Goal: Submit feedback/report problem: Submit feedback/report problem

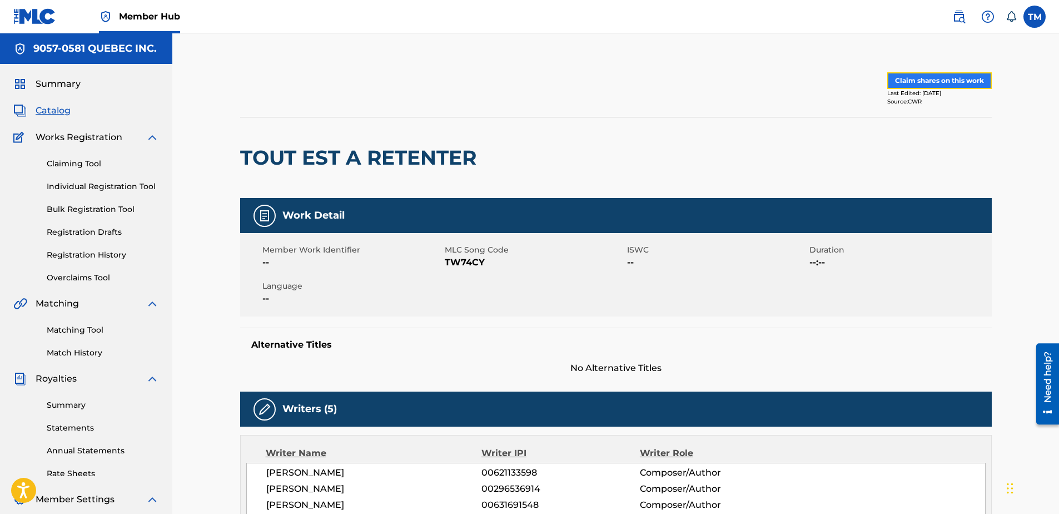
click at [945, 81] on button "Claim shares on this work" at bounding box center [939, 80] width 104 height 17
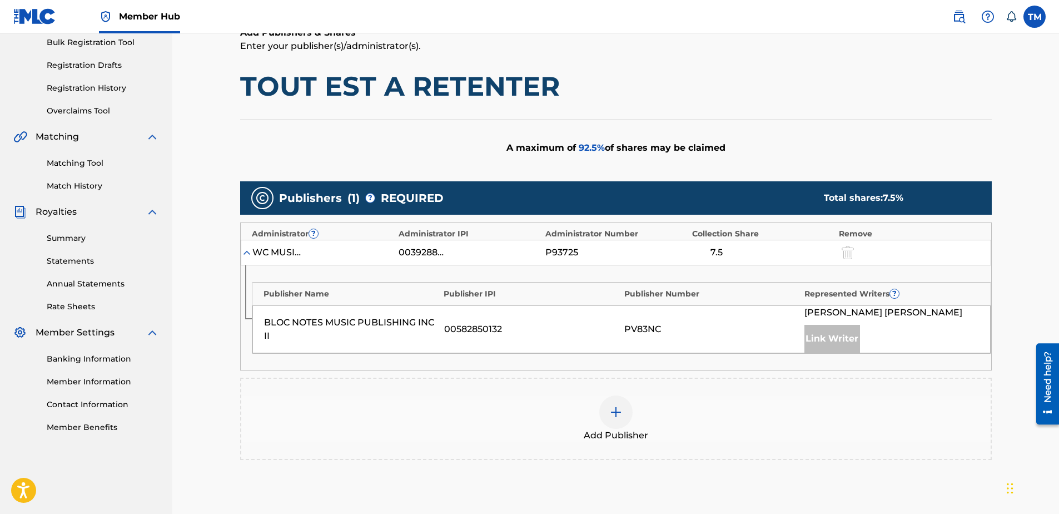
scroll to position [222, 0]
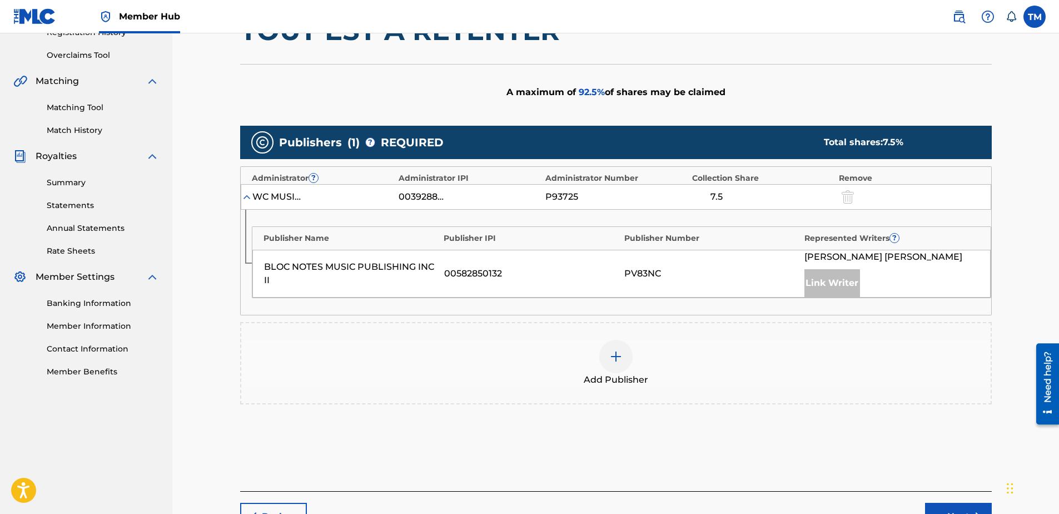
click at [619, 361] on img at bounding box center [615, 356] width 13 height 13
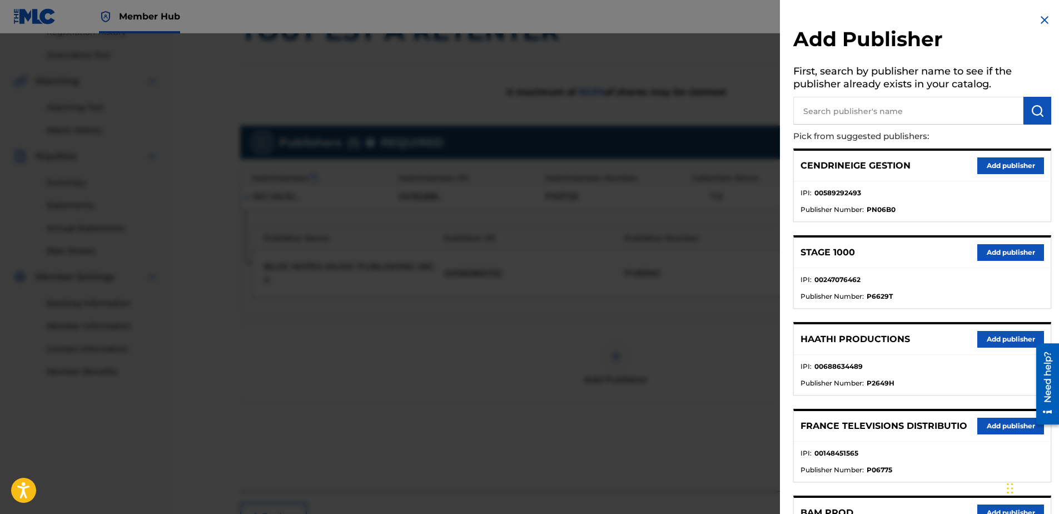
click at [846, 112] on input "text" at bounding box center [908, 111] width 230 height 28
click at [856, 113] on input "text" at bounding box center [908, 111] width 230 height 28
type input "david murphy"
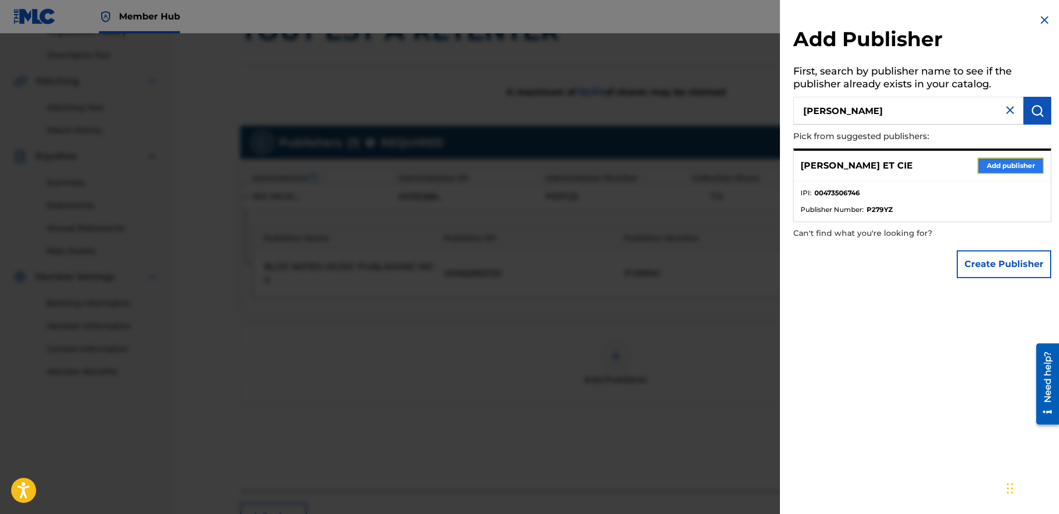
click at [1003, 168] on button "Add publisher" at bounding box center [1010, 165] width 67 height 17
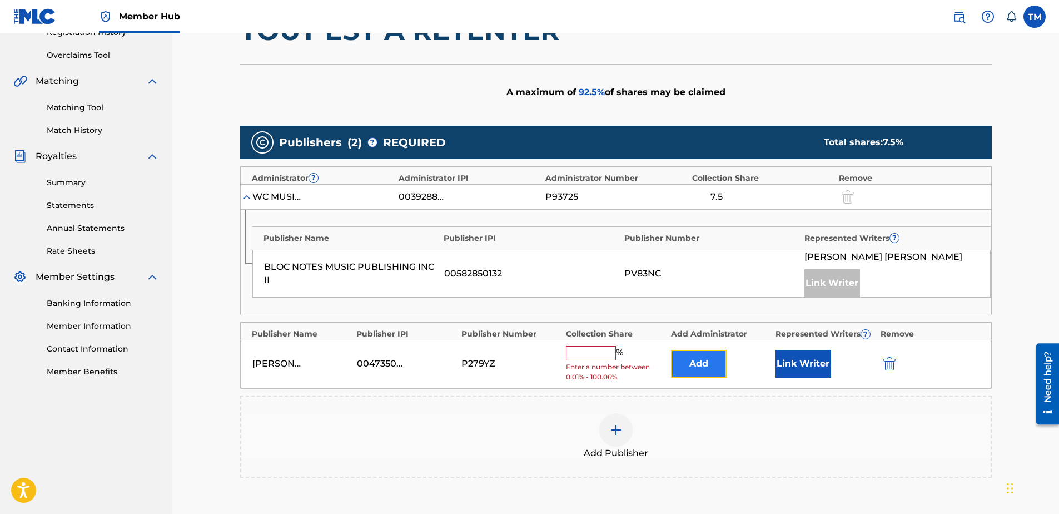
click at [700, 371] on button "Add" at bounding box center [699, 364] width 56 height 28
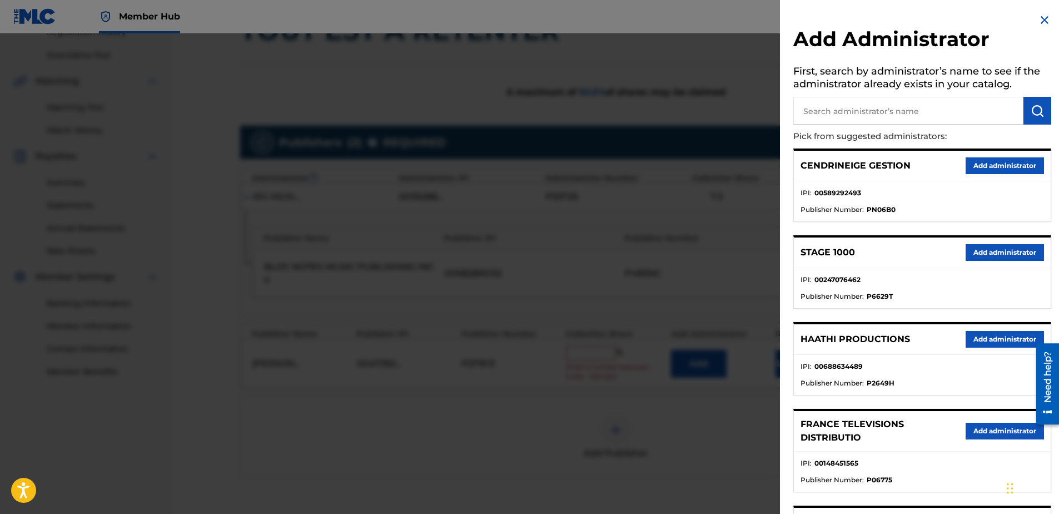
click at [876, 113] on input "text" at bounding box center [908, 111] width 230 height 28
type input "9057"
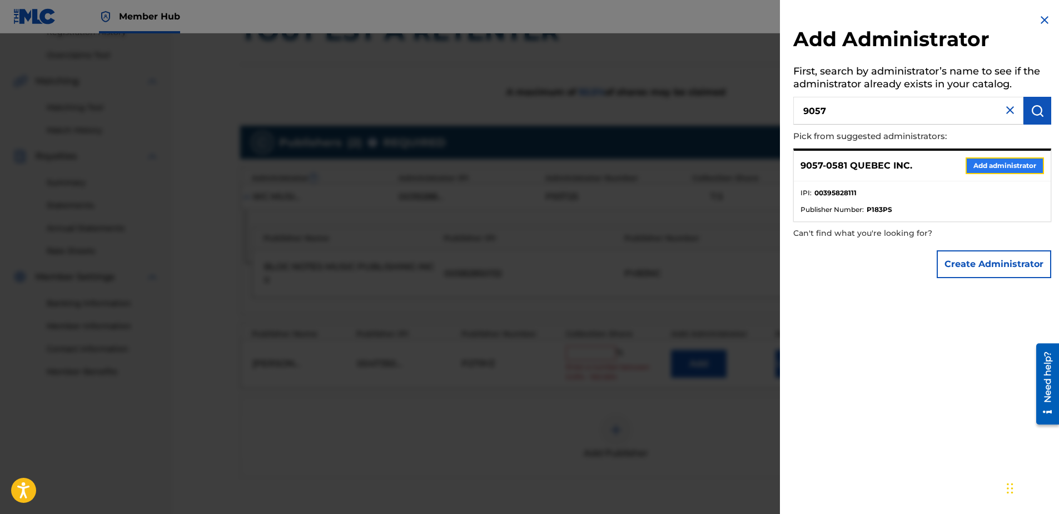
click at [999, 166] on button "Add administrator" at bounding box center [1004, 165] width 78 height 17
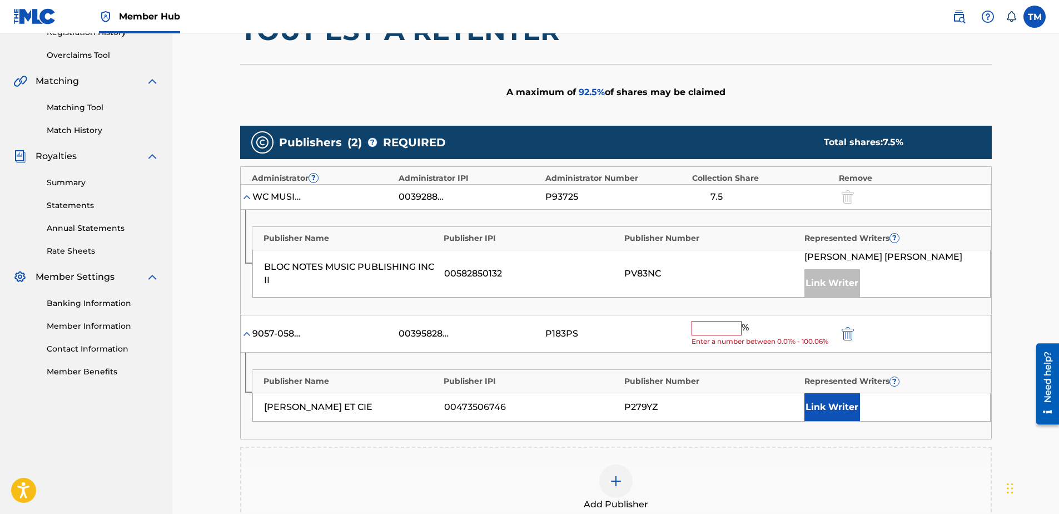
click at [720, 328] on input "text" at bounding box center [716, 328] width 50 height 14
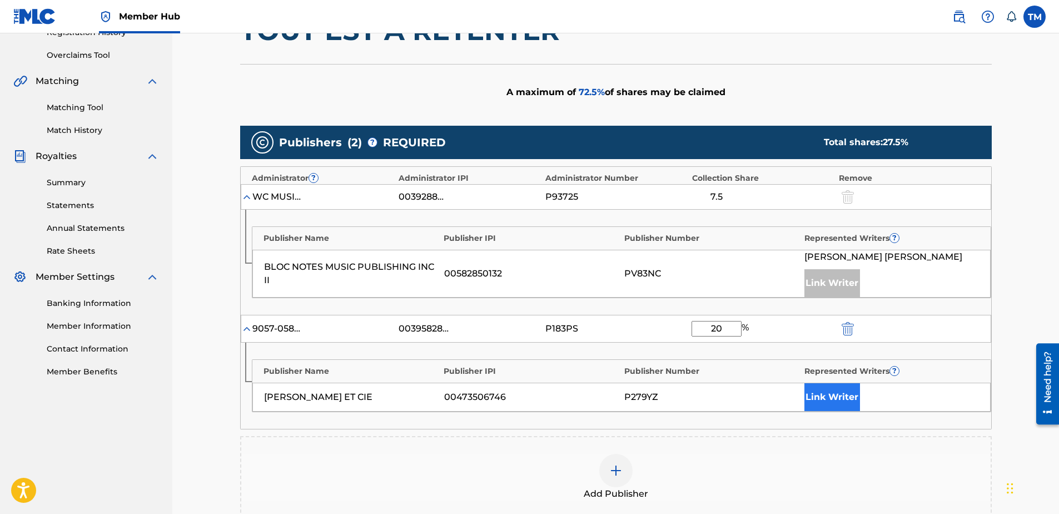
type input "20"
click at [829, 390] on button "Link Writer" at bounding box center [832, 397] width 56 height 28
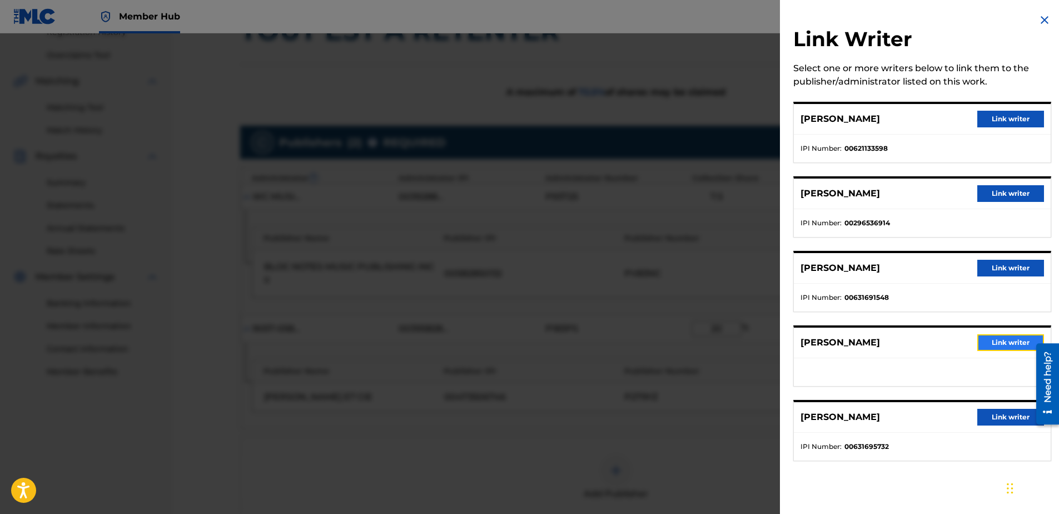
click at [998, 341] on button "Link writer" at bounding box center [1010, 342] width 67 height 17
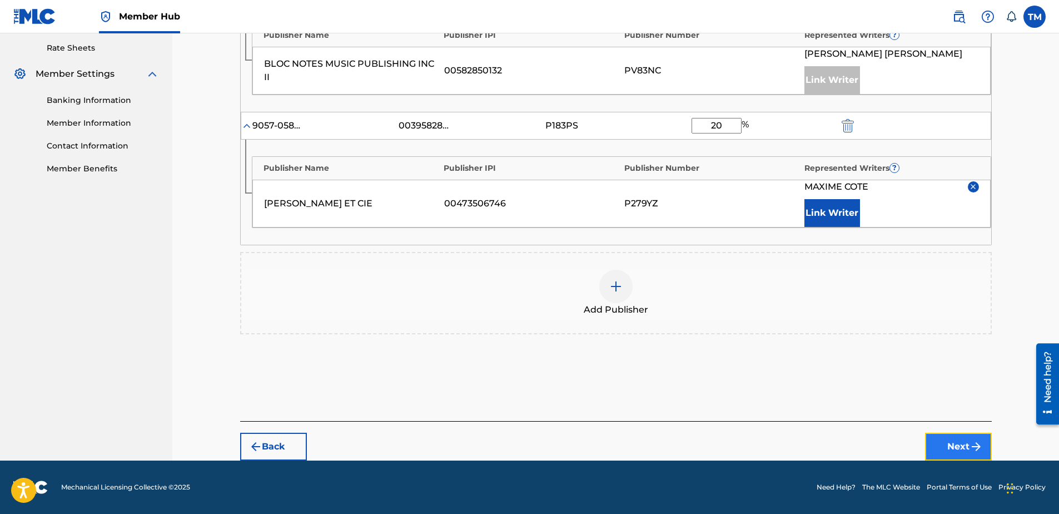
click at [953, 445] on button "Next" at bounding box center [958, 446] width 67 height 28
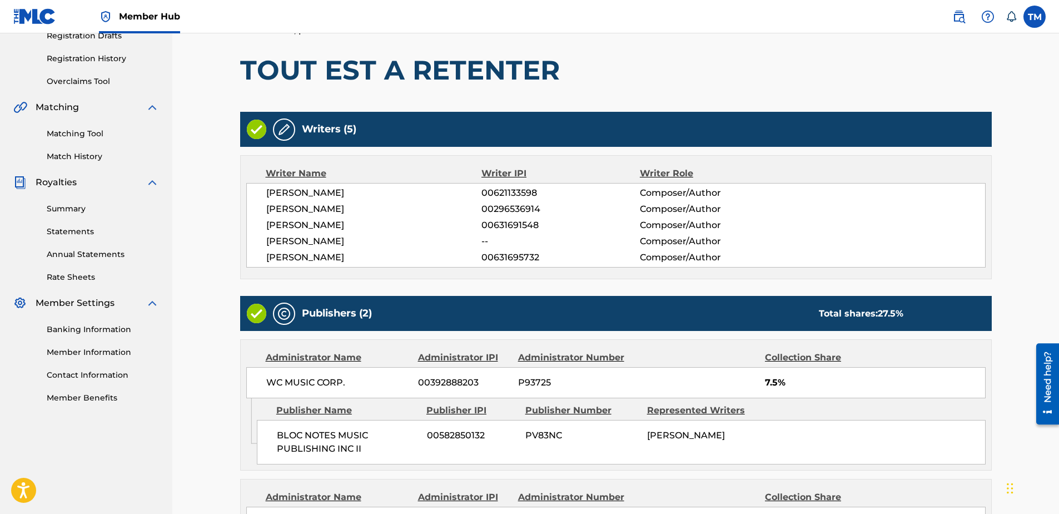
scroll to position [391, 0]
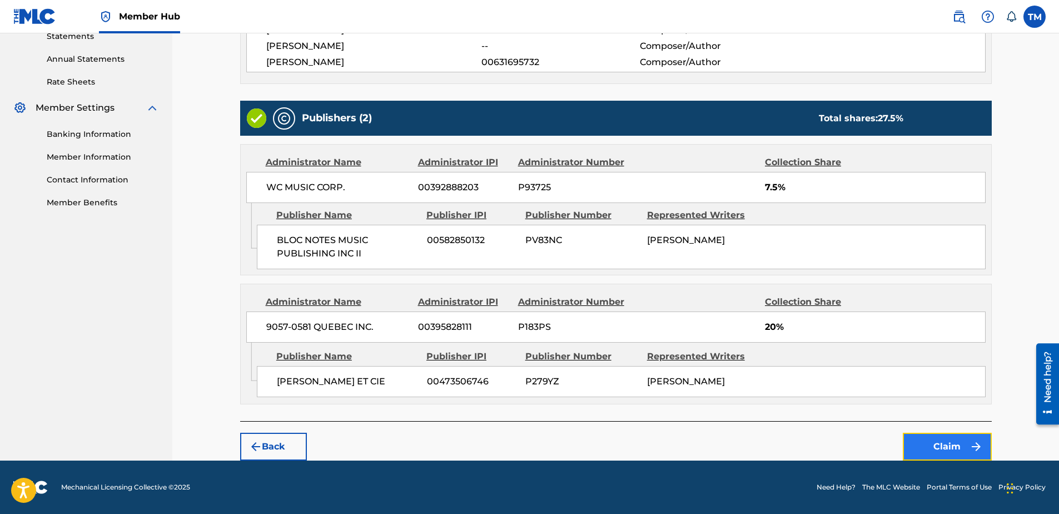
click at [935, 441] on button "Claim" at bounding box center [947, 446] width 89 height 28
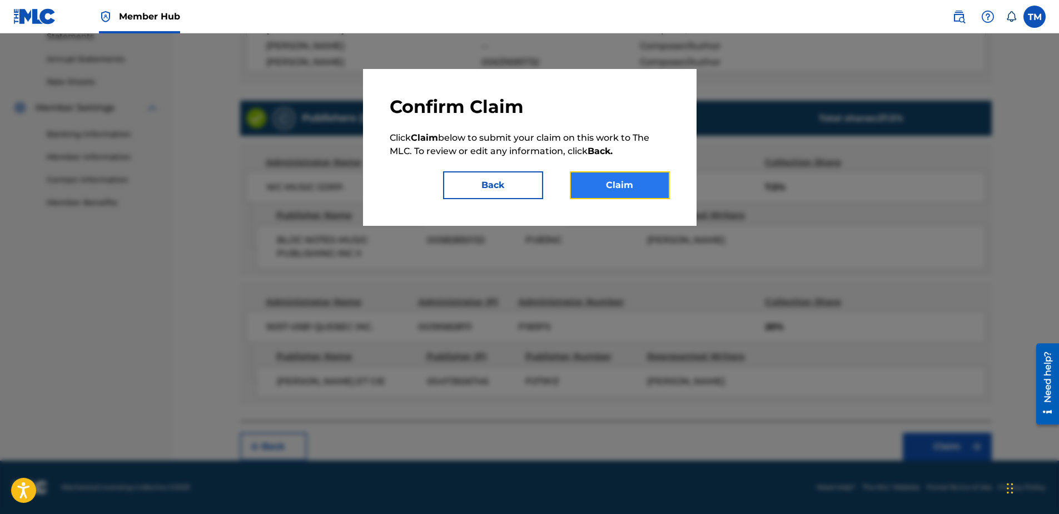
click at [622, 185] on button "Claim" at bounding box center [620, 185] width 100 height 28
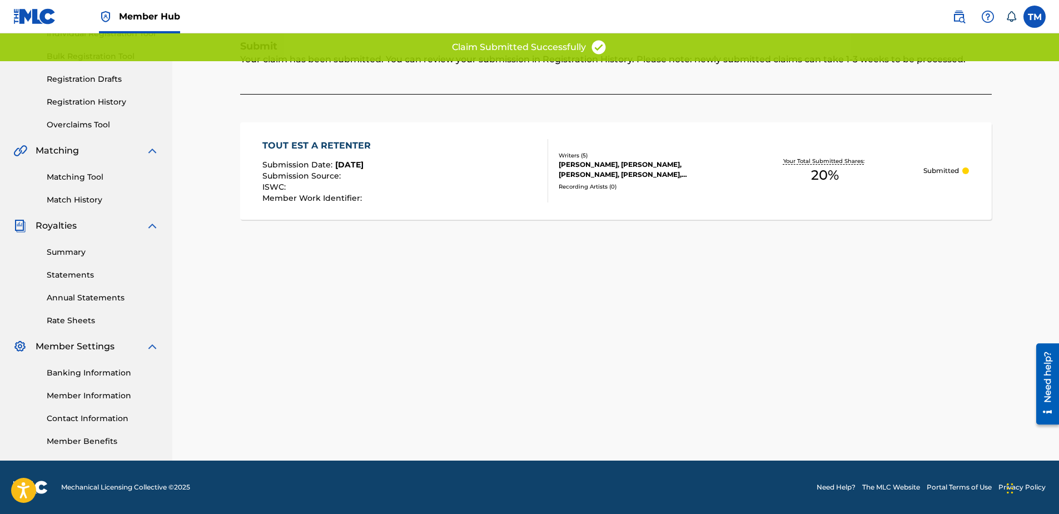
scroll to position [153, 0]
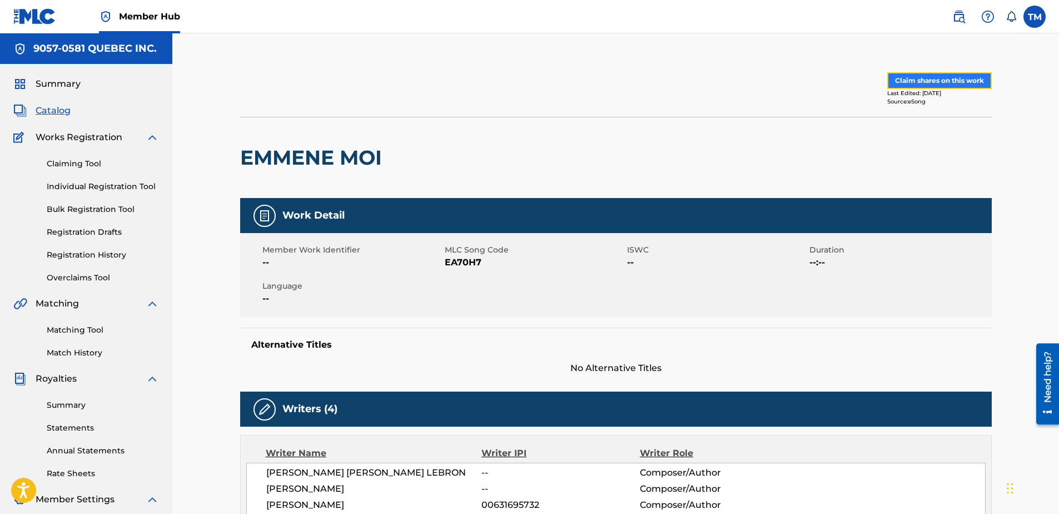
click at [930, 82] on button "Claim shares on this work" at bounding box center [939, 80] width 104 height 17
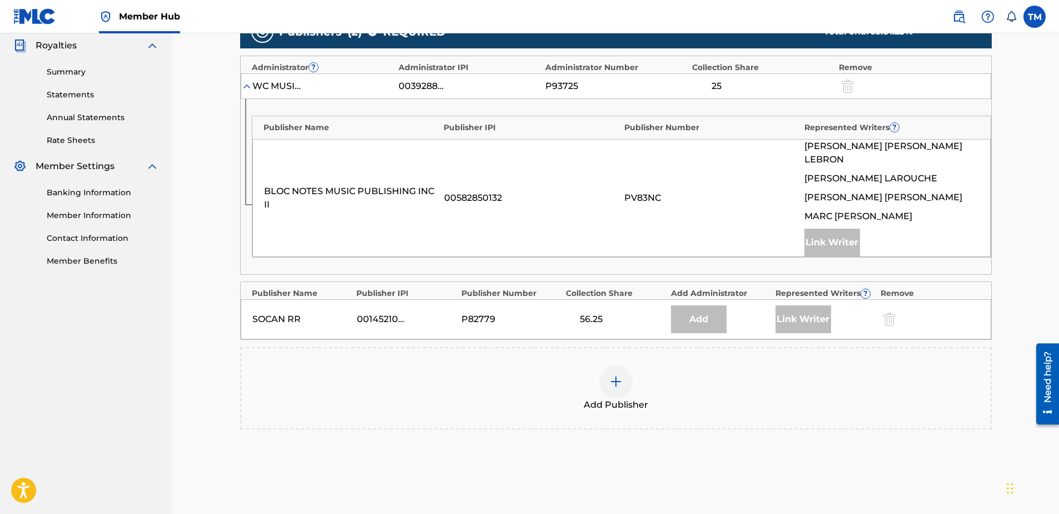
scroll to position [333, 0]
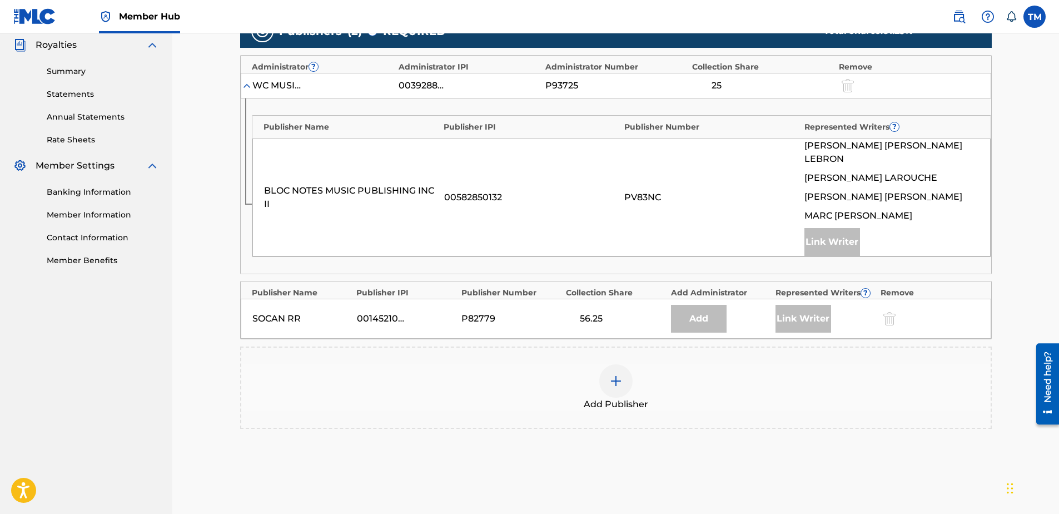
click at [613, 374] on img at bounding box center [615, 380] width 13 height 13
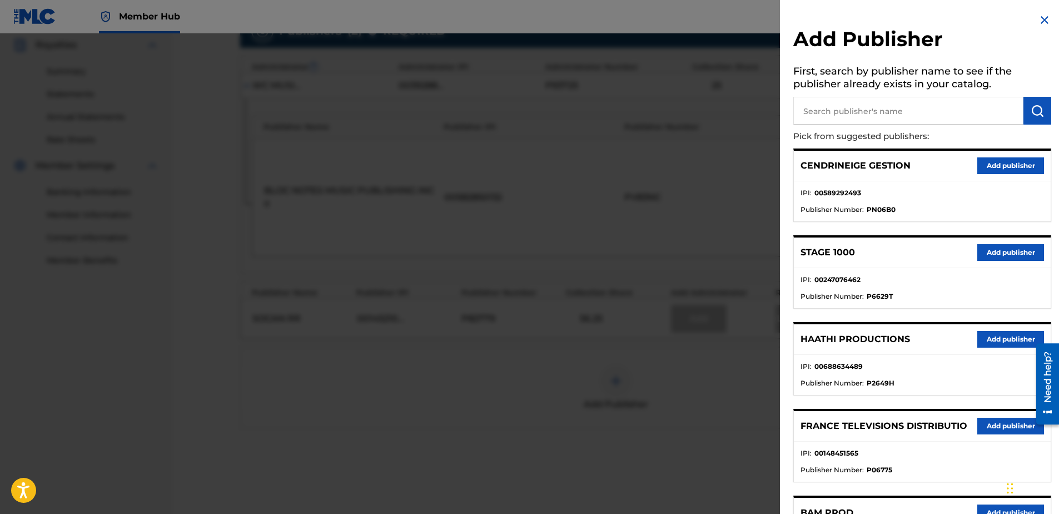
click at [851, 117] on input "text" at bounding box center [908, 111] width 230 height 28
type input "david murphy"
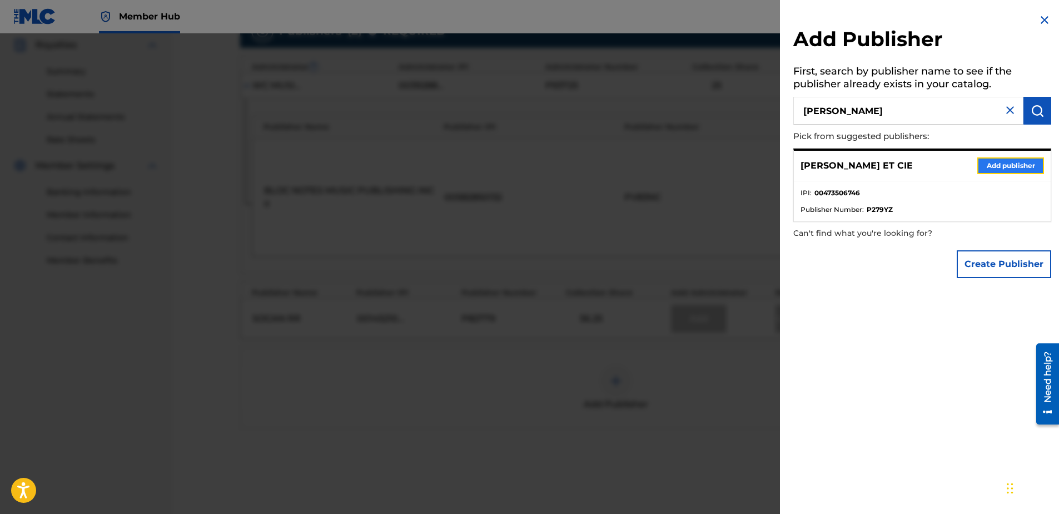
drag, startPoint x: 1010, startPoint y: 167, endPoint x: 974, endPoint y: 162, distance: 36.5
click at [1010, 167] on button "Add publisher" at bounding box center [1010, 165] width 67 height 17
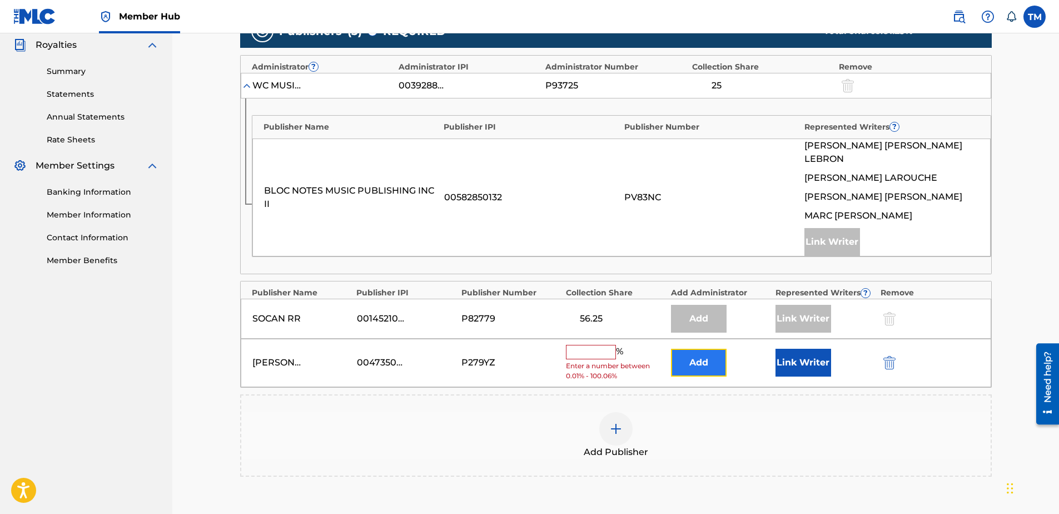
click at [714, 348] on button "Add" at bounding box center [699, 362] width 56 height 28
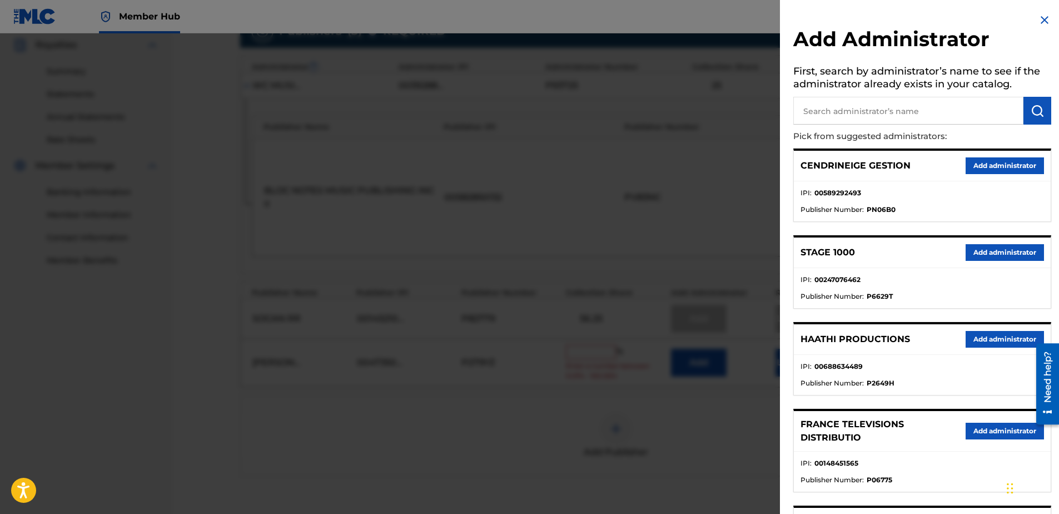
click at [848, 109] on input "text" at bounding box center [908, 111] width 230 height 28
type input "9057"
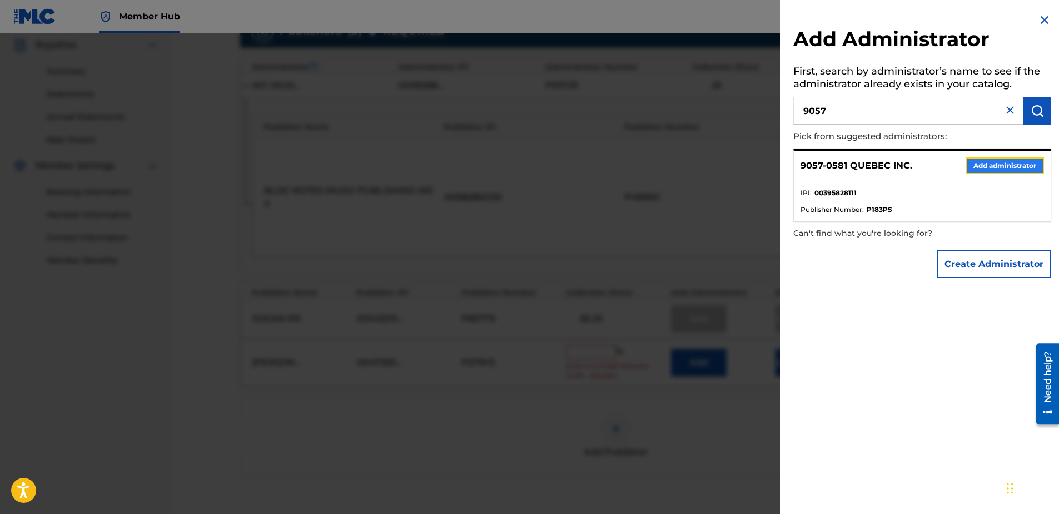
click at [1014, 165] on button "Add administrator" at bounding box center [1004, 165] width 78 height 17
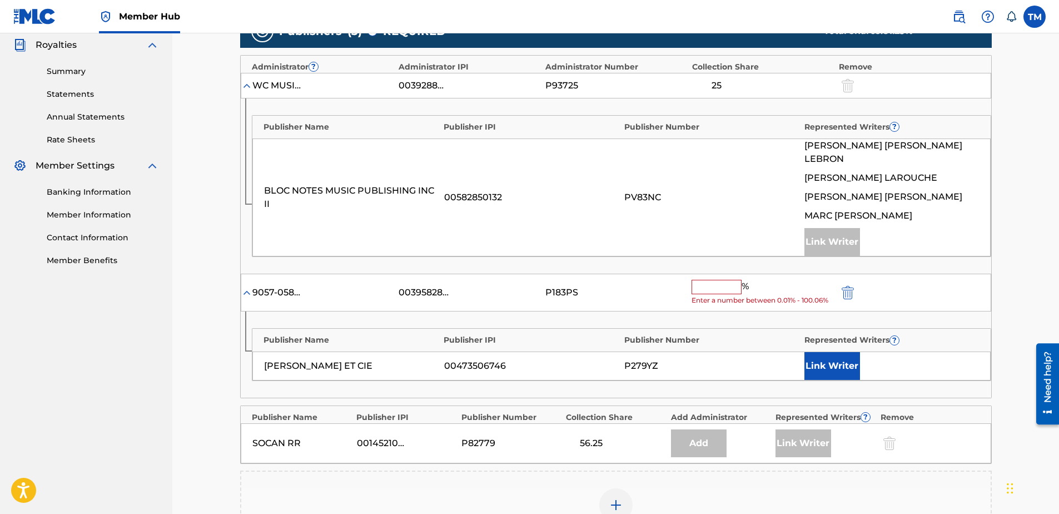
click at [710, 280] on input "text" at bounding box center [716, 287] width 50 height 14
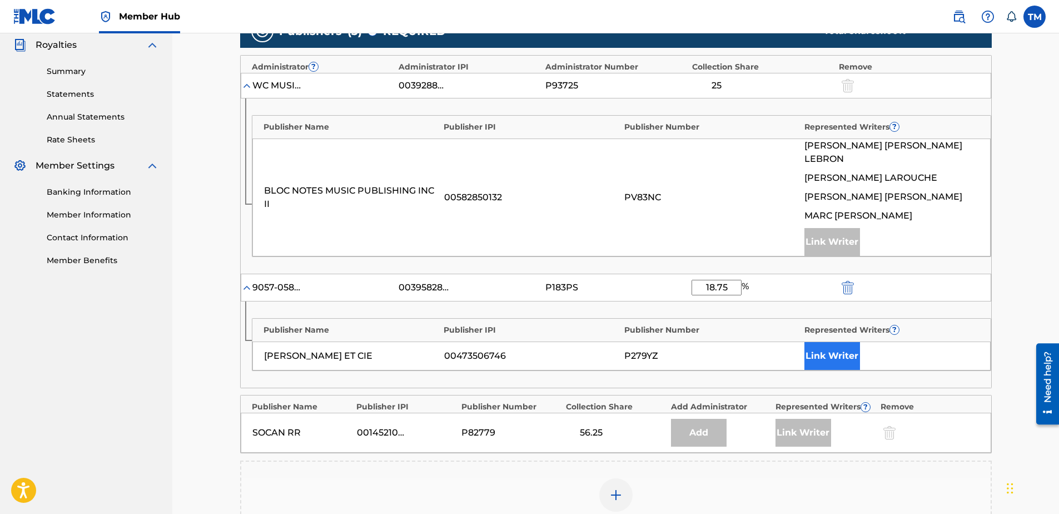
type input "18.75"
click at [829, 344] on button "Link Writer" at bounding box center [832, 356] width 56 height 28
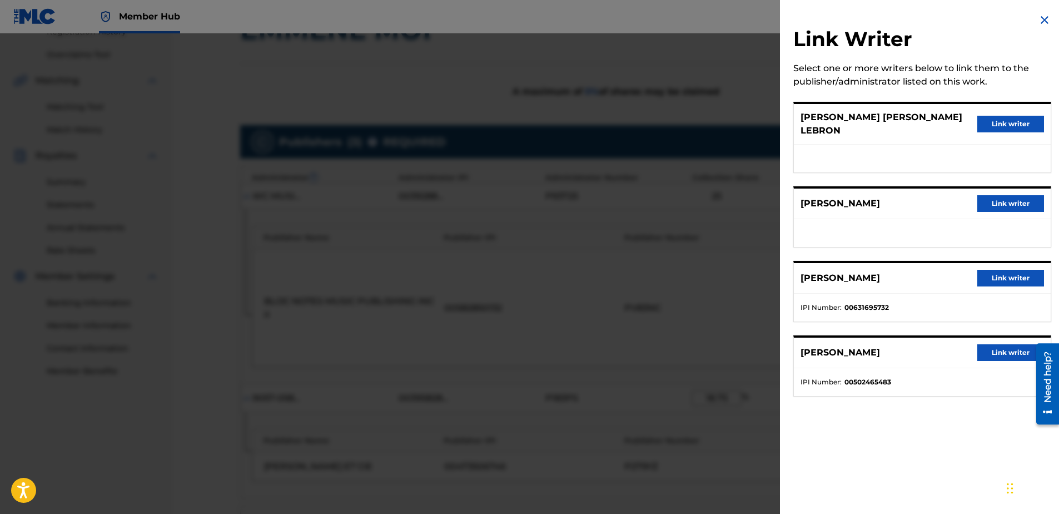
scroll to position [222, 0]
drag, startPoint x: 1039, startPoint y: 22, endPoint x: 1031, endPoint y: 25, distance: 8.5
click at [1039, 22] on img at bounding box center [1044, 19] width 13 height 13
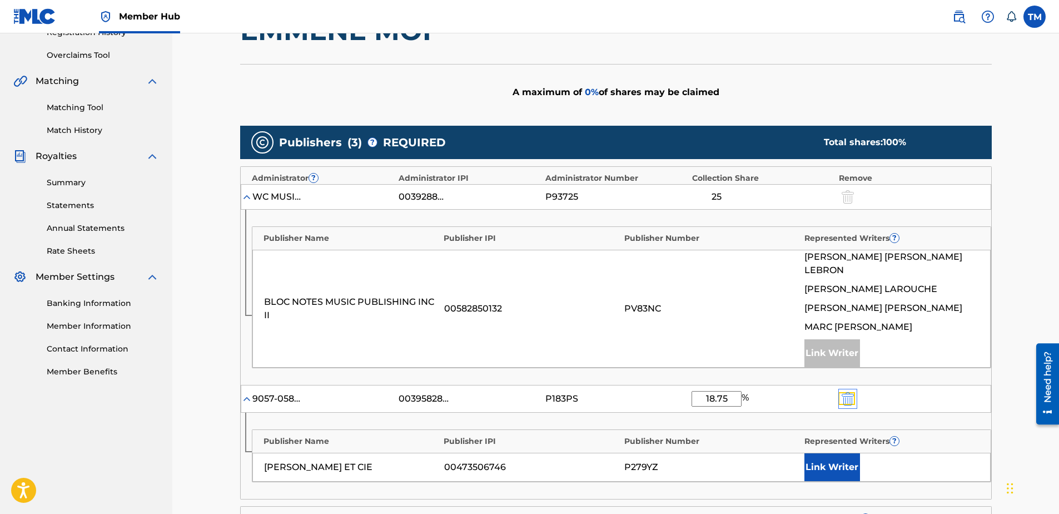
click at [849, 392] on img "submit" at bounding box center [847, 398] width 12 height 13
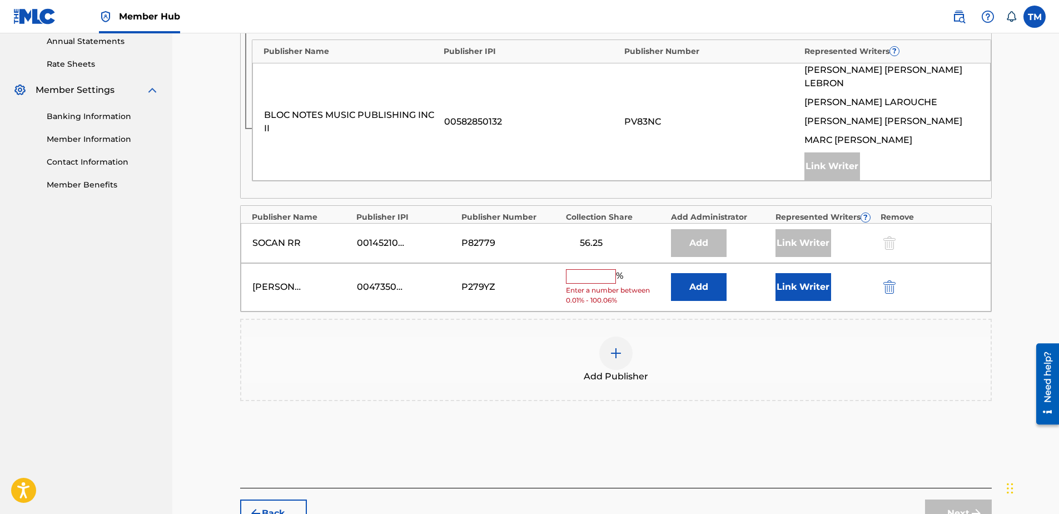
scroll to position [445, 0]
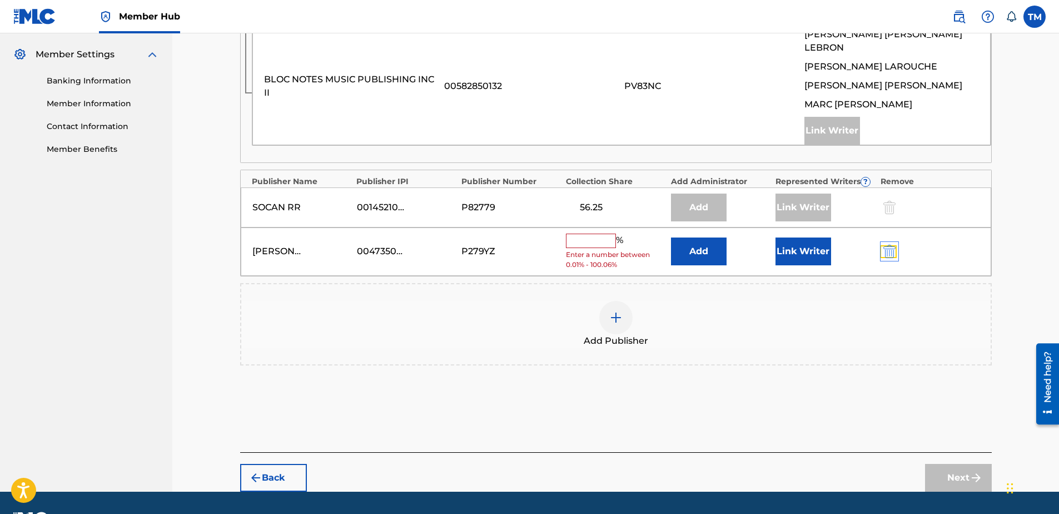
click at [894, 245] on img "submit" at bounding box center [889, 251] width 12 height 13
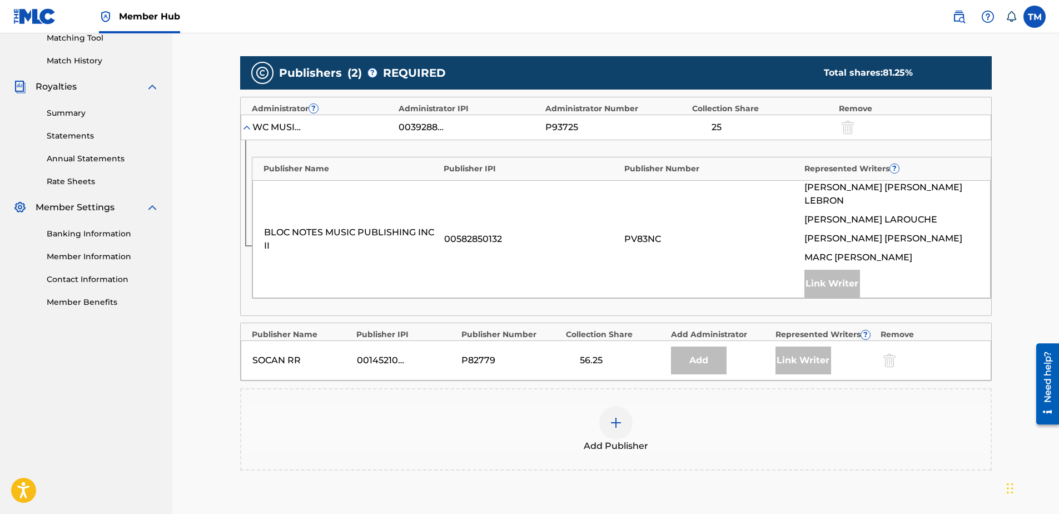
scroll to position [415, 0]
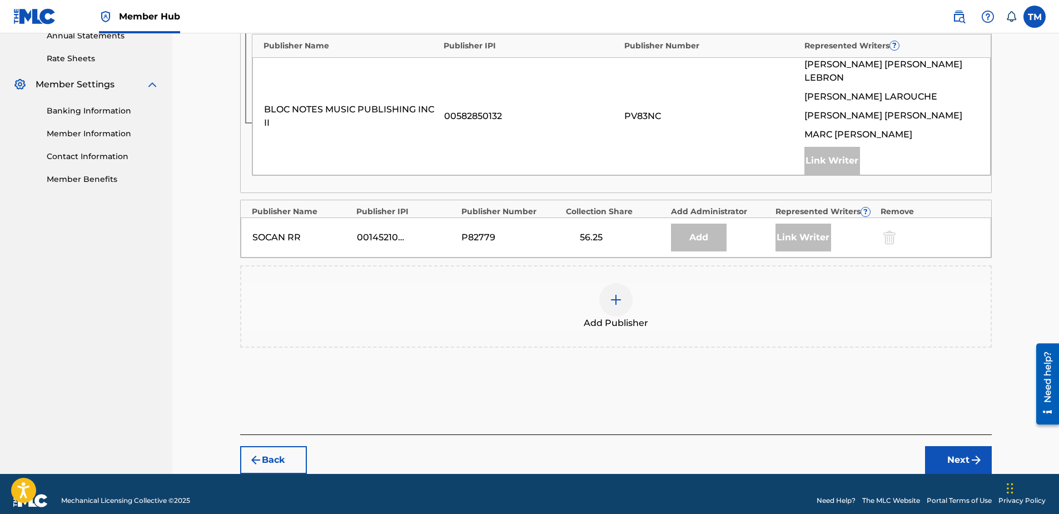
click at [614, 293] on img at bounding box center [615, 299] width 13 height 13
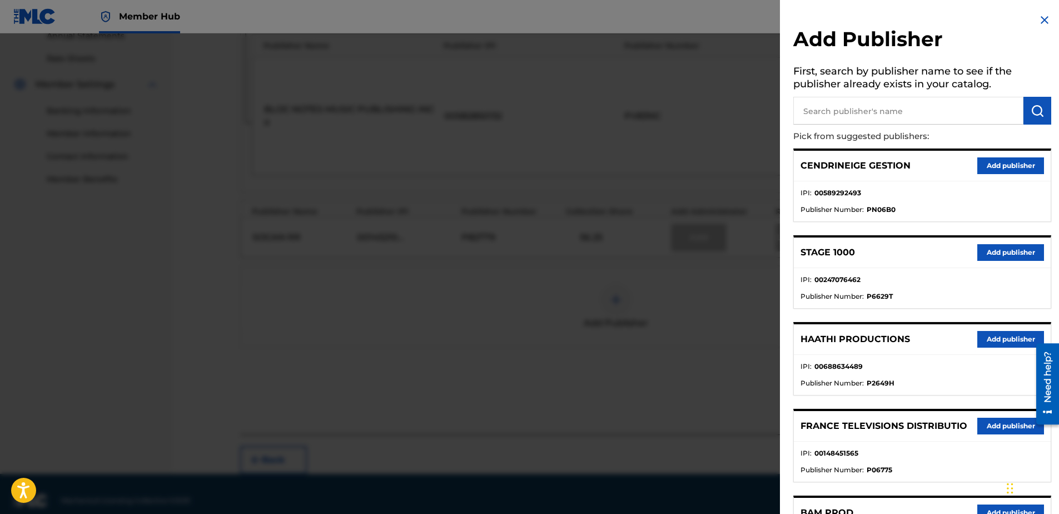
click at [885, 103] on input "text" at bounding box center [908, 111] width 230 height 28
type input "laurea"
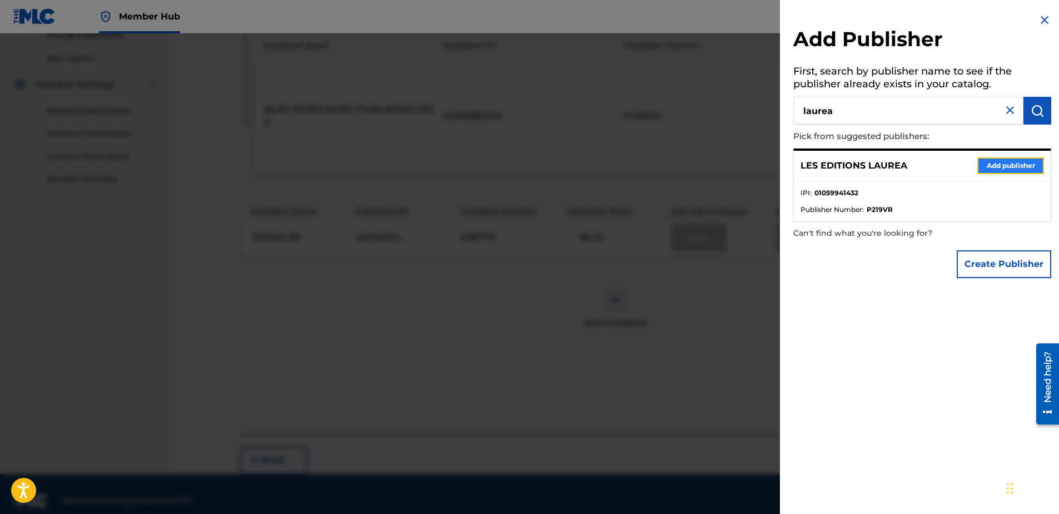
click at [1018, 166] on button "Add publisher" at bounding box center [1010, 165] width 67 height 17
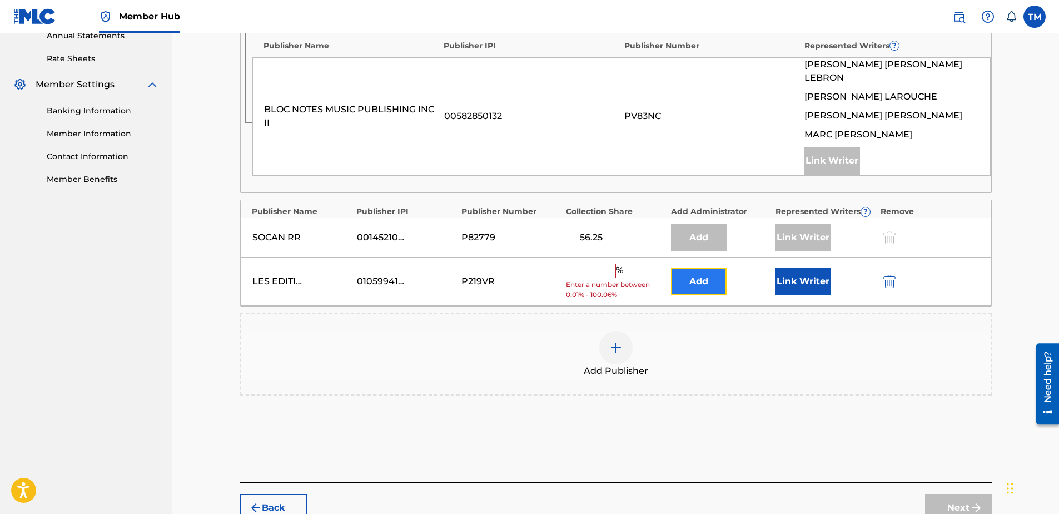
click at [701, 267] on button "Add" at bounding box center [699, 281] width 56 height 28
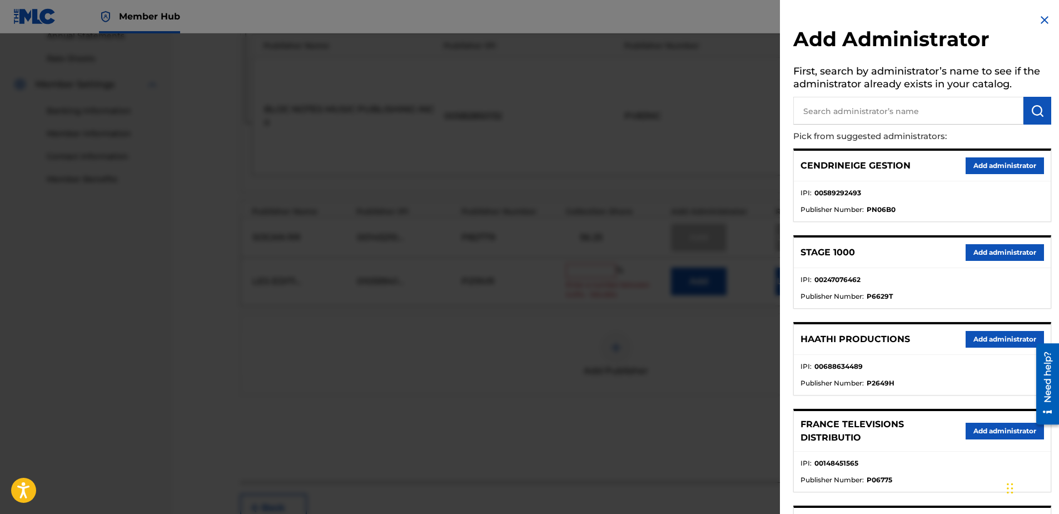
click at [869, 108] on input "text" at bounding box center [908, 111] width 230 height 28
type input "9057"
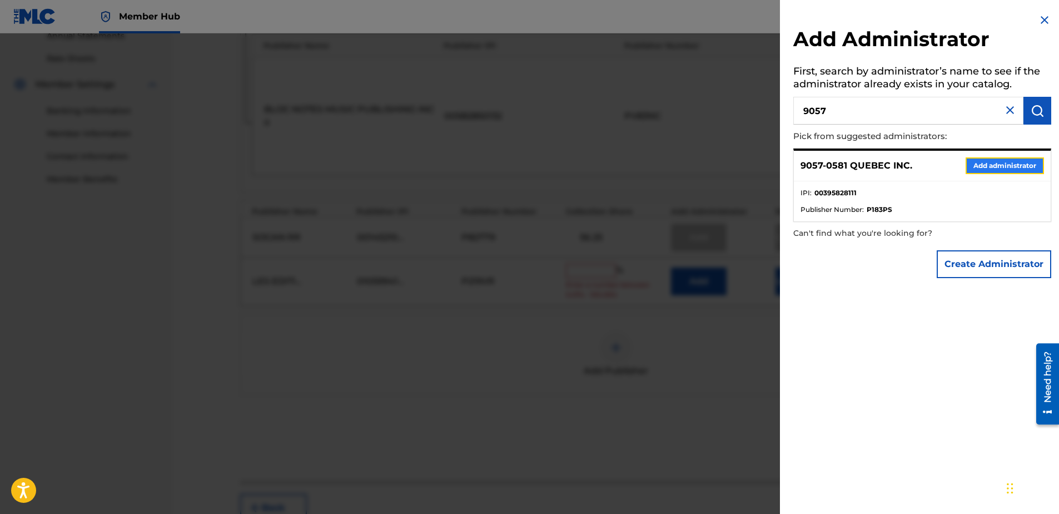
click at [1000, 170] on button "Add administrator" at bounding box center [1004, 165] width 78 height 17
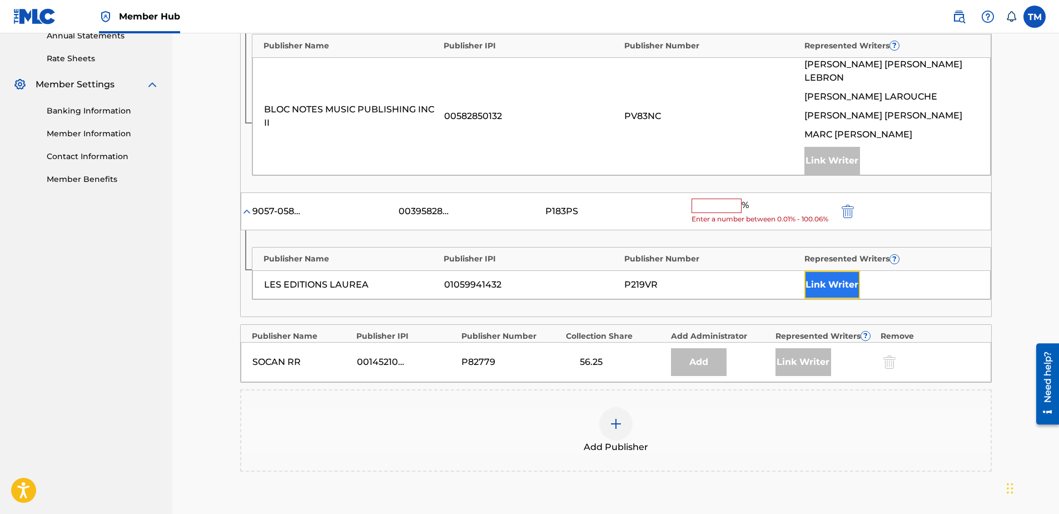
click at [835, 275] on button "Link Writer" at bounding box center [832, 285] width 56 height 28
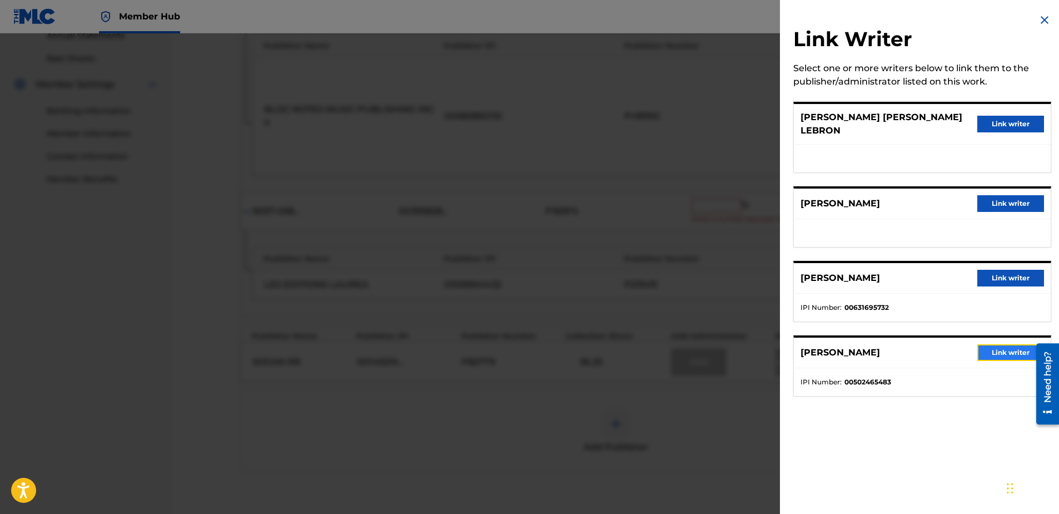
click at [990, 347] on button "Link writer" at bounding box center [1010, 352] width 67 height 17
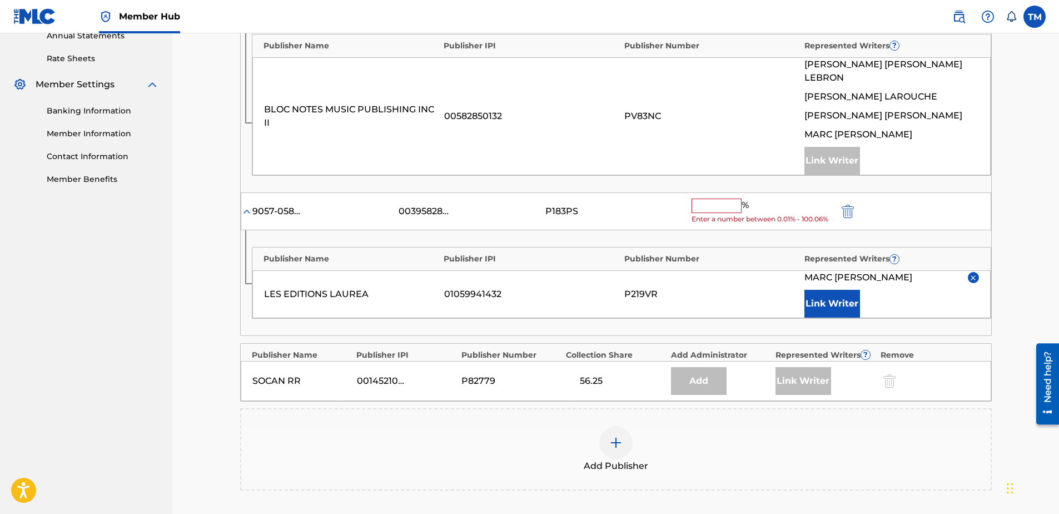
click at [719, 198] on input "text" at bounding box center [716, 205] width 50 height 14
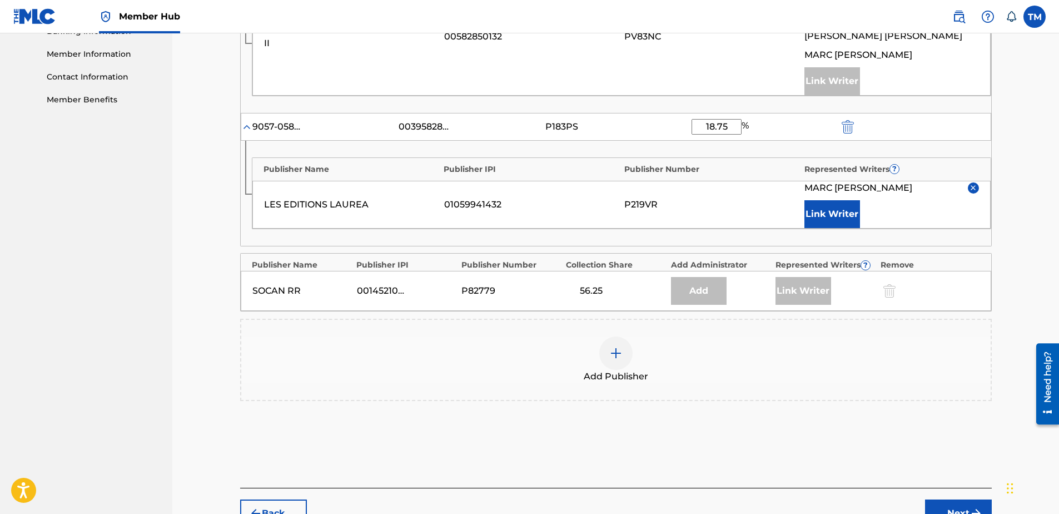
scroll to position [547, 0]
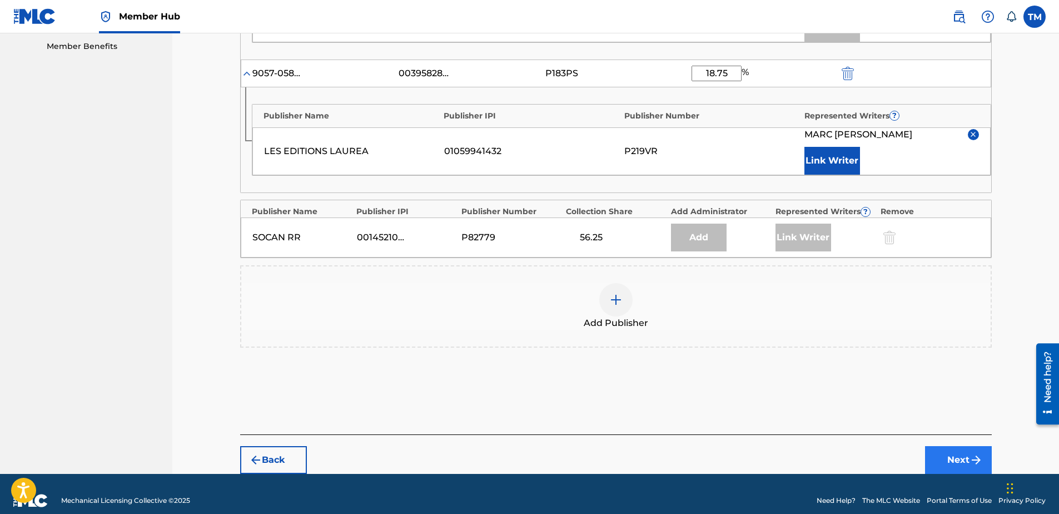
type input "18.75"
click at [969, 453] on img "submit" at bounding box center [975, 459] width 13 height 13
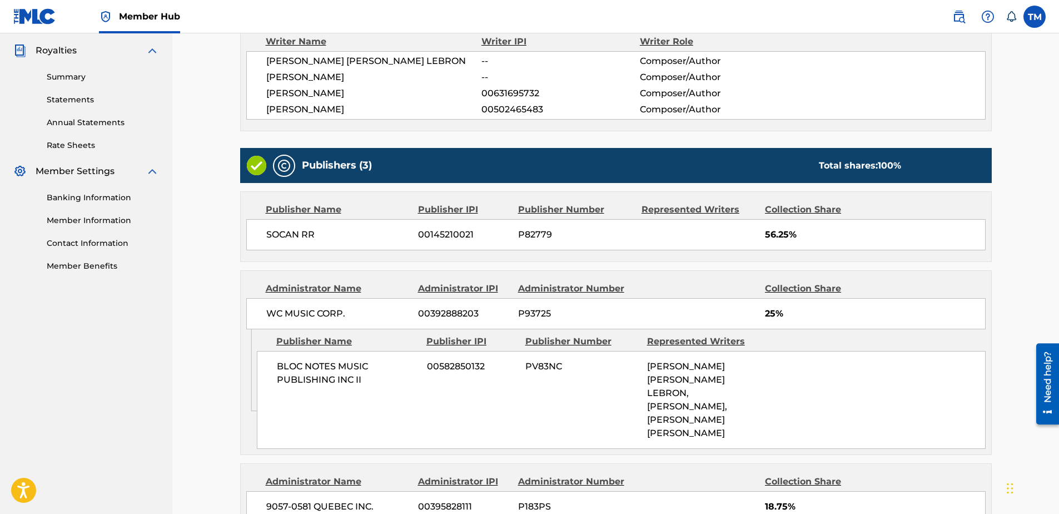
scroll to position [494, 0]
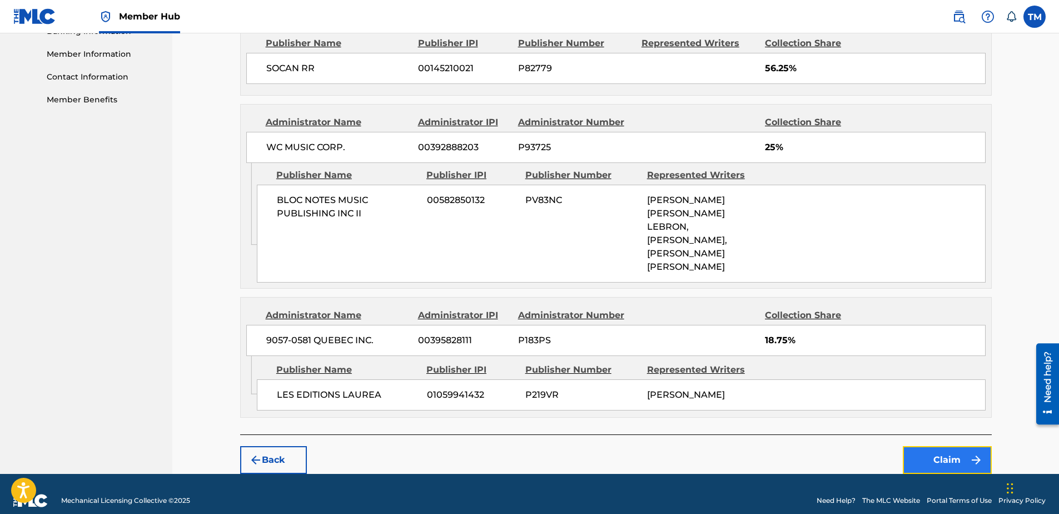
click at [949, 446] on button "Claim" at bounding box center [947, 460] width 89 height 28
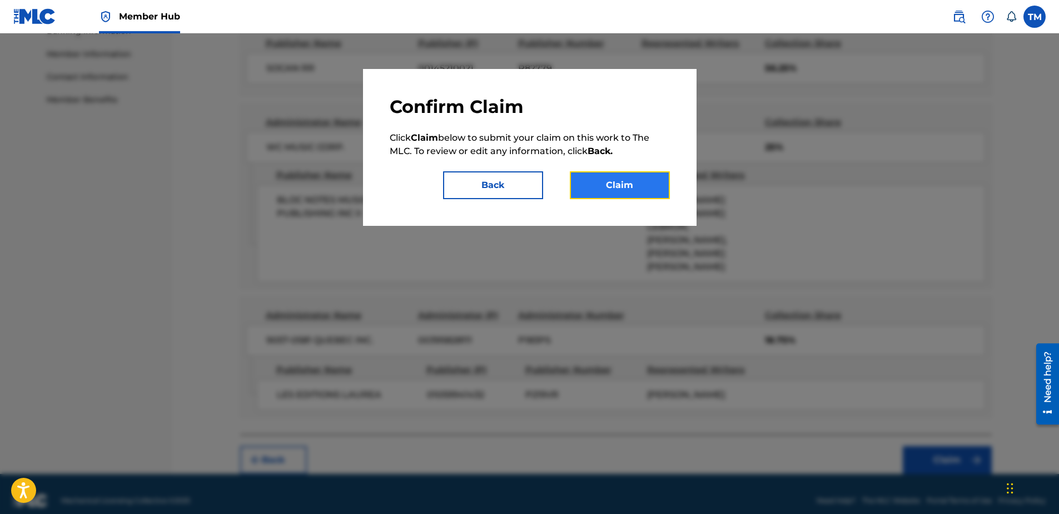
click at [637, 187] on button "Claim" at bounding box center [620, 185] width 100 height 28
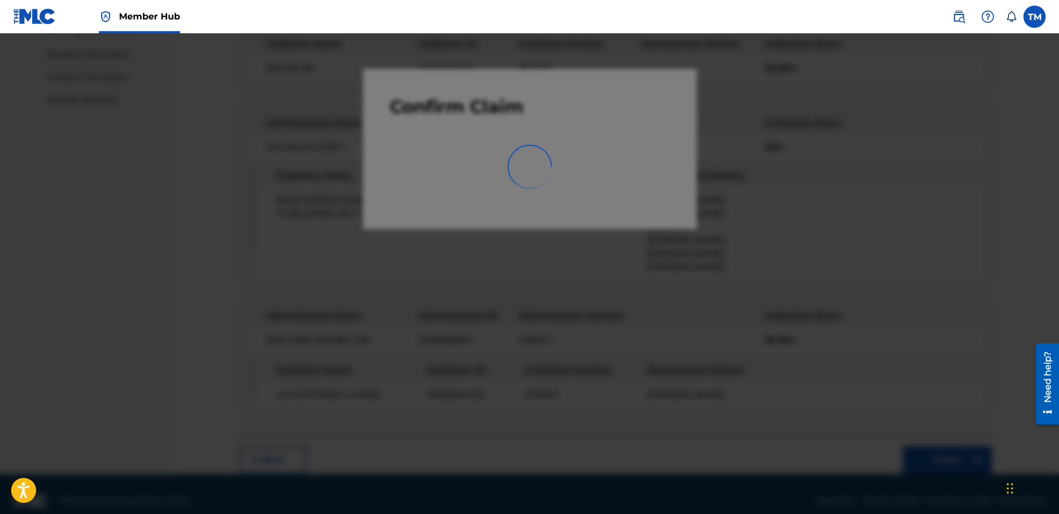
scroll to position [153, 0]
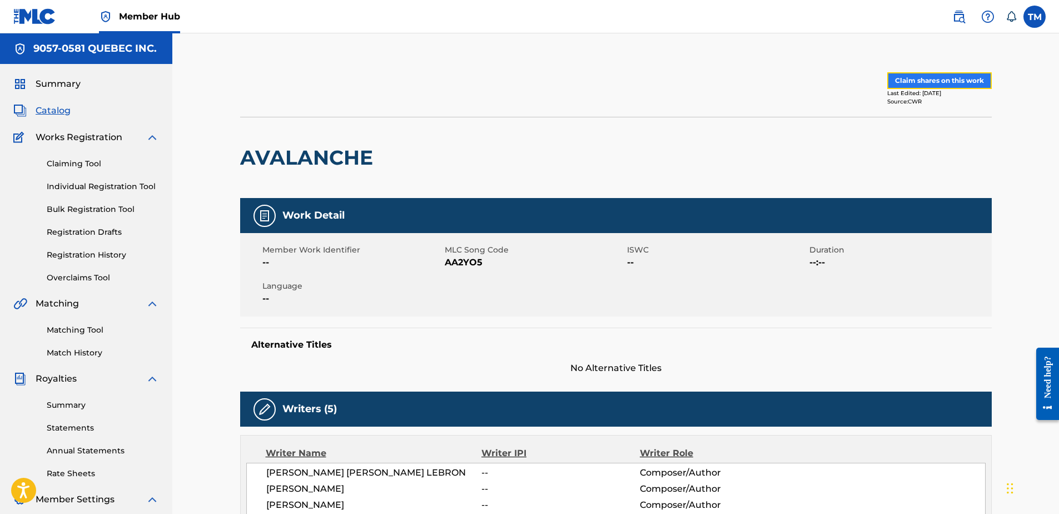
click at [926, 79] on button "Claim shares on this work" at bounding box center [939, 80] width 104 height 17
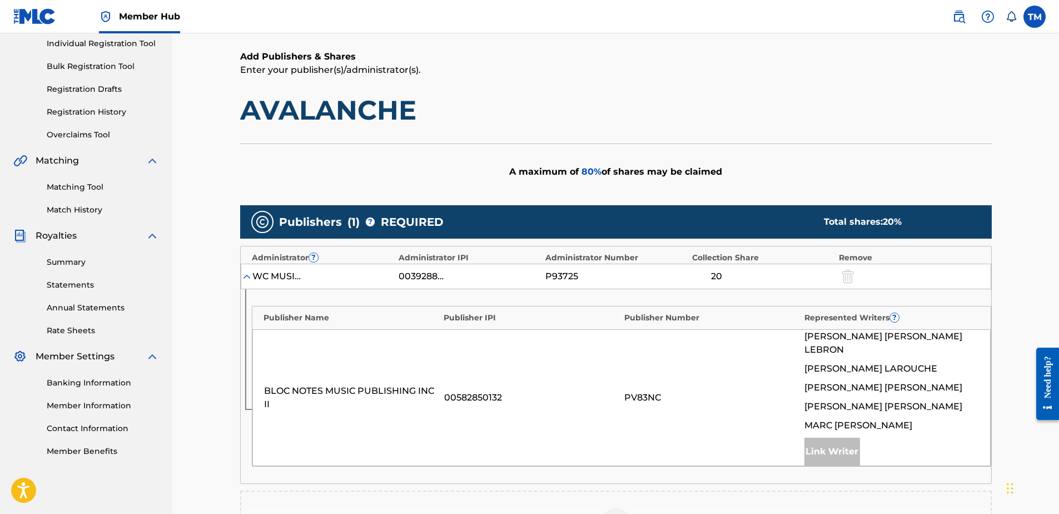
scroll to position [312, 0]
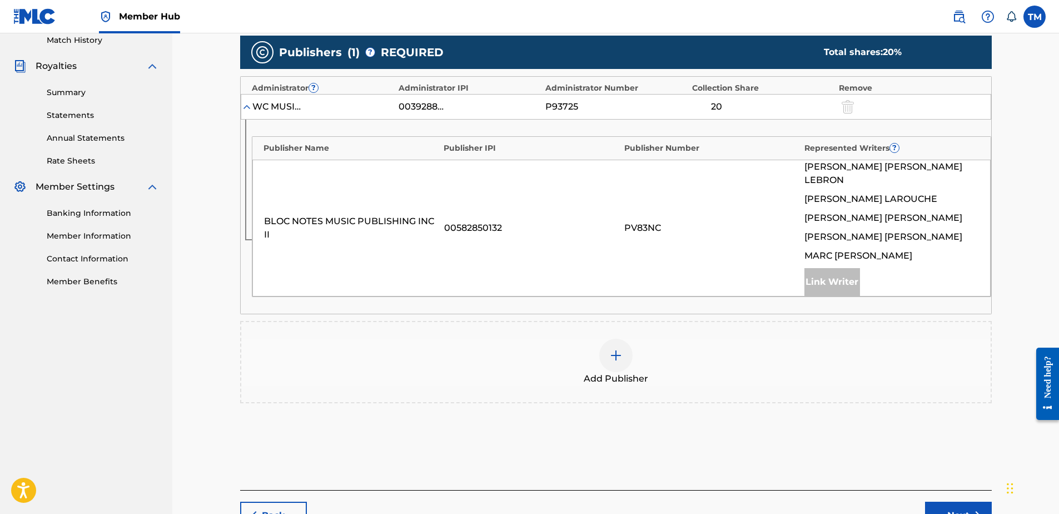
click at [624, 343] on div at bounding box center [615, 354] width 33 height 33
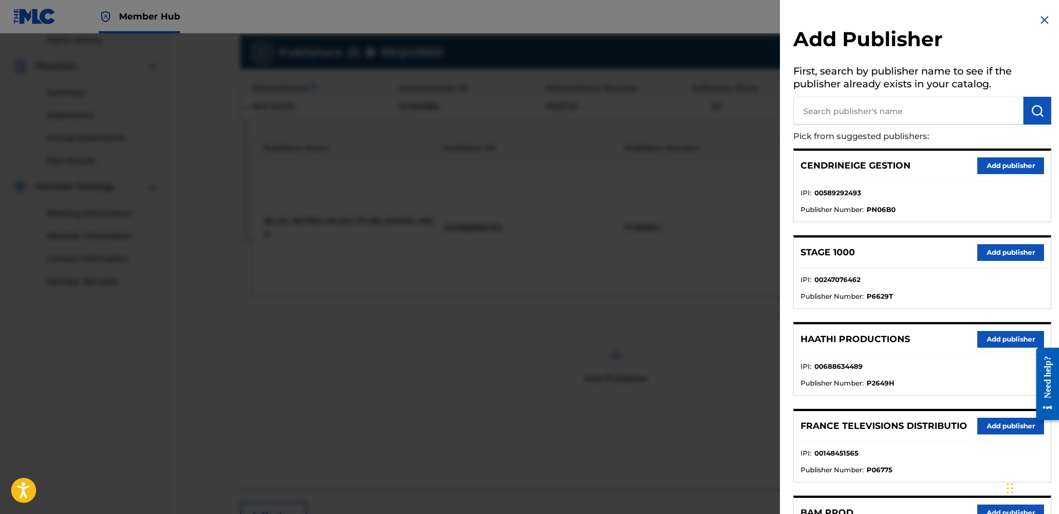
click at [866, 117] on input "text" at bounding box center [908, 111] width 230 height 28
type input "laurea"
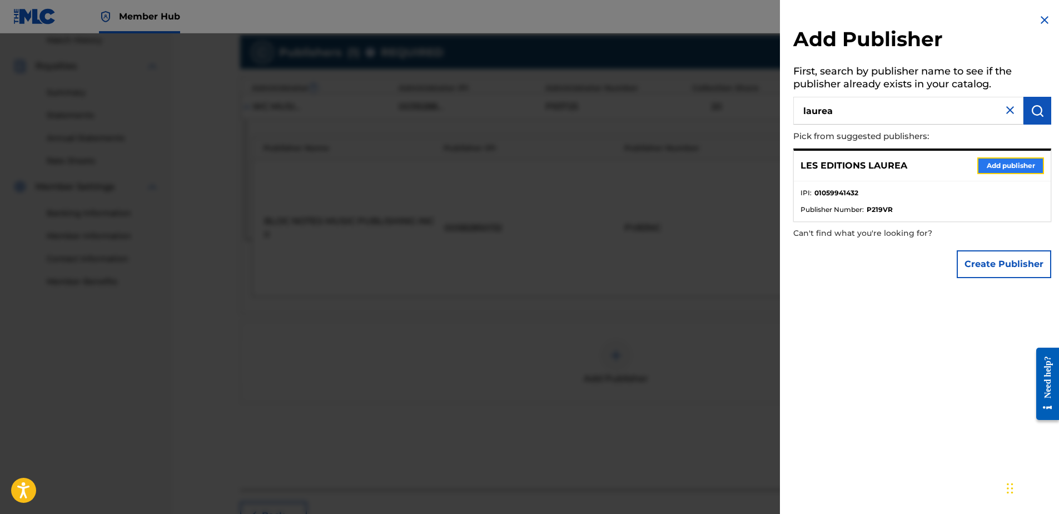
click at [991, 165] on button "Add publisher" at bounding box center [1010, 165] width 67 height 17
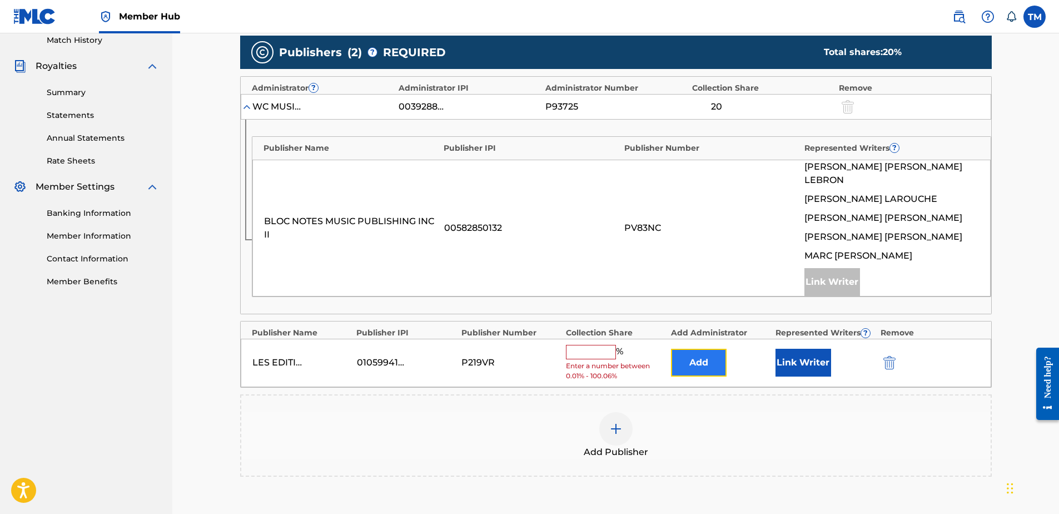
click at [702, 348] on button "Add" at bounding box center [699, 362] width 56 height 28
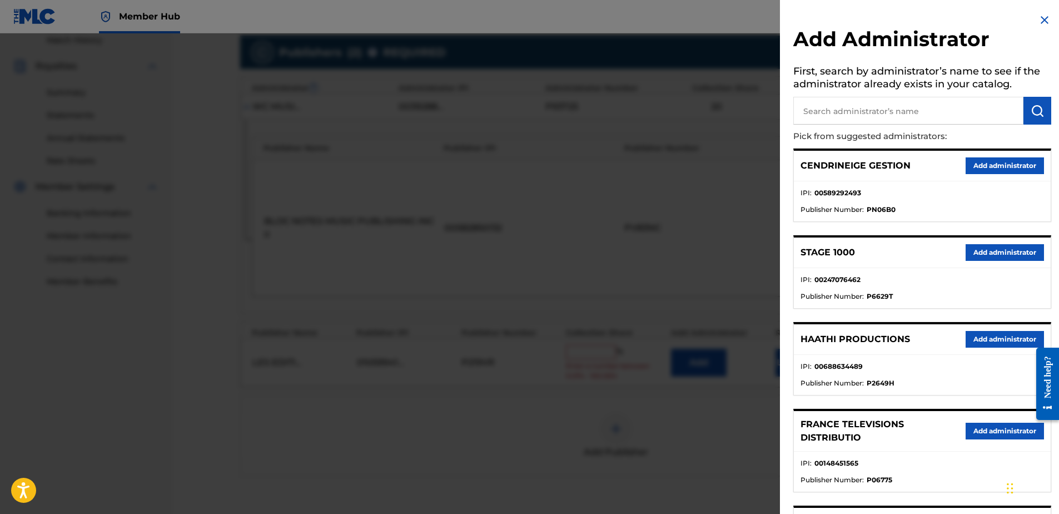
click at [875, 111] on input "text" at bounding box center [908, 111] width 230 height 28
type input "9057"
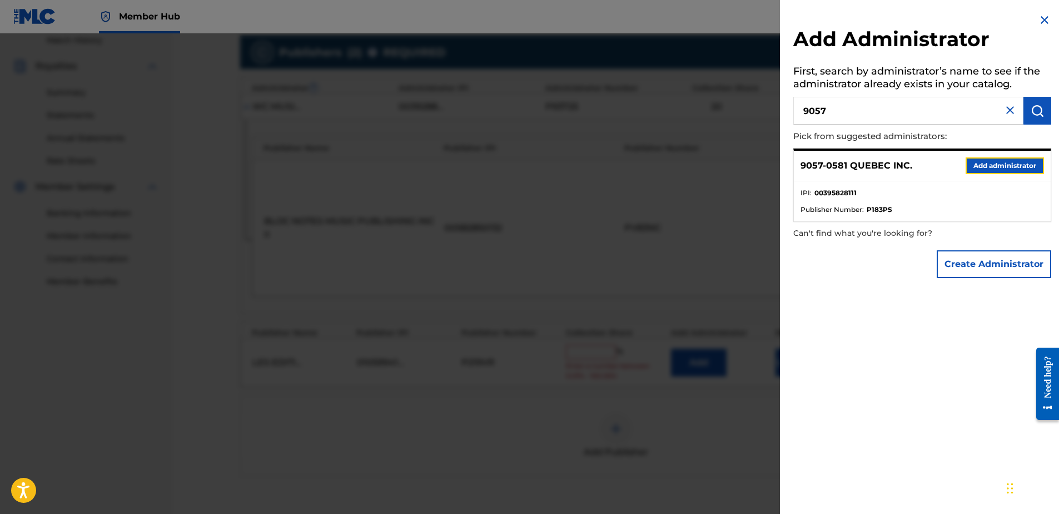
drag, startPoint x: 1005, startPoint y: 169, endPoint x: 904, endPoint y: 164, distance: 101.3
click at [1005, 168] on button "Add administrator" at bounding box center [1004, 165] width 78 height 17
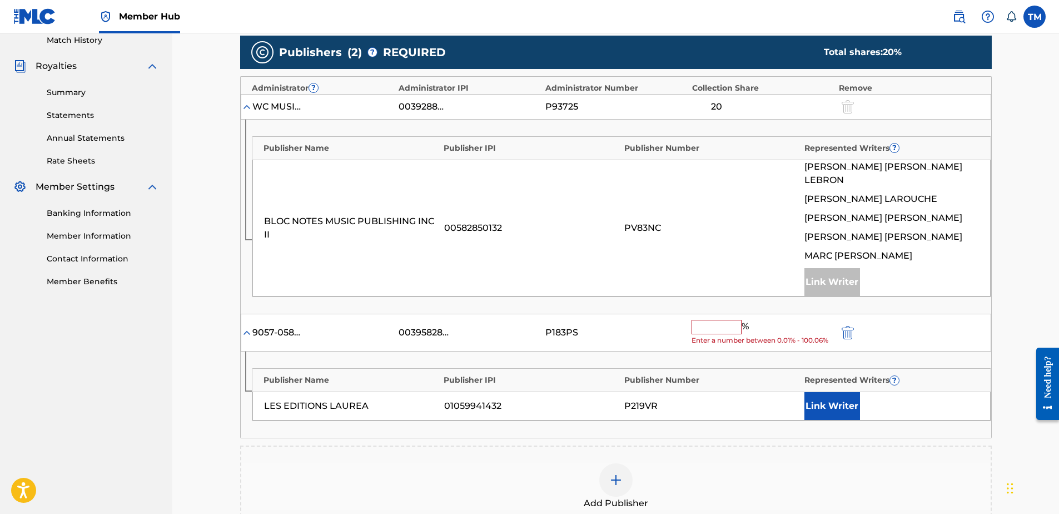
click at [711, 320] on input "text" at bounding box center [716, 327] width 50 height 14
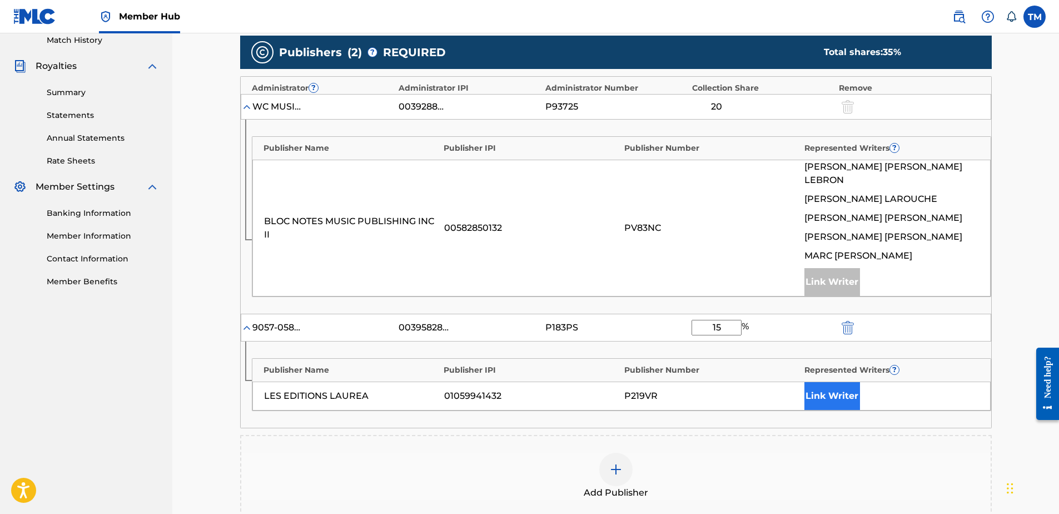
type input "15"
click at [834, 382] on button "Link Writer" at bounding box center [832, 396] width 56 height 28
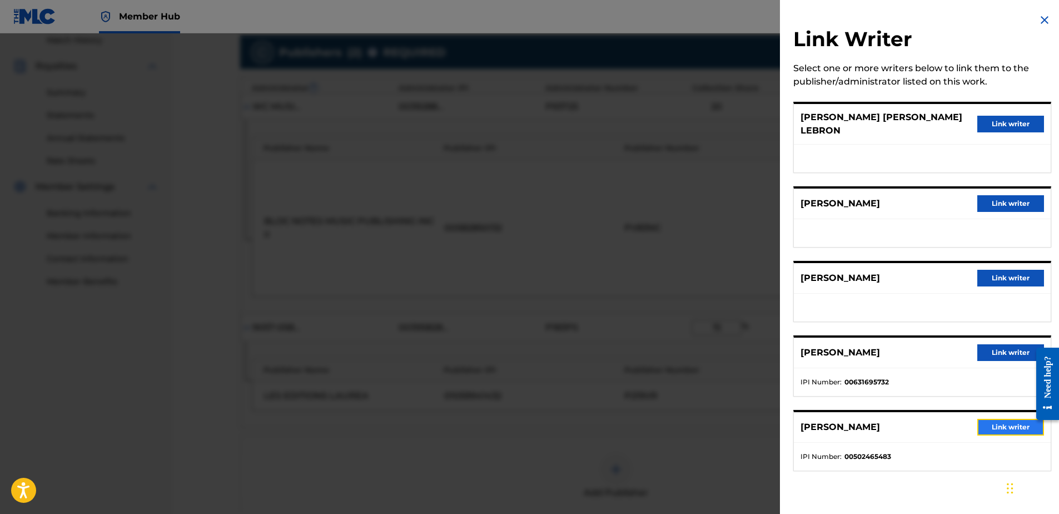
click at [1005, 421] on button "Link writer" at bounding box center [1010, 426] width 67 height 17
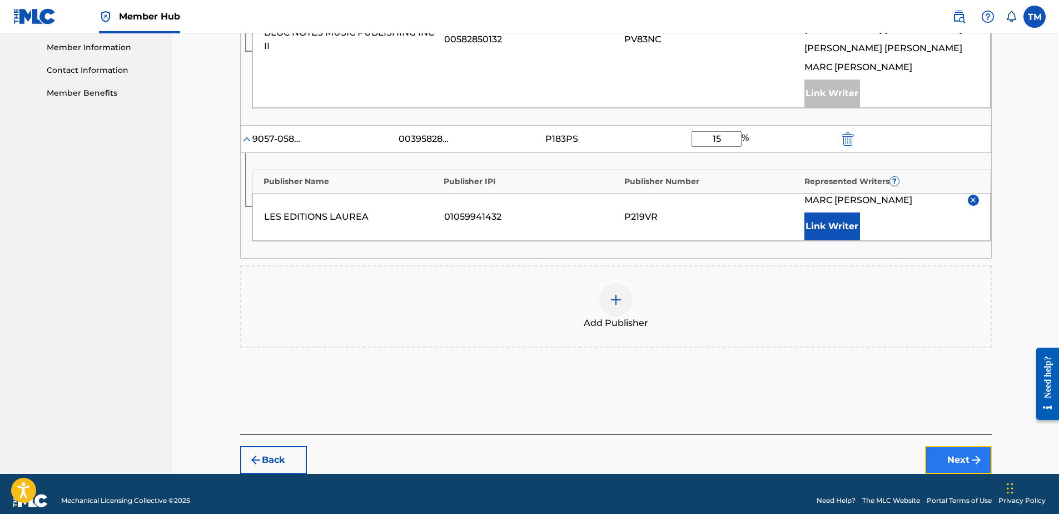
click at [959, 446] on button "Next" at bounding box center [958, 460] width 67 height 28
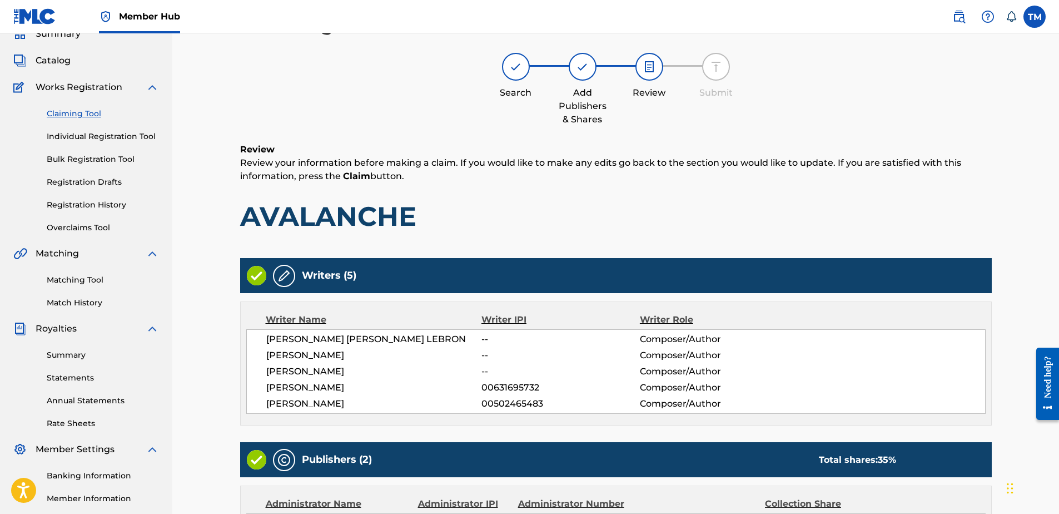
scroll to position [458, 0]
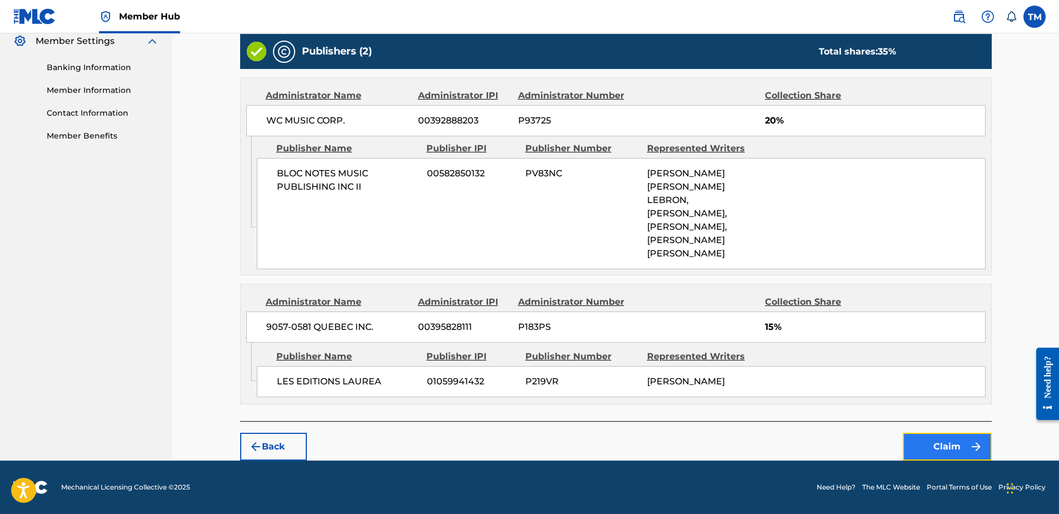
click at [939, 450] on button "Claim" at bounding box center [947, 446] width 89 height 28
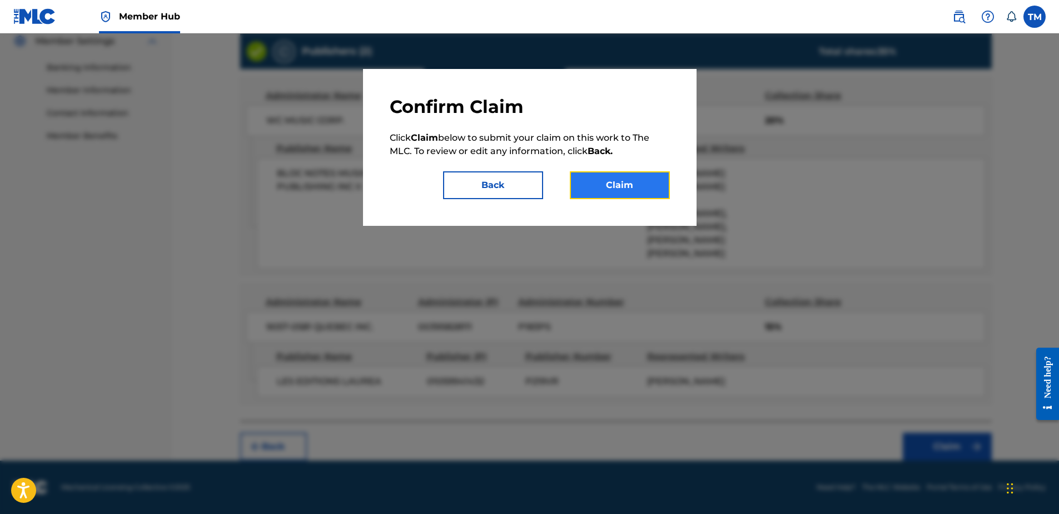
click at [628, 180] on button "Claim" at bounding box center [620, 185] width 100 height 28
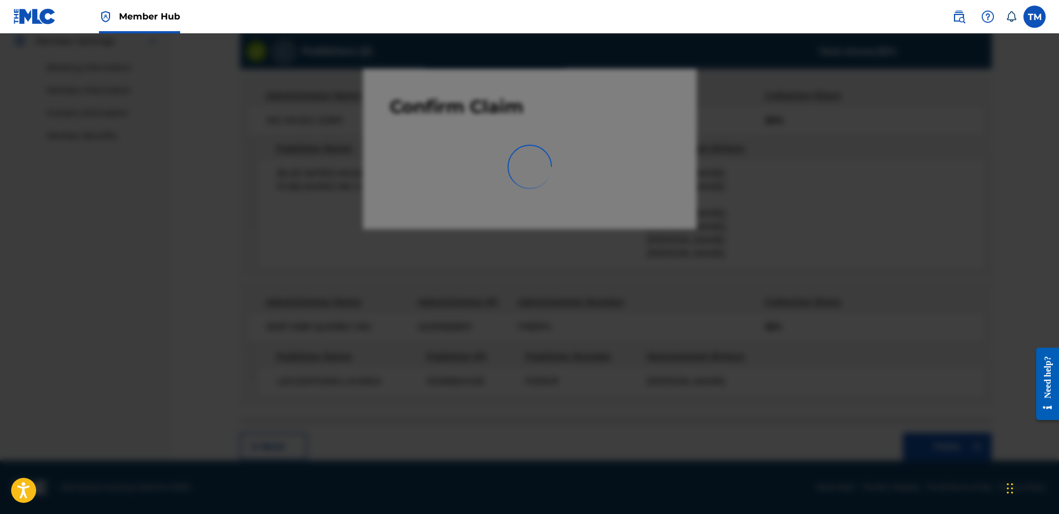
scroll to position [153, 0]
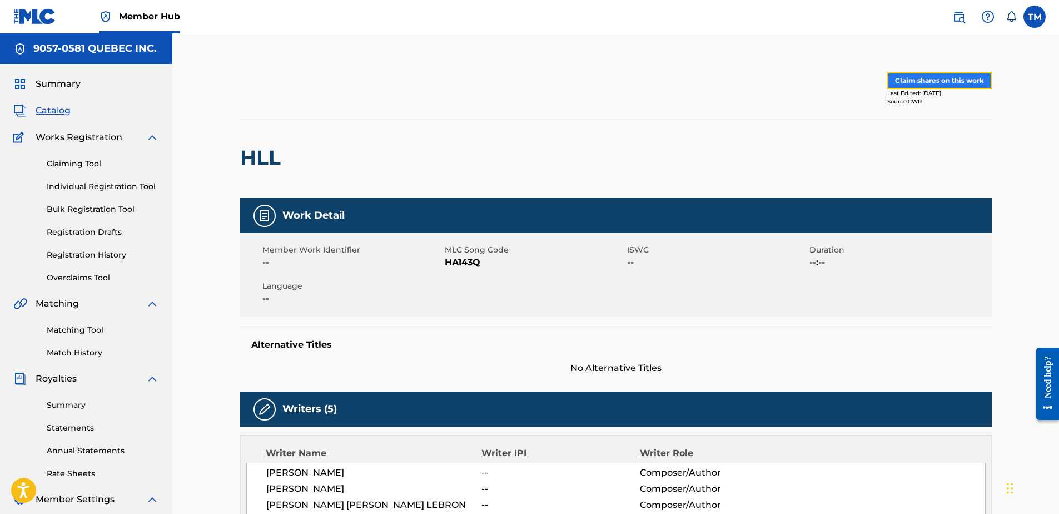
click at [930, 79] on button "Claim shares on this work" at bounding box center [939, 80] width 104 height 17
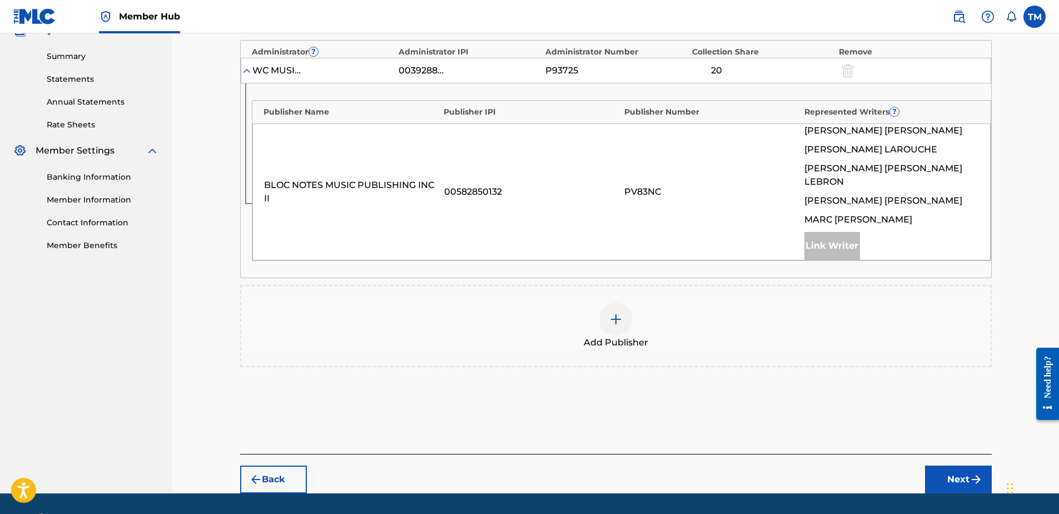
scroll to position [368, 0]
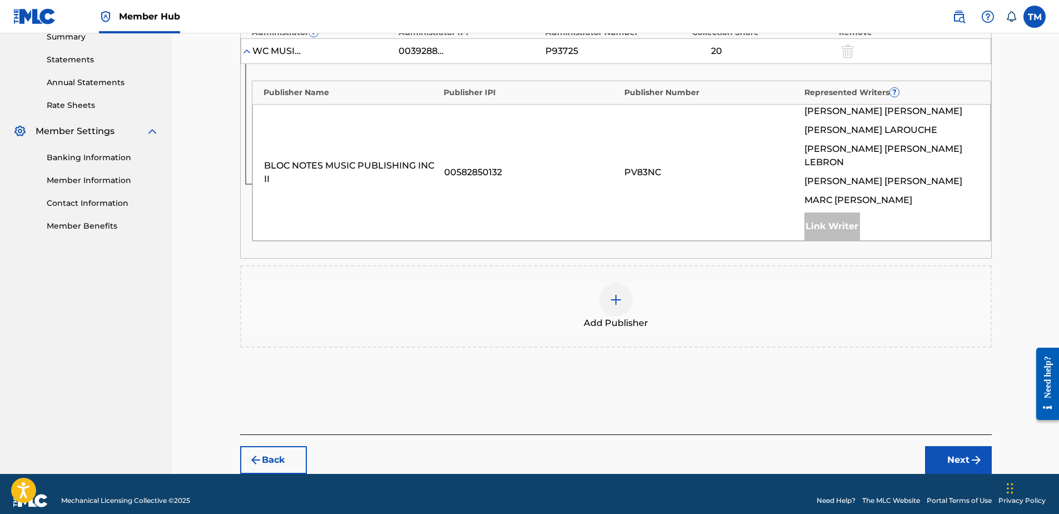
click at [617, 293] on img at bounding box center [615, 299] width 13 height 13
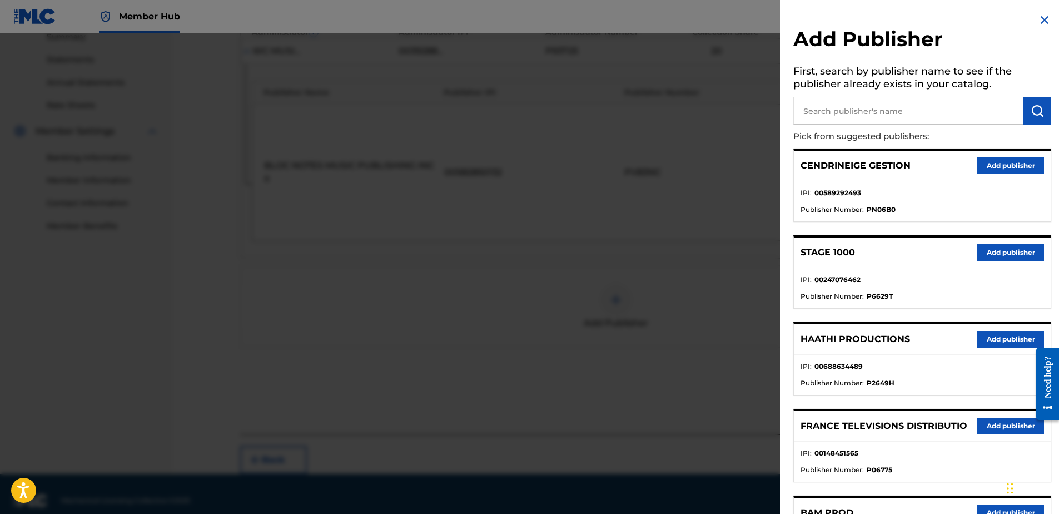
click at [866, 113] on input "text" at bounding box center [908, 111] width 230 height 28
type input "laurea"
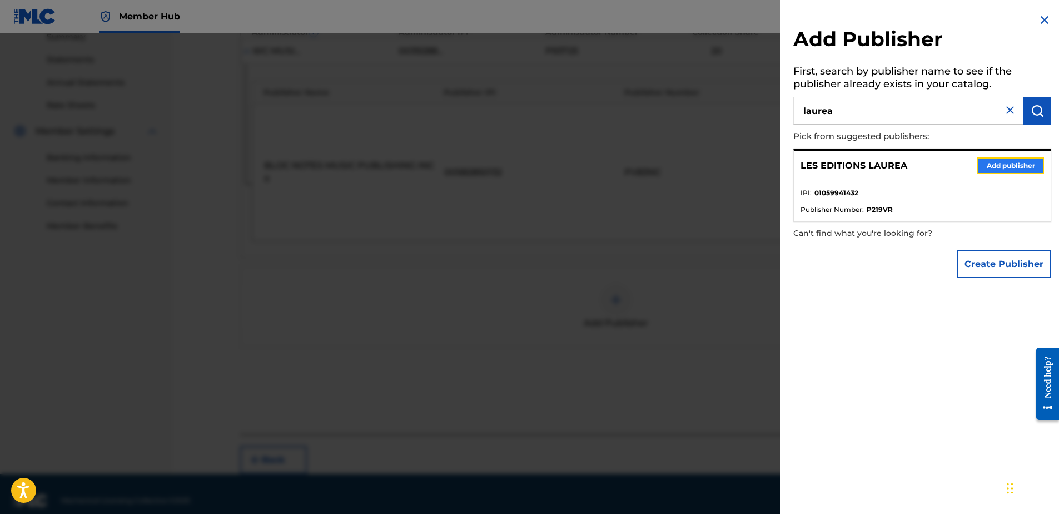
click at [1009, 158] on button "Add publisher" at bounding box center [1010, 165] width 67 height 17
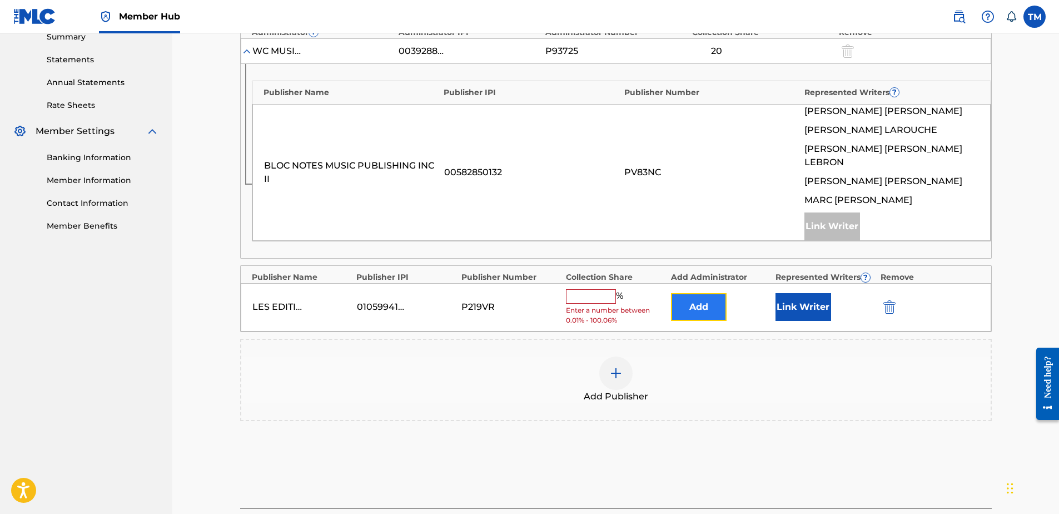
click at [696, 295] on button "Add" at bounding box center [699, 307] width 56 height 28
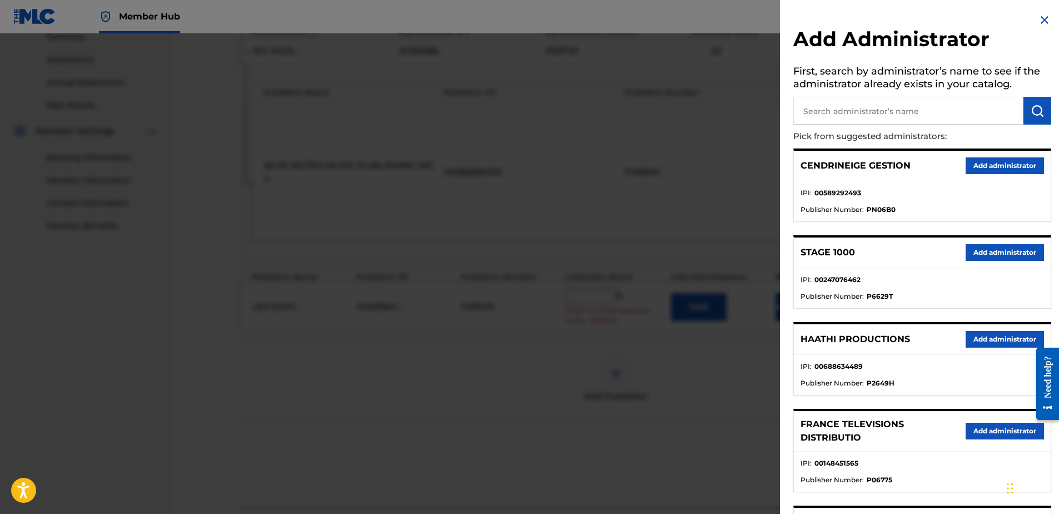
click at [873, 102] on input "text" at bounding box center [908, 111] width 230 height 28
type input "9057"
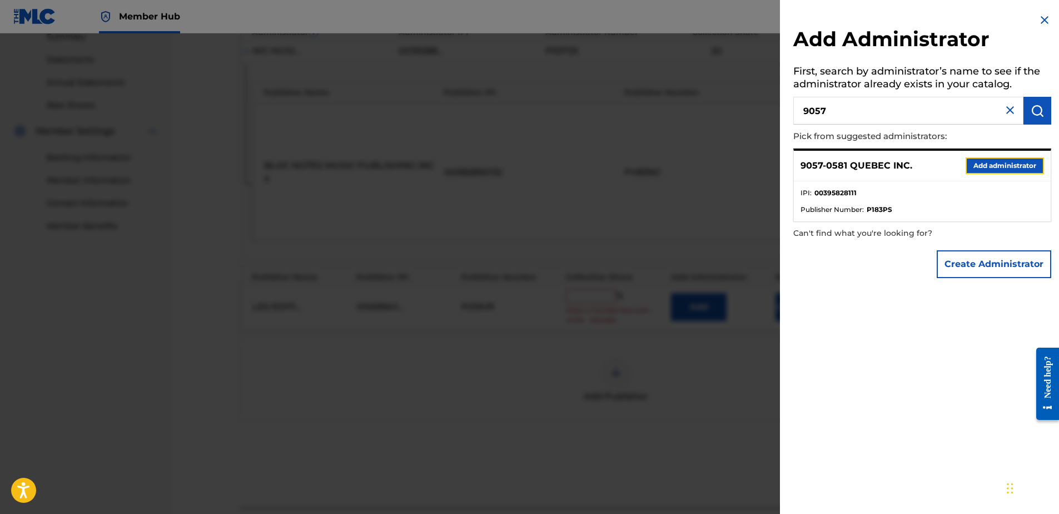
drag, startPoint x: 992, startPoint y: 161, endPoint x: 986, endPoint y: 159, distance: 6.0
click at [991, 161] on button "Add administrator" at bounding box center [1004, 165] width 78 height 17
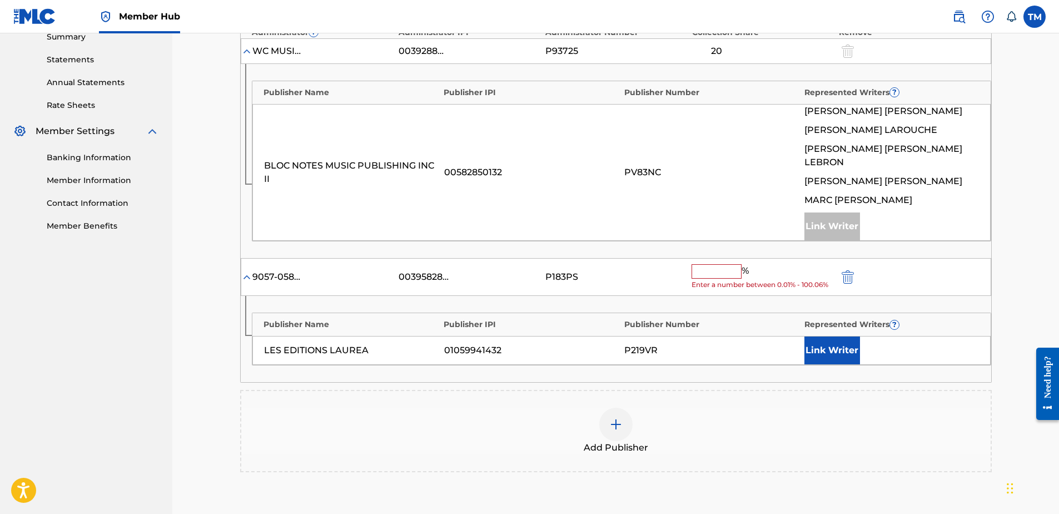
click at [712, 264] on input "text" at bounding box center [716, 271] width 50 height 14
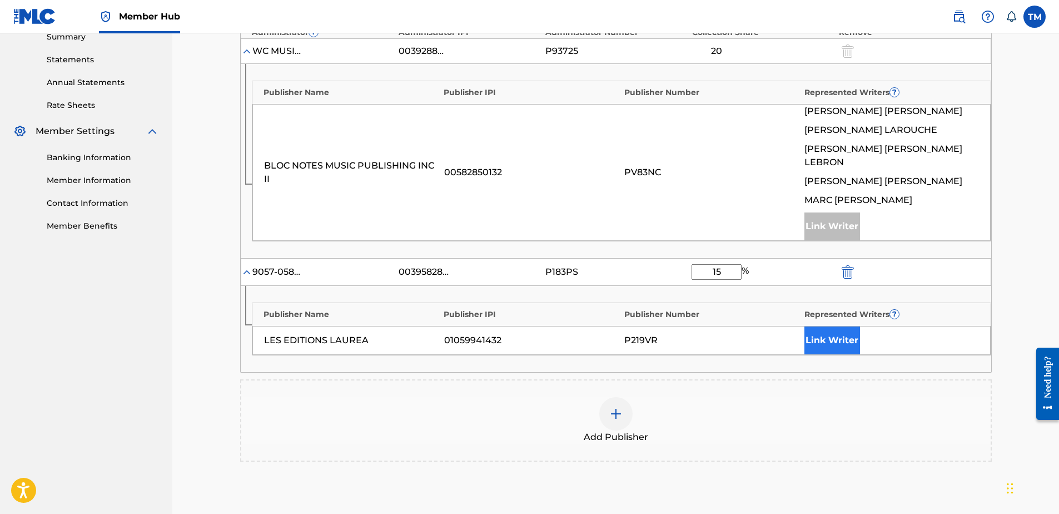
type input "15"
click at [845, 332] on button "Link Writer" at bounding box center [832, 340] width 56 height 28
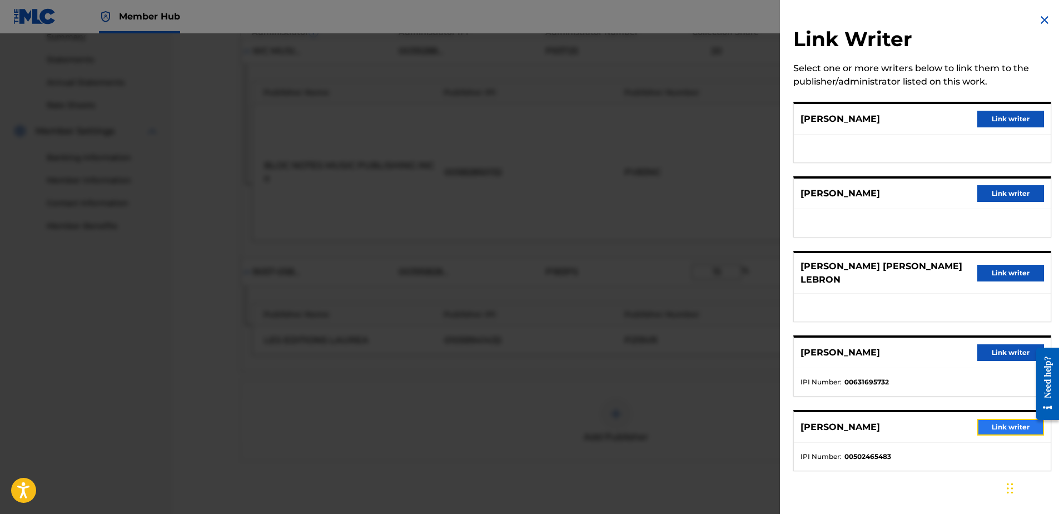
click at [1007, 418] on button "Link writer" at bounding box center [1010, 426] width 67 height 17
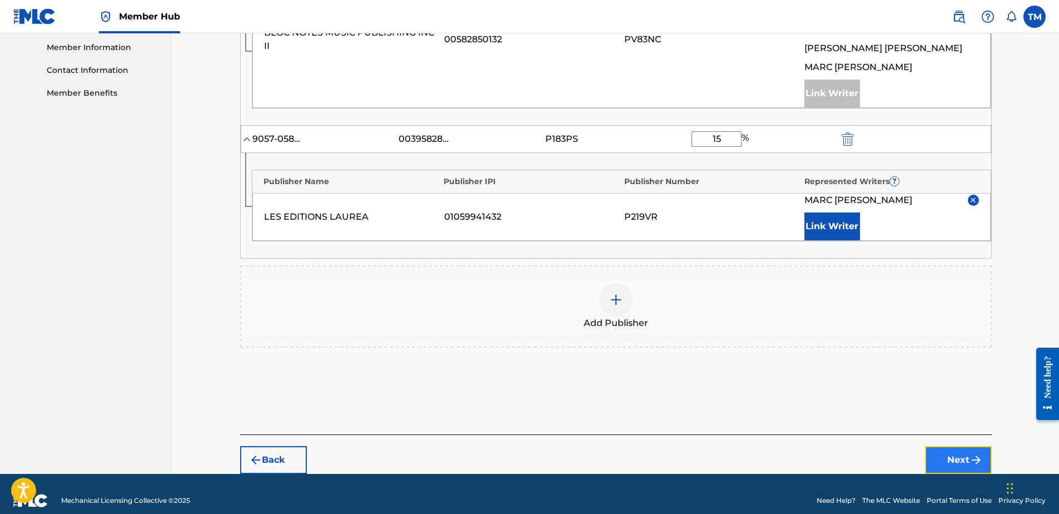
click at [946, 446] on button "Next" at bounding box center [958, 460] width 67 height 28
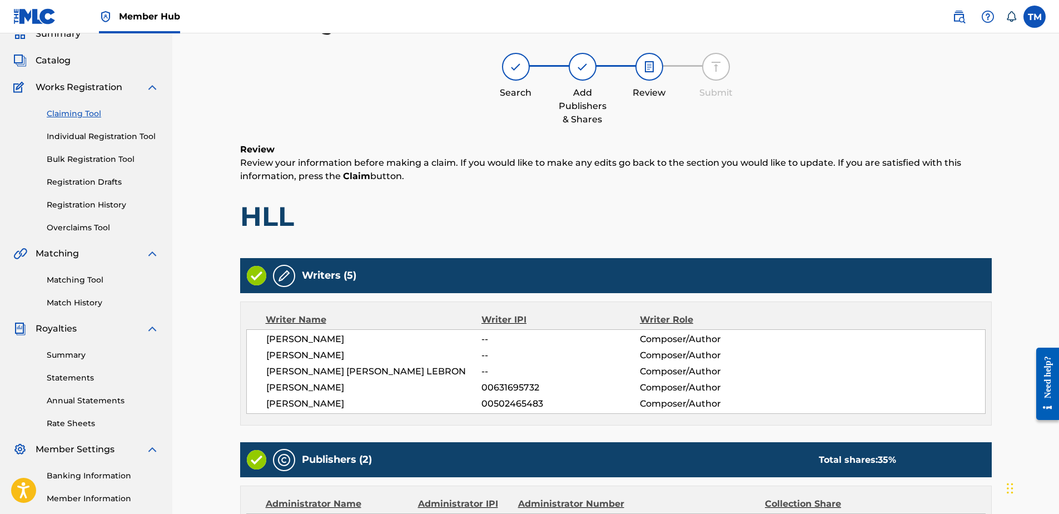
scroll to position [458, 0]
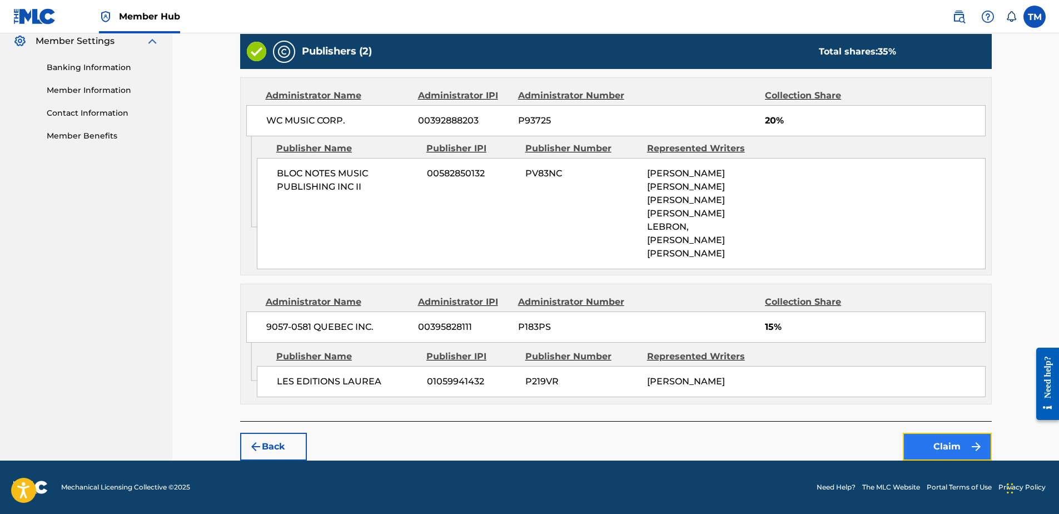
click at [951, 452] on button "Claim" at bounding box center [947, 446] width 89 height 28
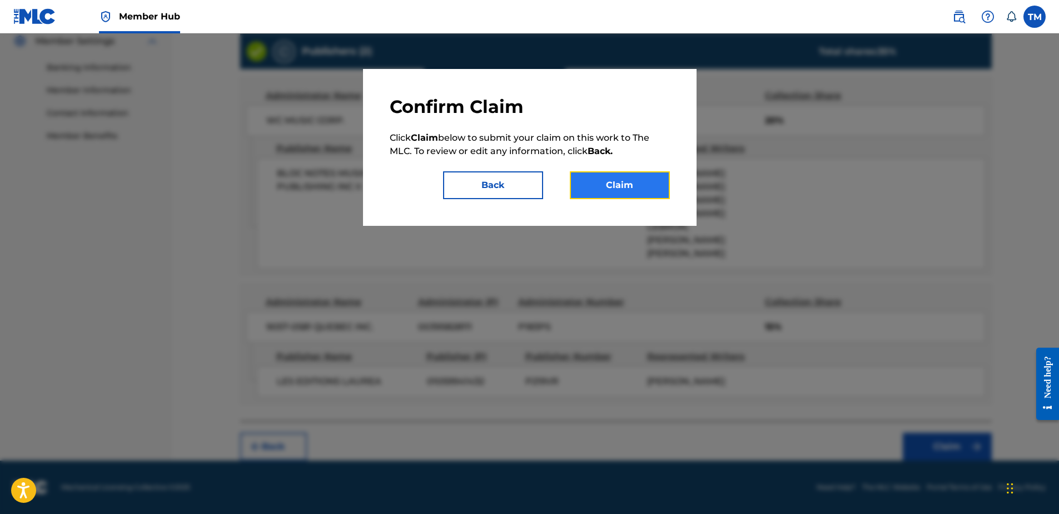
click at [615, 183] on button "Claim" at bounding box center [620, 185] width 100 height 28
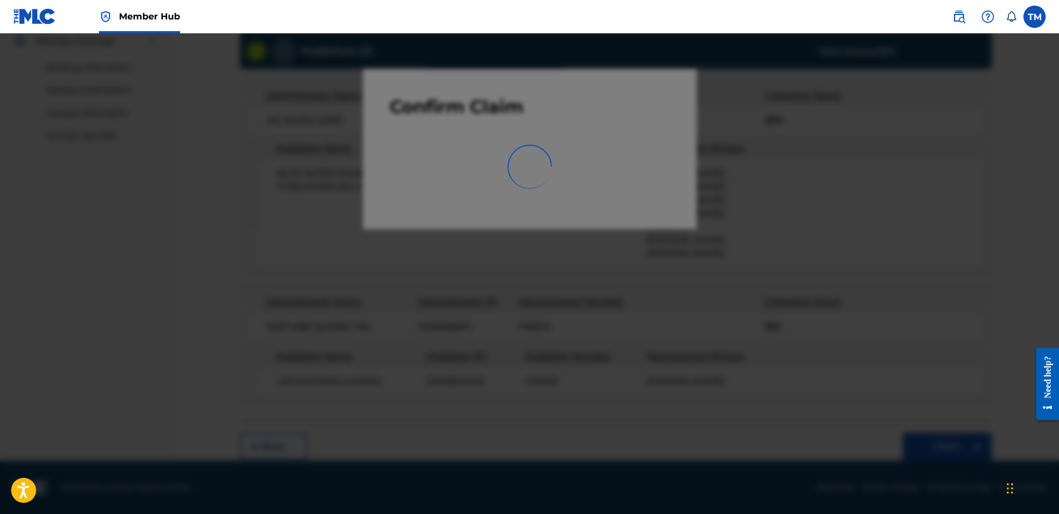
scroll to position [153, 0]
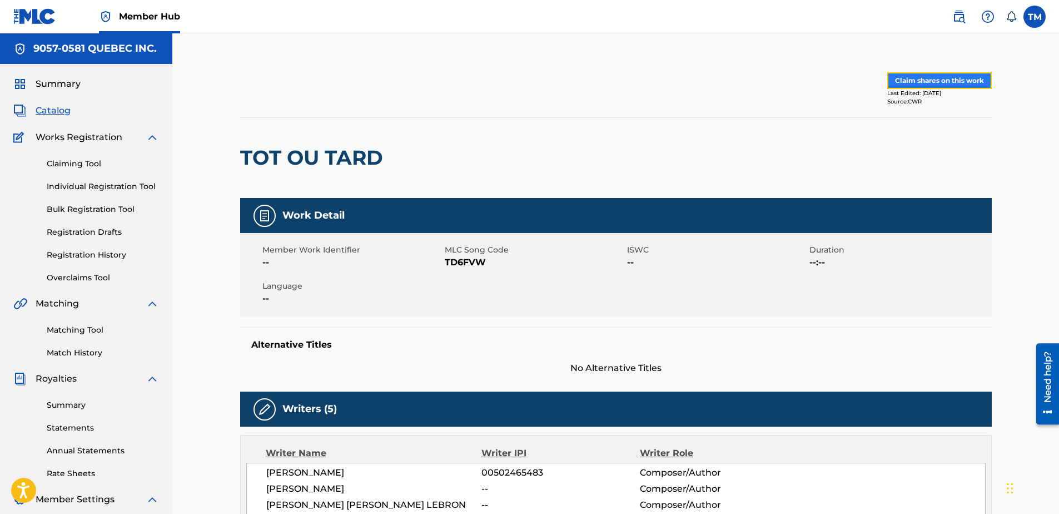
click at [918, 82] on button "Claim shares on this work" at bounding box center [939, 80] width 104 height 17
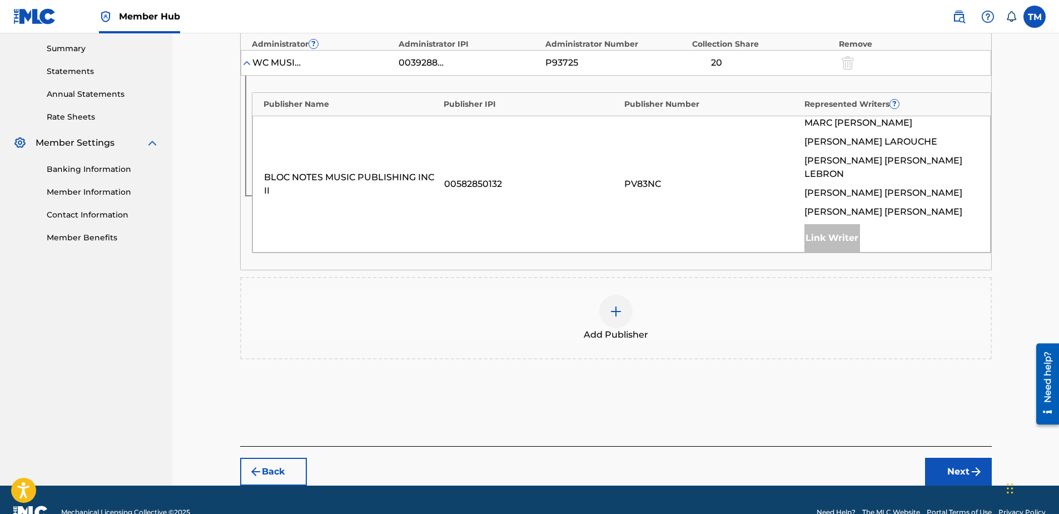
scroll to position [368, 0]
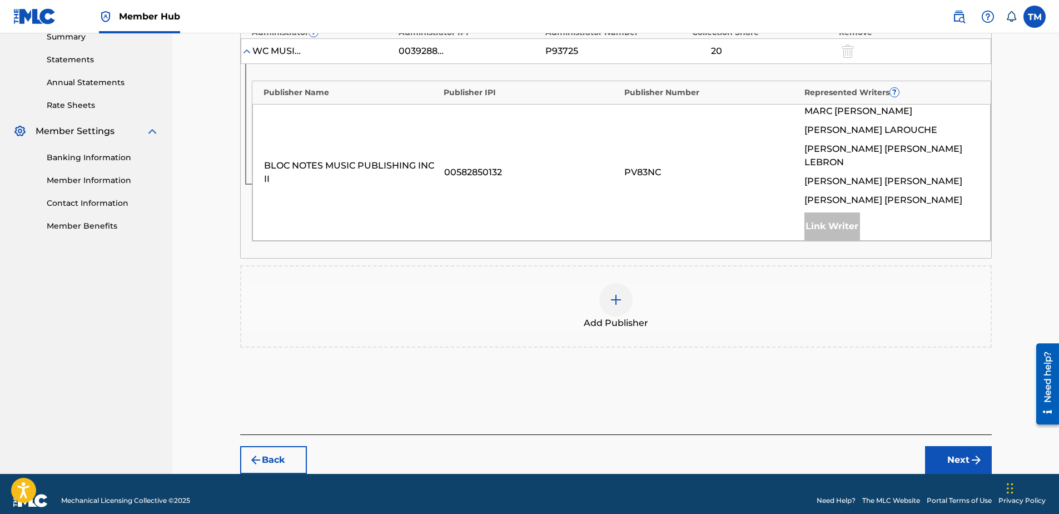
click at [622, 285] on div at bounding box center [615, 299] width 33 height 33
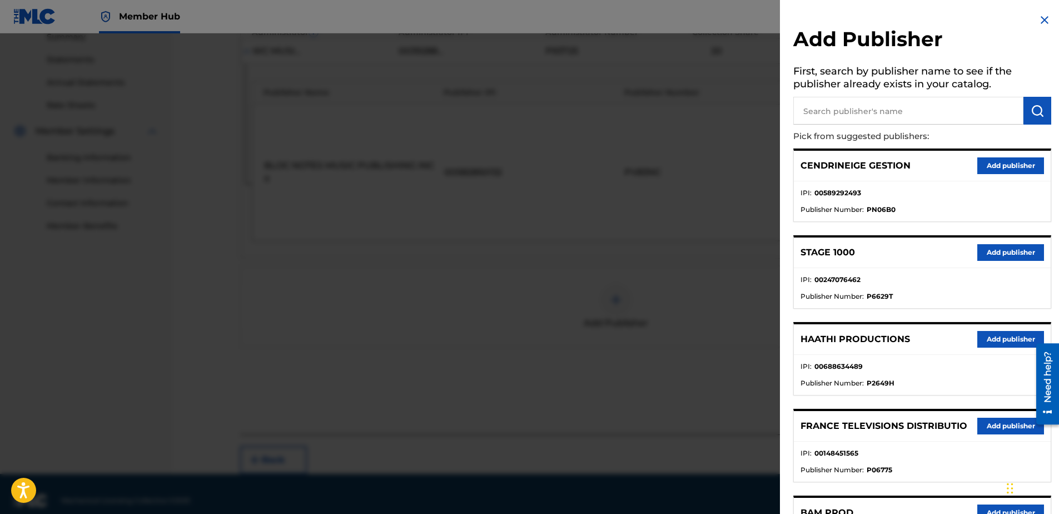
click at [843, 110] on input "text" at bounding box center [908, 111] width 230 height 28
type input "laurea"
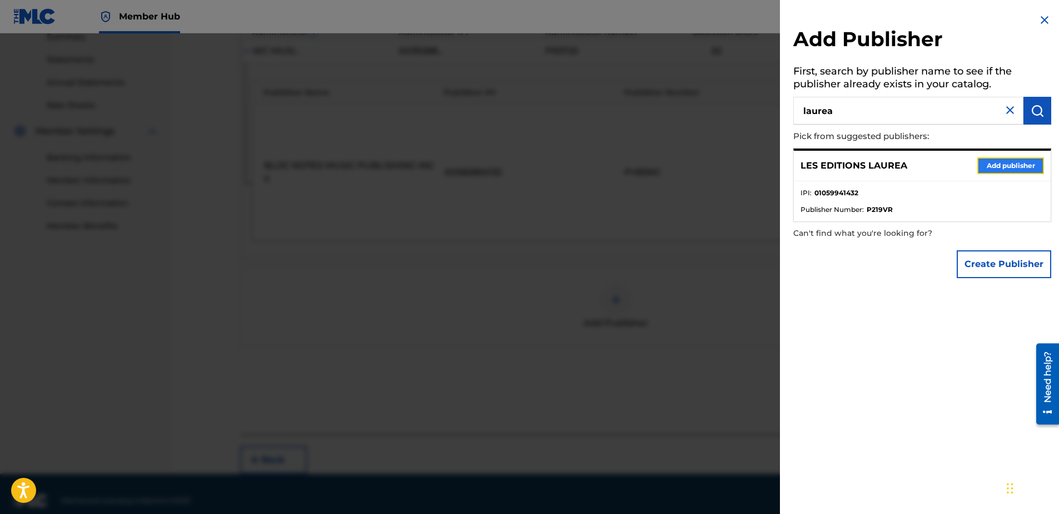
click at [1015, 165] on button "Add publisher" at bounding box center [1010, 165] width 67 height 17
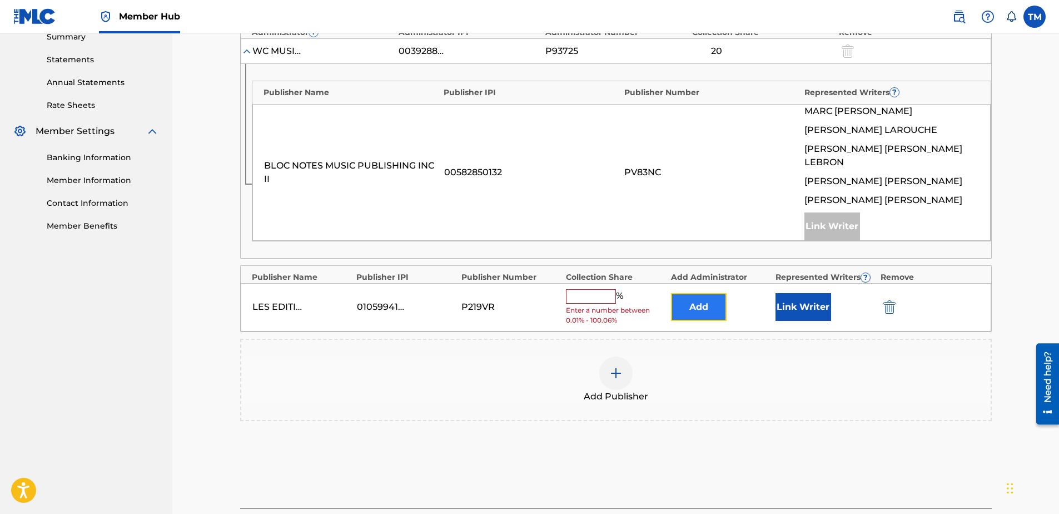
click at [690, 293] on button "Add" at bounding box center [699, 307] width 56 height 28
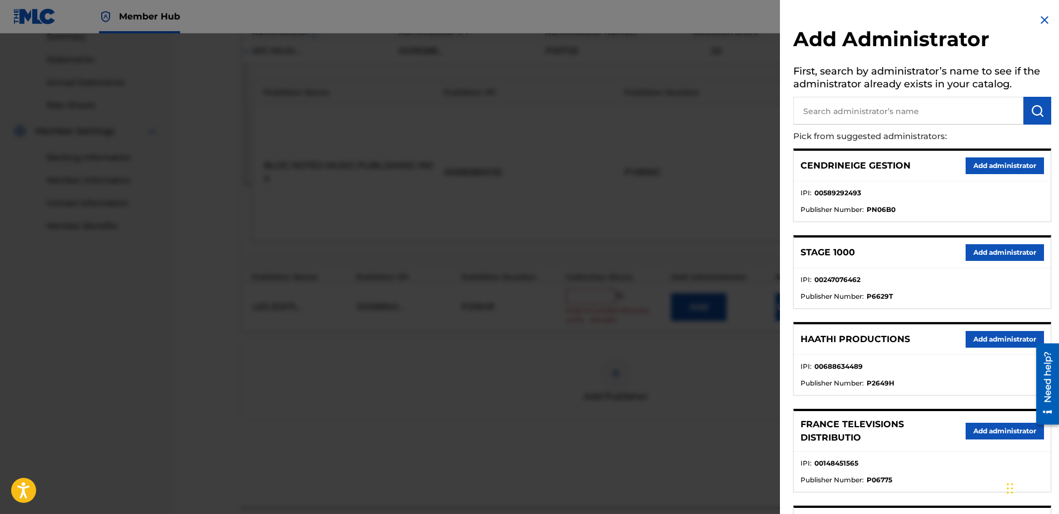
click at [896, 109] on input "text" at bounding box center [908, 111] width 230 height 28
type input "9057"
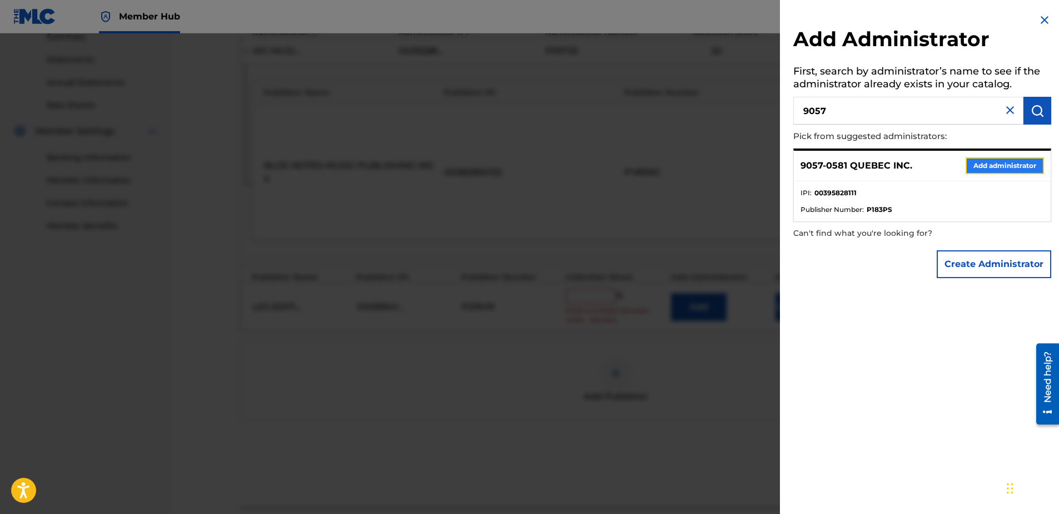
click at [973, 162] on button "Add administrator" at bounding box center [1004, 165] width 78 height 17
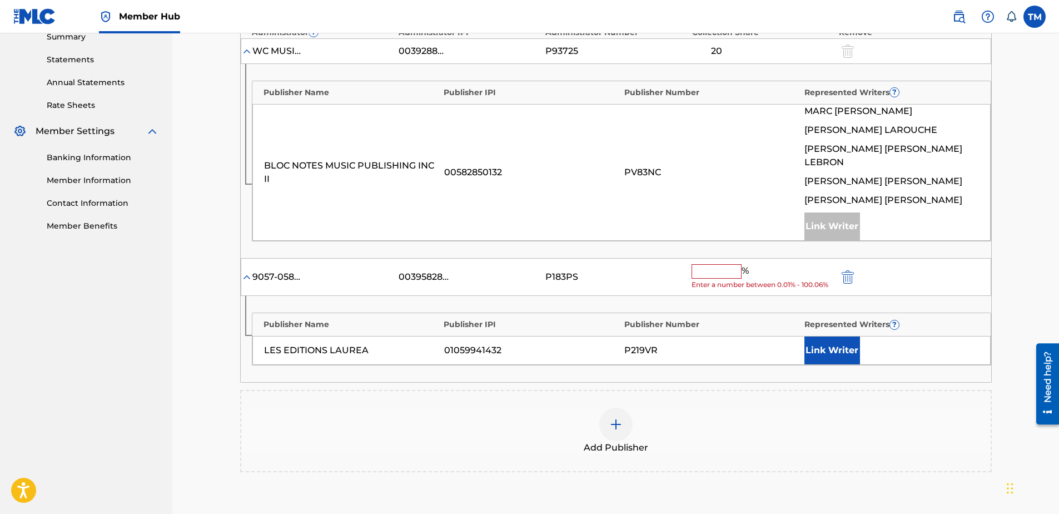
click at [714, 264] on input "text" at bounding box center [716, 271] width 50 height 14
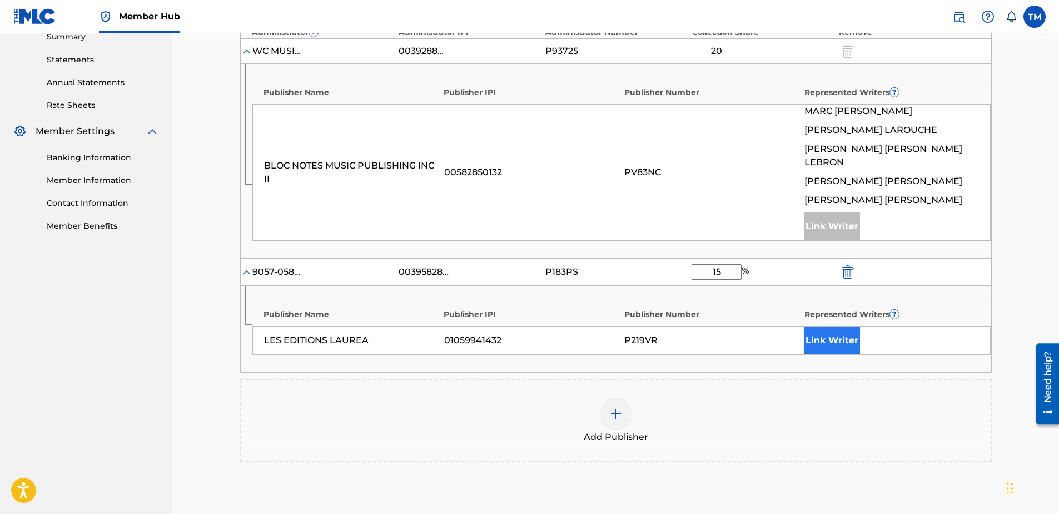
type input "15"
click at [828, 326] on button "Link Writer" at bounding box center [832, 340] width 56 height 28
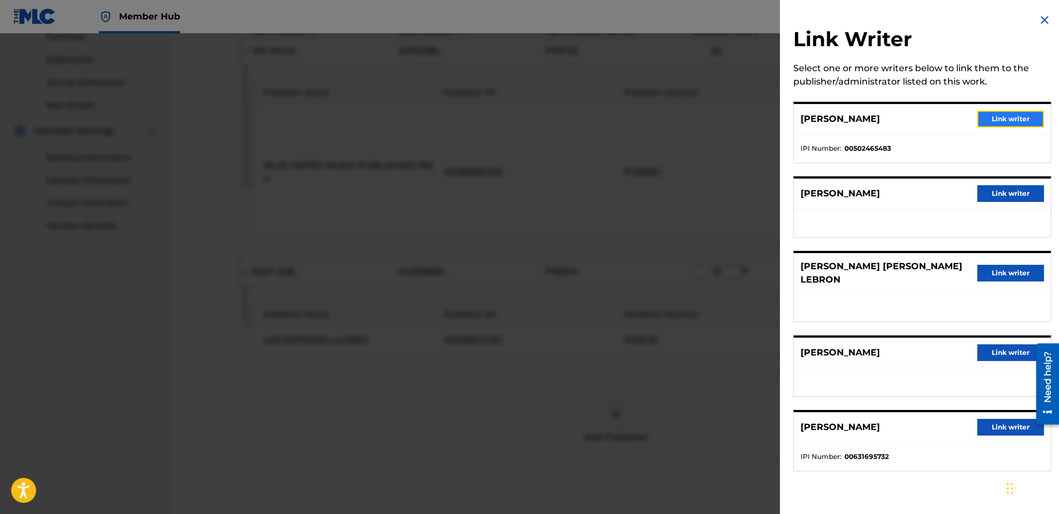
click at [1008, 116] on button "Link writer" at bounding box center [1010, 119] width 67 height 17
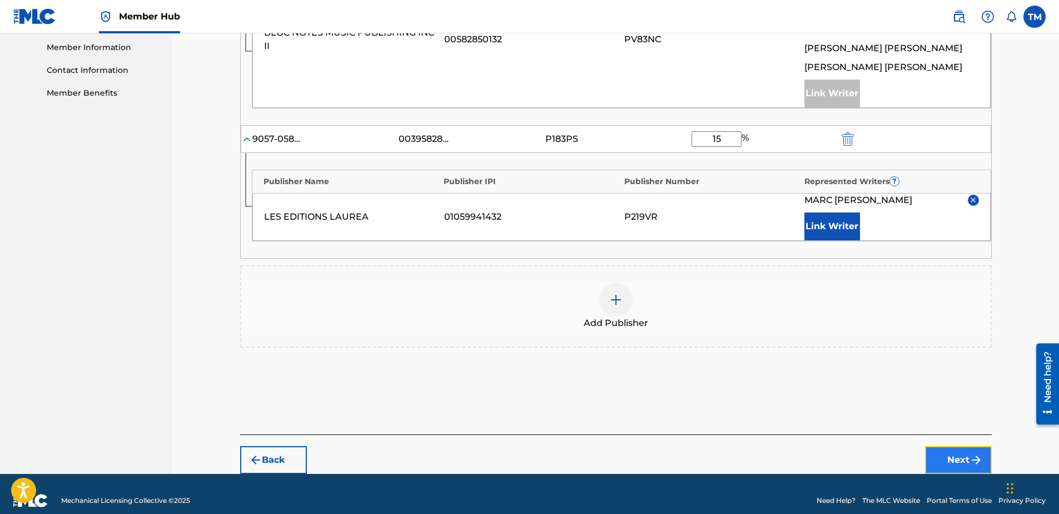
click at [964, 446] on button "Next" at bounding box center [958, 460] width 67 height 28
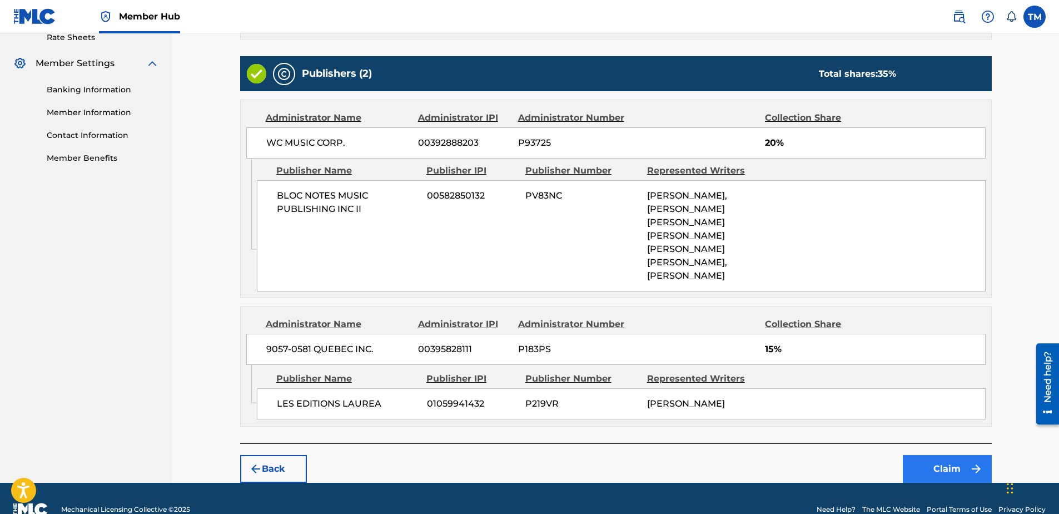
scroll to position [458, 0]
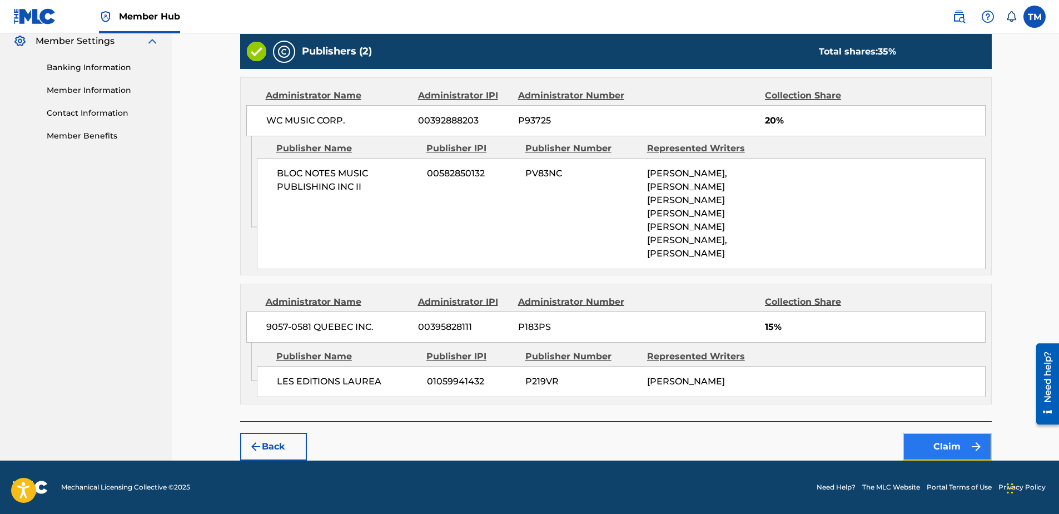
click at [951, 450] on button "Claim" at bounding box center [947, 446] width 89 height 28
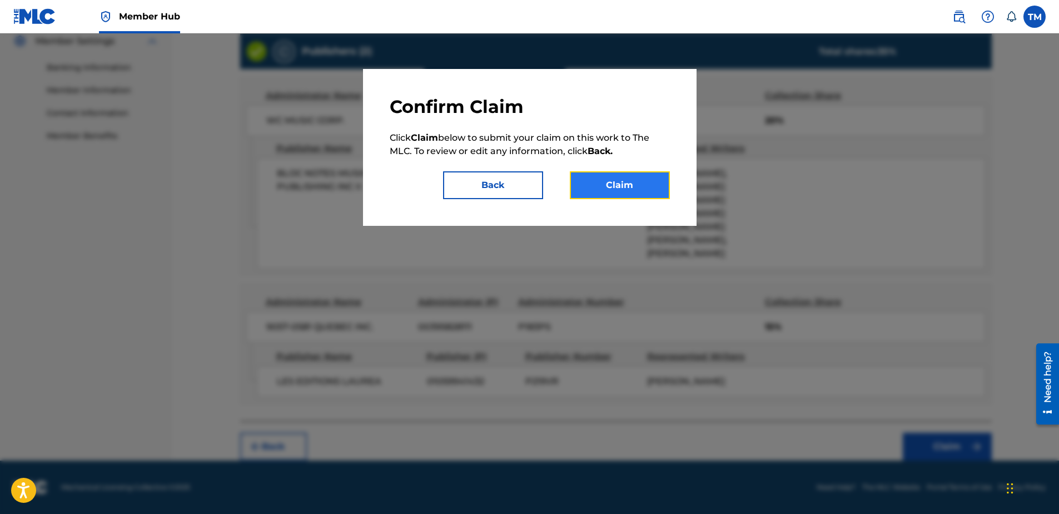
click at [611, 175] on button "Claim" at bounding box center [620, 185] width 100 height 28
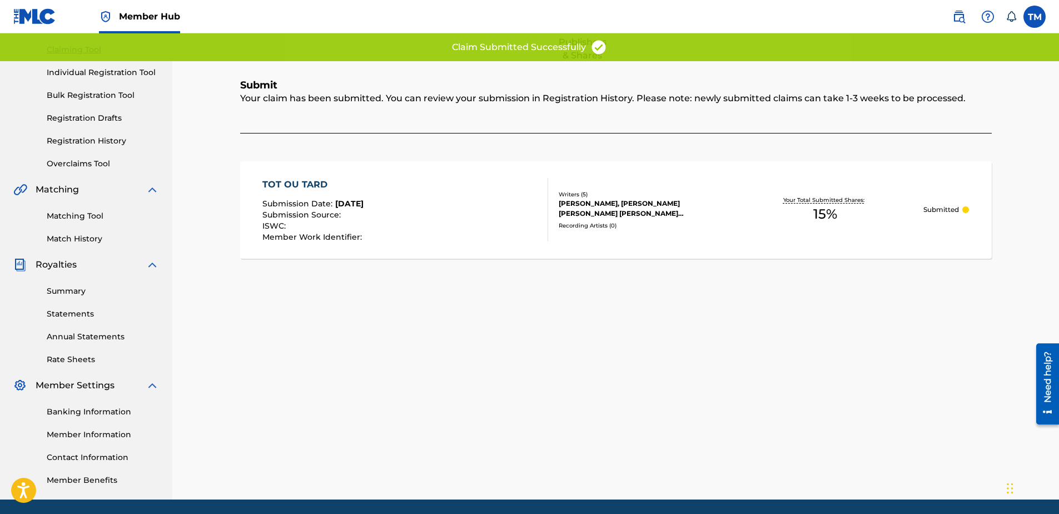
scroll to position [97, 0]
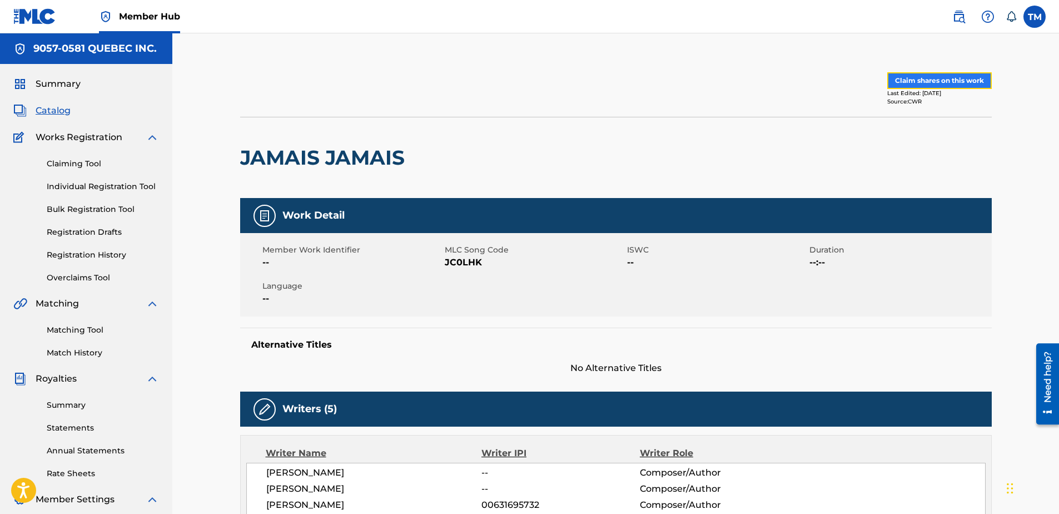
click at [908, 87] on button "Claim shares on this work" at bounding box center [939, 80] width 104 height 17
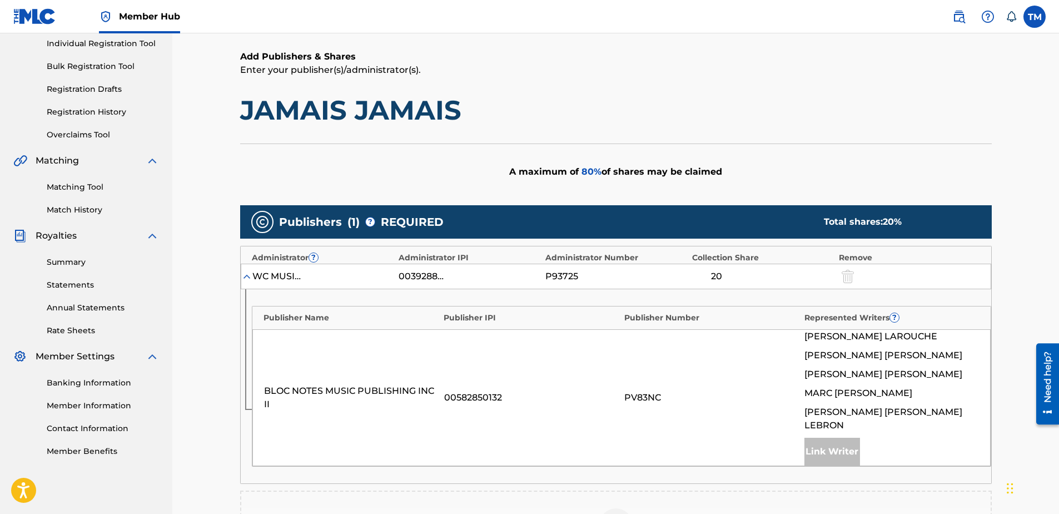
scroll to position [278, 0]
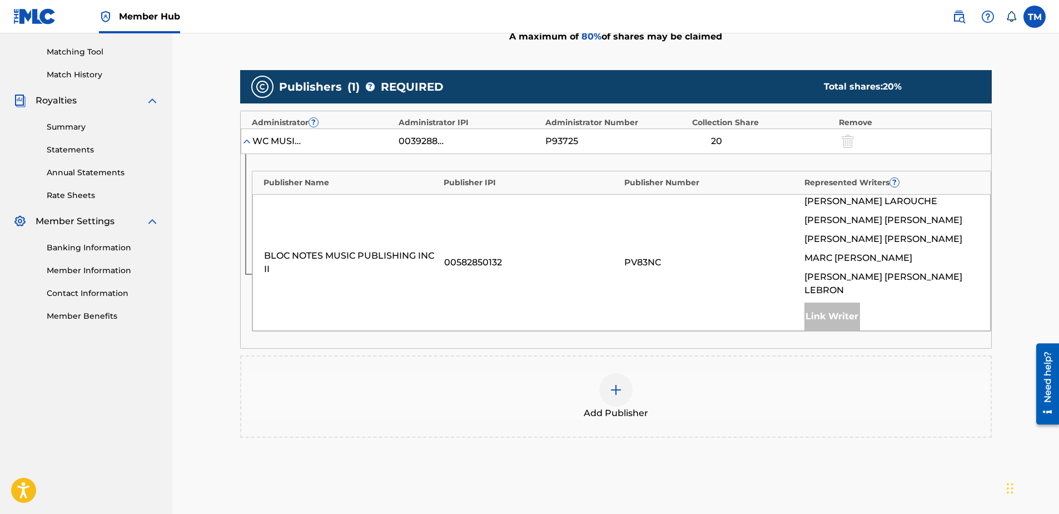
click at [612, 383] on div at bounding box center [615, 389] width 33 height 33
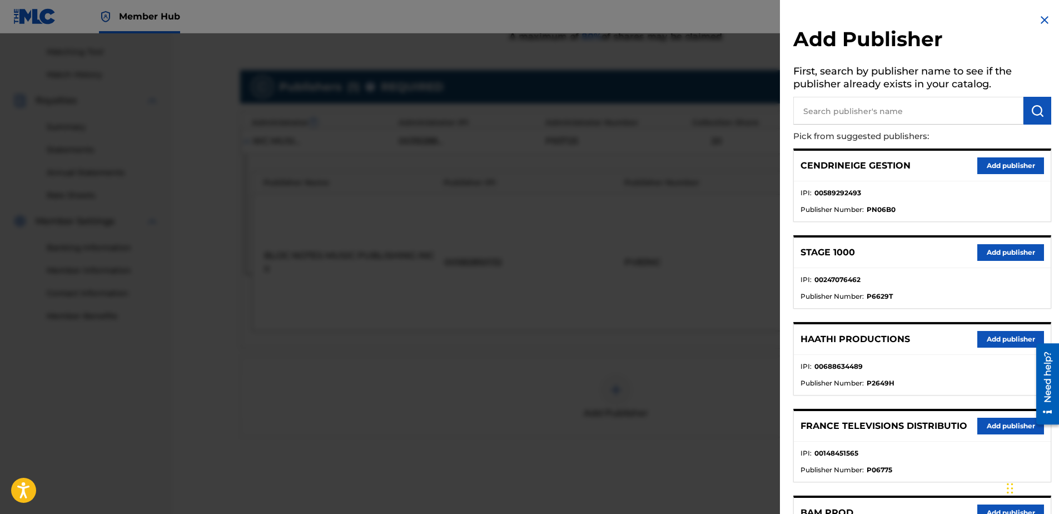
click at [868, 113] on input "text" at bounding box center [908, 111] width 230 height 28
type input "laurea"
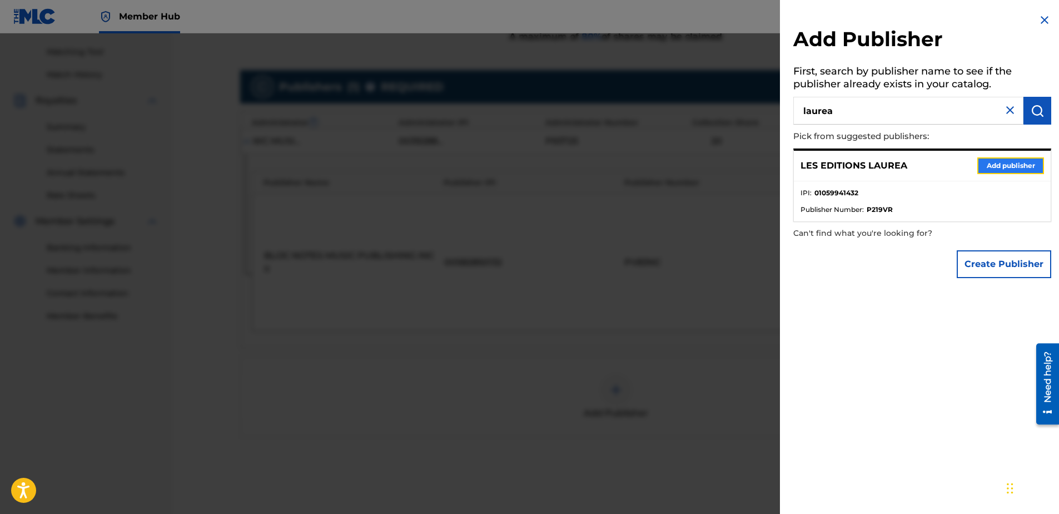
click at [1022, 168] on button "Add publisher" at bounding box center [1010, 165] width 67 height 17
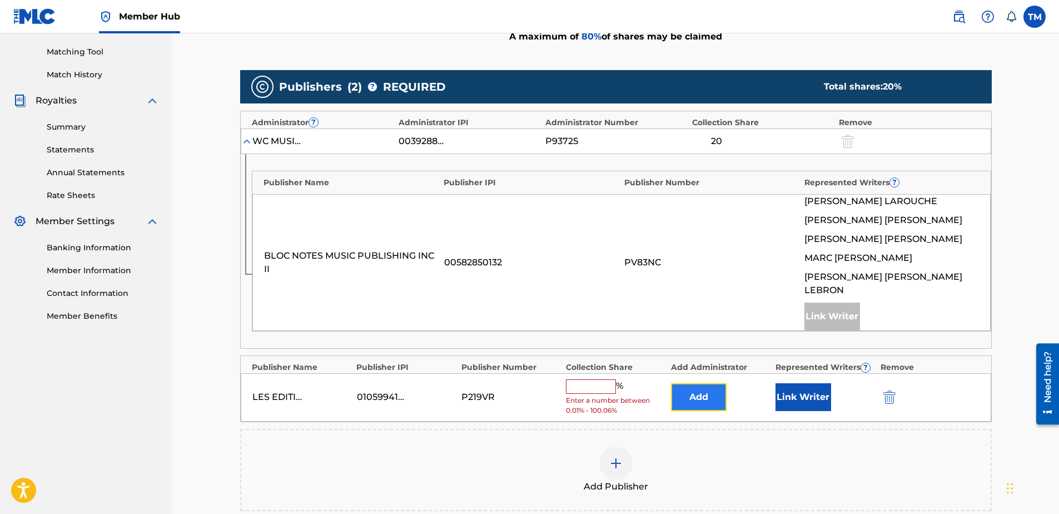
click at [710, 391] on button "Add" at bounding box center [699, 397] width 56 height 28
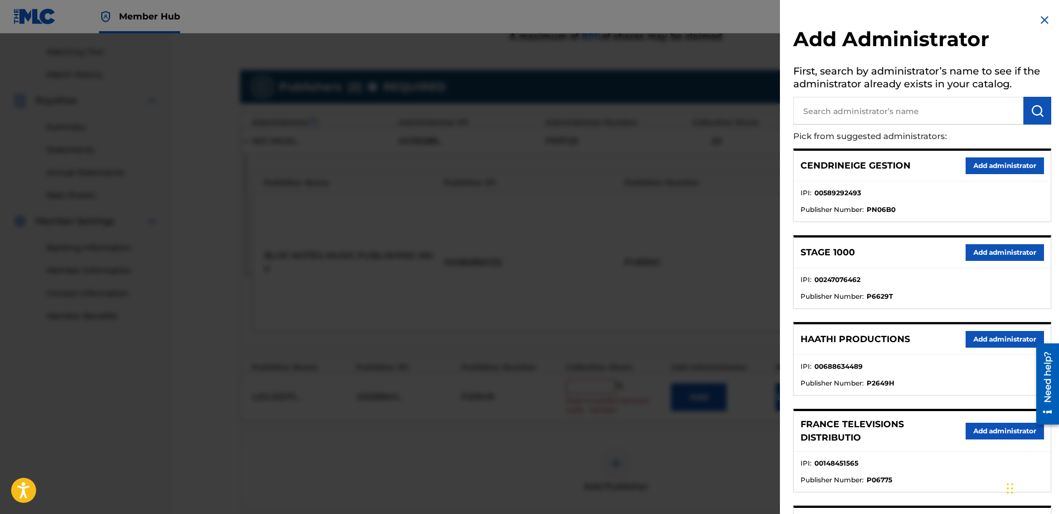
click at [825, 110] on input "text" at bounding box center [908, 111] width 230 height 28
type input "9057"
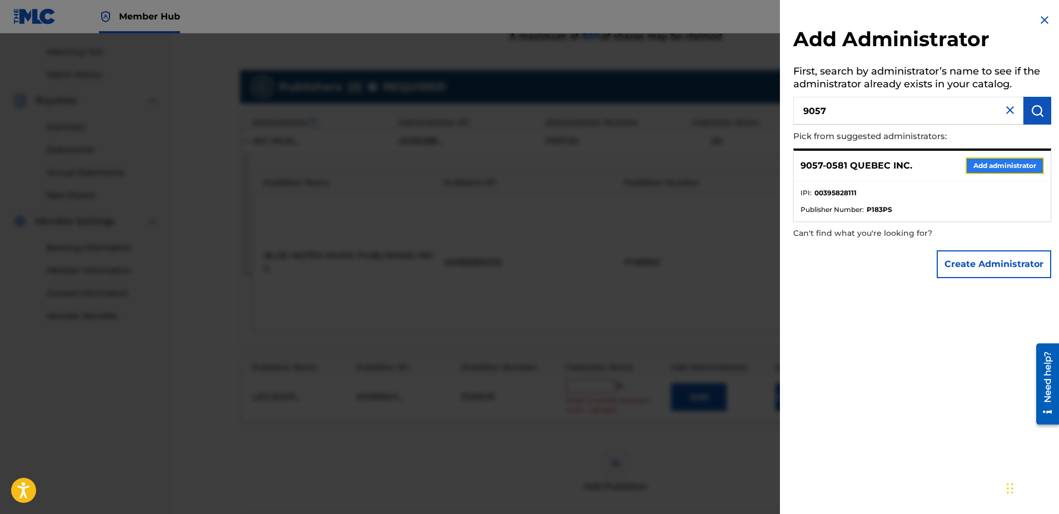
click at [981, 166] on button "Add administrator" at bounding box center [1004, 165] width 78 height 17
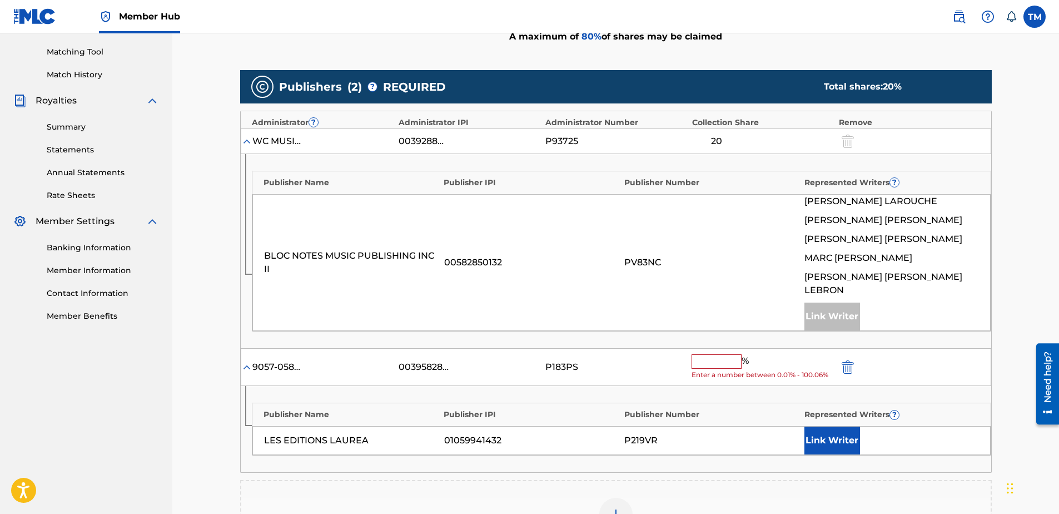
click at [714, 354] on input "text" at bounding box center [716, 361] width 50 height 14
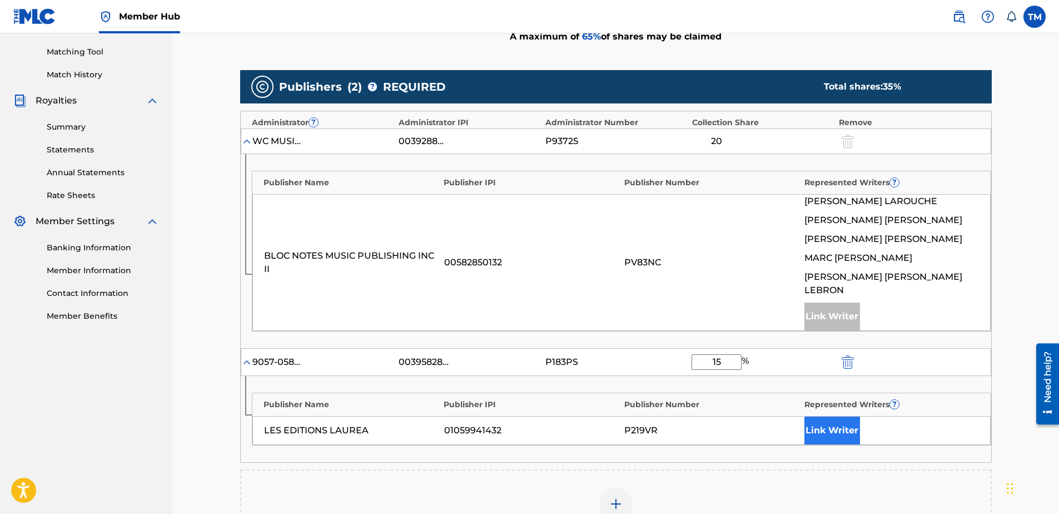
type input "15"
click at [826, 418] on button "Link Writer" at bounding box center [832, 430] width 56 height 28
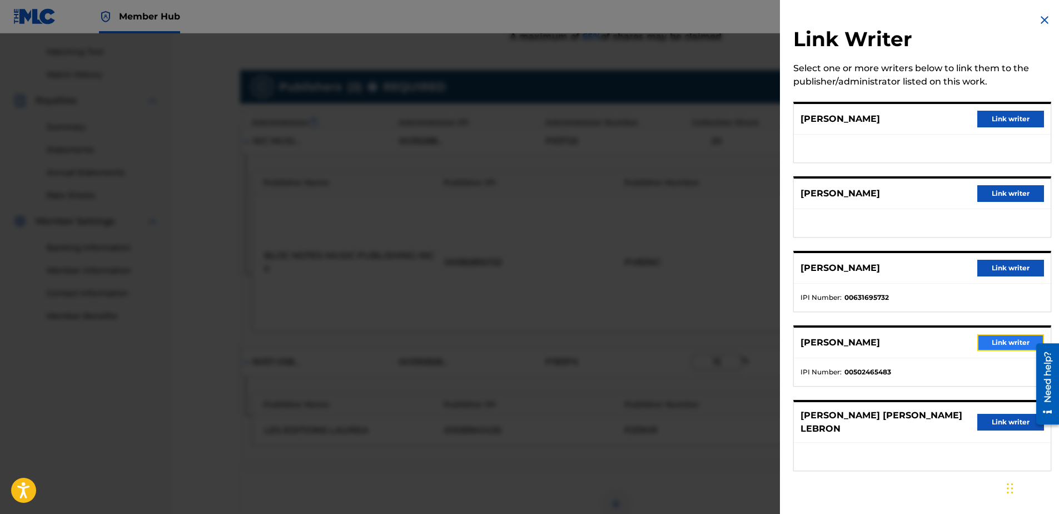
click at [999, 344] on button "Link writer" at bounding box center [1010, 342] width 67 height 17
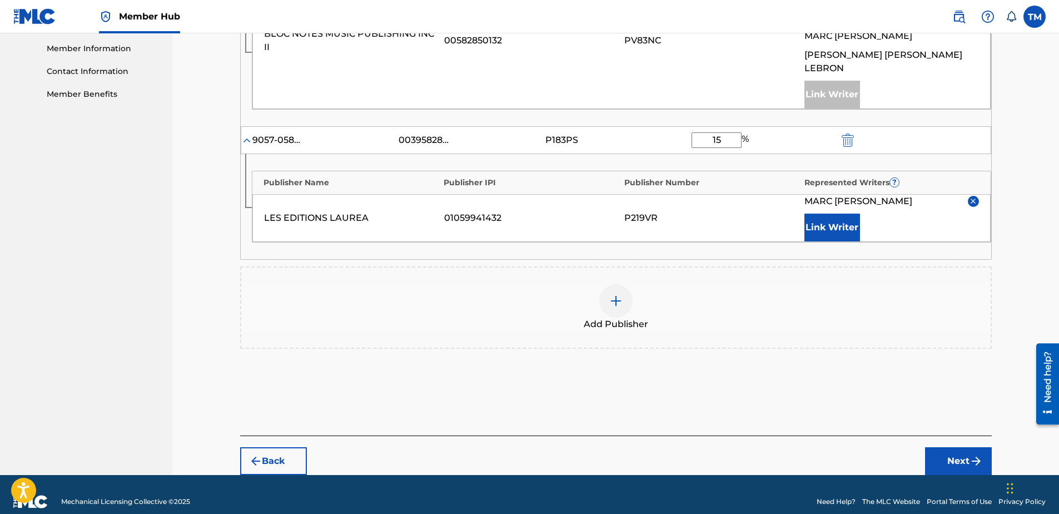
scroll to position [501, 0]
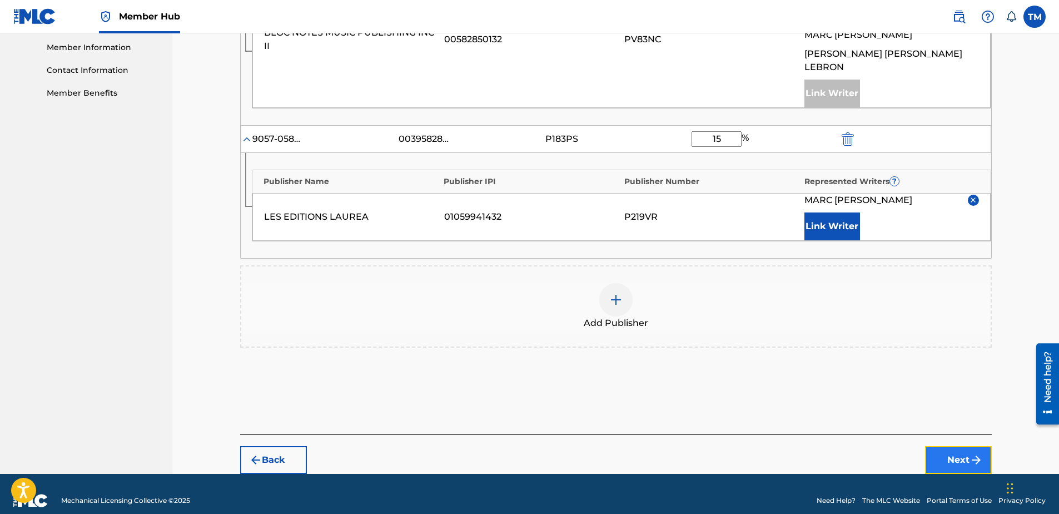
click at [954, 446] on button "Next" at bounding box center [958, 460] width 67 height 28
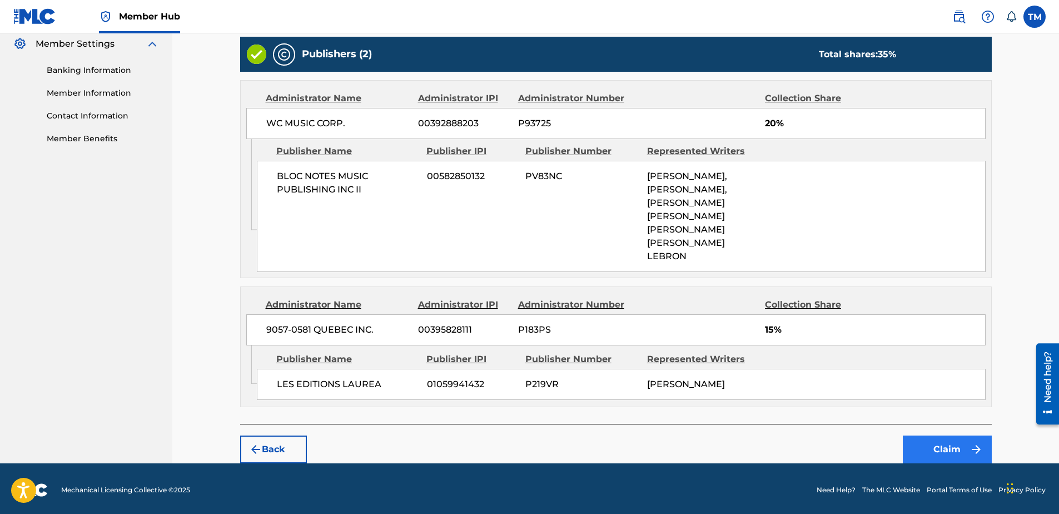
scroll to position [458, 0]
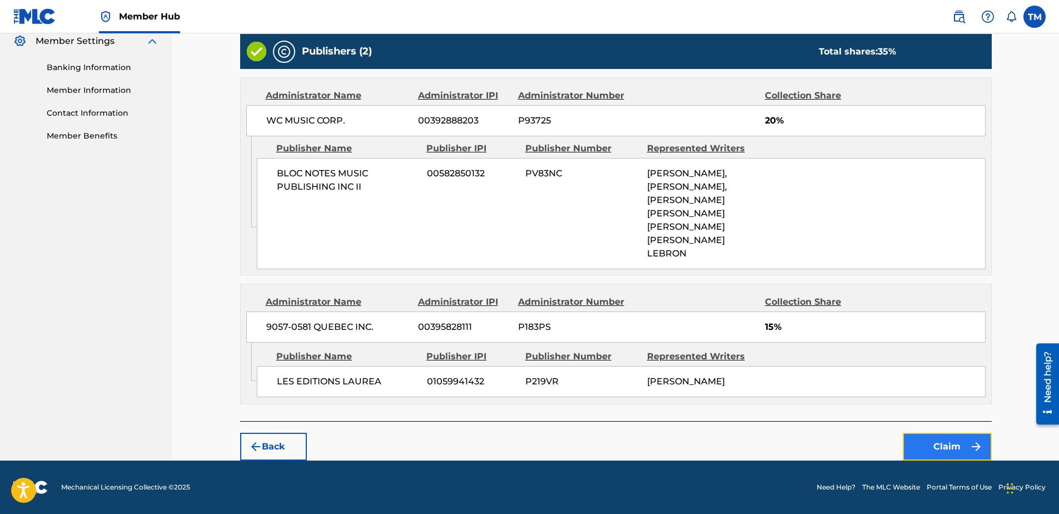
click at [932, 454] on button "Claim" at bounding box center [947, 446] width 89 height 28
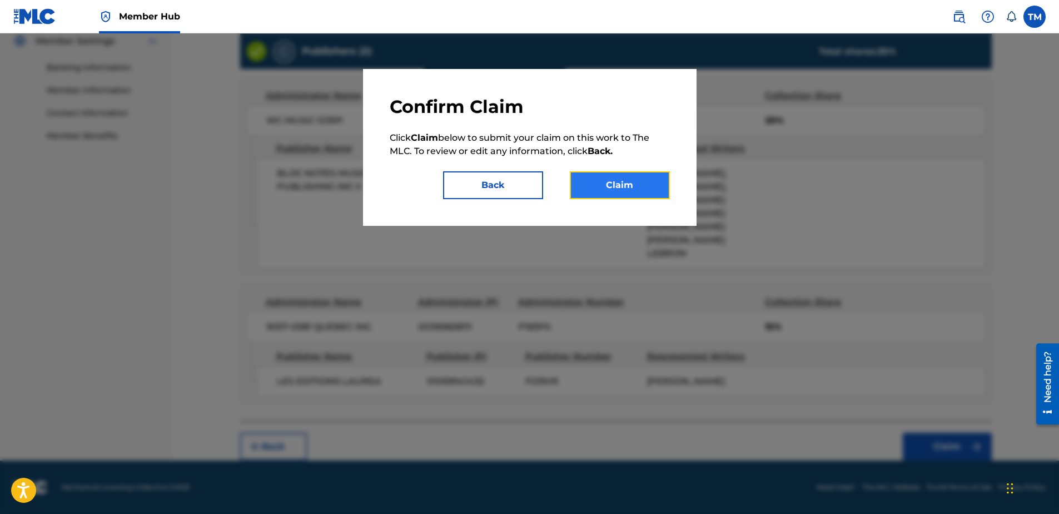
click at [639, 190] on button "Claim" at bounding box center [620, 185] width 100 height 28
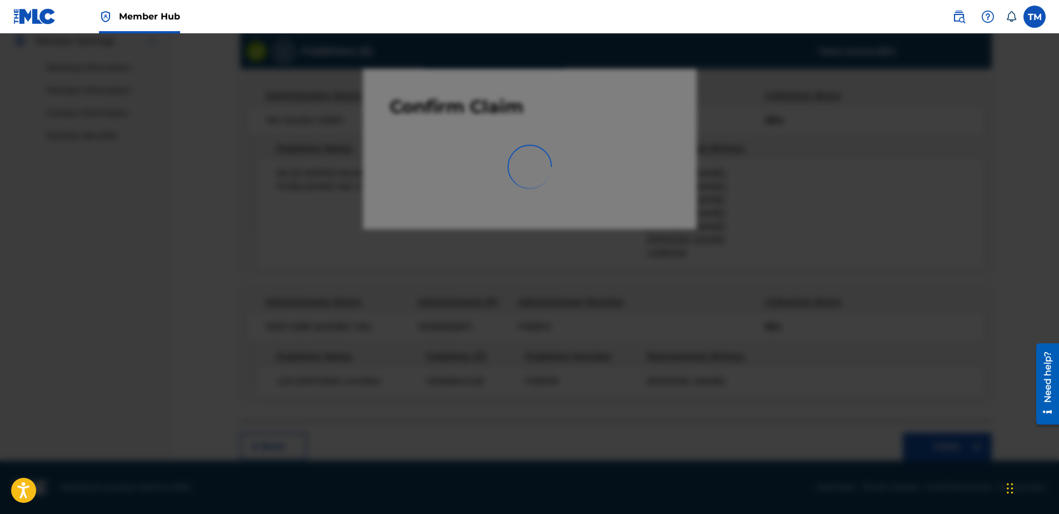
scroll to position [153, 0]
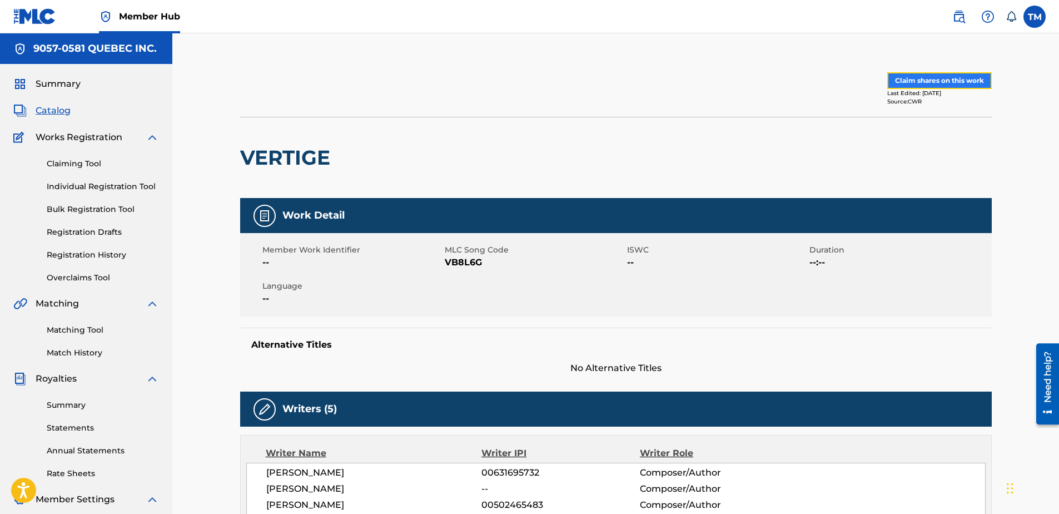
click at [930, 79] on button "Claim shares on this work" at bounding box center [939, 80] width 104 height 17
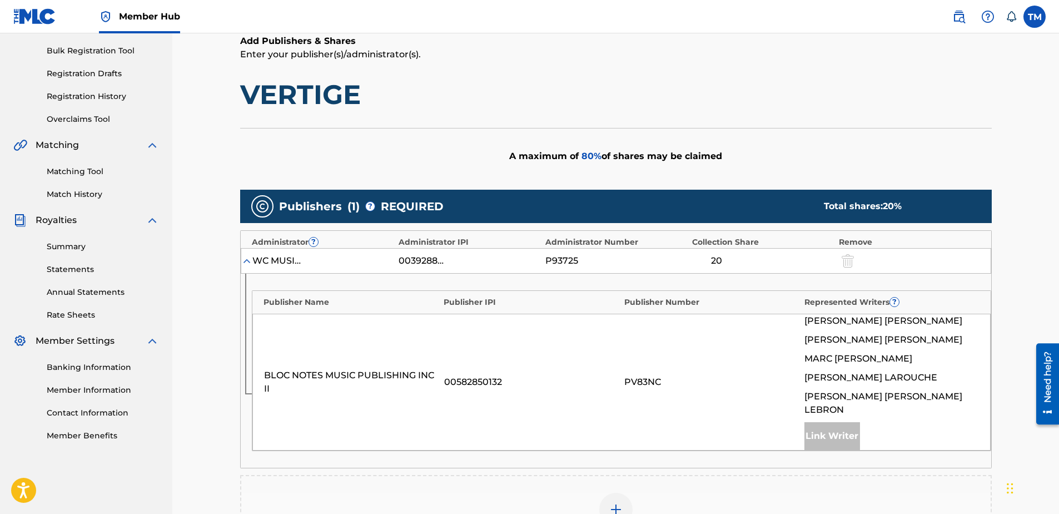
scroll to position [278, 0]
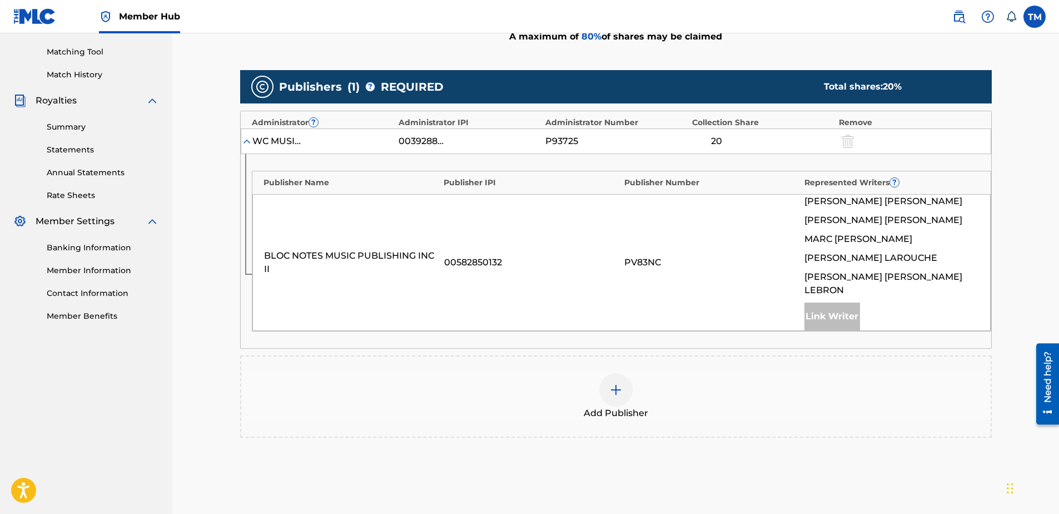
click at [609, 386] on div at bounding box center [615, 389] width 33 height 33
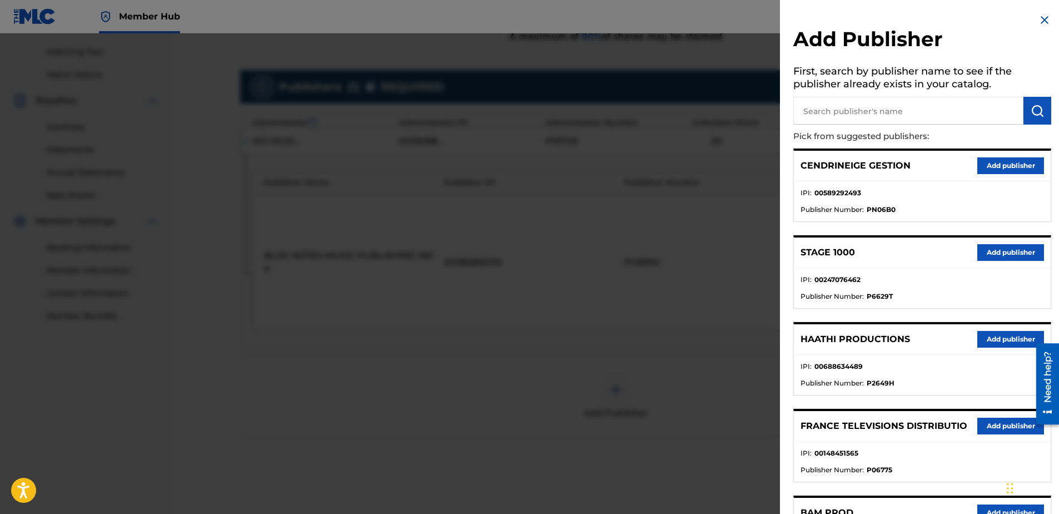
click at [860, 112] on input "text" at bounding box center [908, 111] width 230 height 28
type input "laurea"
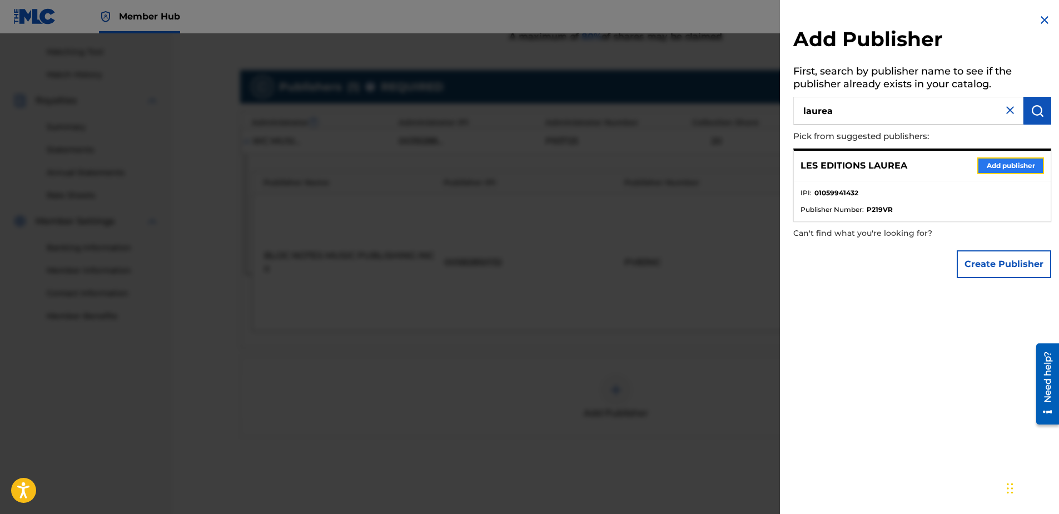
click at [1021, 168] on button "Add publisher" at bounding box center [1010, 165] width 67 height 17
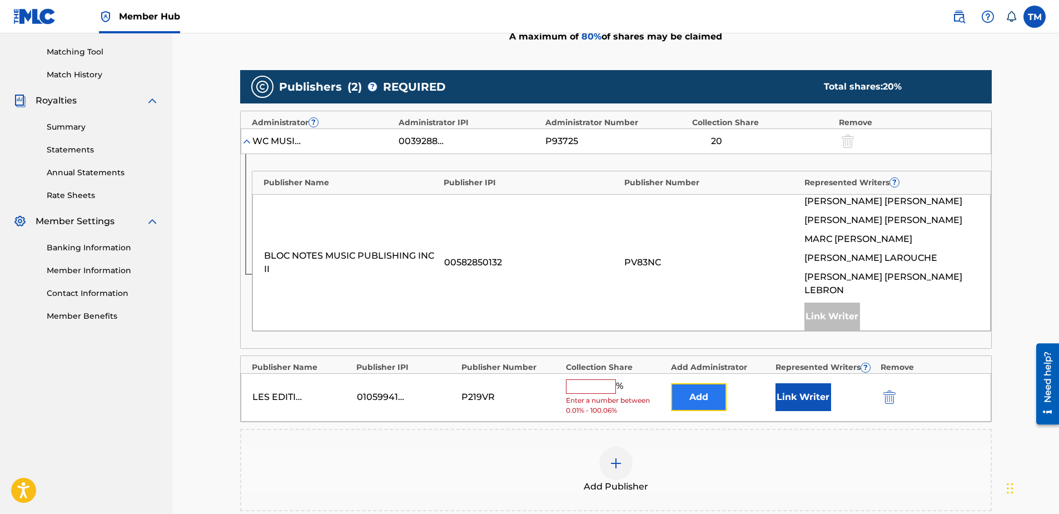
click at [706, 385] on button "Add" at bounding box center [699, 397] width 56 height 28
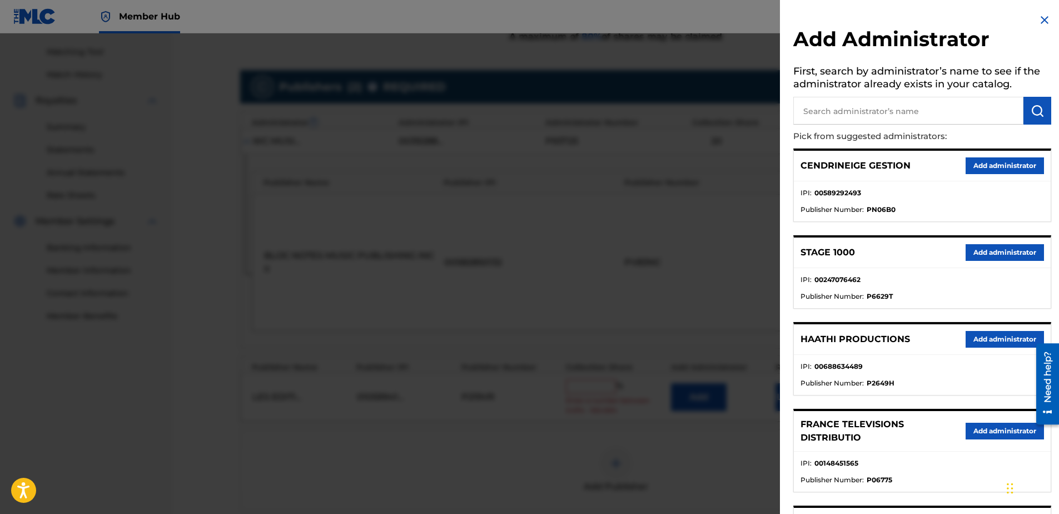
click at [860, 120] on input "text" at bounding box center [908, 111] width 230 height 28
type input "9057"
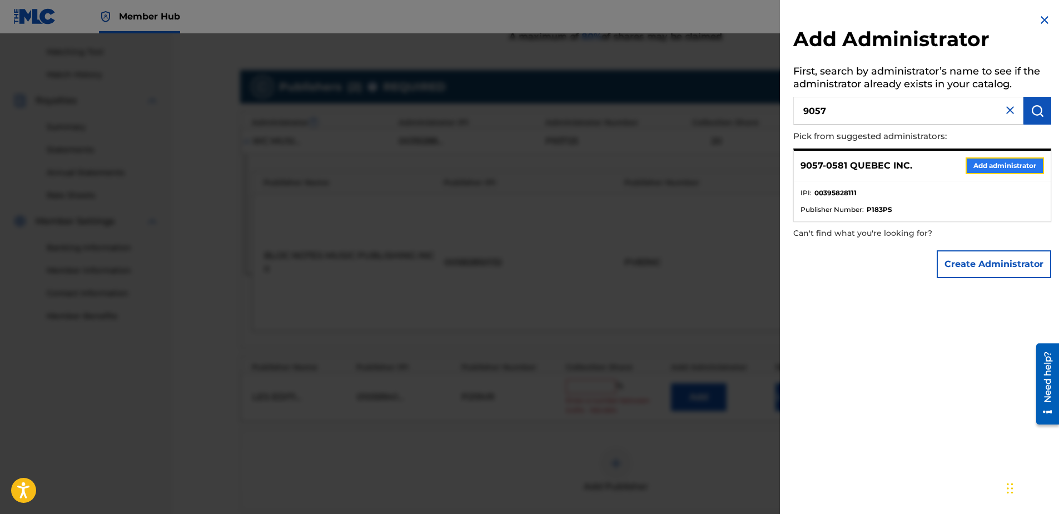
click at [989, 164] on button "Add administrator" at bounding box center [1004, 165] width 78 height 17
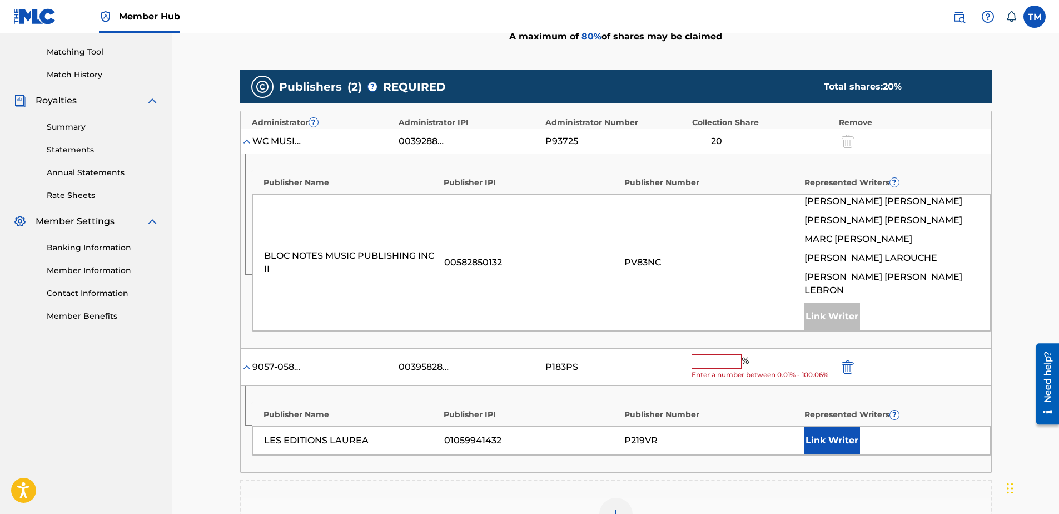
click at [725, 348] on div "9057-0581 QUEBEC INC. 00395828111 P183PS % Enter a number between 0.01% - 100.0…" at bounding box center [616, 367] width 750 height 38
click at [716, 354] on input "text" at bounding box center [716, 361] width 50 height 14
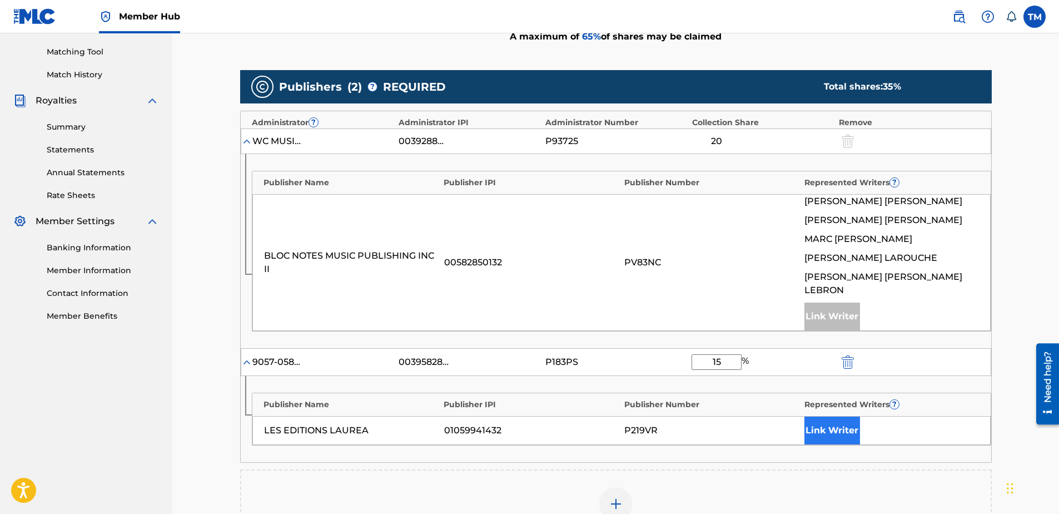
type input "15"
click at [825, 419] on button "Link Writer" at bounding box center [832, 430] width 56 height 28
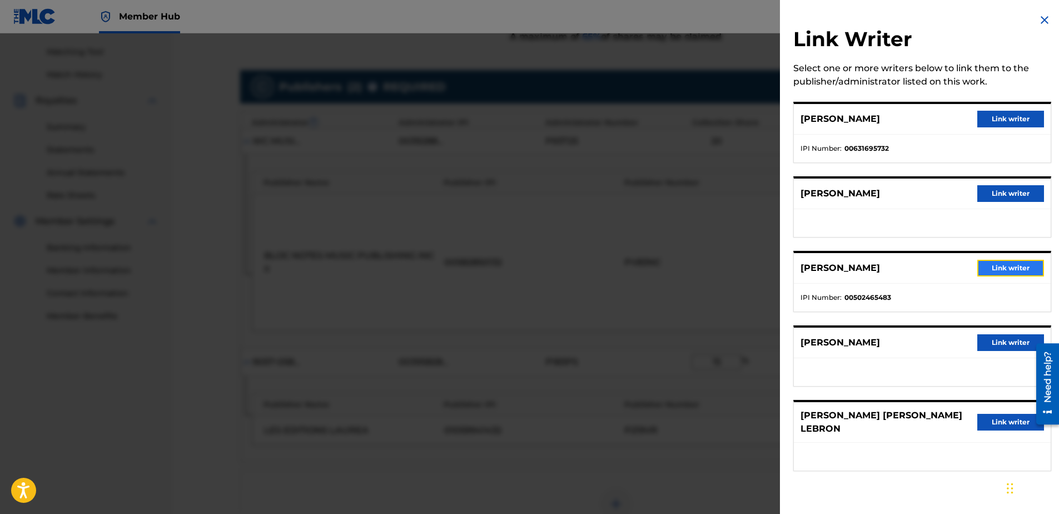
click at [998, 266] on button "Link writer" at bounding box center [1010, 268] width 67 height 17
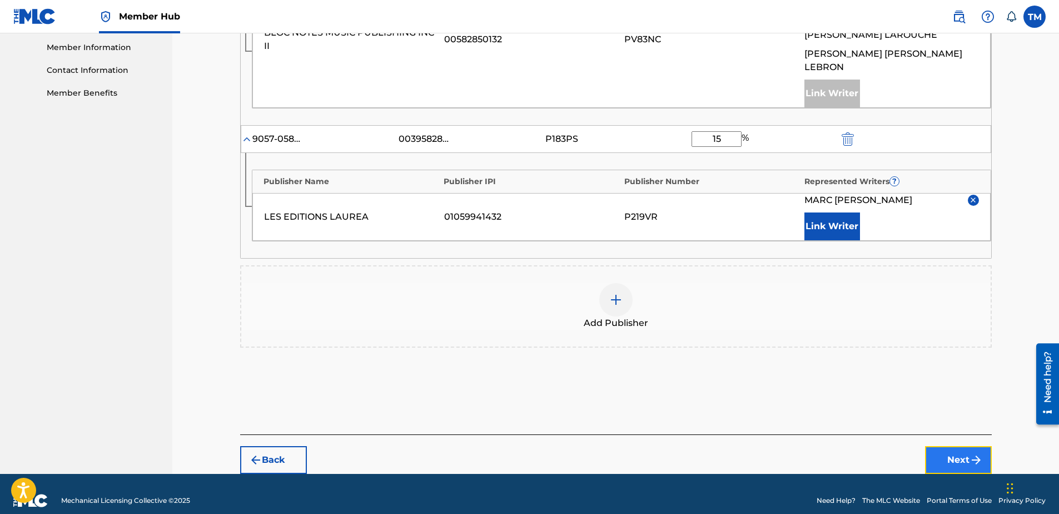
click at [963, 446] on button "Next" at bounding box center [958, 460] width 67 height 28
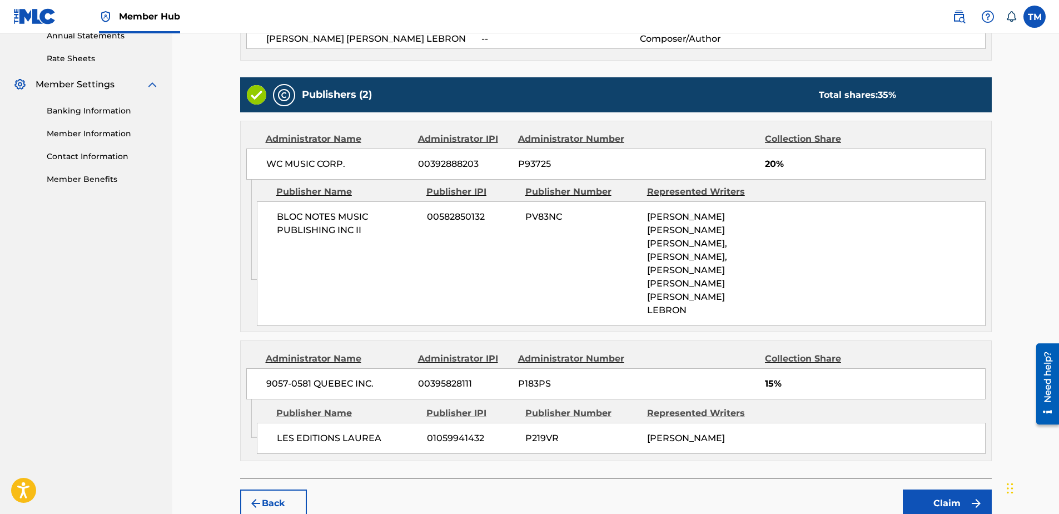
scroll to position [458, 0]
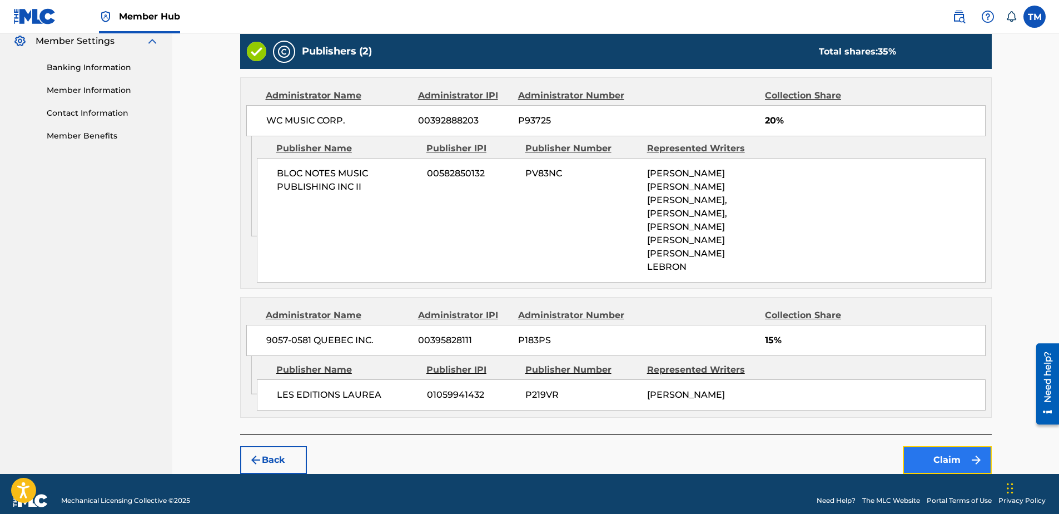
click at [967, 446] on button "Claim" at bounding box center [947, 460] width 89 height 28
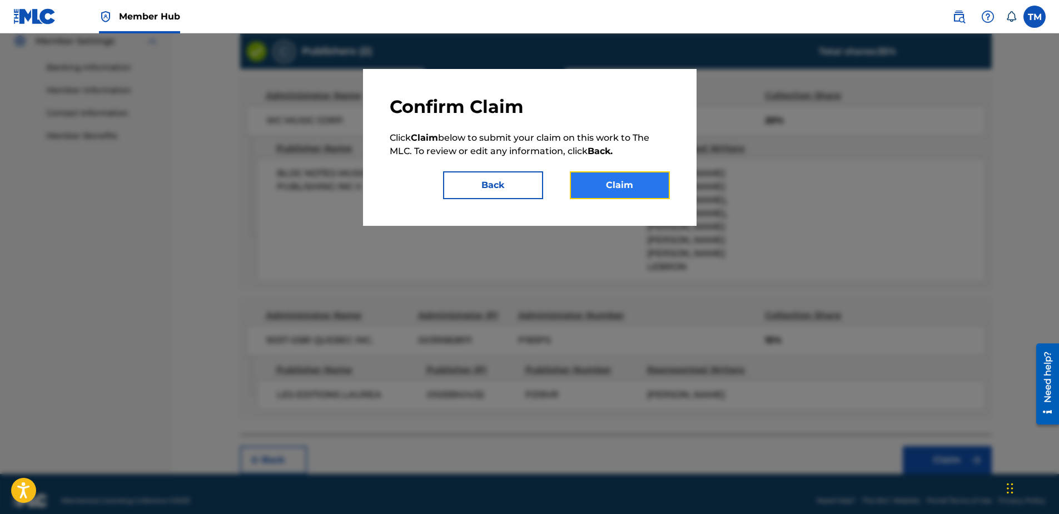
click at [619, 180] on button "Claim" at bounding box center [620, 185] width 100 height 28
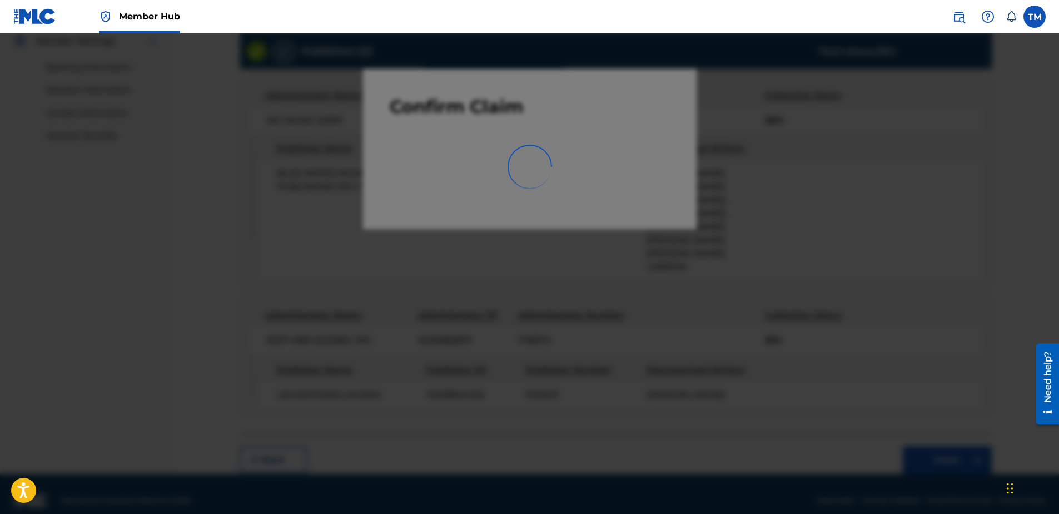
scroll to position [153, 0]
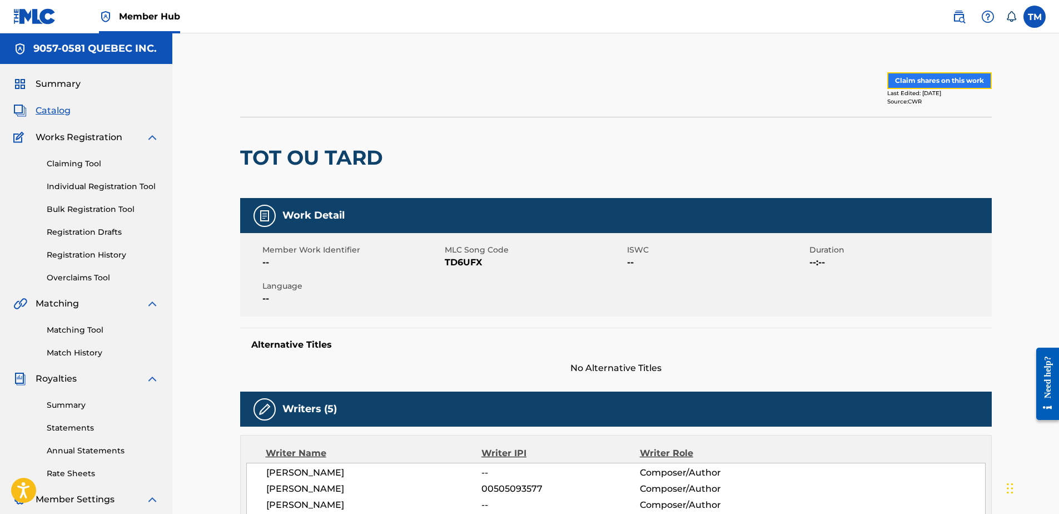
click at [899, 81] on button "Claim shares on this work" at bounding box center [939, 80] width 104 height 17
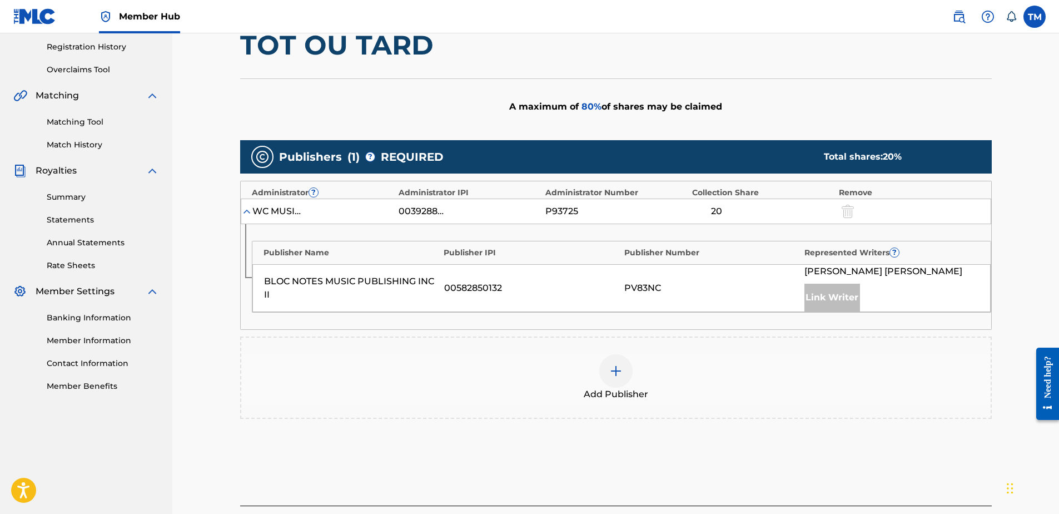
scroll to position [222, 0]
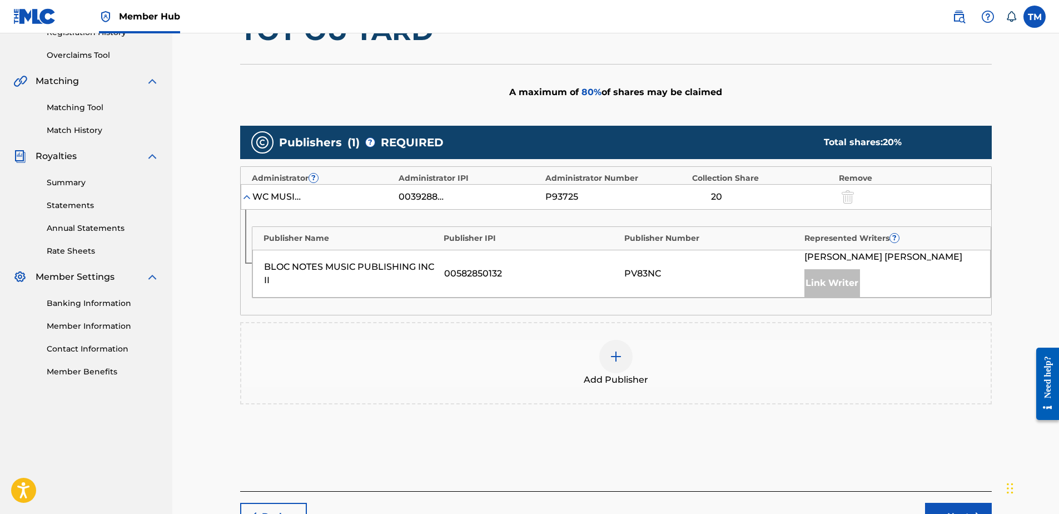
click at [626, 358] on div at bounding box center [615, 356] width 33 height 33
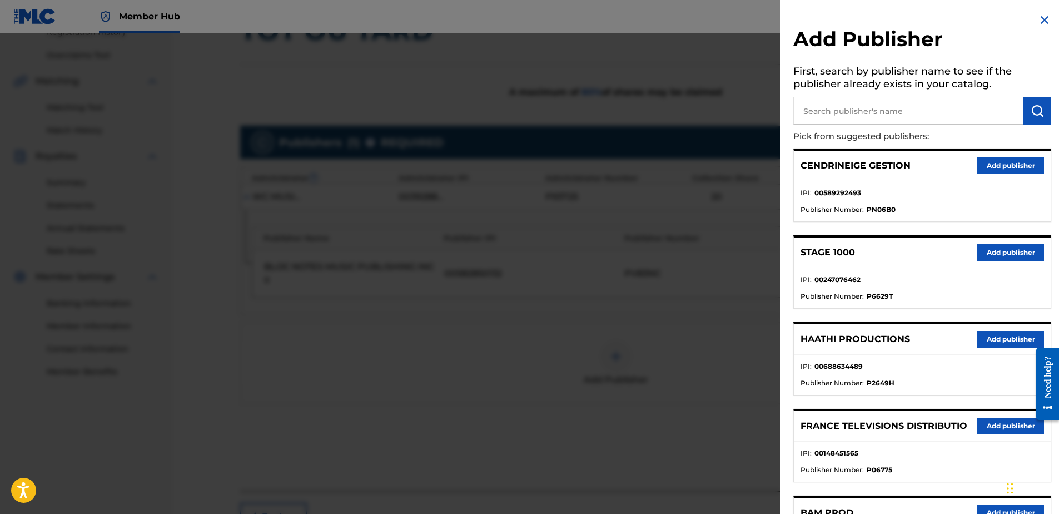
click at [856, 104] on input "text" at bounding box center [908, 111] width 230 height 28
type input "laurea"
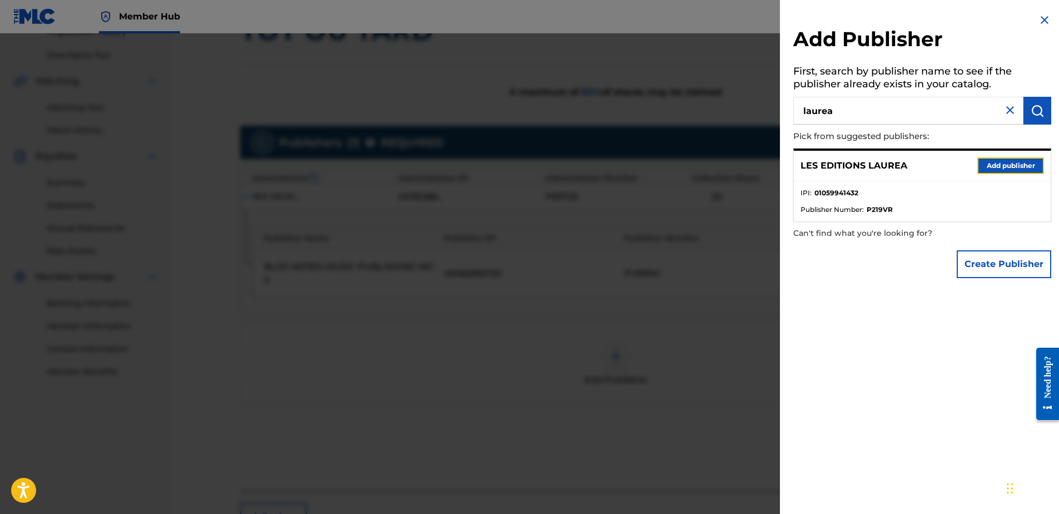
drag, startPoint x: 994, startPoint y: 167, endPoint x: 976, endPoint y: 173, distance: 19.3
click at [994, 167] on button "Add publisher" at bounding box center [1010, 165] width 67 height 17
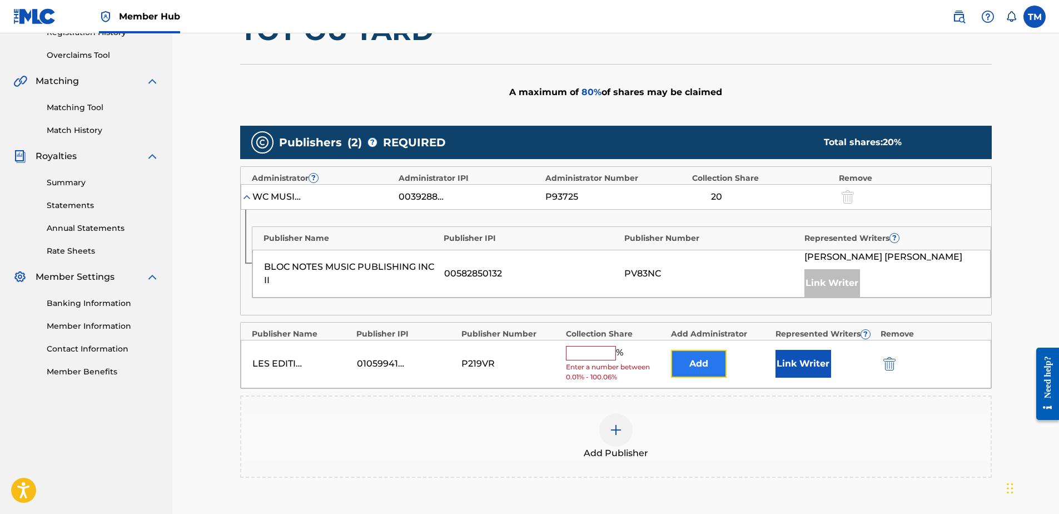
click at [706, 359] on button "Add" at bounding box center [699, 364] width 56 height 28
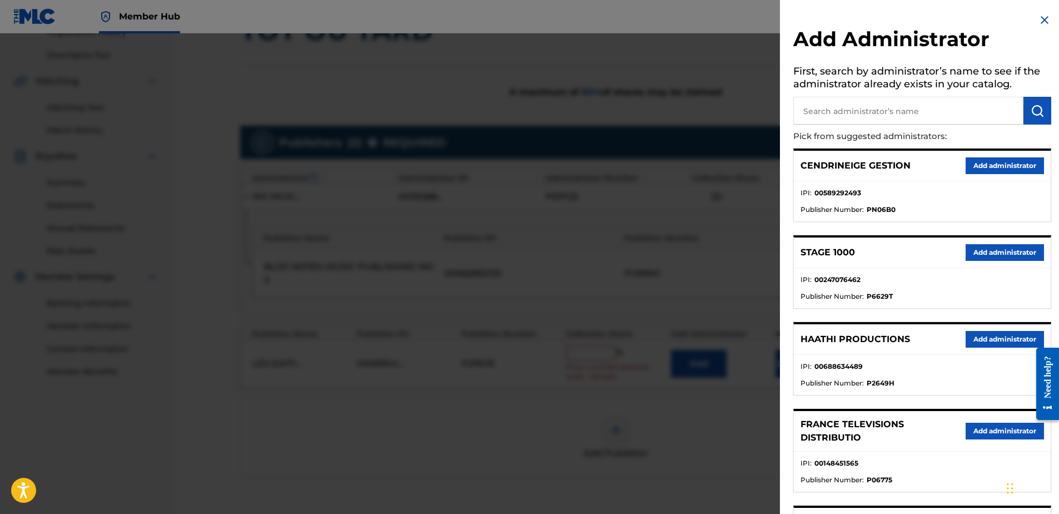
click at [855, 116] on input "text" at bounding box center [908, 111] width 230 height 28
type input "9057"
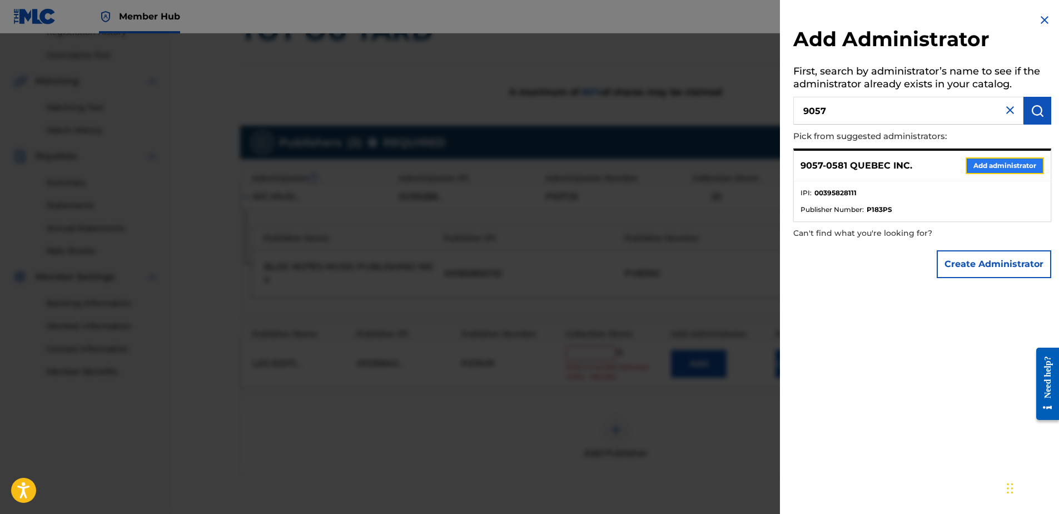
click at [978, 160] on button "Add administrator" at bounding box center [1004, 165] width 78 height 17
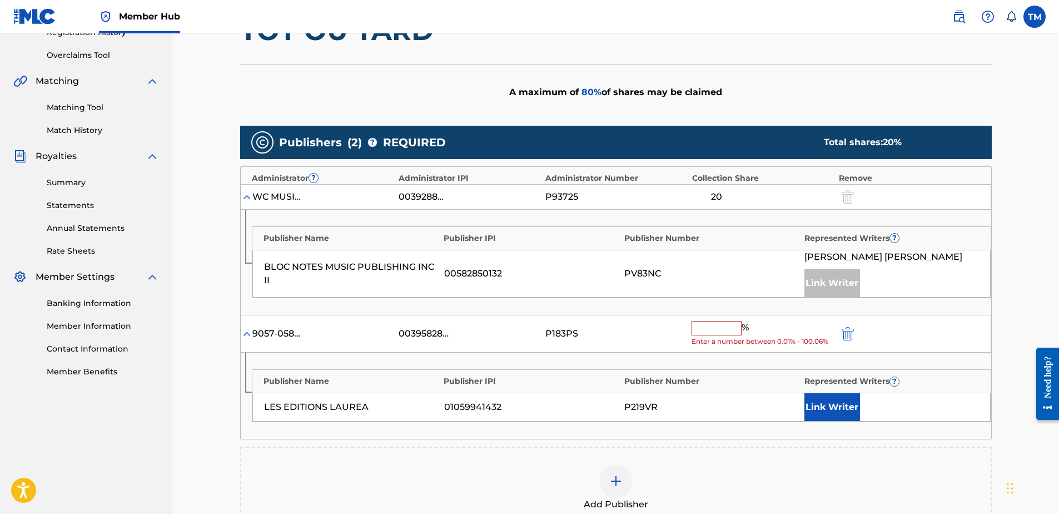
click at [722, 329] on input "text" at bounding box center [716, 328] width 50 height 14
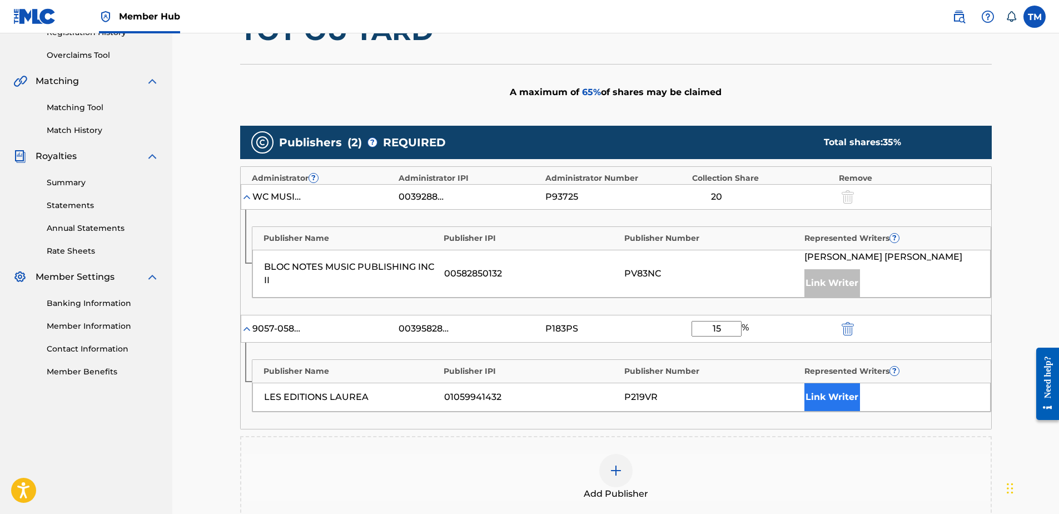
type input "15"
click at [827, 394] on button "Link Writer" at bounding box center [832, 397] width 56 height 28
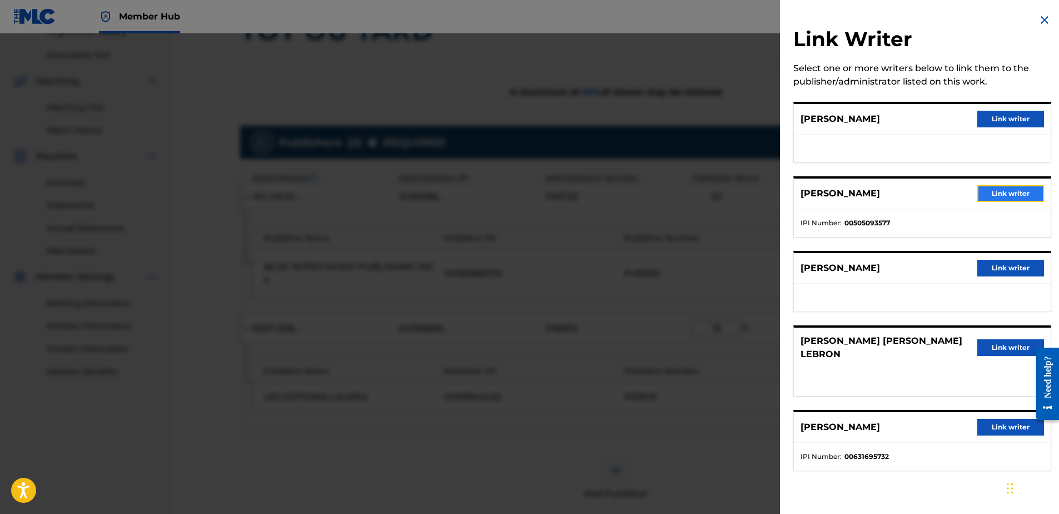
click at [1008, 195] on button "Link writer" at bounding box center [1010, 193] width 67 height 17
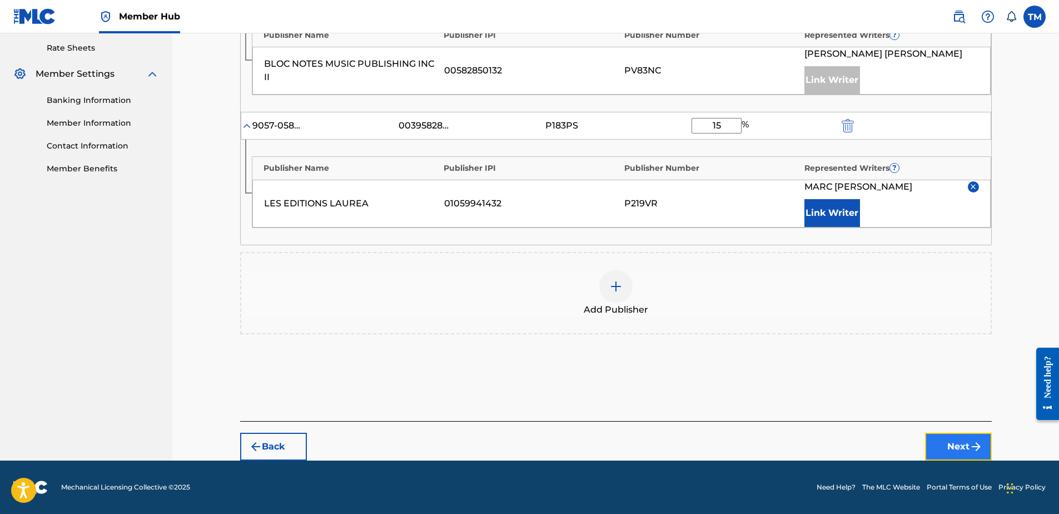
click at [966, 443] on button "Next" at bounding box center [958, 446] width 67 height 28
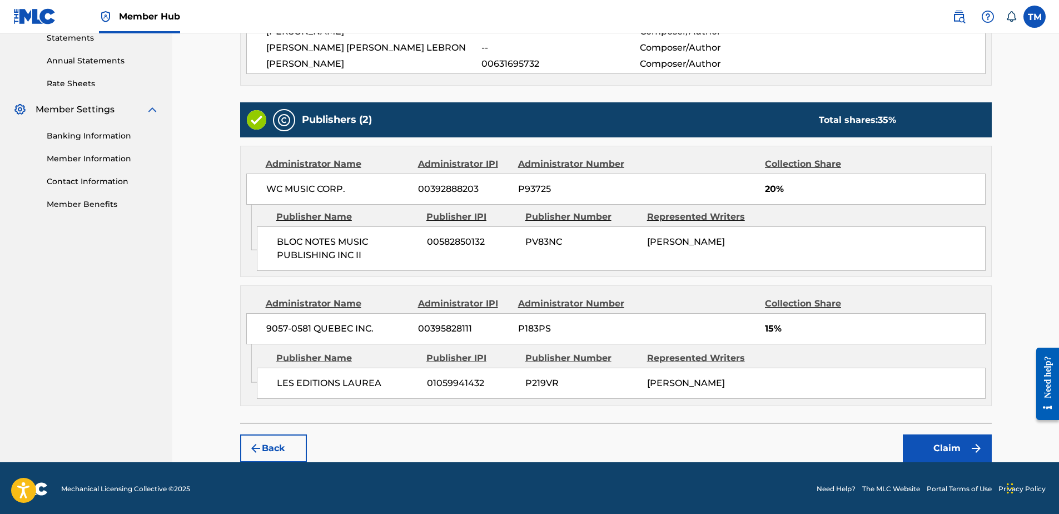
scroll to position [391, 0]
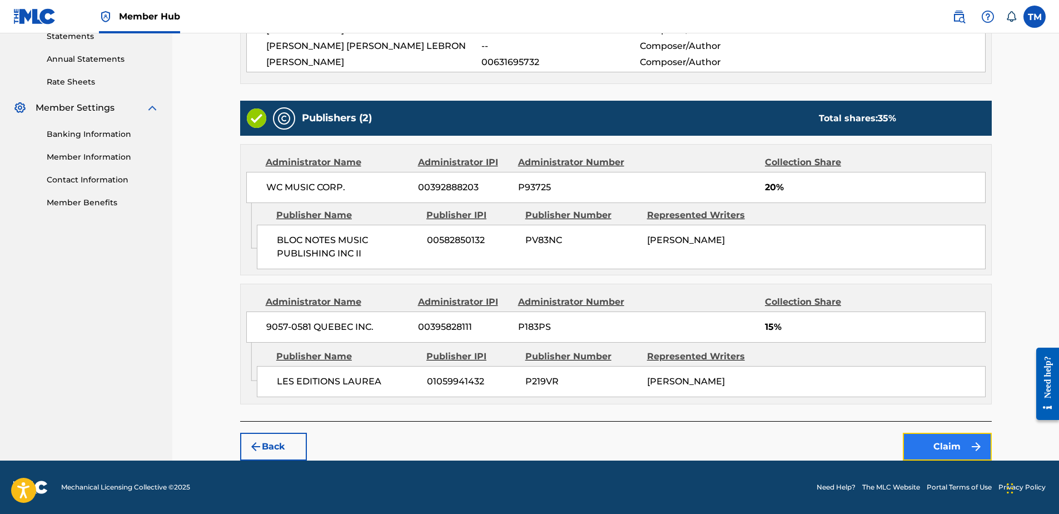
click at [928, 444] on button "Claim" at bounding box center [947, 446] width 89 height 28
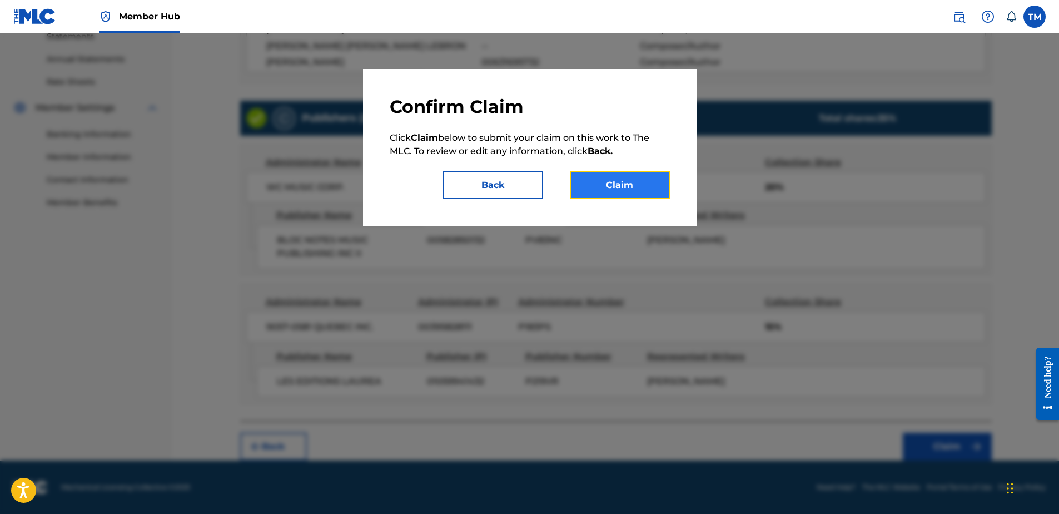
click at [615, 180] on button "Claim" at bounding box center [620, 185] width 100 height 28
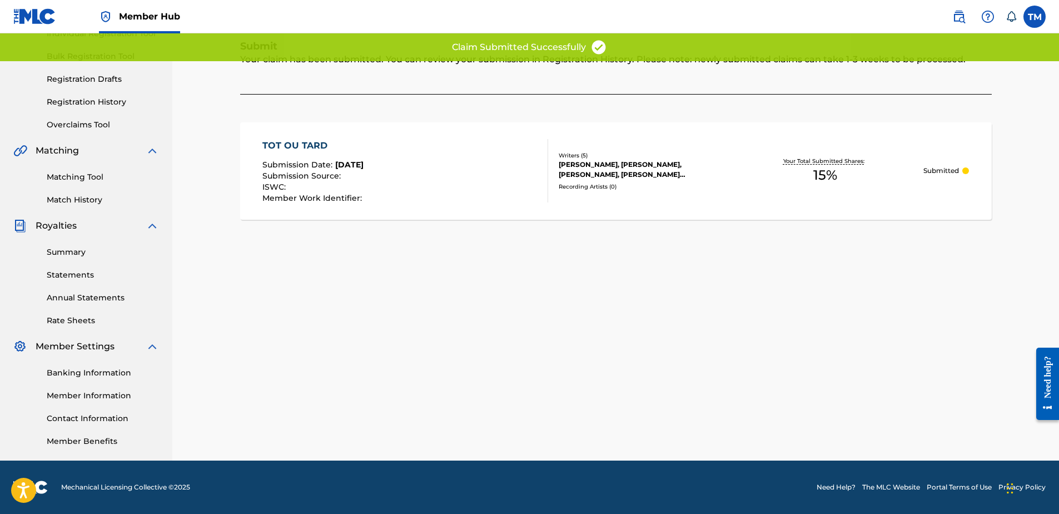
scroll to position [153, 0]
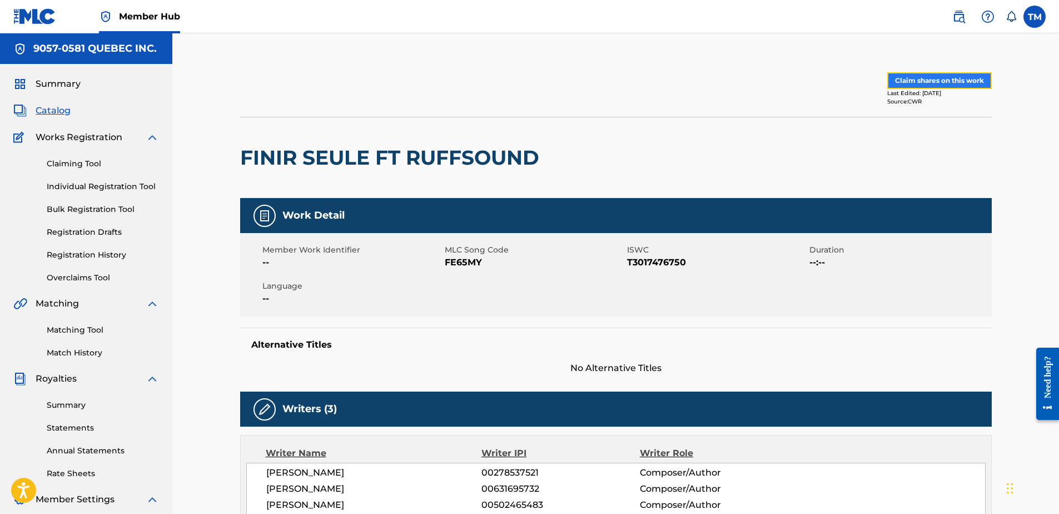
click at [930, 82] on button "Claim shares on this work" at bounding box center [939, 80] width 104 height 17
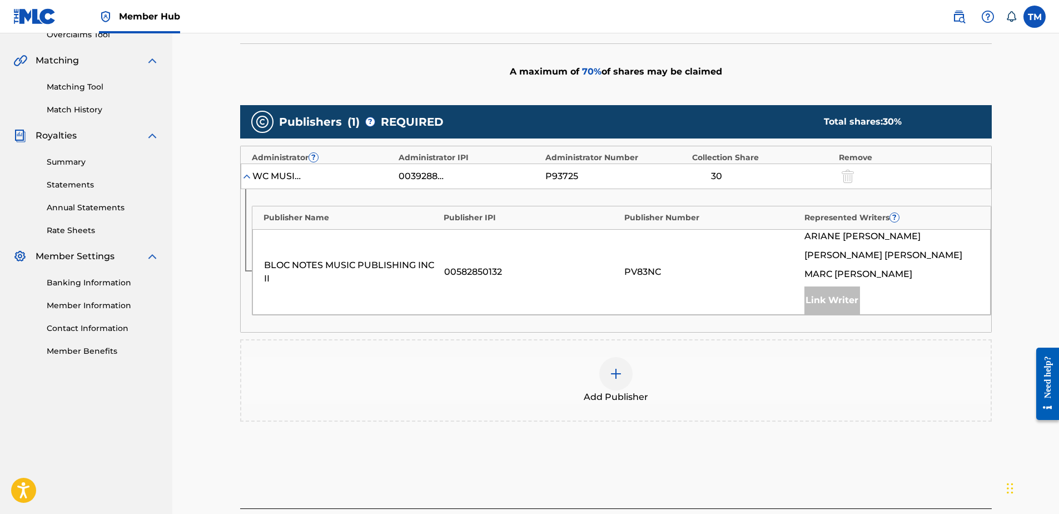
scroll to position [278, 0]
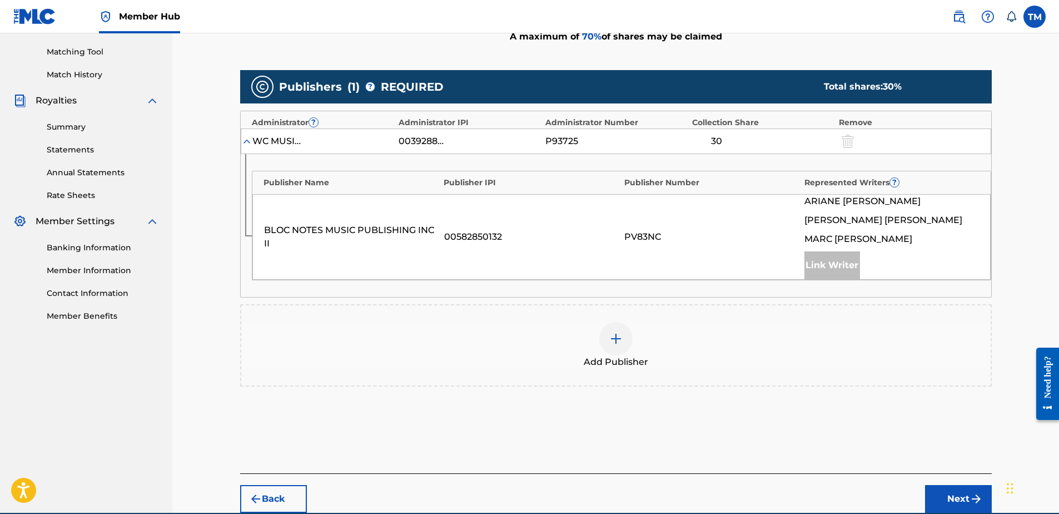
click at [615, 336] on img at bounding box center [615, 338] width 13 height 13
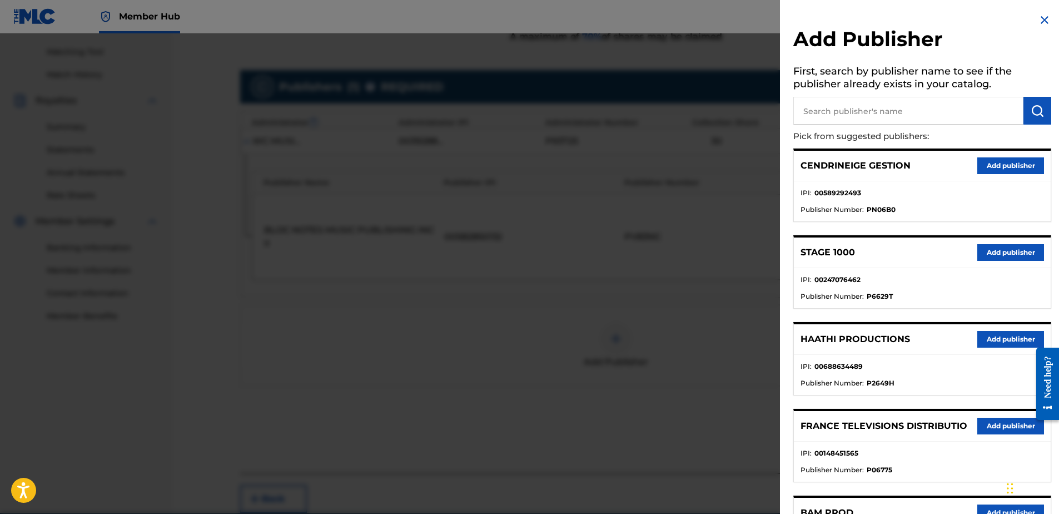
click at [838, 104] on input "text" at bounding box center [908, 111] width 230 height 28
type input "laurea"
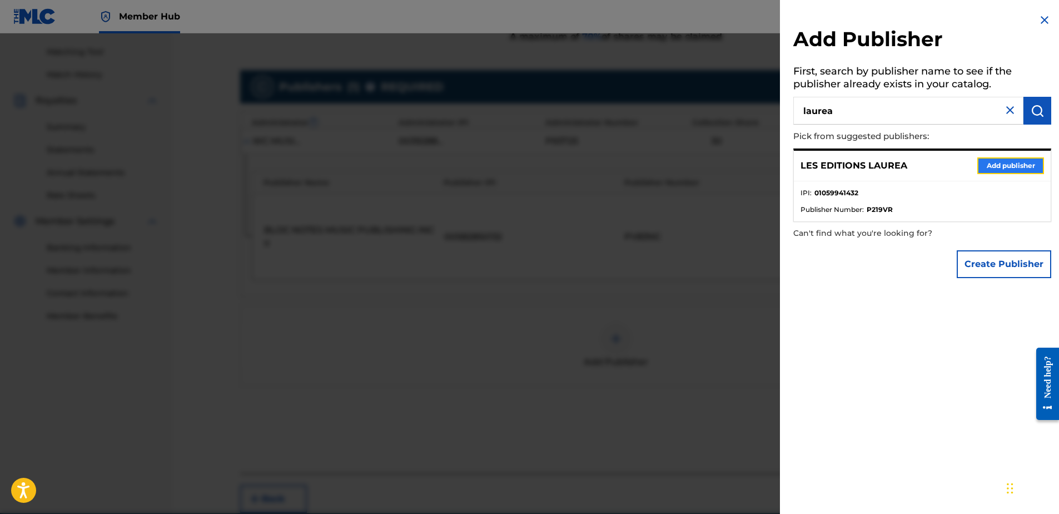
click at [991, 168] on button "Add publisher" at bounding box center [1010, 165] width 67 height 17
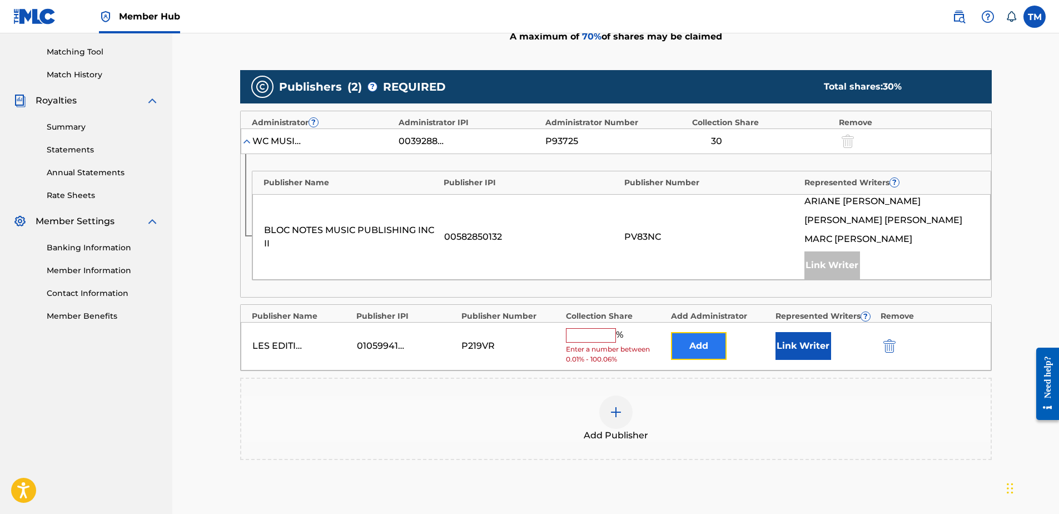
click at [696, 345] on button "Add" at bounding box center [699, 346] width 56 height 28
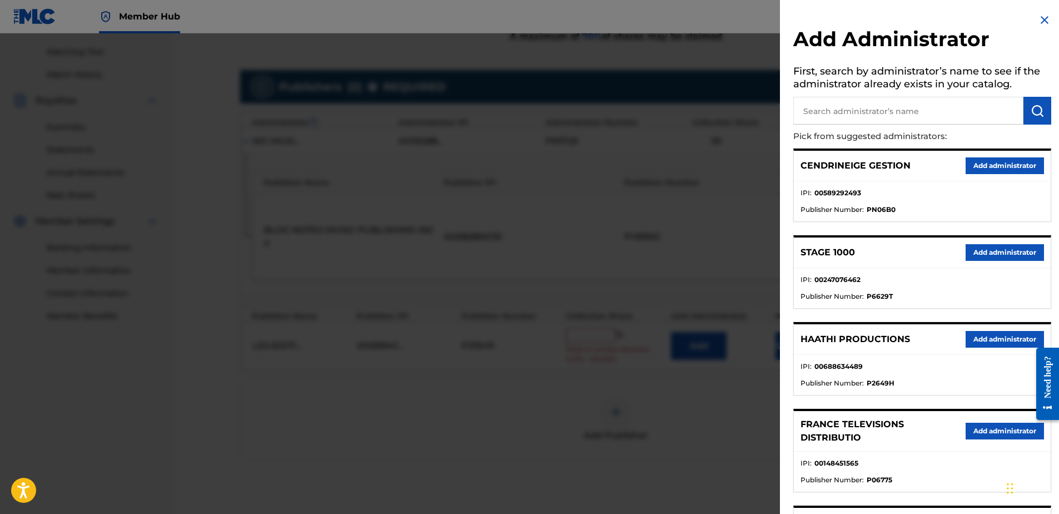
click at [847, 111] on input "text" at bounding box center [908, 111] width 230 height 28
type input "9057"
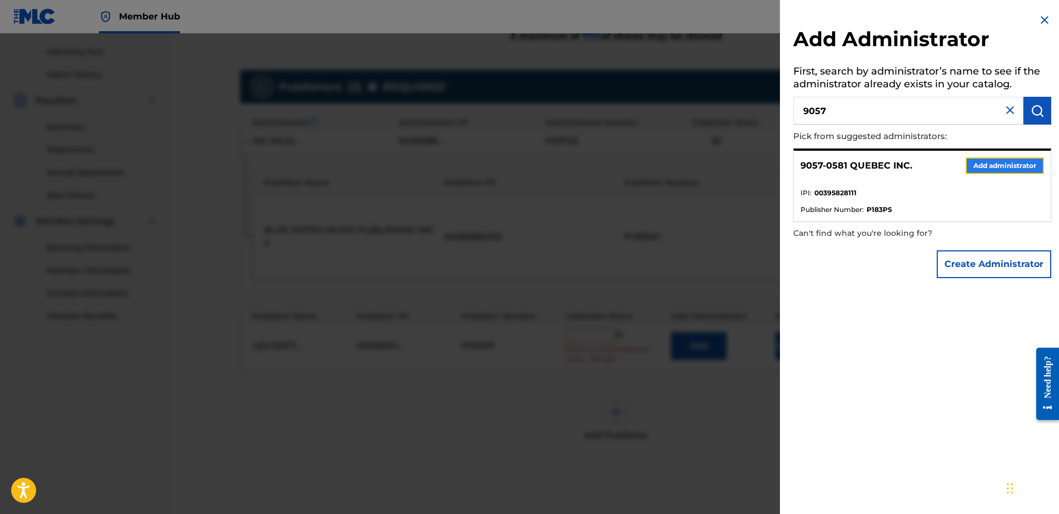
click at [995, 163] on button "Add administrator" at bounding box center [1004, 165] width 78 height 17
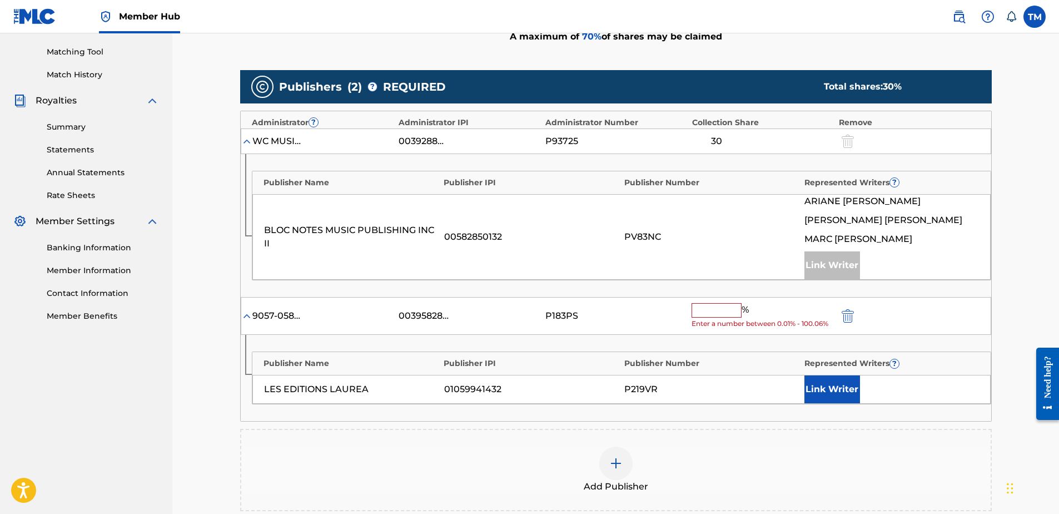
click at [704, 315] on input "text" at bounding box center [716, 310] width 50 height 14
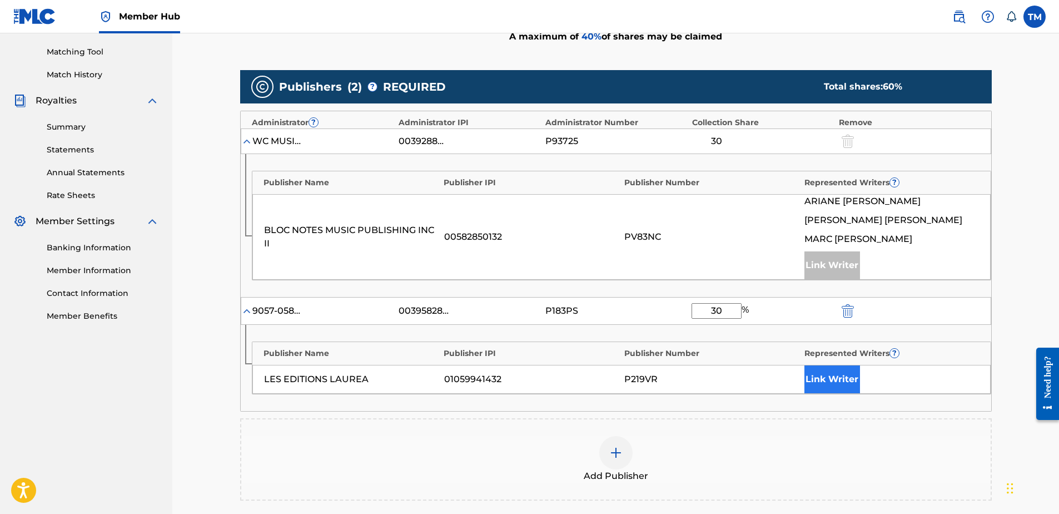
type input "30"
click at [836, 376] on button "Link Writer" at bounding box center [832, 379] width 56 height 28
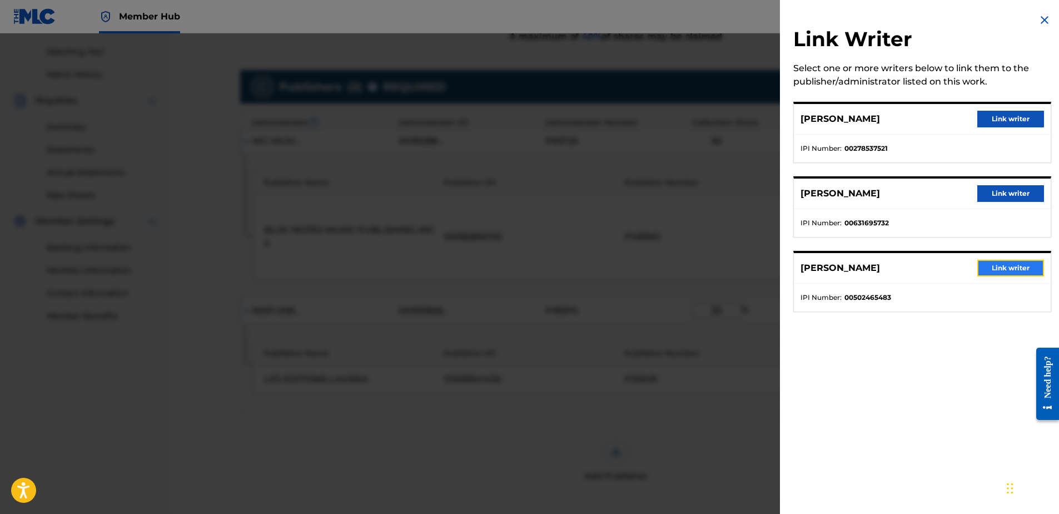
click at [1001, 268] on button "Link writer" at bounding box center [1010, 268] width 67 height 17
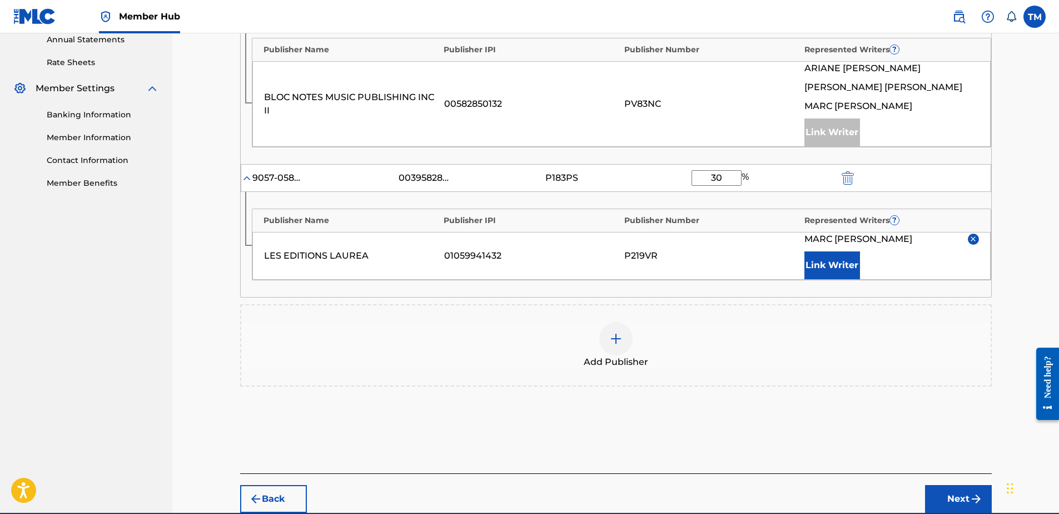
scroll to position [463, 0]
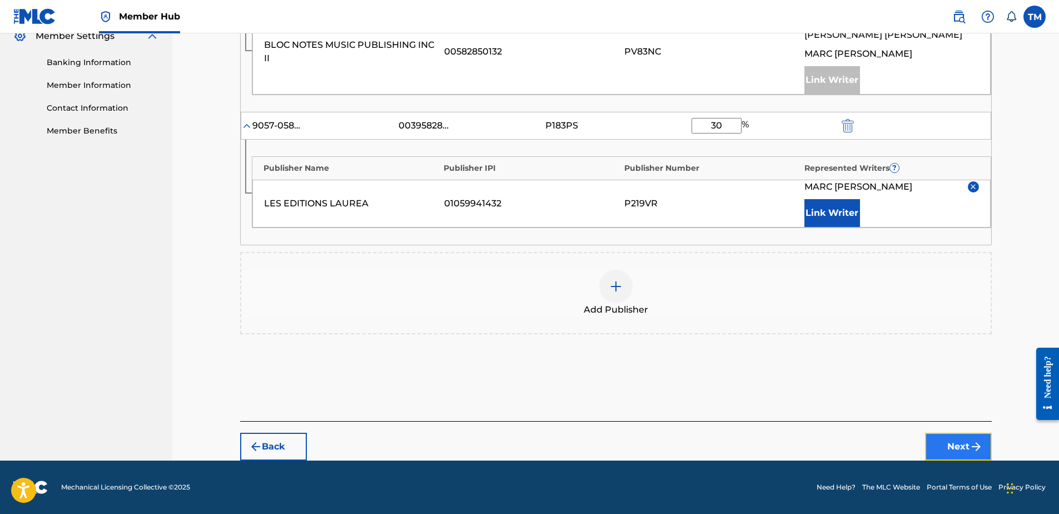
click at [951, 443] on button "Next" at bounding box center [958, 446] width 67 height 28
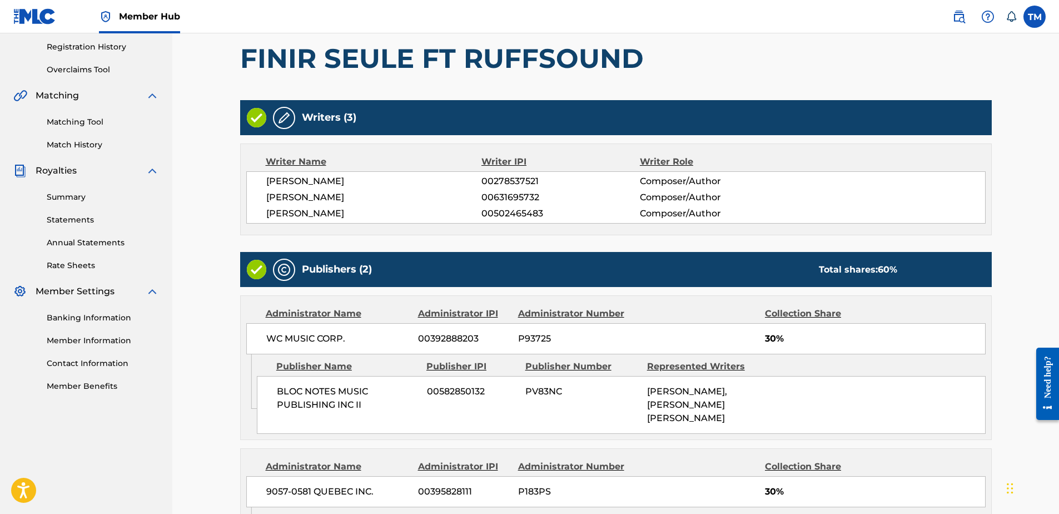
scroll to position [386, 0]
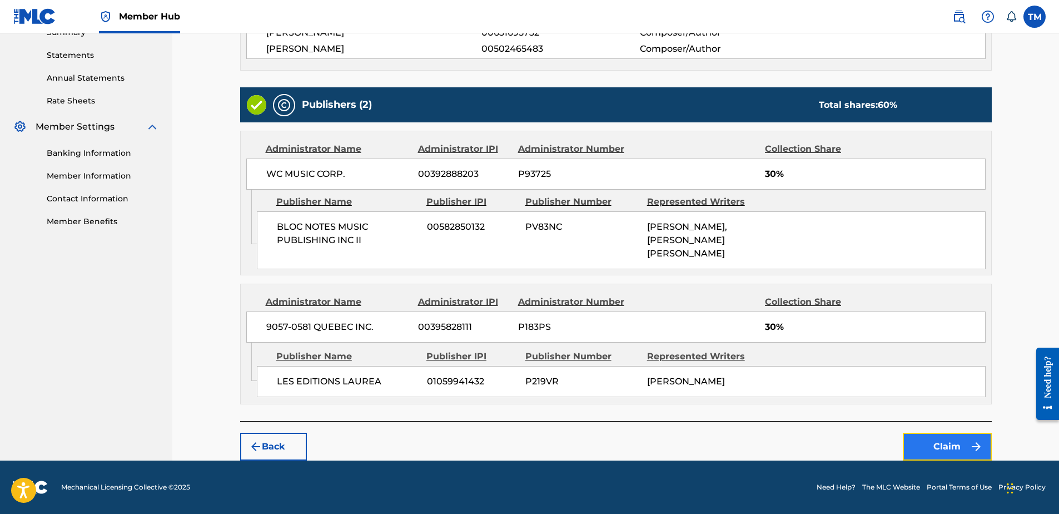
click at [947, 446] on button "Claim" at bounding box center [947, 446] width 89 height 28
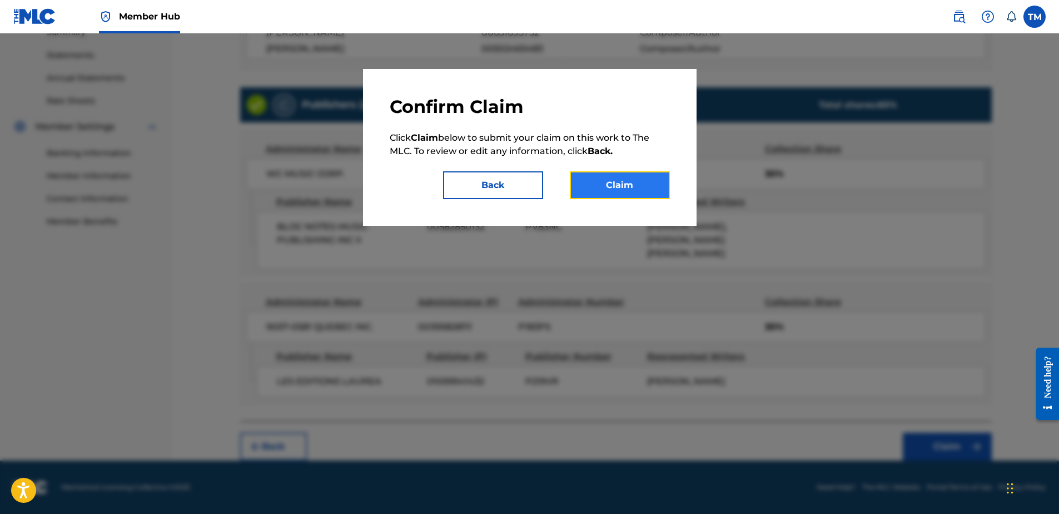
click at [621, 185] on button "Claim" at bounding box center [620, 185] width 100 height 28
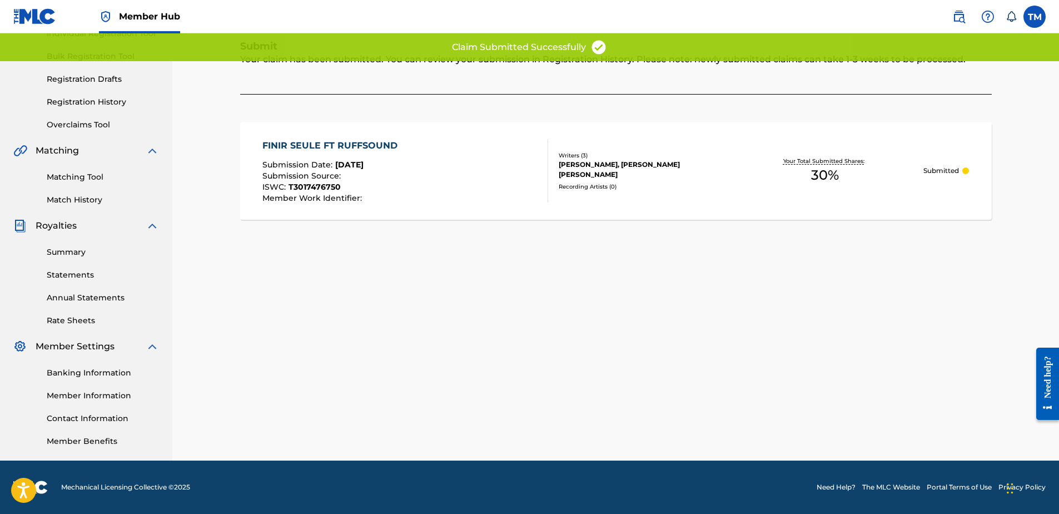
scroll to position [153, 0]
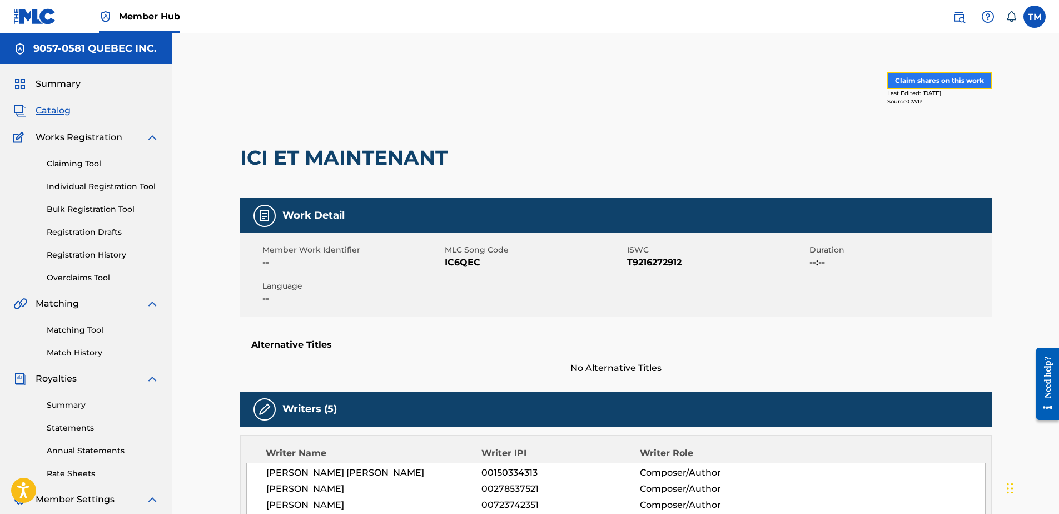
click at [903, 76] on button "Claim shares on this work" at bounding box center [939, 80] width 104 height 17
click at [956, 81] on button "Claim shares on this work" at bounding box center [939, 80] width 104 height 17
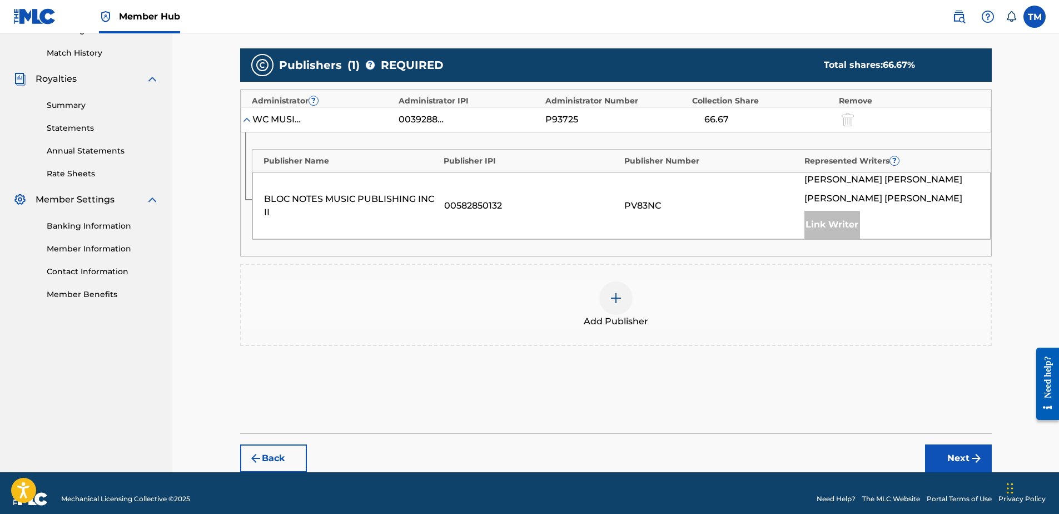
scroll to position [311, 0]
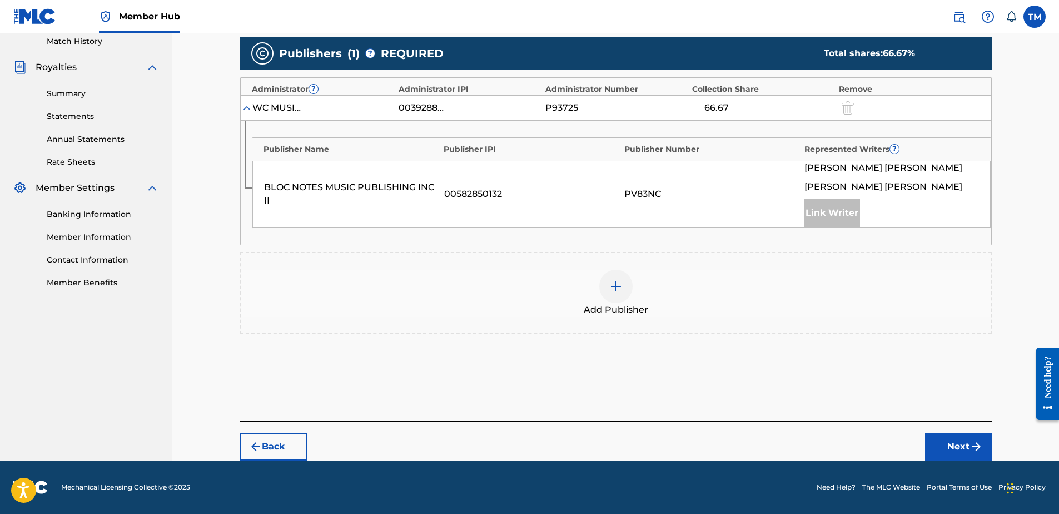
click at [614, 283] on img at bounding box center [615, 286] width 13 height 13
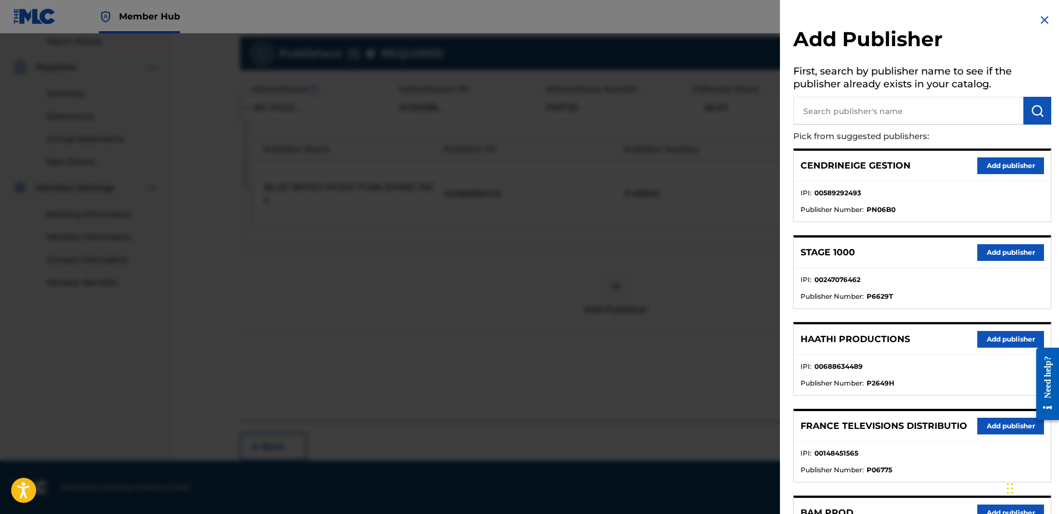
click at [863, 109] on input "text" at bounding box center [908, 111] width 230 height 28
type input "David Murphy"
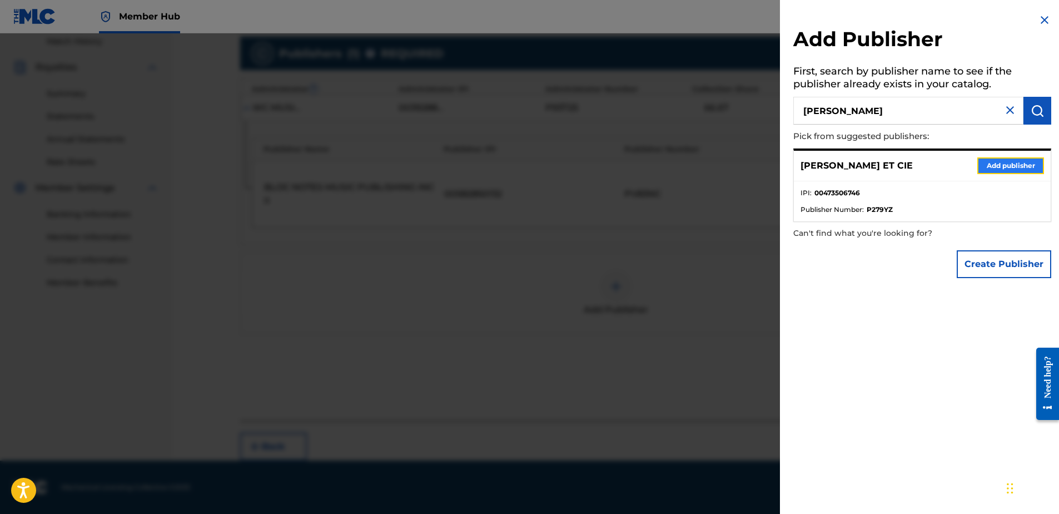
click at [1005, 168] on button "Add publisher" at bounding box center [1010, 165] width 67 height 17
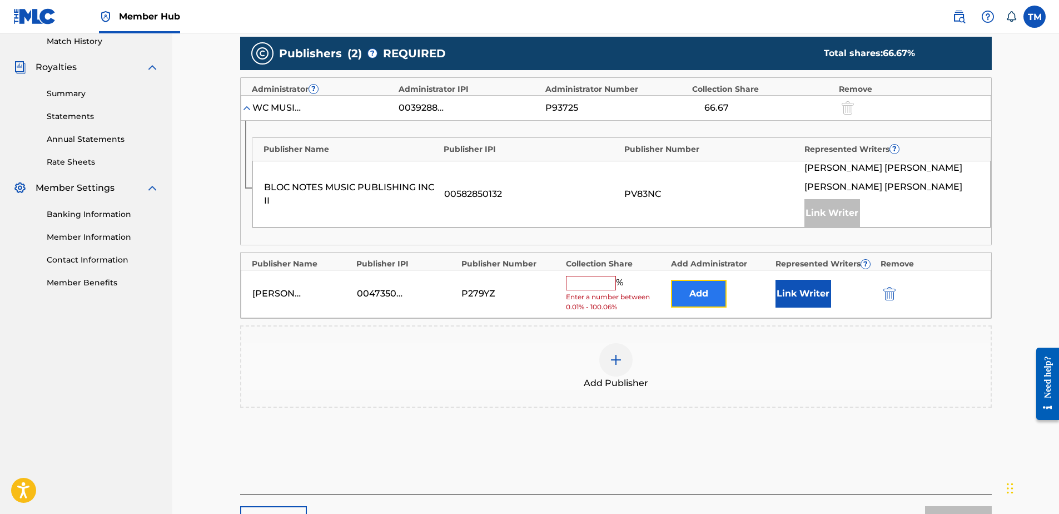
click at [695, 292] on button "Add" at bounding box center [699, 294] width 56 height 28
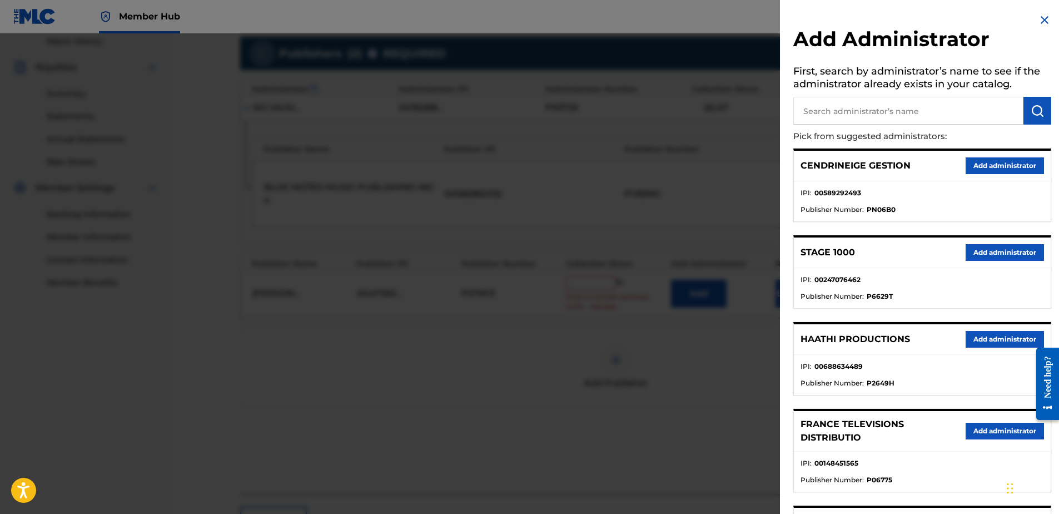
click at [876, 113] on input "text" at bounding box center [908, 111] width 230 height 28
click at [878, 110] on input "text" at bounding box center [908, 111] width 230 height 28
type input "9057"
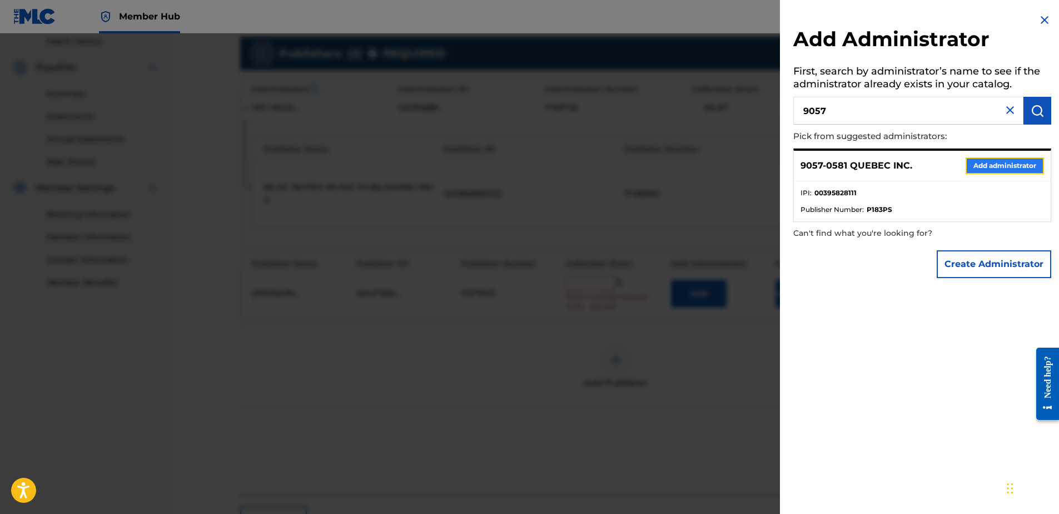
click at [1009, 163] on button "Add administrator" at bounding box center [1004, 165] width 78 height 17
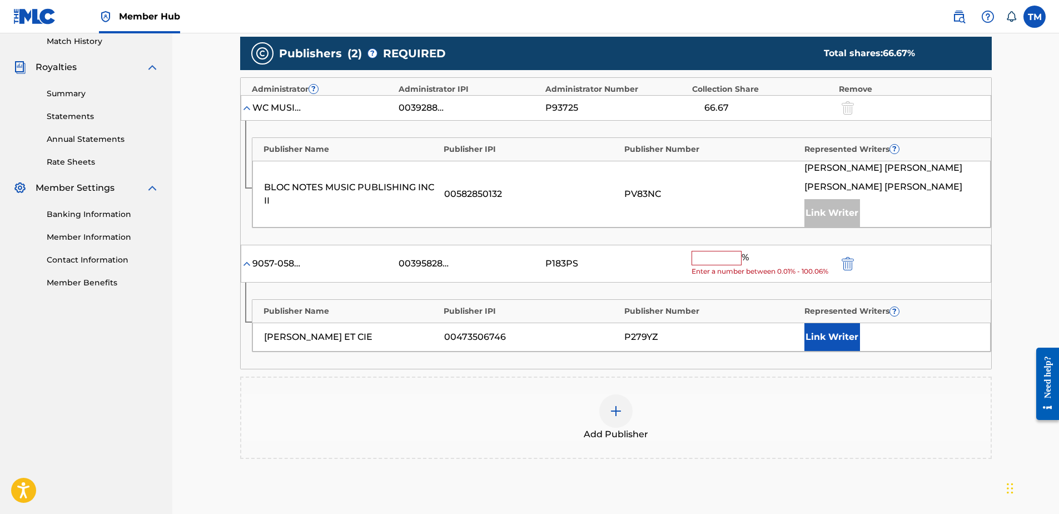
click at [712, 256] on input "text" at bounding box center [716, 258] width 50 height 14
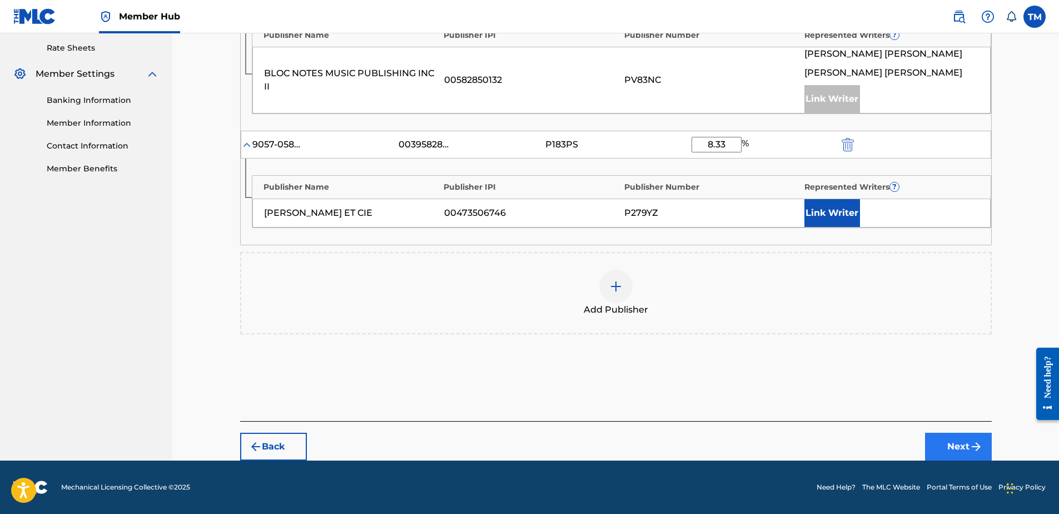
type input "8.33"
click at [949, 443] on button "Next" at bounding box center [958, 446] width 67 height 28
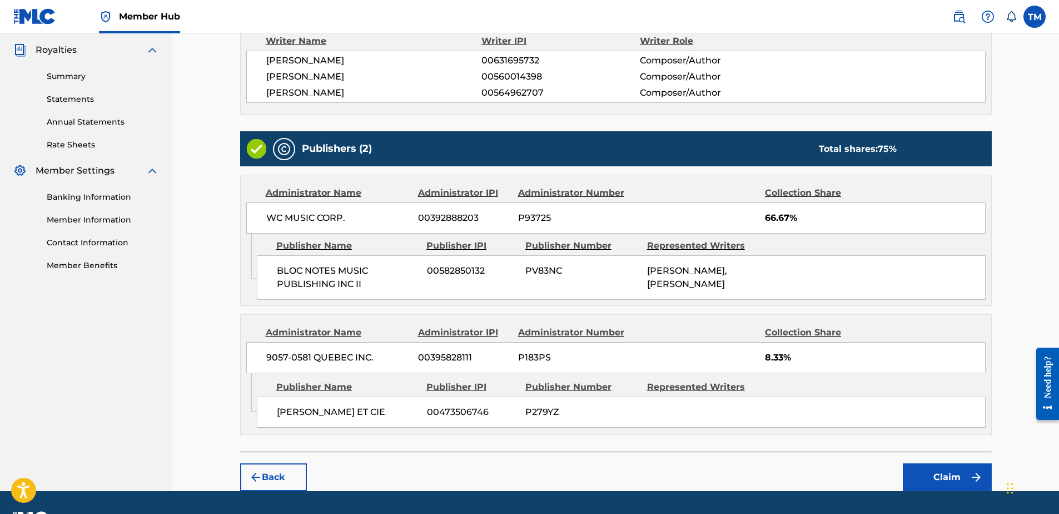
scroll to position [372, 0]
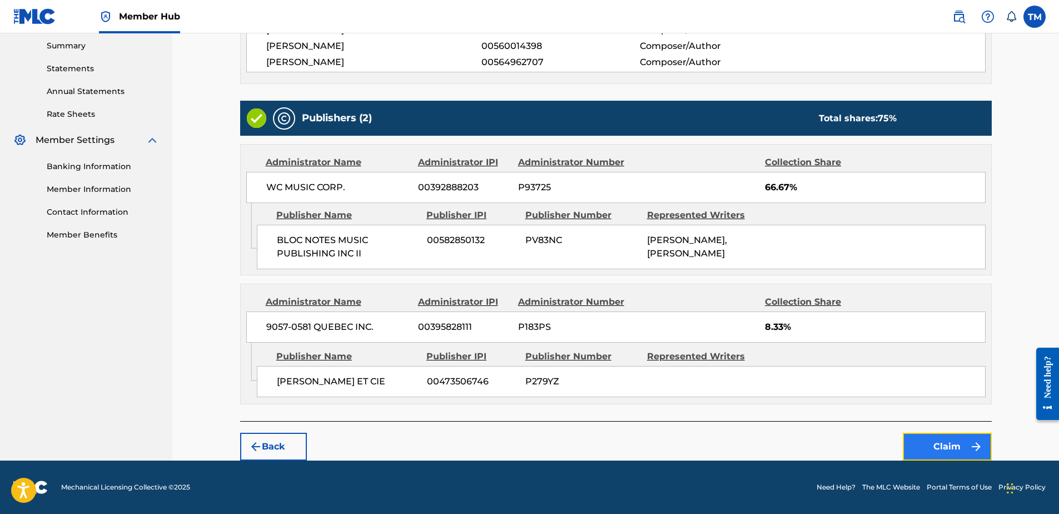
click at [952, 446] on button "Claim" at bounding box center [947, 446] width 89 height 28
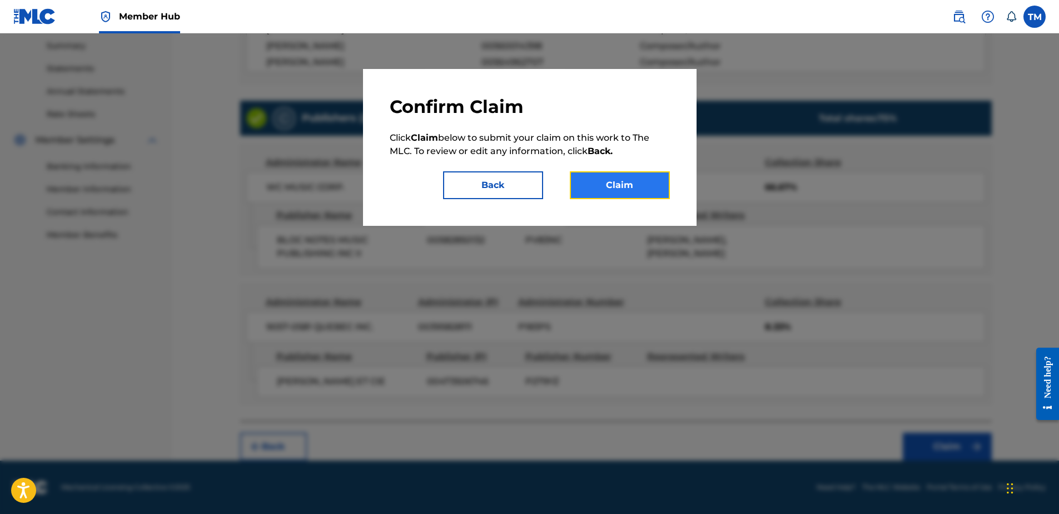
click at [641, 185] on button "Claim" at bounding box center [620, 185] width 100 height 28
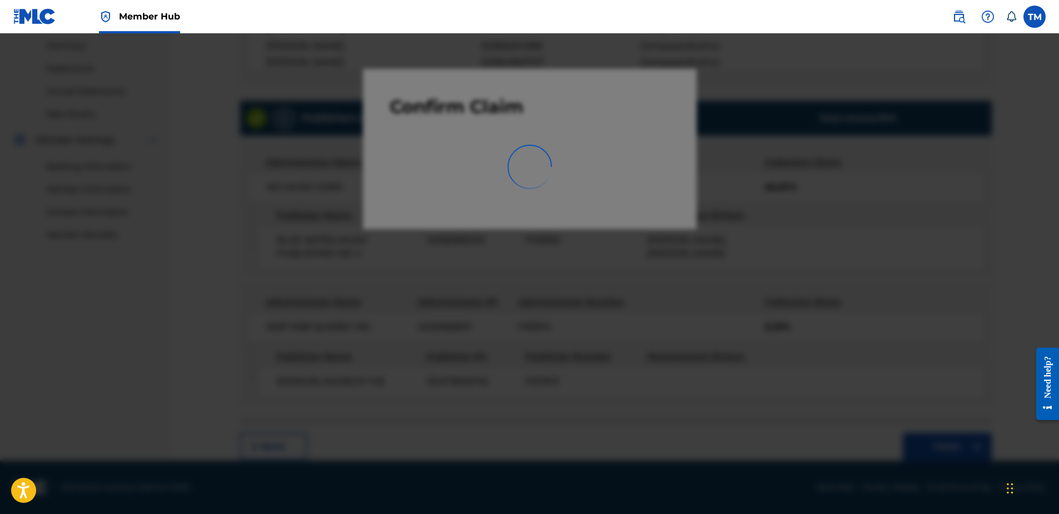
scroll to position [153, 0]
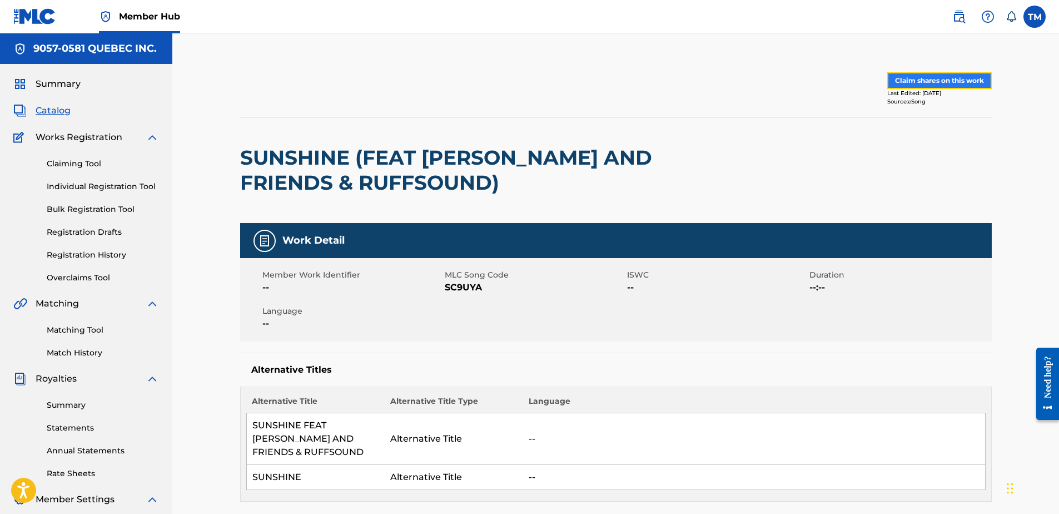
click at [906, 77] on button "Claim shares on this work" at bounding box center [939, 80] width 104 height 17
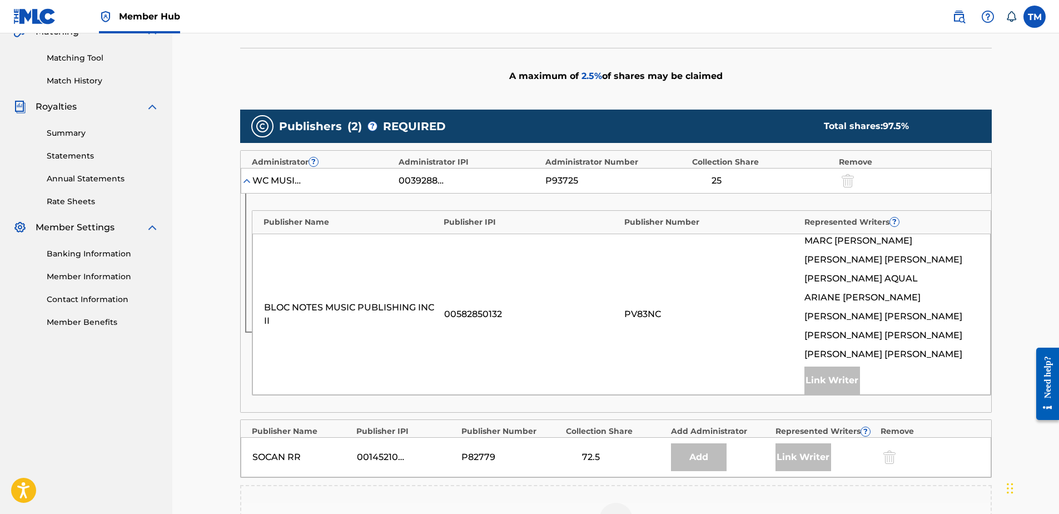
scroll to position [471, 0]
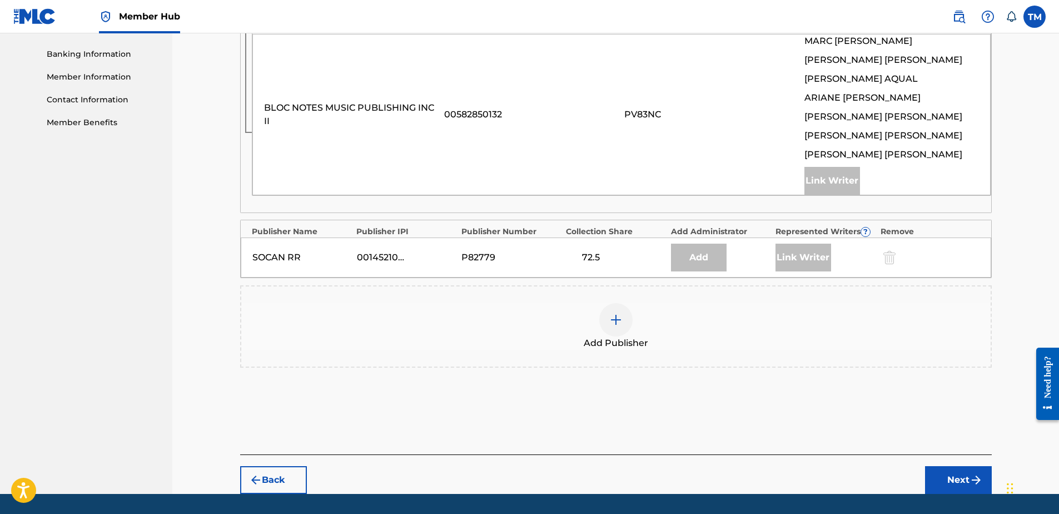
click at [616, 313] on img at bounding box center [615, 319] width 13 height 13
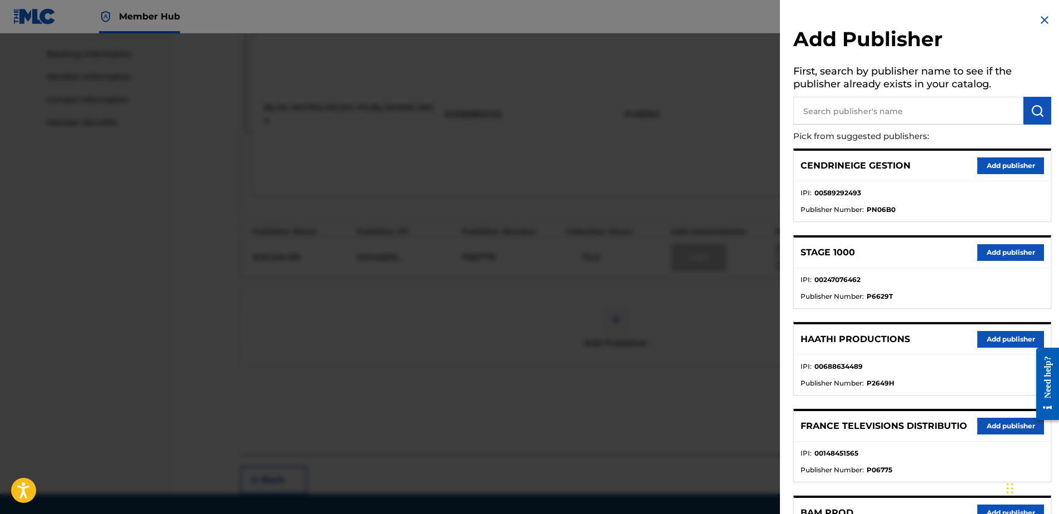
click at [847, 111] on input "text" at bounding box center [908, 111] width 230 height 28
type input "laurea"
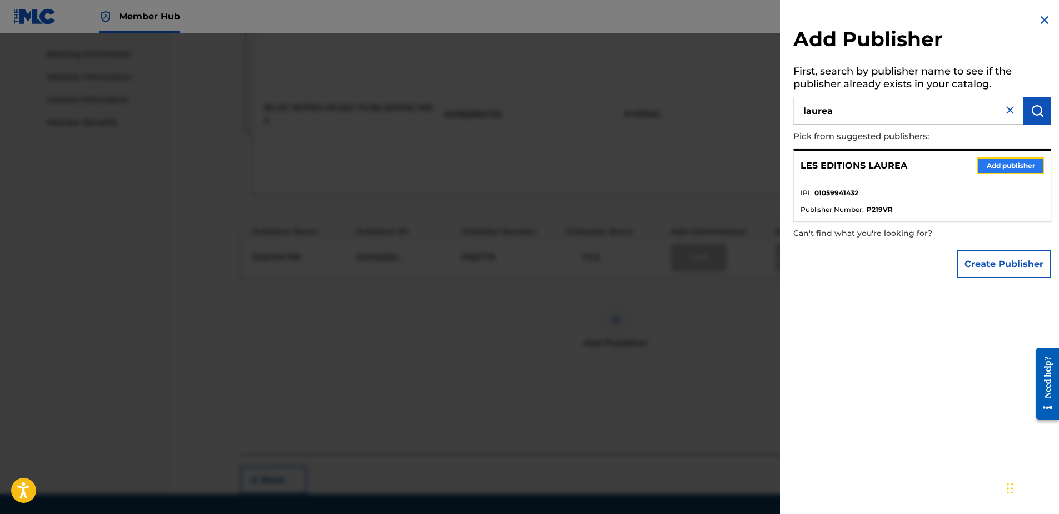
click at [996, 163] on button "Add publisher" at bounding box center [1010, 165] width 67 height 17
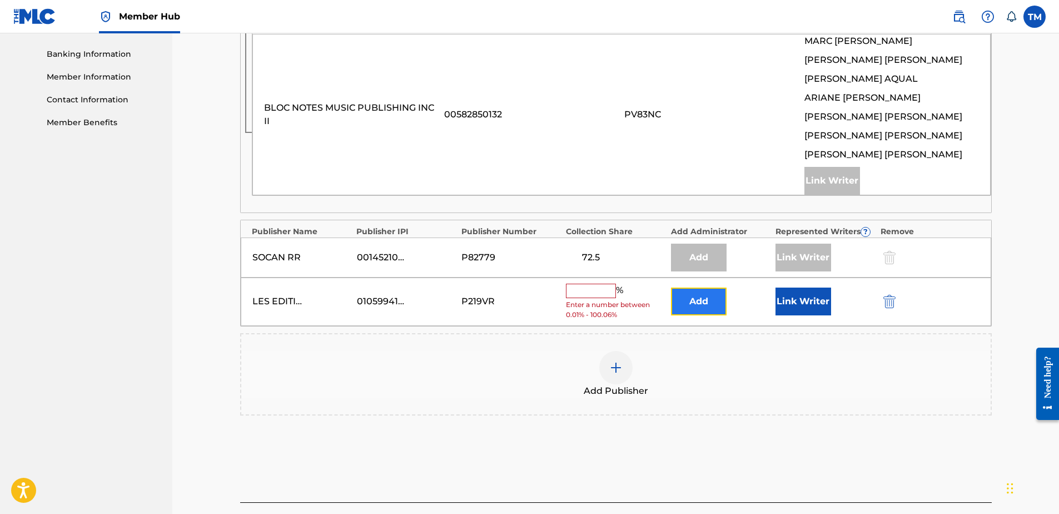
click at [710, 287] on button "Add" at bounding box center [699, 301] width 56 height 28
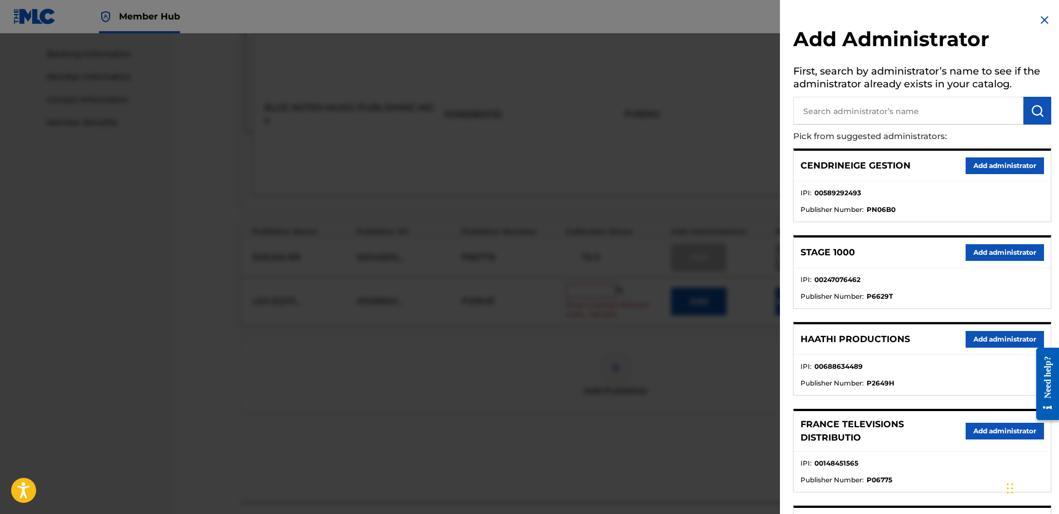
click at [872, 102] on input "text" at bounding box center [908, 111] width 230 height 28
type input "9057"
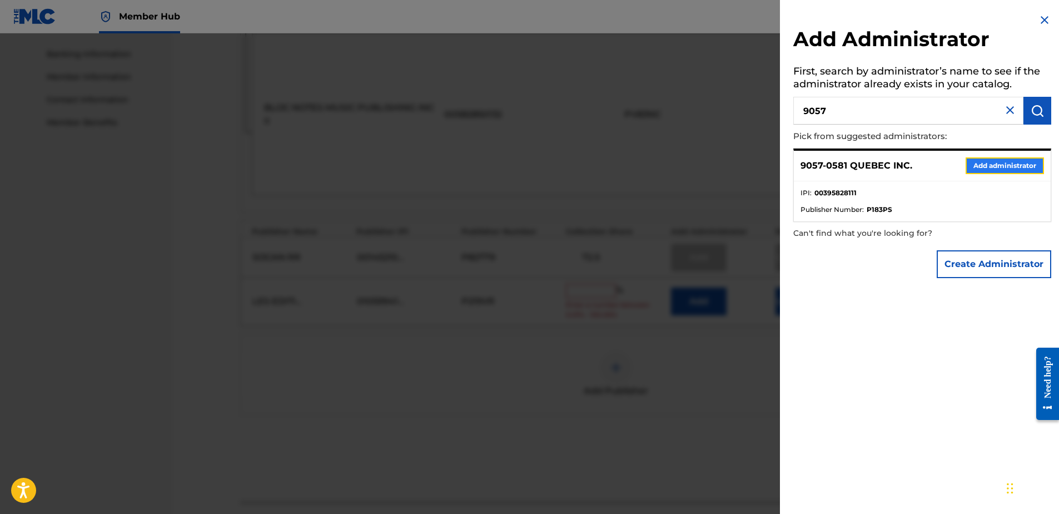
click at [997, 163] on button "Add administrator" at bounding box center [1004, 165] width 78 height 17
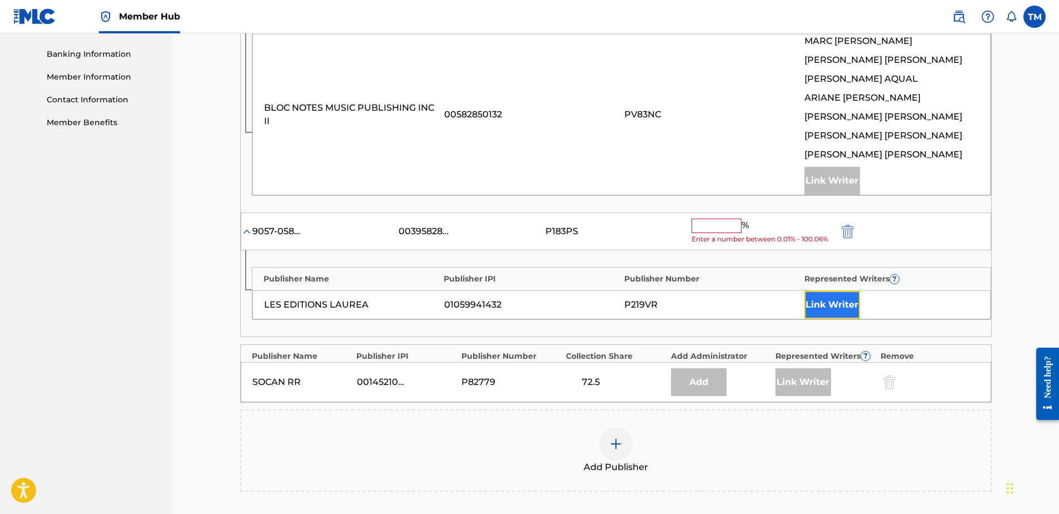
click at [822, 291] on button "Link Writer" at bounding box center [832, 305] width 56 height 28
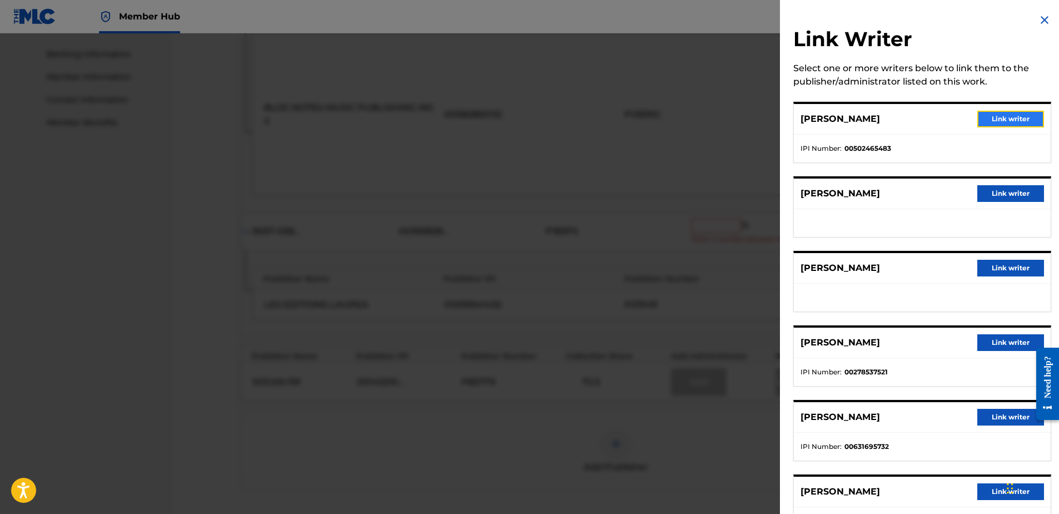
click at [1000, 123] on button "Link writer" at bounding box center [1010, 119] width 67 height 17
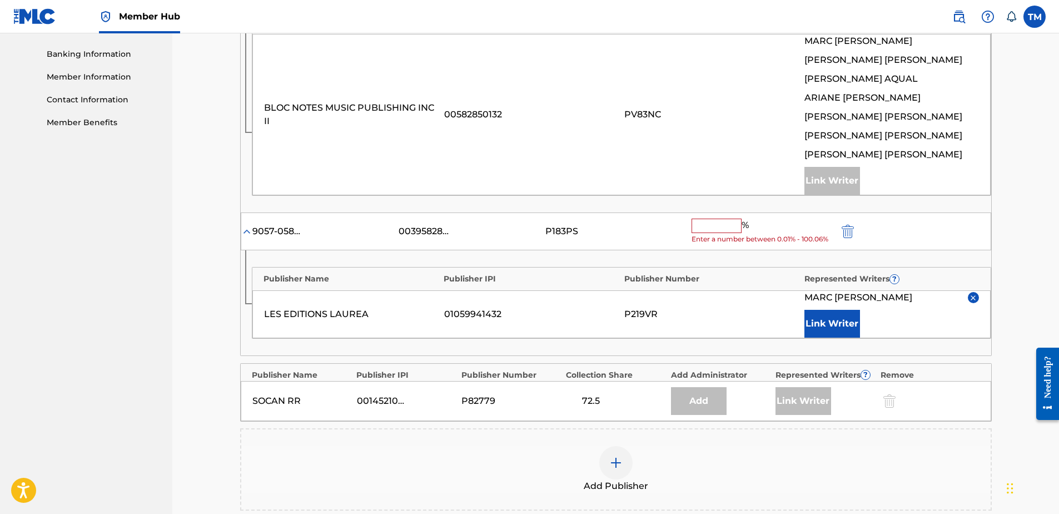
click at [717, 218] on input "text" at bounding box center [716, 225] width 50 height 14
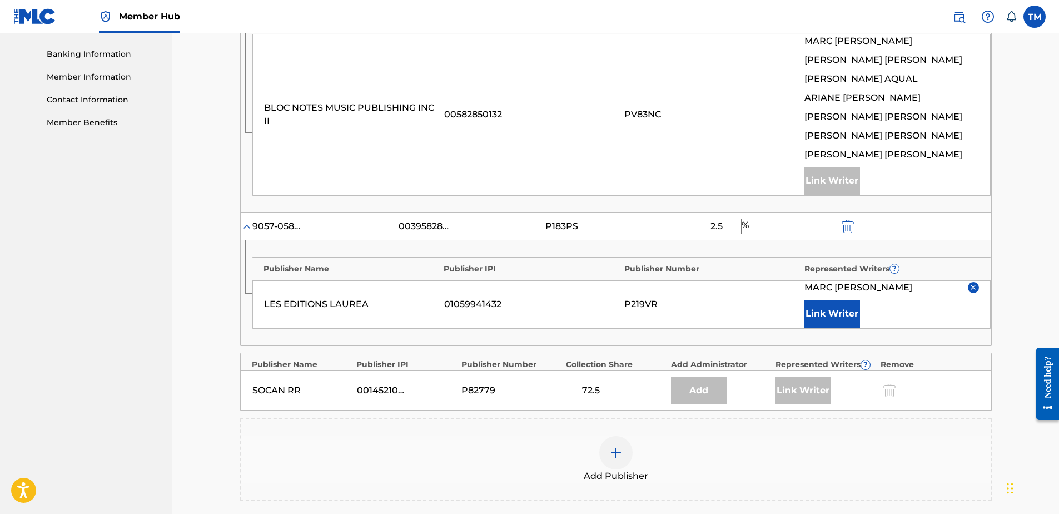
scroll to position [604, 0]
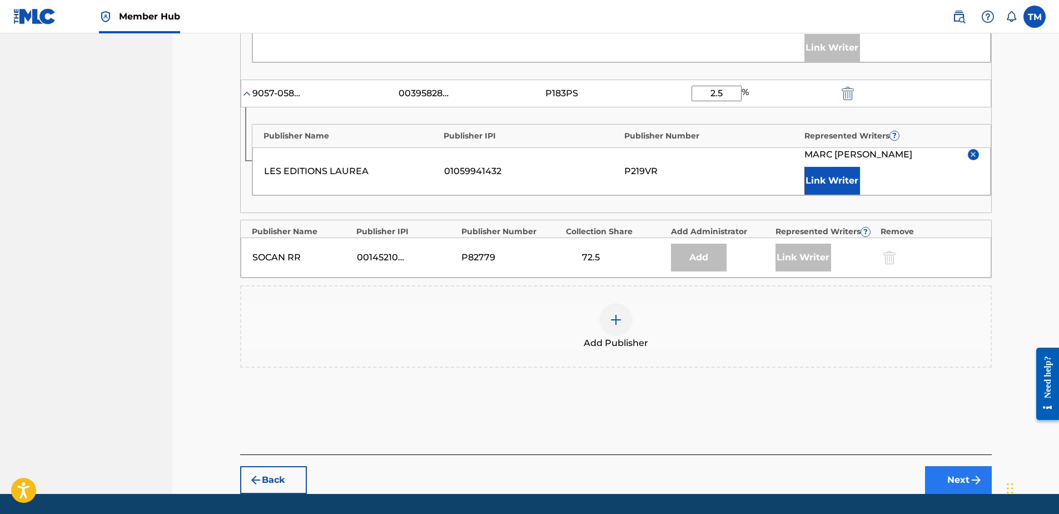
type input "2.5"
click at [949, 466] on button "Next" at bounding box center [958, 480] width 67 height 28
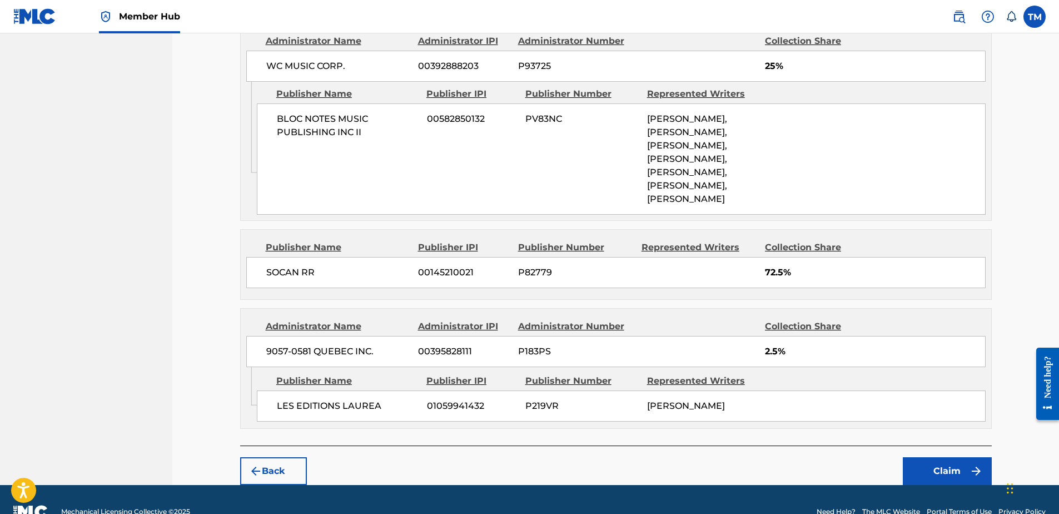
scroll to position [582, 0]
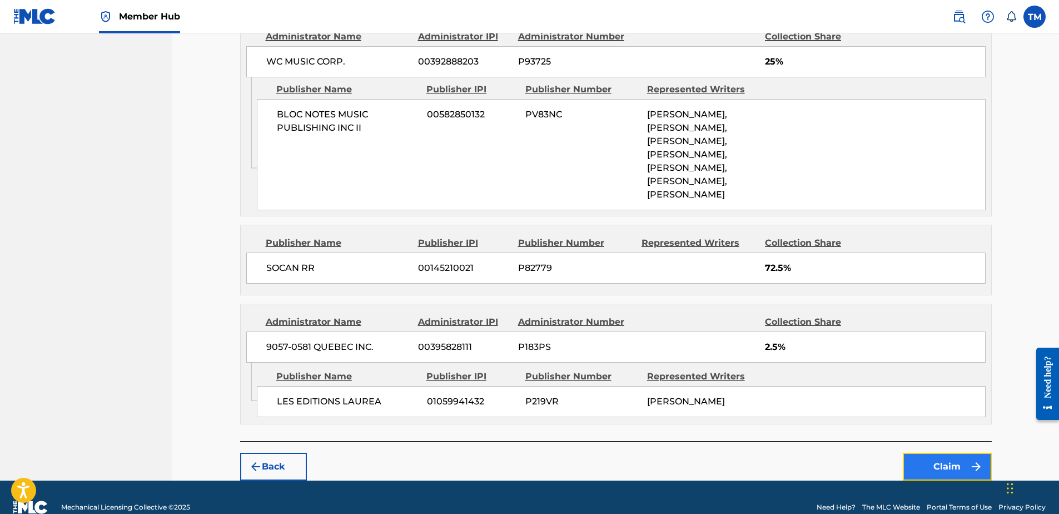
click at [947, 452] on button "Claim" at bounding box center [947, 466] width 89 height 28
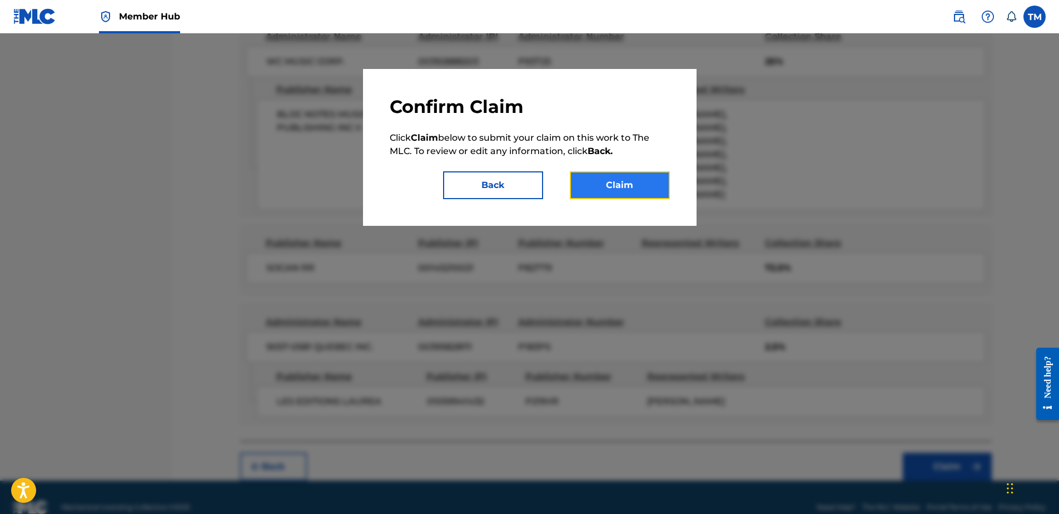
click at [623, 185] on button "Claim" at bounding box center [620, 185] width 100 height 28
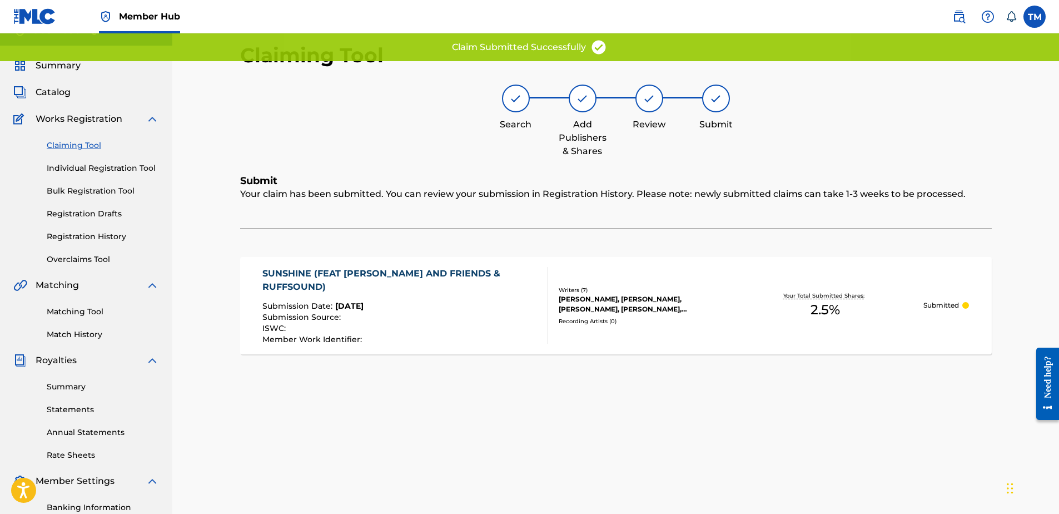
scroll to position [0, 0]
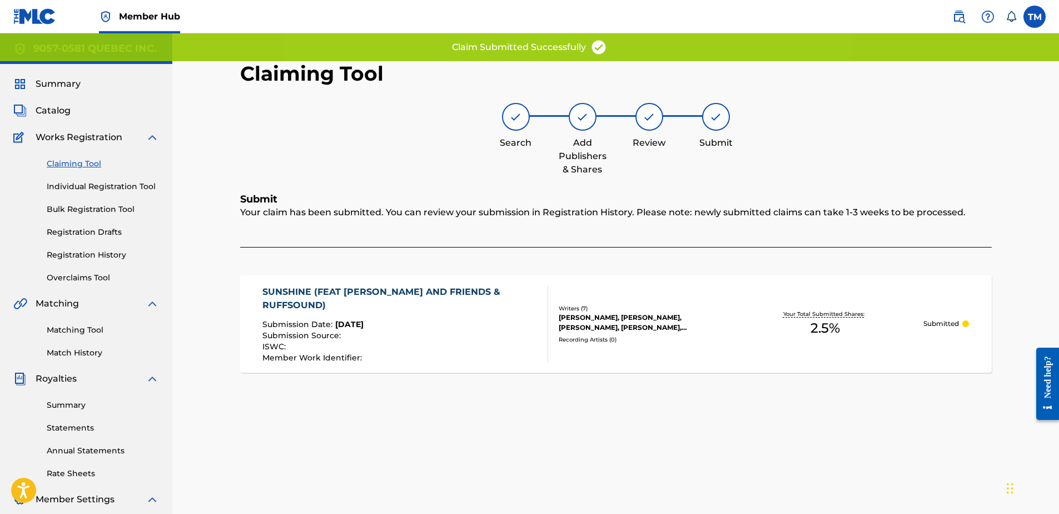
click at [295, 298] on div "SUNSHINE (FEAT [PERSON_NAME] AND FRIENDS & RUFFSOUND)" at bounding box center [400, 298] width 276 height 27
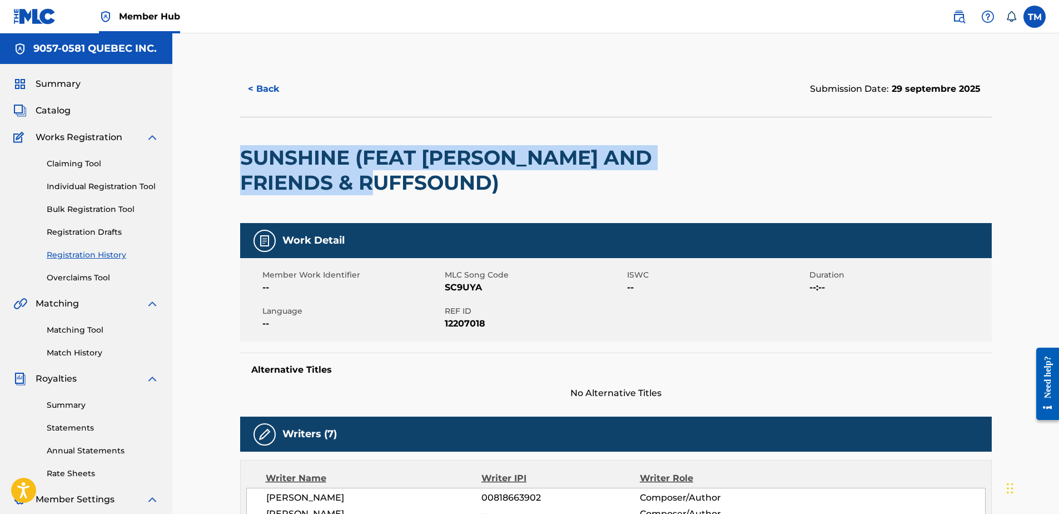
drag, startPoint x: 237, startPoint y: 157, endPoint x: 390, endPoint y: 183, distance: 155.5
click at [390, 183] on div "< Back Submission Date: 29 septembre 2025 SUNSHINE (FEAT [PERSON_NAME] AND FRIE…" at bounding box center [616, 494] width 778 height 867
copy h2 "SUNSHINE (FEAT [PERSON_NAME] AND FRIENDS & RUFFSOUND)"
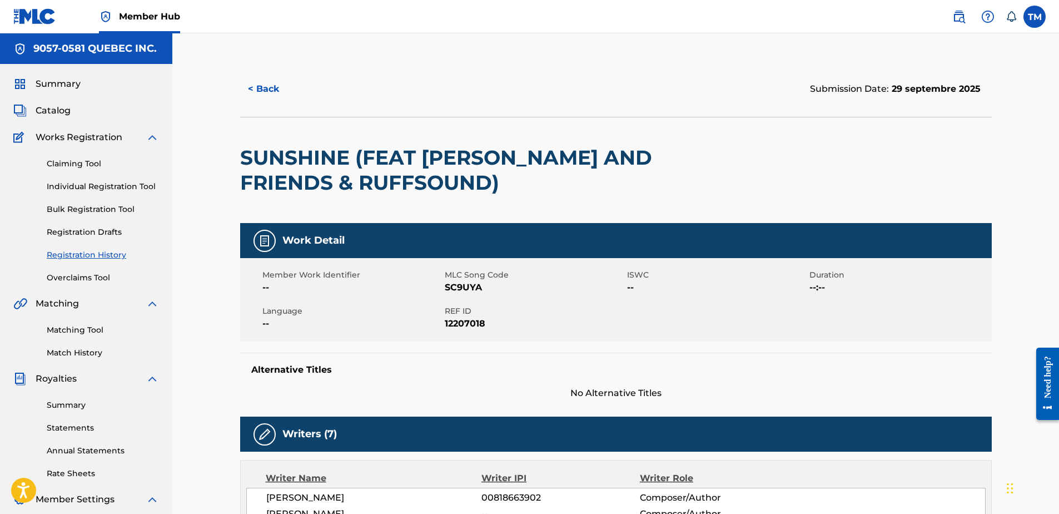
click at [462, 284] on span "SC9UYA" at bounding box center [535, 287] width 180 height 13
copy span "SC9UYA"
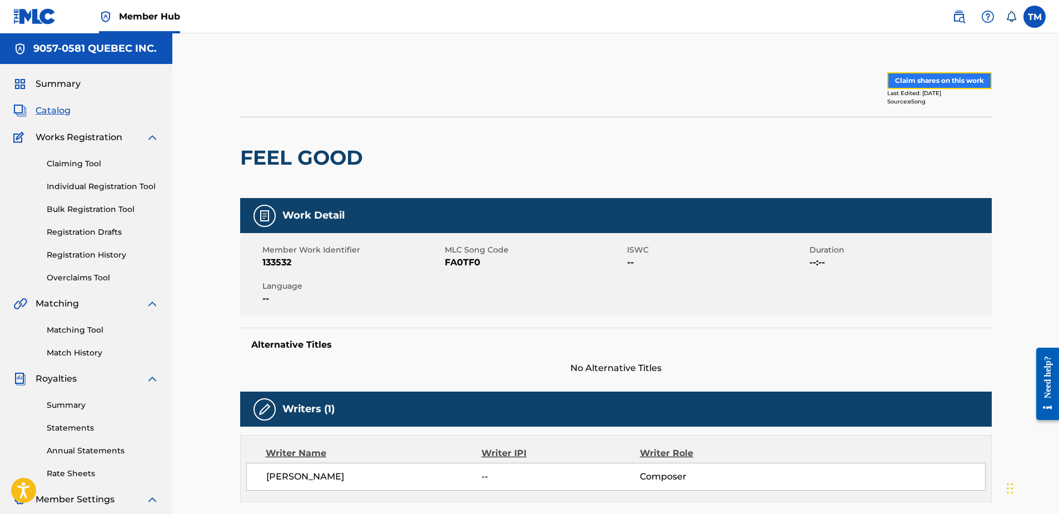
click at [916, 80] on button "Claim shares on this work" at bounding box center [939, 80] width 104 height 17
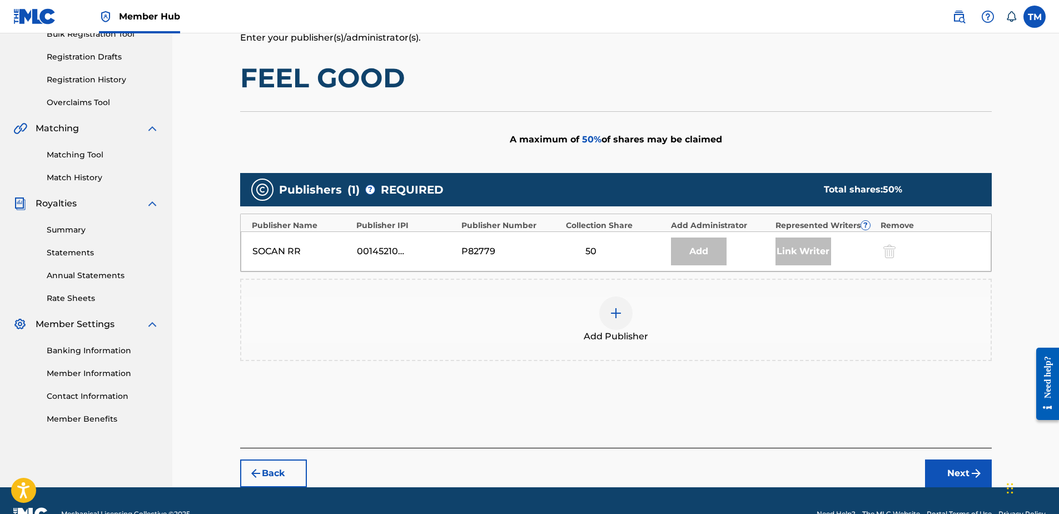
scroll to position [202, 0]
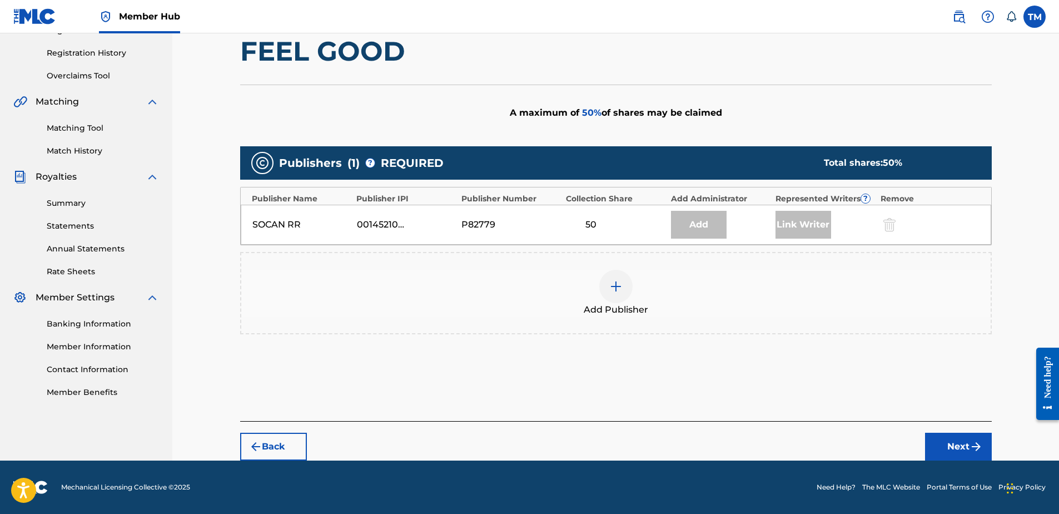
click at [611, 287] on img at bounding box center [615, 286] width 13 height 13
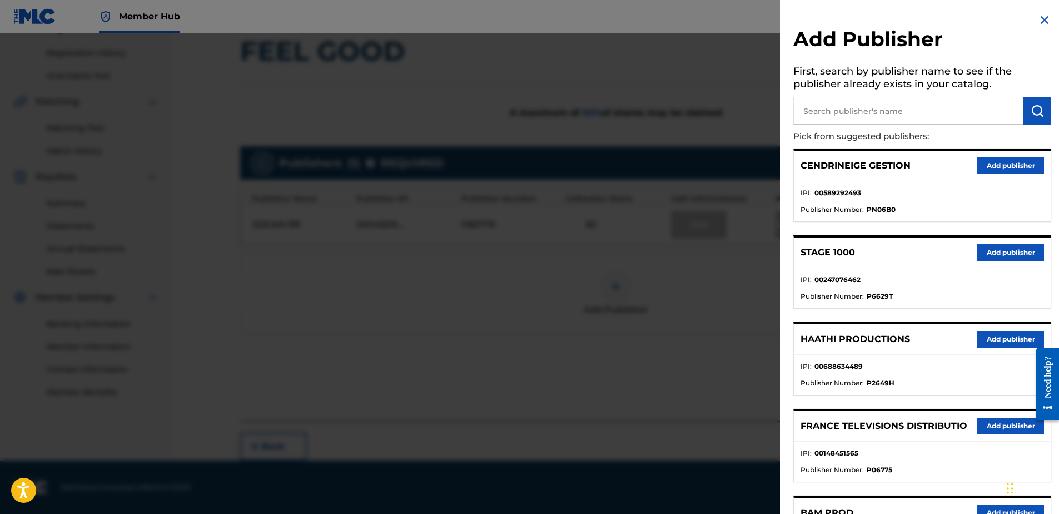
click at [834, 120] on input "text" at bounding box center [908, 111] width 230 height 28
type input "circonflex"
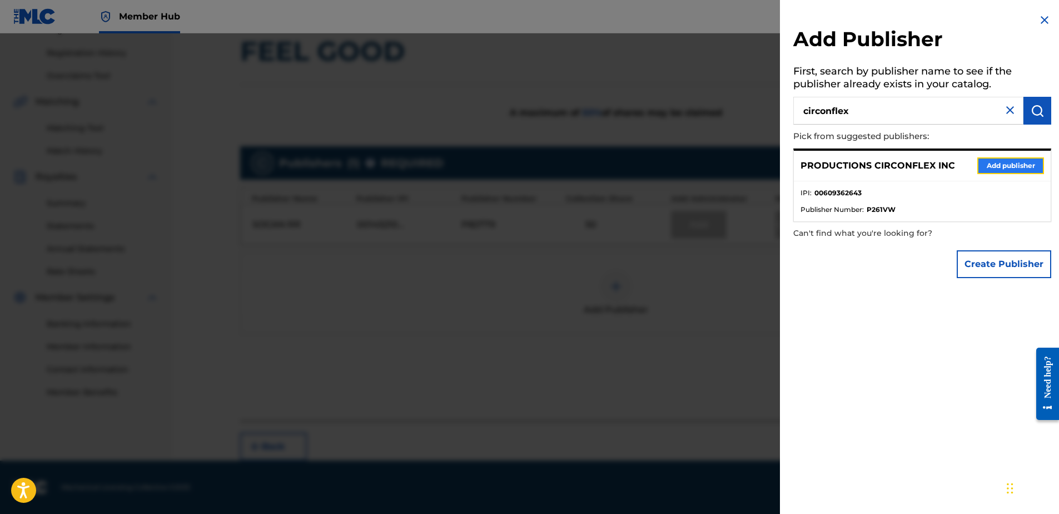
click at [984, 164] on button "Add publisher" at bounding box center [1010, 165] width 67 height 17
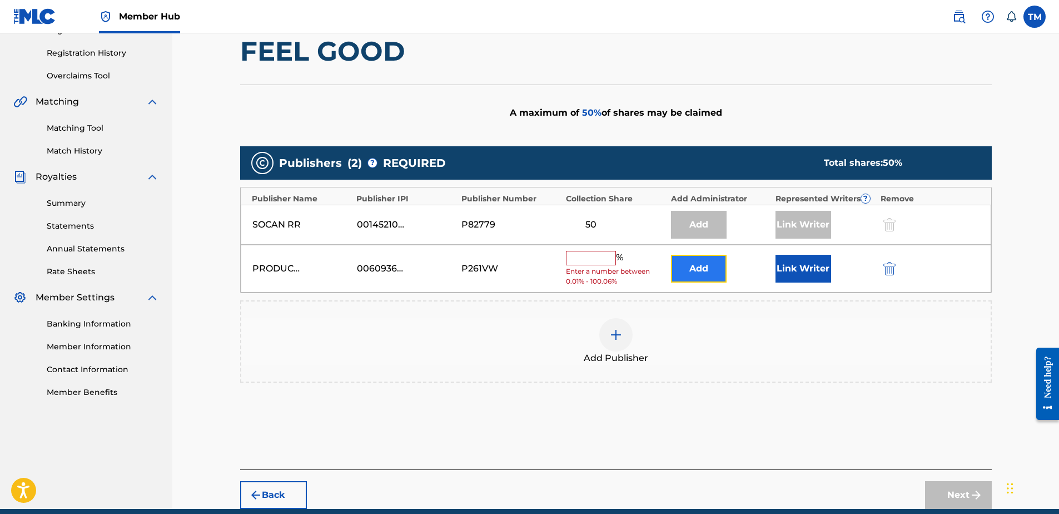
click at [706, 272] on button "Add" at bounding box center [699, 269] width 56 height 28
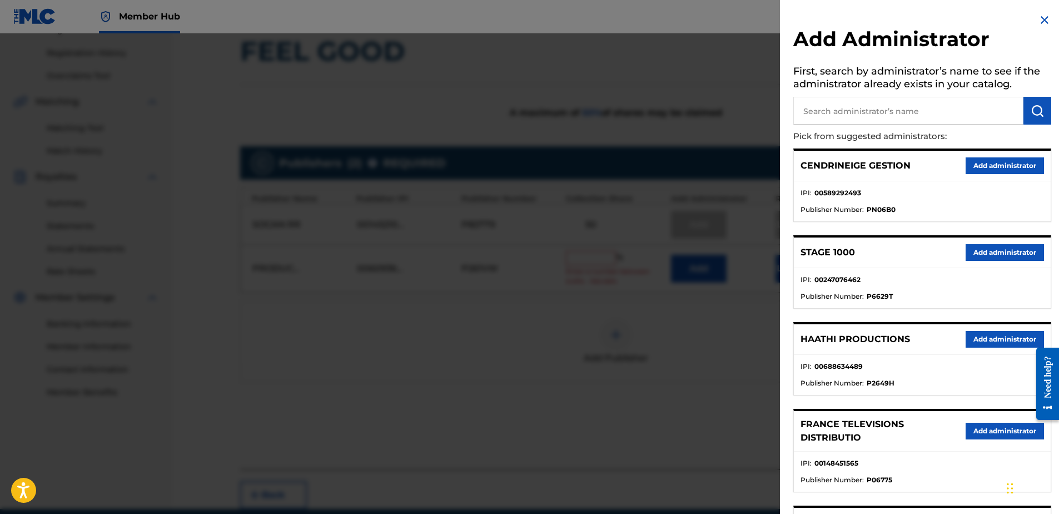
click at [918, 105] on input "text" at bounding box center [908, 111] width 230 height 28
type input "9057"
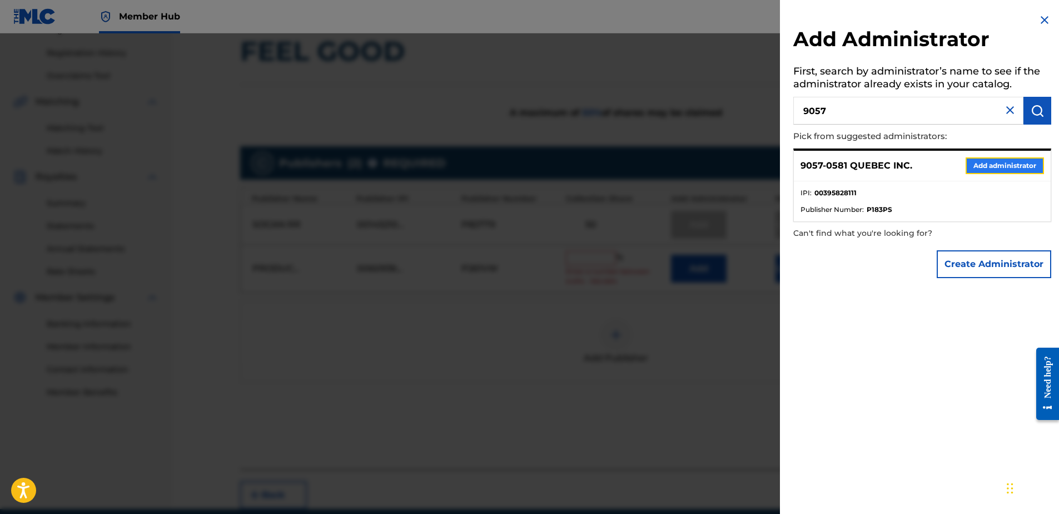
click at [1005, 168] on button "Add administrator" at bounding box center [1004, 165] width 78 height 17
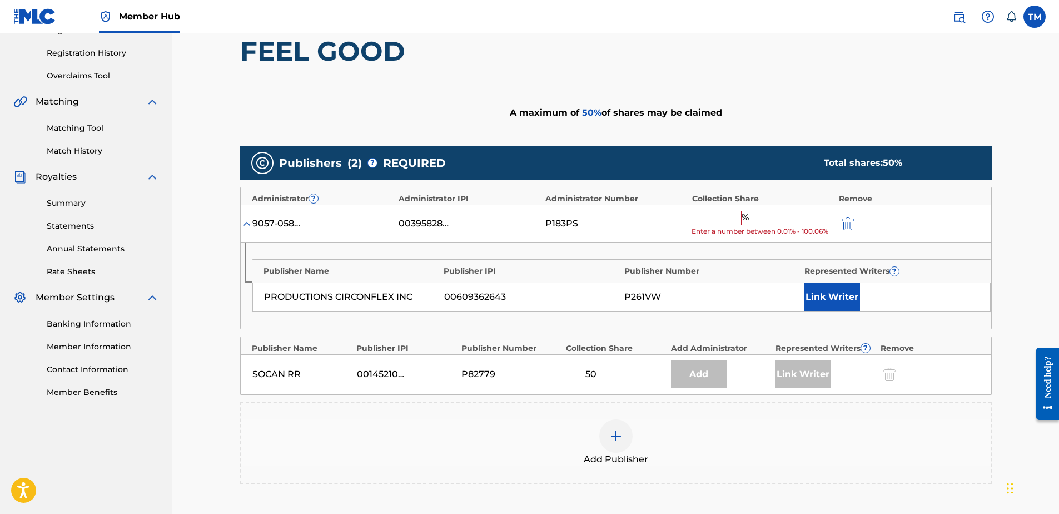
click at [720, 221] on input "text" at bounding box center [716, 218] width 50 height 14
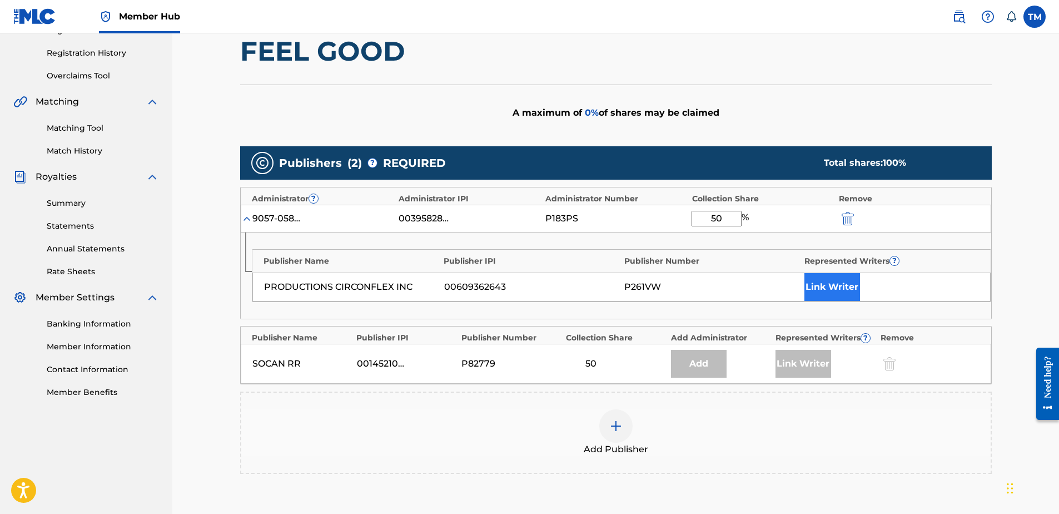
type input "50"
click at [841, 292] on button "Link Writer" at bounding box center [832, 287] width 56 height 28
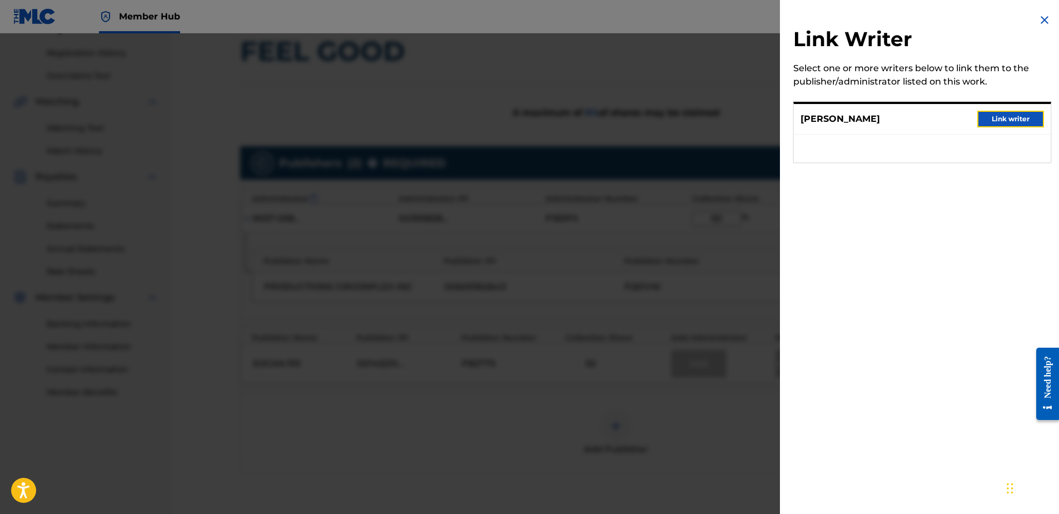
click at [1006, 115] on button "Link writer" at bounding box center [1010, 119] width 67 height 17
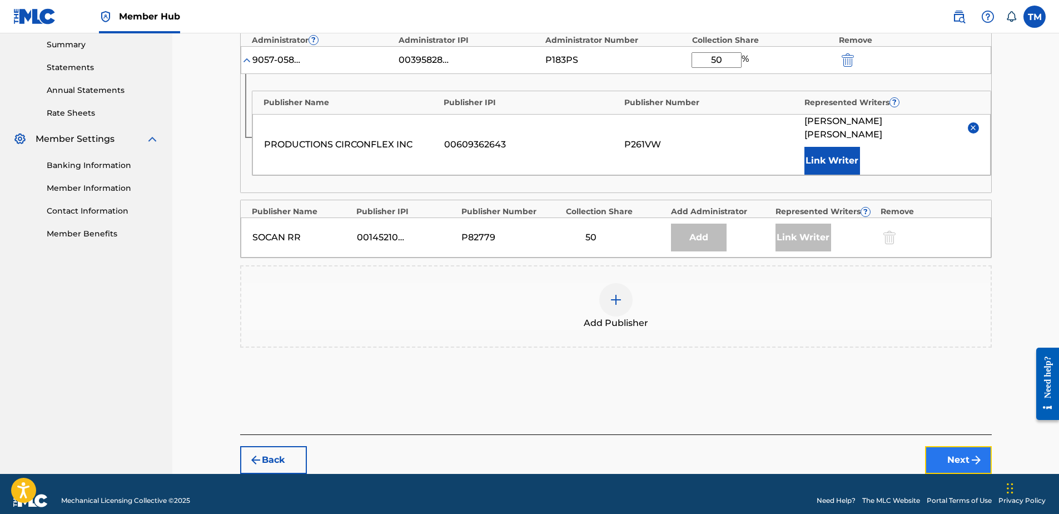
click at [949, 448] on button "Next" at bounding box center [958, 460] width 67 height 28
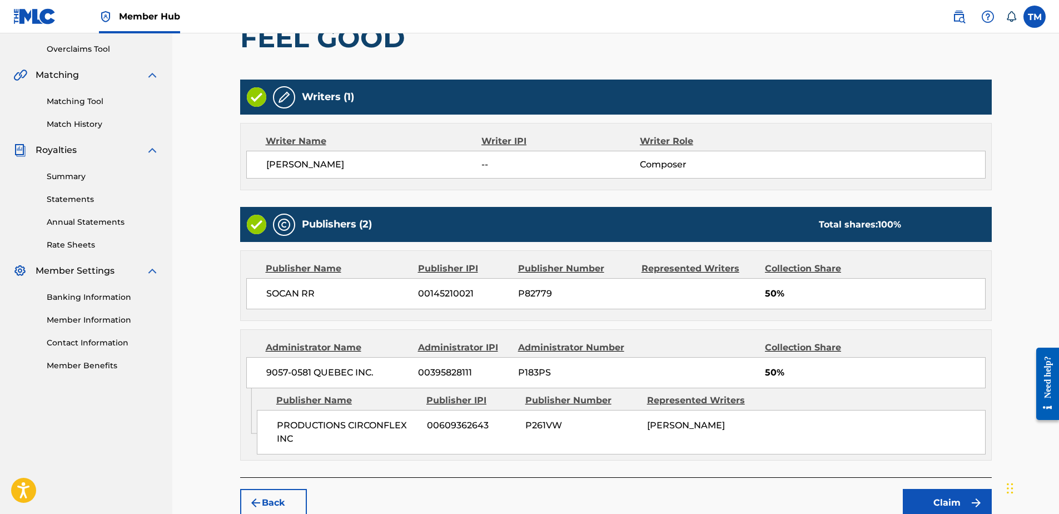
scroll to position [285, 0]
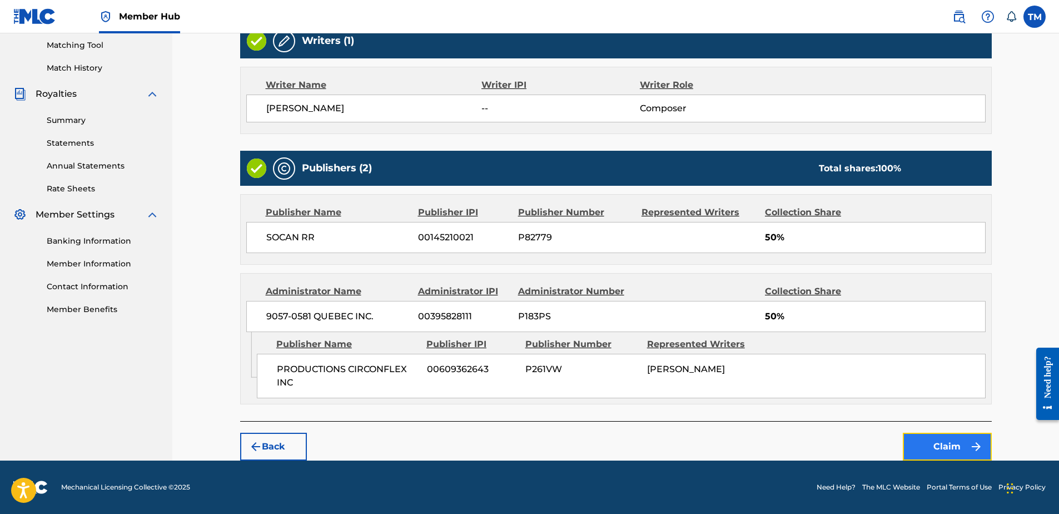
click at [931, 440] on button "Claim" at bounding box center [947, 446] width 89 height 28
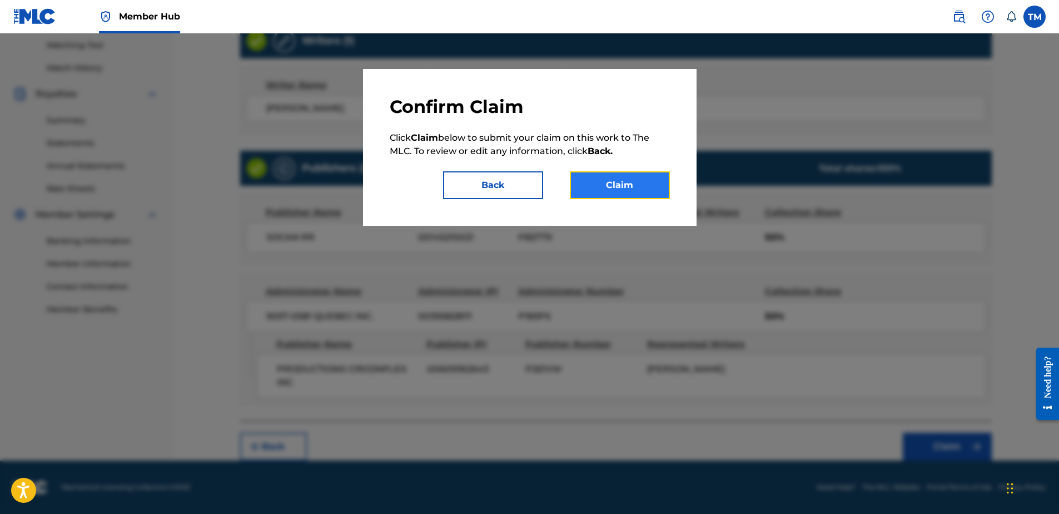
click at [626, 177] on button "Claim" at bounding box center [620, 185] width 100 height 28
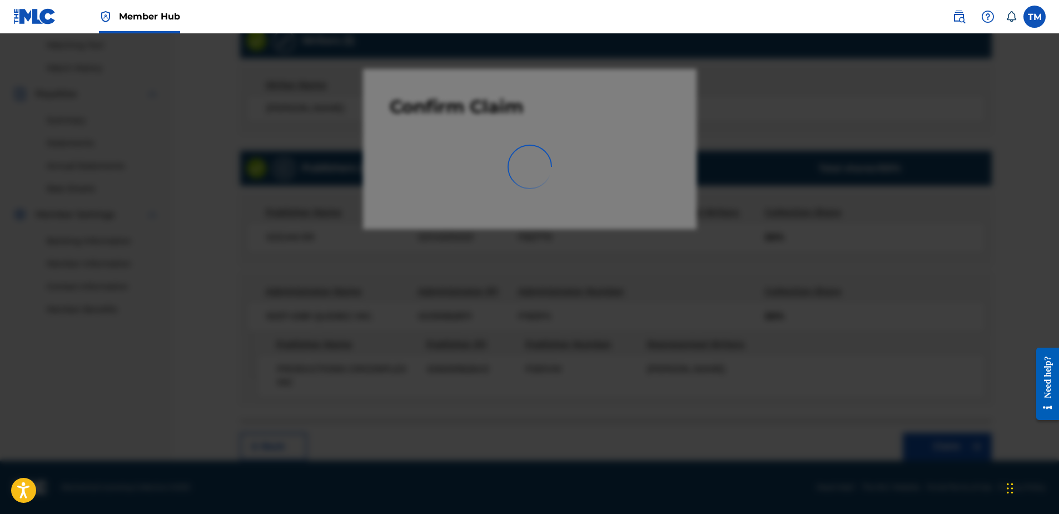
scroll to position [153, 0]
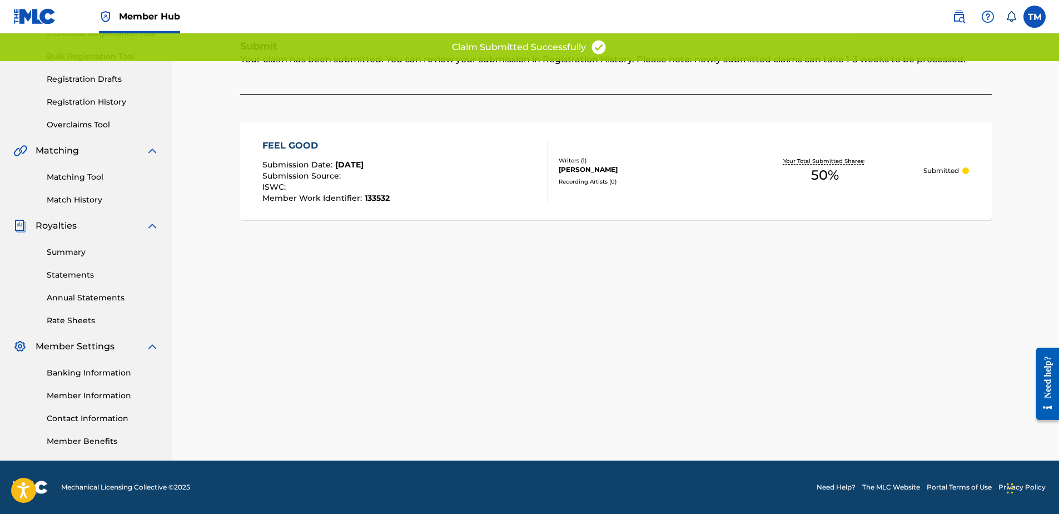
click at [301, 143] on div "FEEL GOOD" at bounding box center [325, 145] width 127 height 13
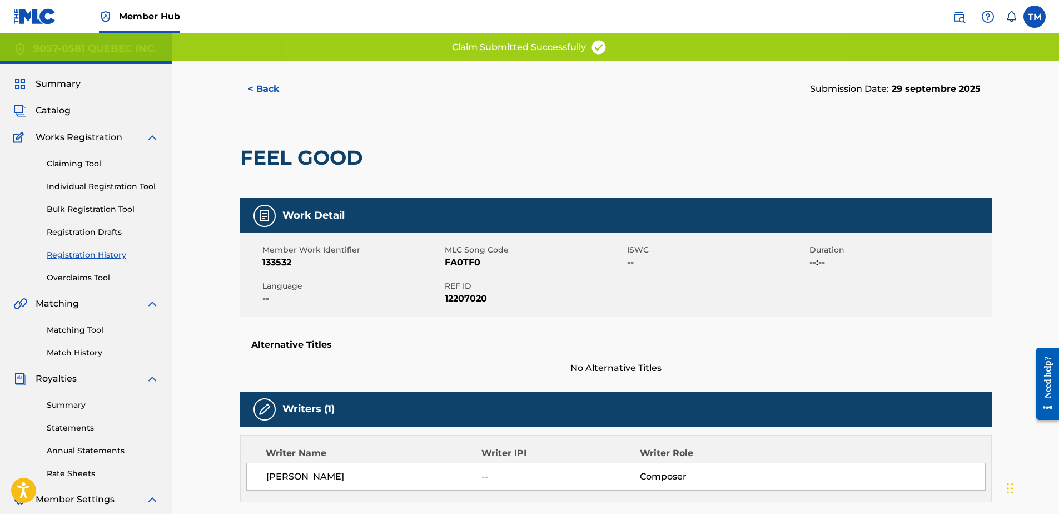
click at [461, 259] on span "FA0TF0" at bounding box center [535, 262] width 180 height 13
copy span "FA0TF0"
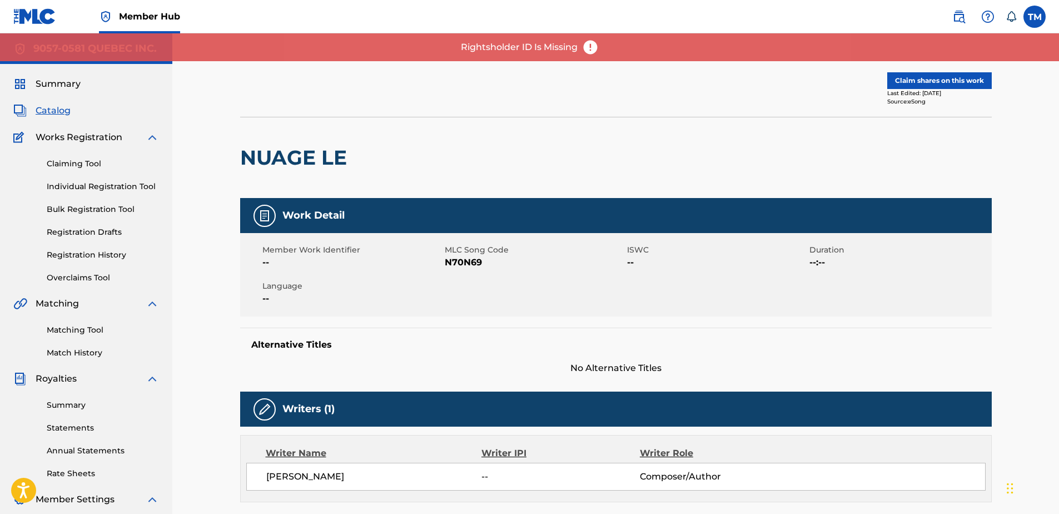
click at [474, 131] on div at bounding box center [438, 157] width 173 height 81
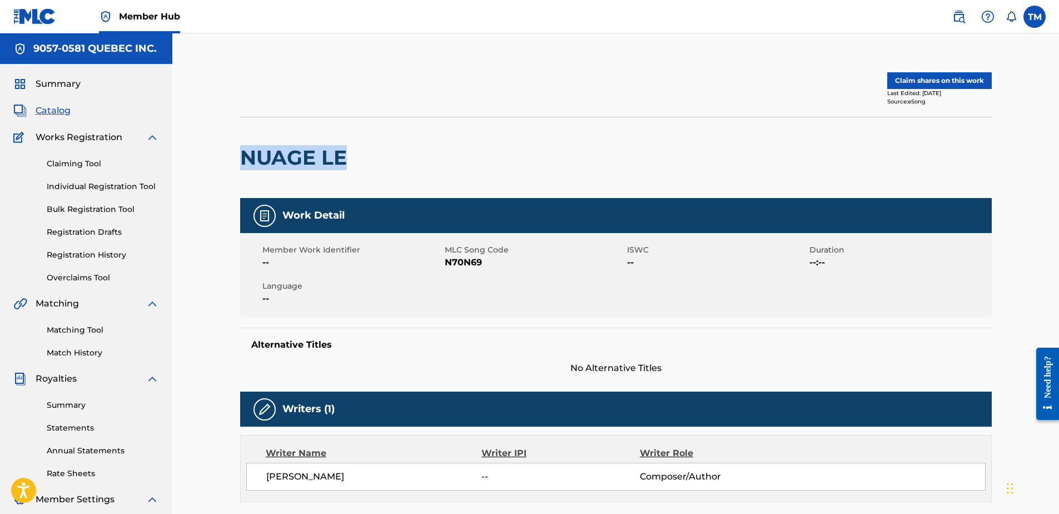
drag, startPoint x: 347, startPoint y: 156, endPoint x: 237, endPoint y: 163, distance: 109.7
click at [237, 163] on div "Claim shares on this work Last Edited: December 27, 2024 Source: eSong NUAGE LE…" at bounding box center [616, 446] width 778 height 771
copy h2 "NUAGE LE"
click at [465, 260] on span "N70N69" at bounding box center [535, 262] width 180 height 13
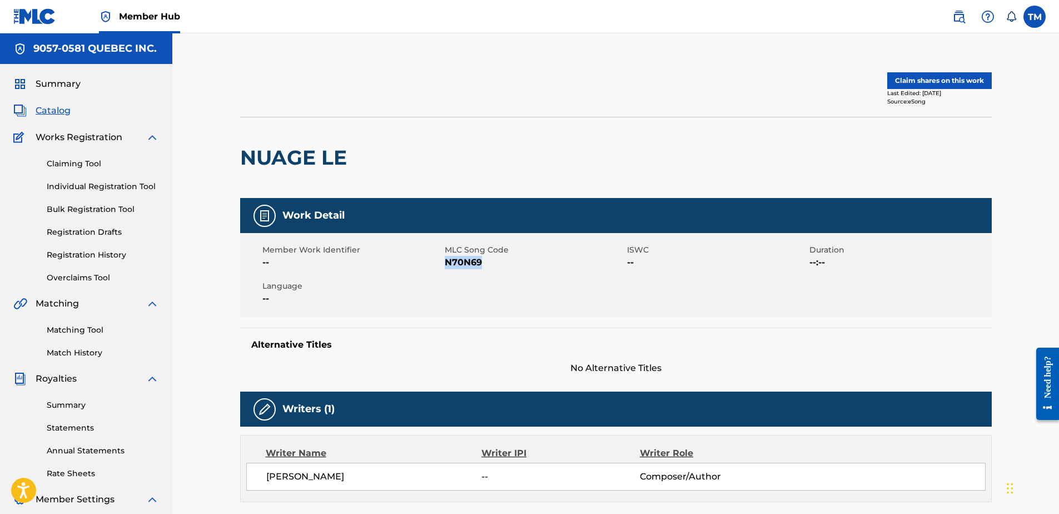
copy span "N70N69"
click at [915, 78] on button "Claim shares on this work" at bounding box center [939, 80] width 104 height 17
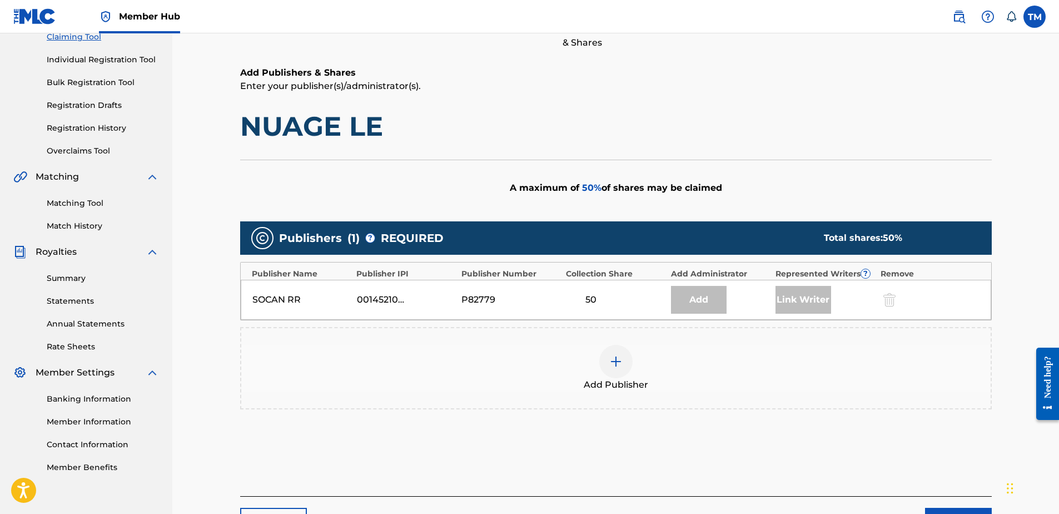
scroll to position [202, 0]
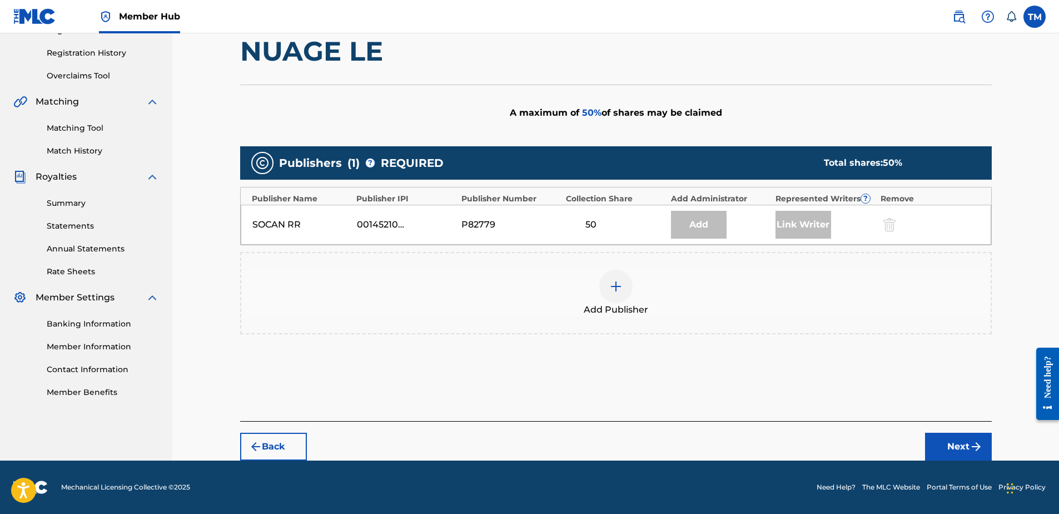
click at [616, 284] on img at bounding box center [615, 286] width 13 height 13
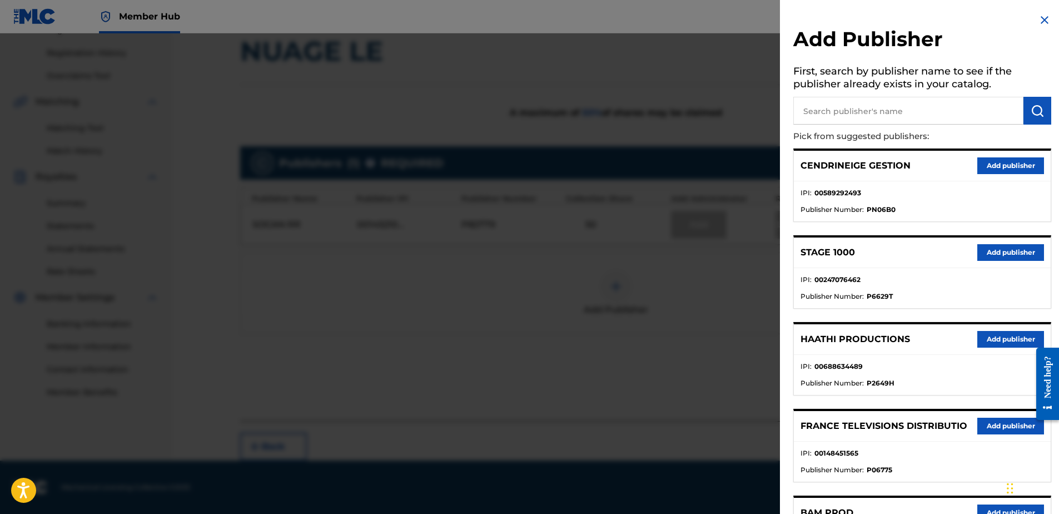
click at [826, 107] on input "text" at bounding box center [908, 111] width 230 height 28
type input "circonfle"
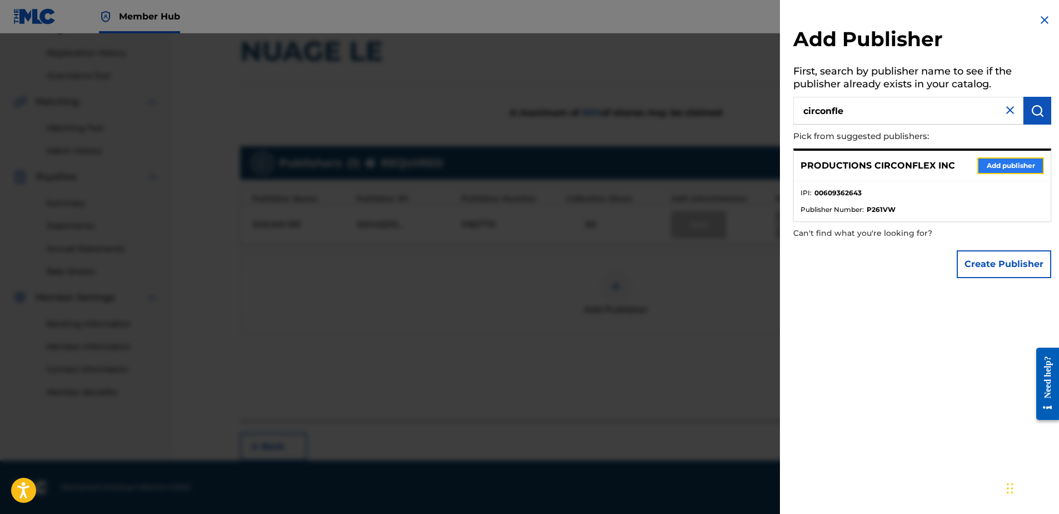
click at [1005, 158] on button "Add publisher" at bounding box center [1010, 165] width 67 height 17
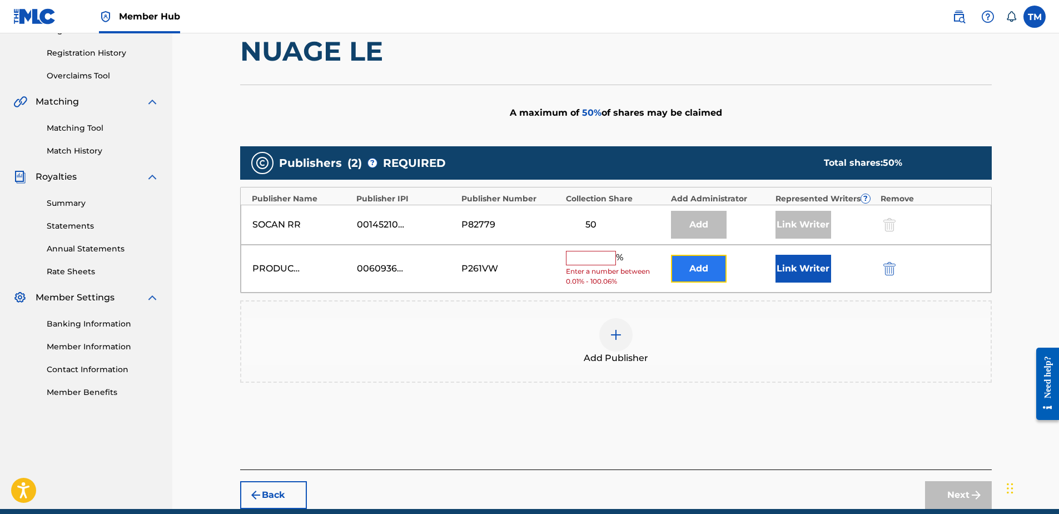
click at [702, 267] on button "Add" at bounding box center [699, 269] width 56 height 28
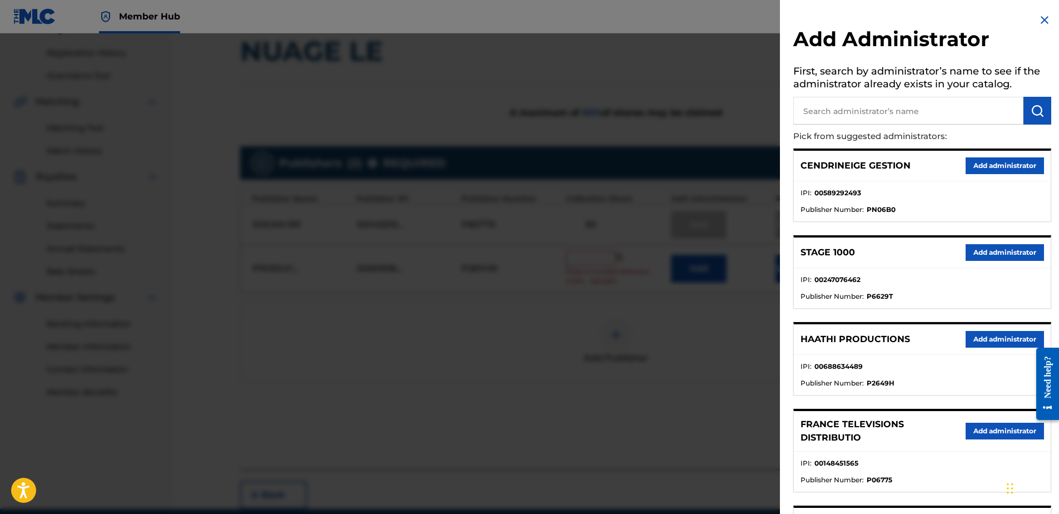
click at [863, 114] on input "text" at bounding box center [908, 111] width 230 height 28
type input "9057"
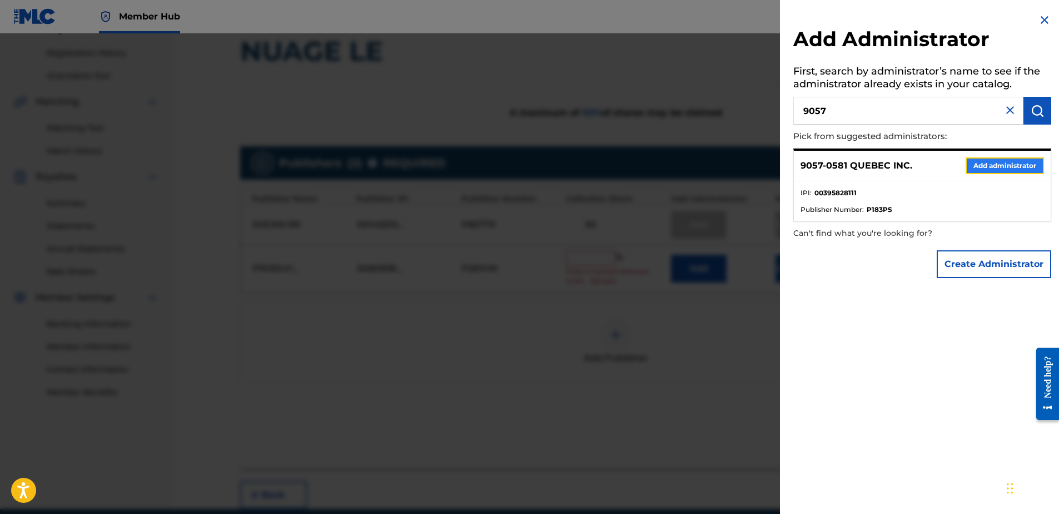
click at [998, 164] on button "Add administrator" at bounding box center [1004, 165] width 78 height 17
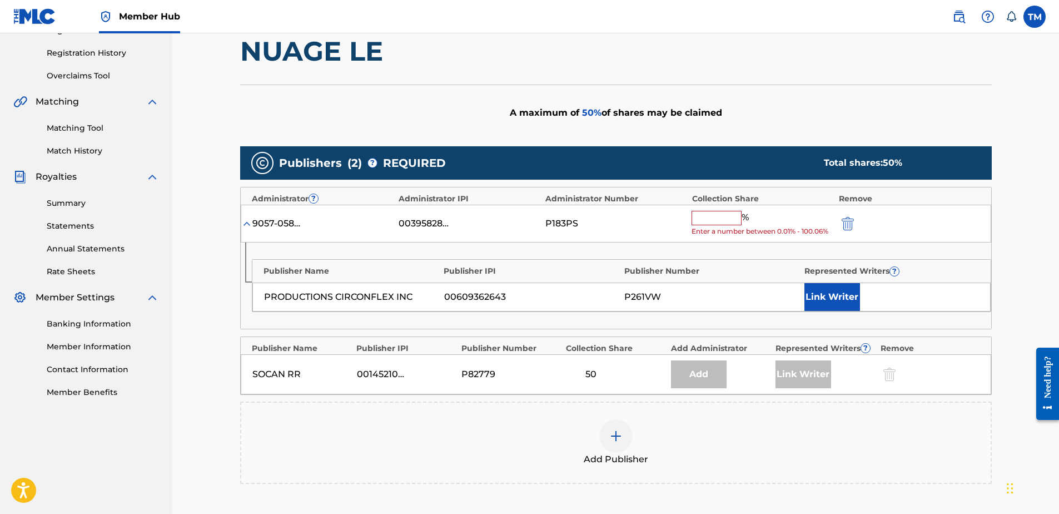
click at [705, 212] on input "text" at bounding box center [716, 218] width 50 height 14
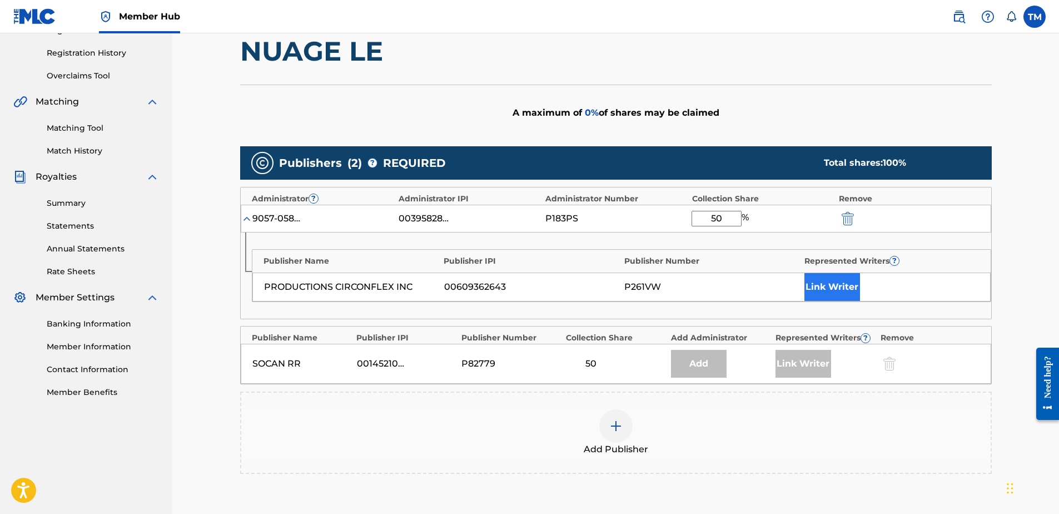
type input "50"
click at [823, 281] on button "Link Writer" at bounding box center [832, 287] width 56 height 28
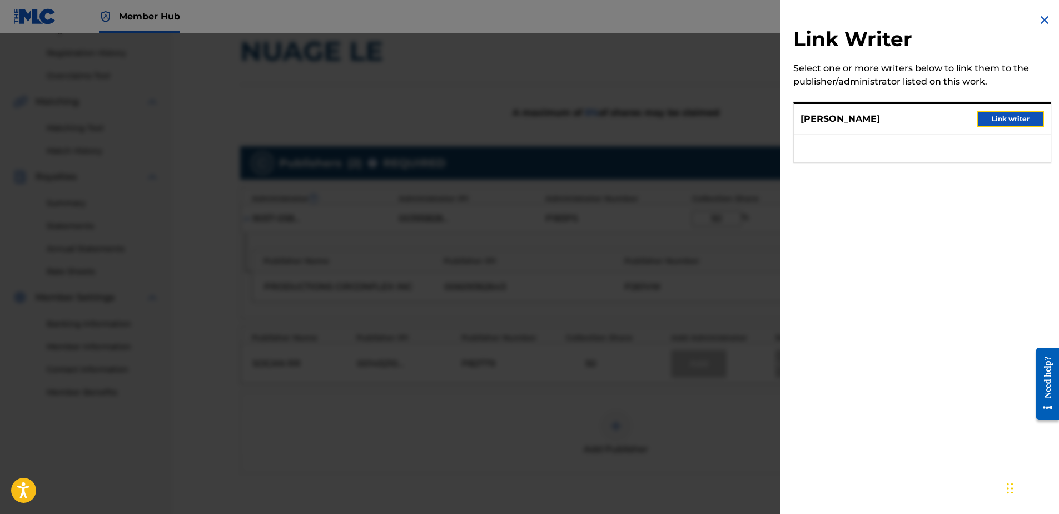
click at [1005, 112] on button "Link writer" at bounding box center [1010, 119] width 67 height 17
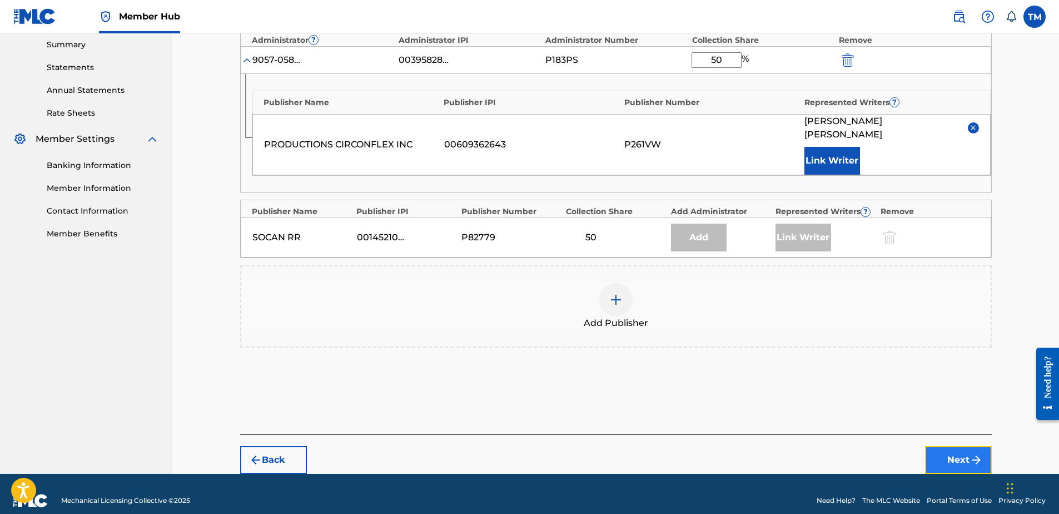
click at [963, 449] on button "Next" at bounding box center [958, 460] width 67 height 28
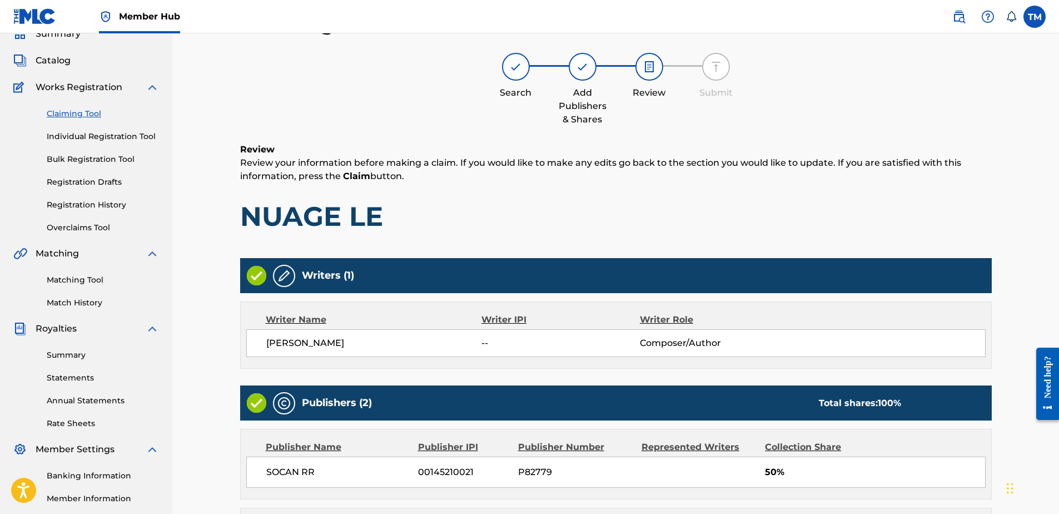
scroll to position [285, 0]
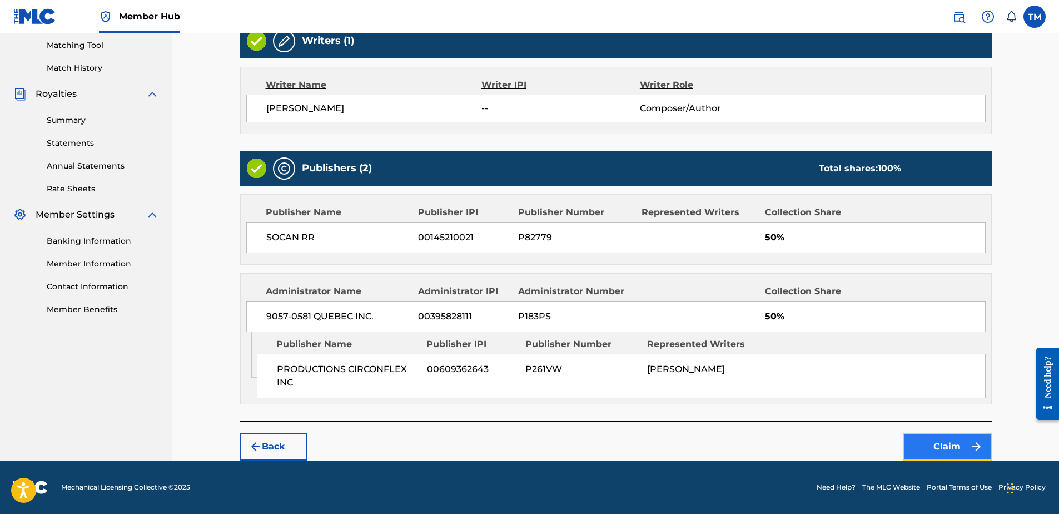
click at [950, 435] on button "Claim" at bounding box center [947, 446] width 89 height 28
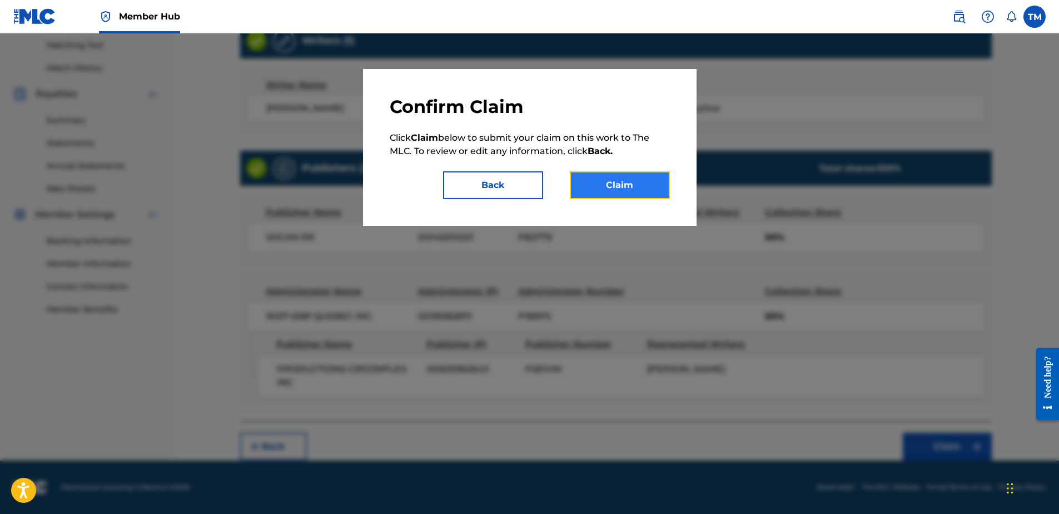
click at [610, 175] on button "Claim" at bounding box center [620, 185] width 100 height 28
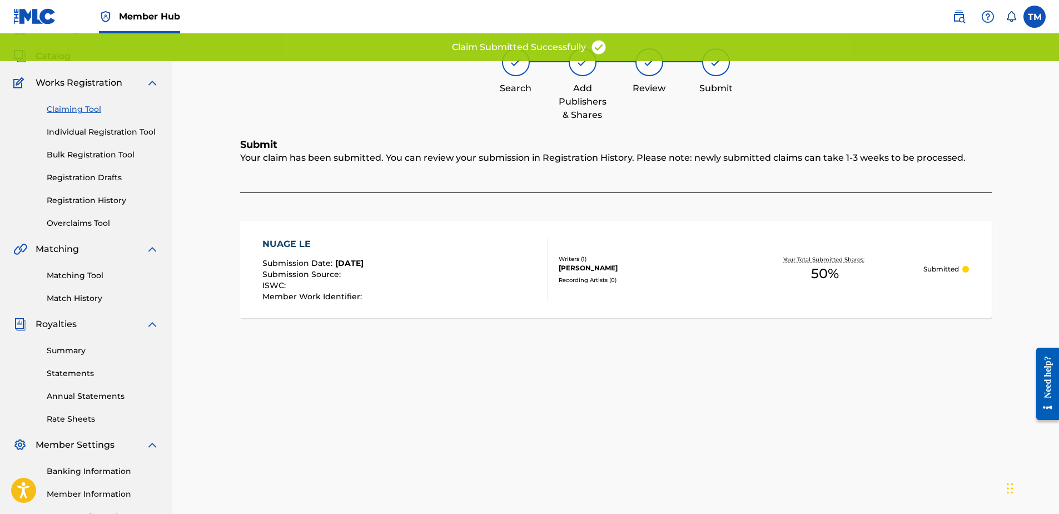
scroll to position [0, 0]
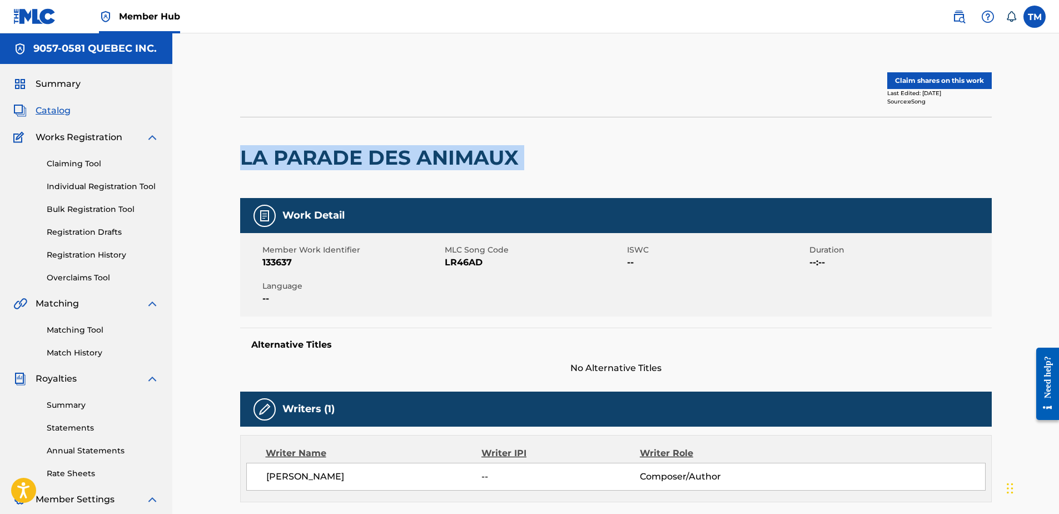
drag, startPoint x: 524, startPoint y: 158, endPoint x: 244, endPoint y: 173, distance: 280.0
click at [244, 173] on div "LA PARADE DES ANIMAUX" at bounding box center [615, 157] width 751 height 81
copy div "LA PARADE DES ANIMAUX"
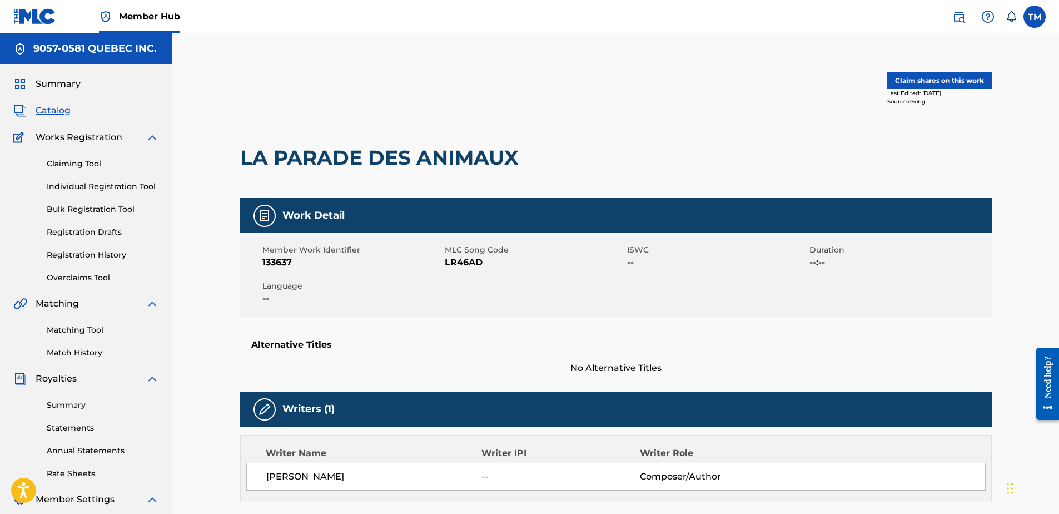
click at [458, 259] on span "LR46AD" at bounding box center [535, 262] width 180 height 13
click at [457, 259] on span "LR46AD" at bounding box center [535, 262] width 180 height 13
copy span "LR46AD"
click at [903, 77] on button "Claim shares on this work" at bounding box center [939, 80] width 104 height 17
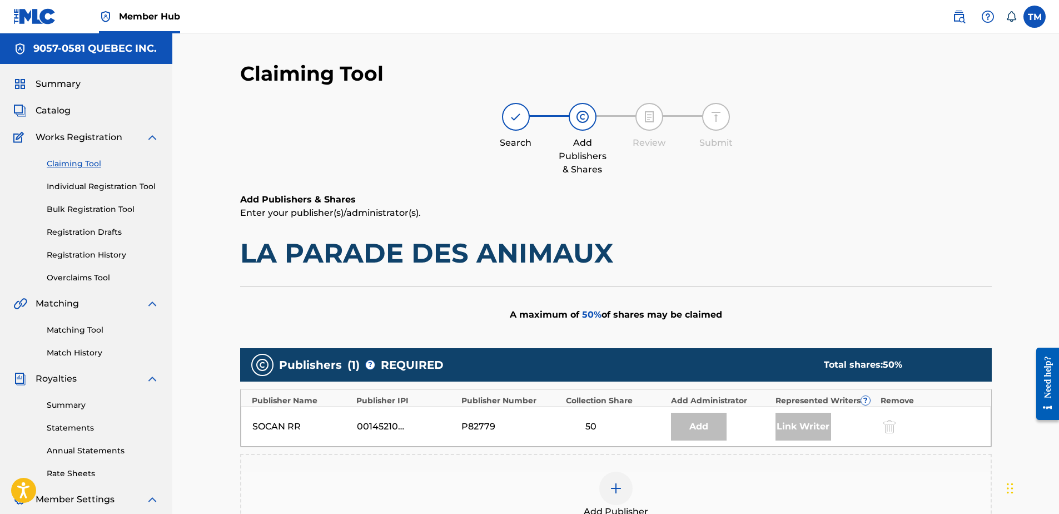
scroll to position [202, 0]
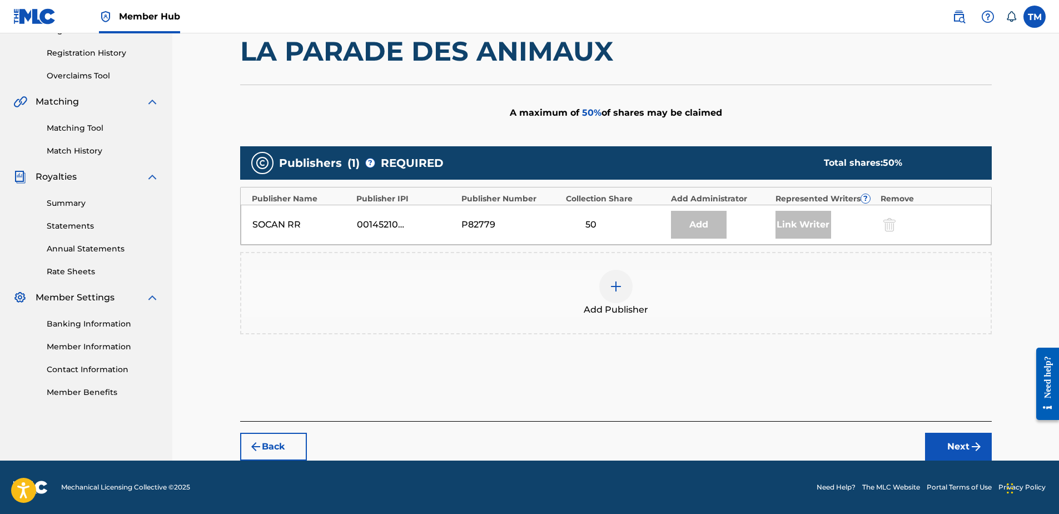
click at [610, 282] on img at bounding box center [615, 286] width 13 height 13
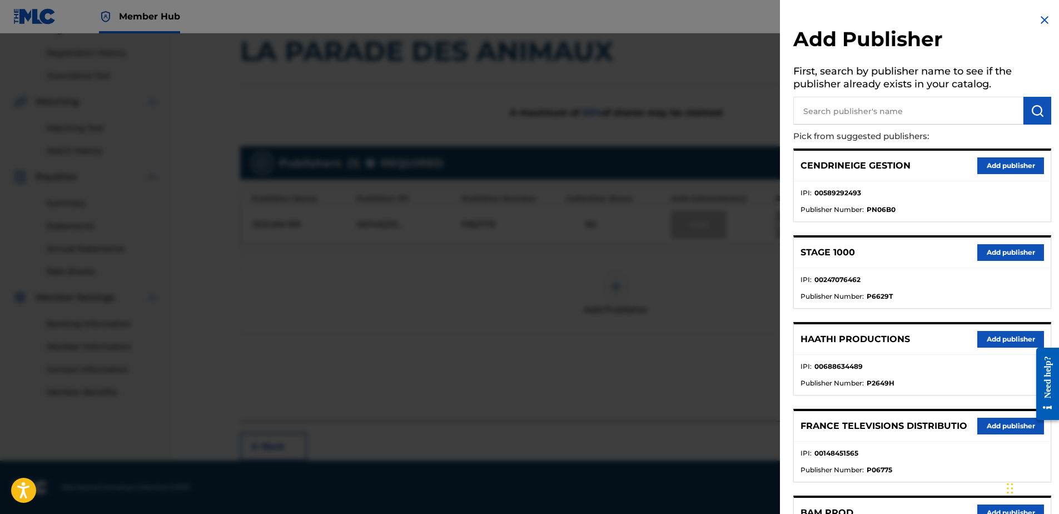
click at [832, 103] on input "text" at bounding box center [908, 111] width 230 height 28
type input "circonflex"
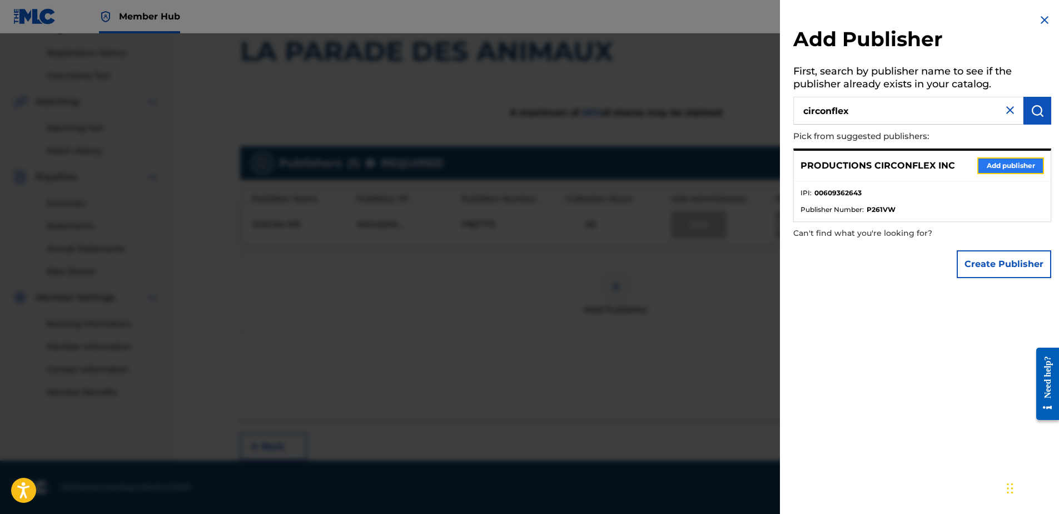
click at [984, 165] on button "Add publisher" at bounding box center [1010, 165] width 67 height 17
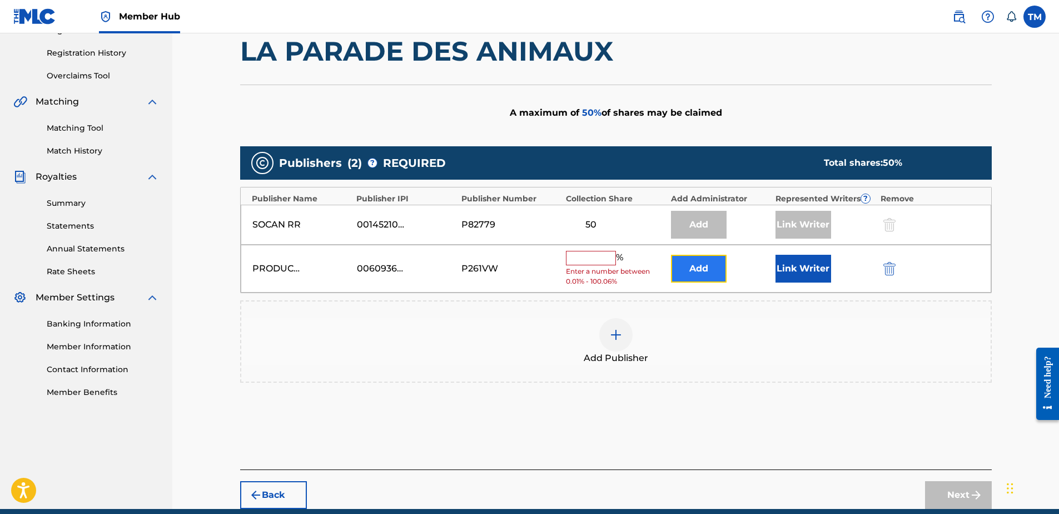
click at [708, 271] on button "Add" at bounding box center [699, 269] width 56 height 28
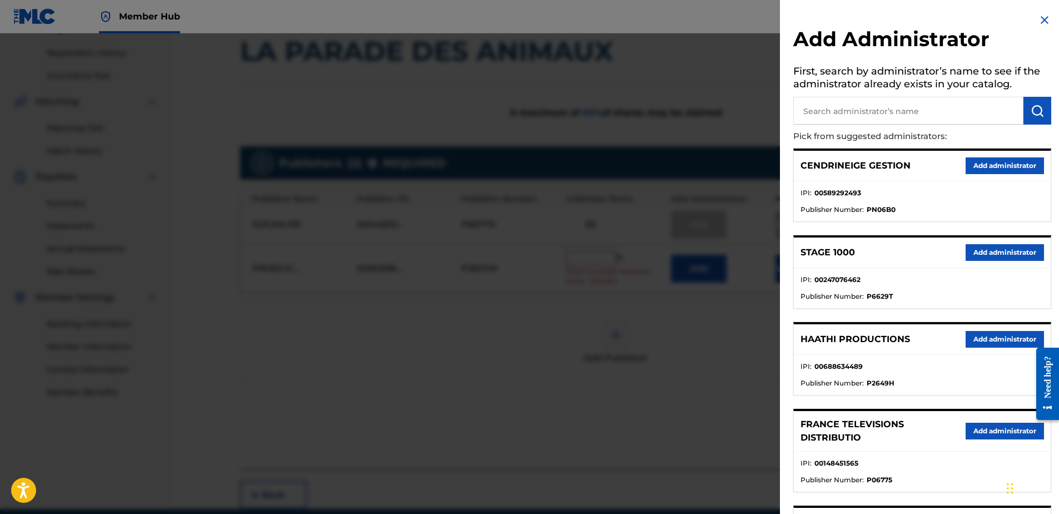
click at [878, 105] on input "text" at bounding box center [908, 111] width 230 height 28
type input "9057"
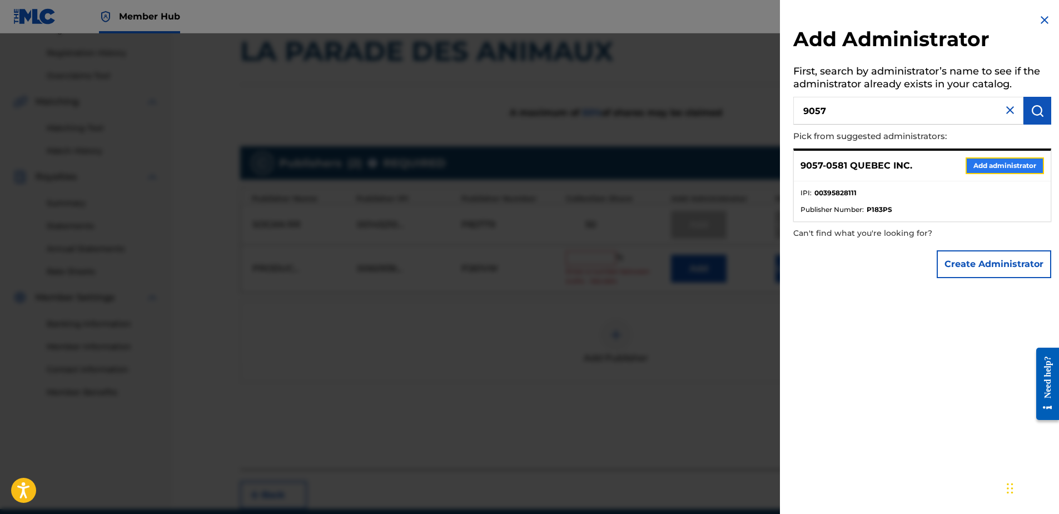
click at [976, 164] on button "Add administrator" at bounding box center [1004, 165] width 78 height 17
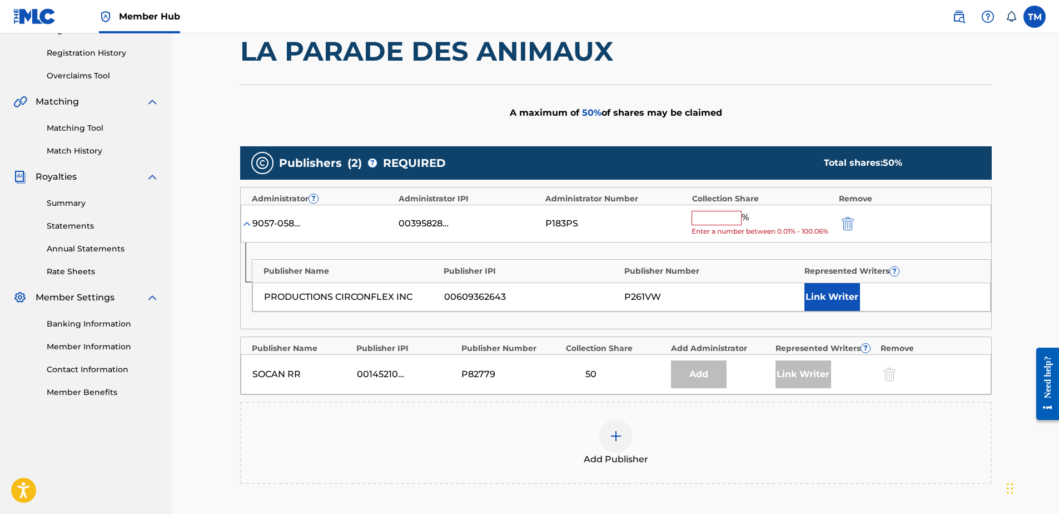
click at [724, 216] on input "text" at bounding box center [716, 218] width 50 height 14
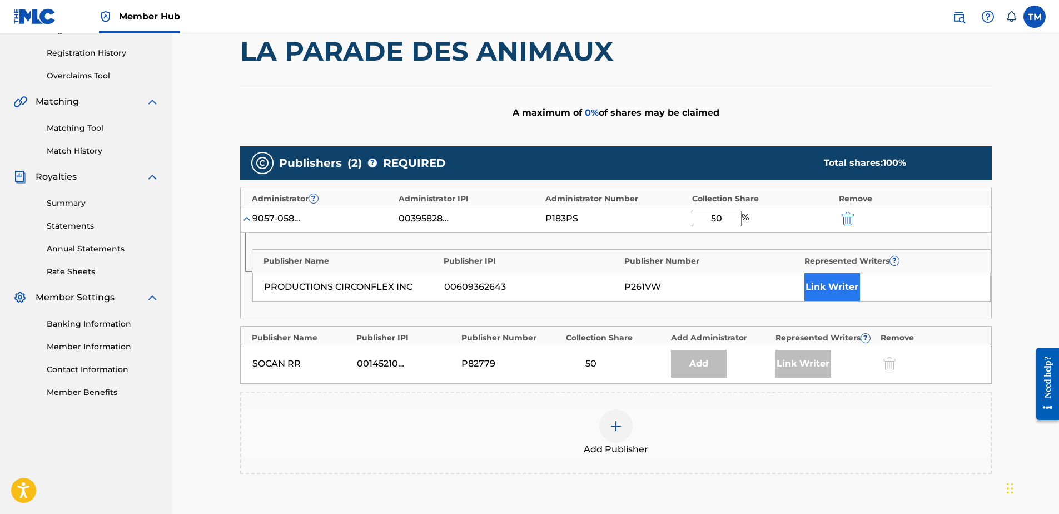
type input "50"
click at [814, 275] on button "Link Writer" at bounding box center [832, 287] width 56 height 28
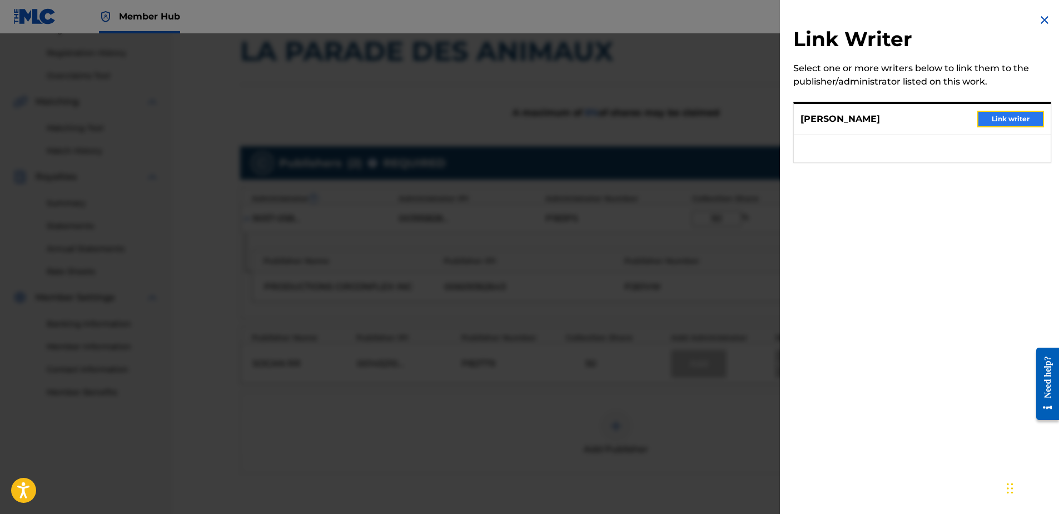
click at [990, 124] on button "Link writer" at bounding box center [1010, 119] width 67 height 17
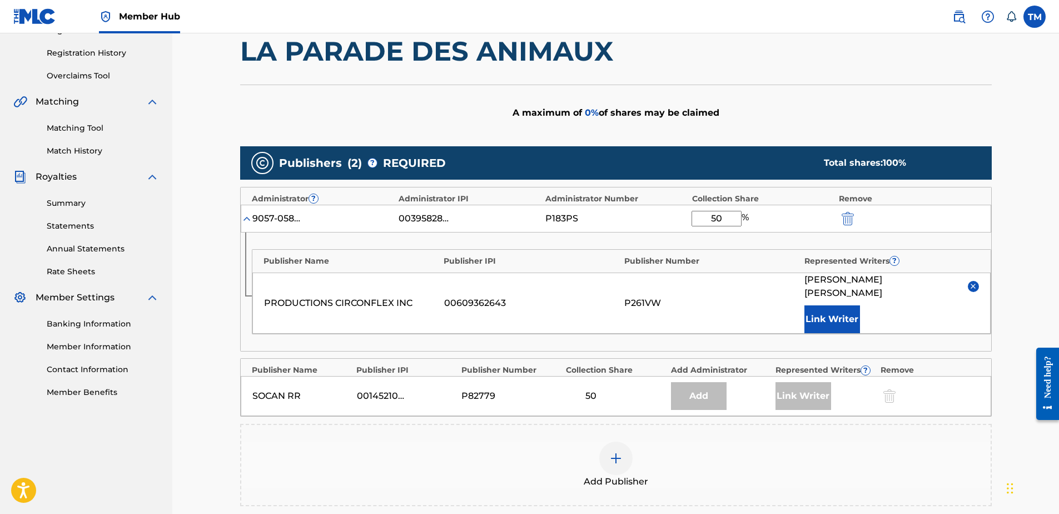
scroll to position [360, 0]
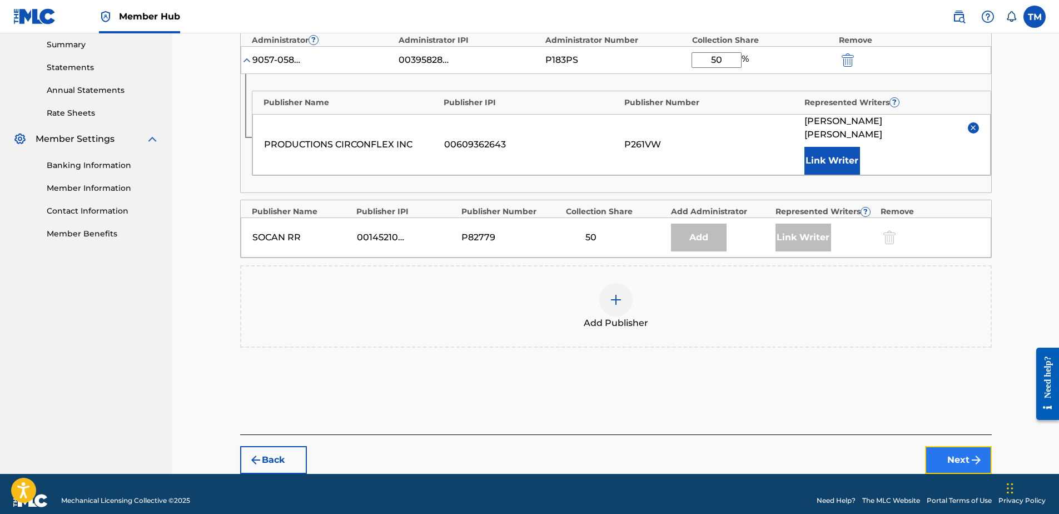
click at [966, 447] on button "Next" at bounding box center [958, 460] width 67 height 28
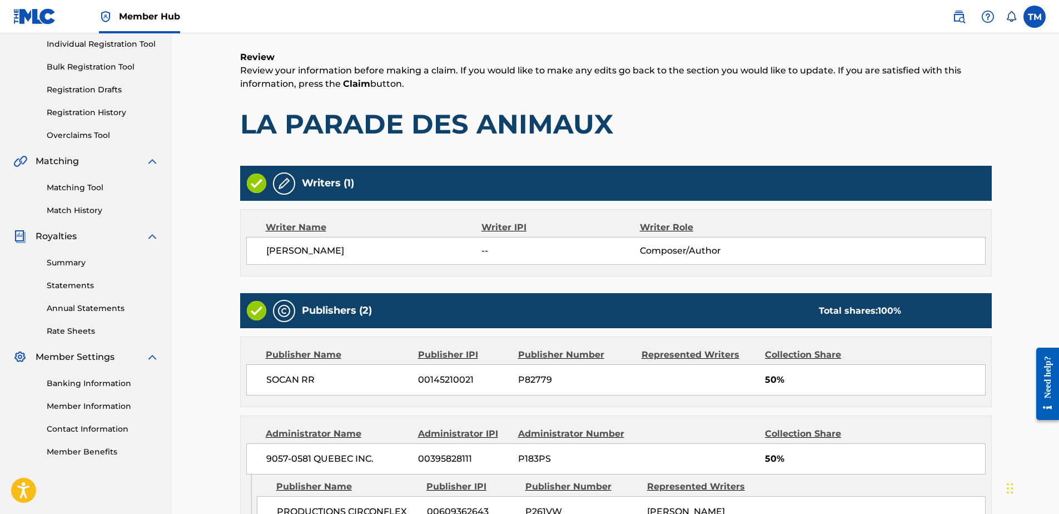
scroll to position [285, 0]
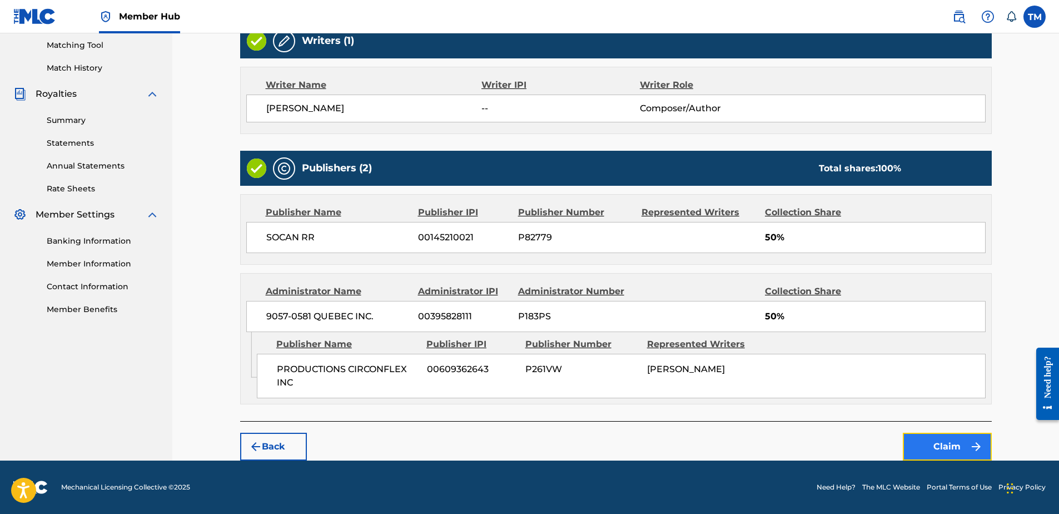
click at [933, 444] on button "Claim" at bounding box center [947, 446] width 89 height 28
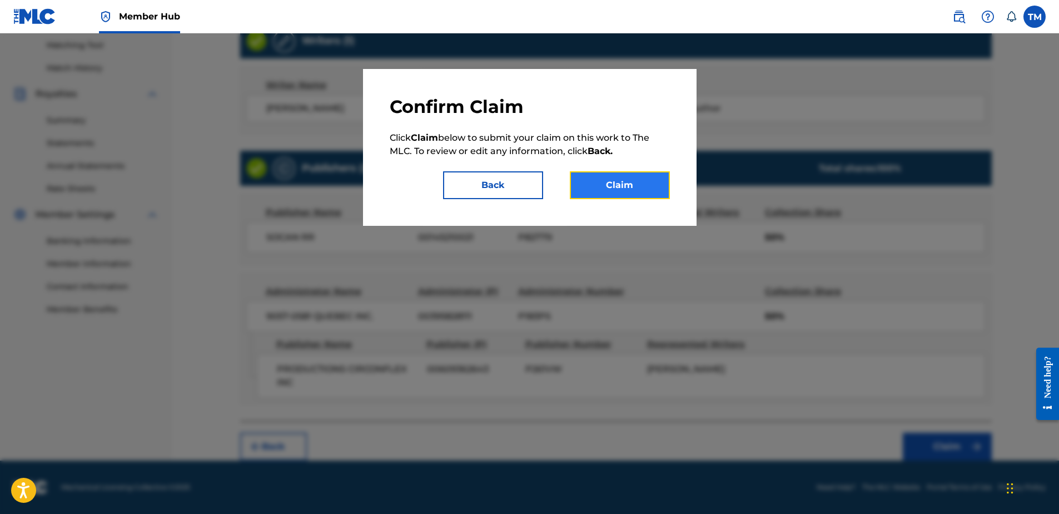
click at [605, 185] on button "Claim" at bounding box center [620, 185] width 100 height 28
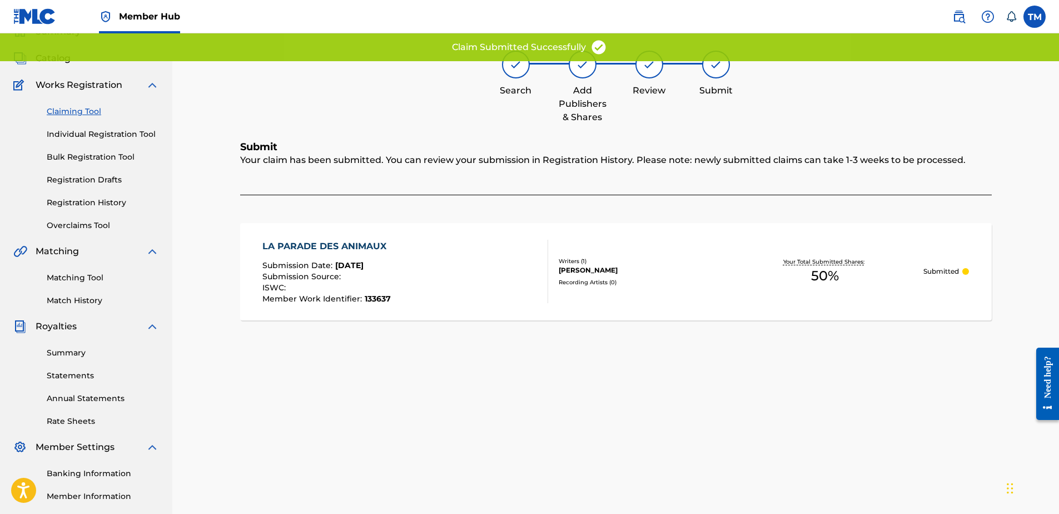
scroll to position [0, 0]
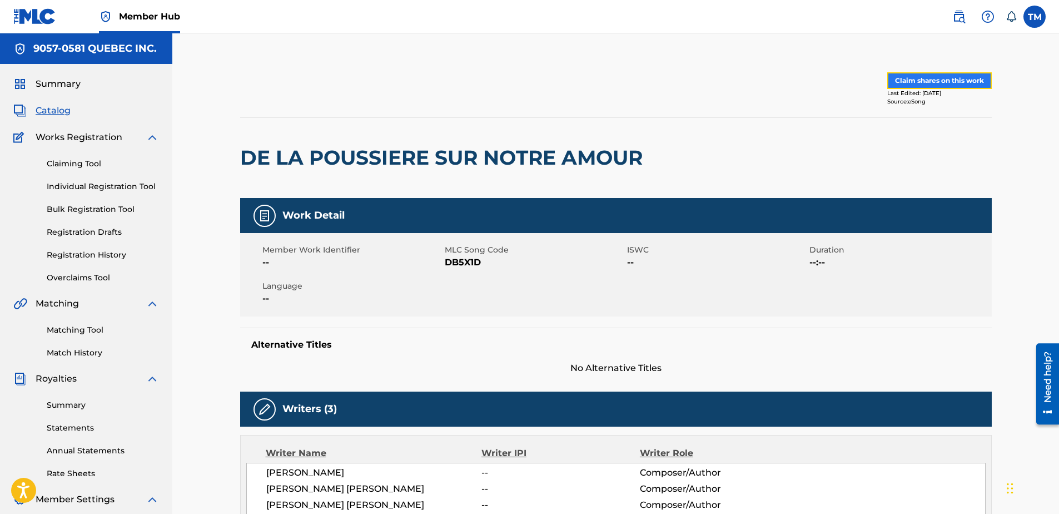
click at [933, 75] on button "Claim shares on this work" at bounding box center [939, 80] width 104 height 17
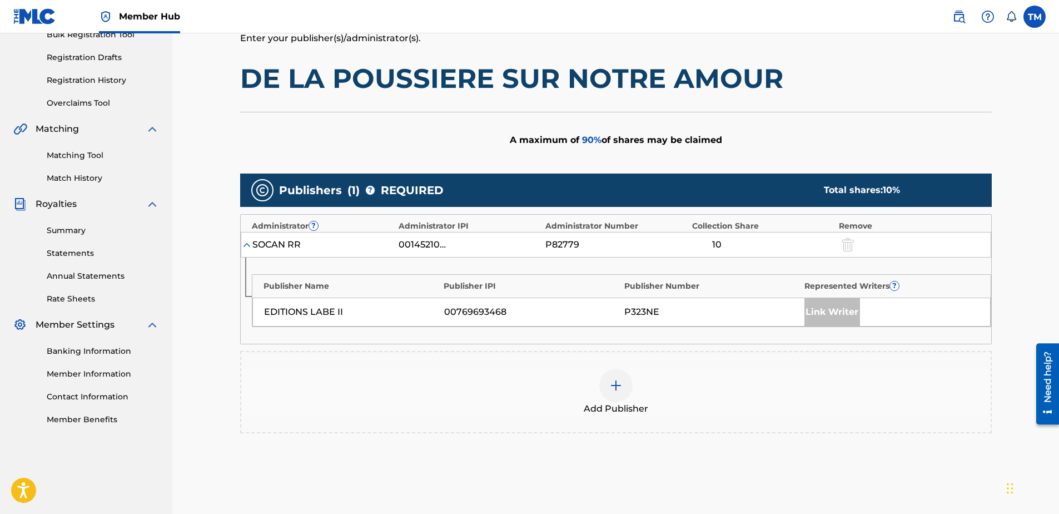
scroll to position [273, 0]
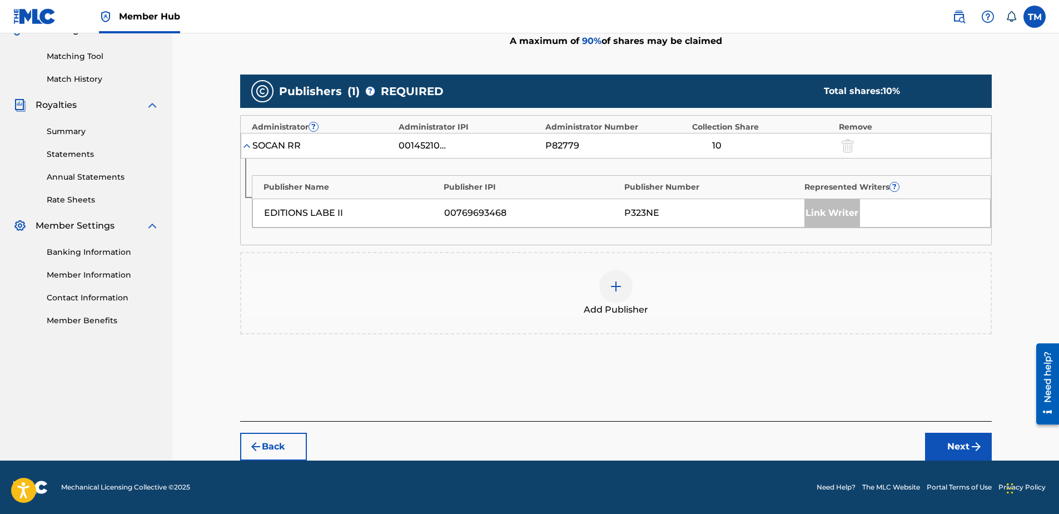
click at [621, 286] on img at bounding box center [615, 286] width 13 height 13
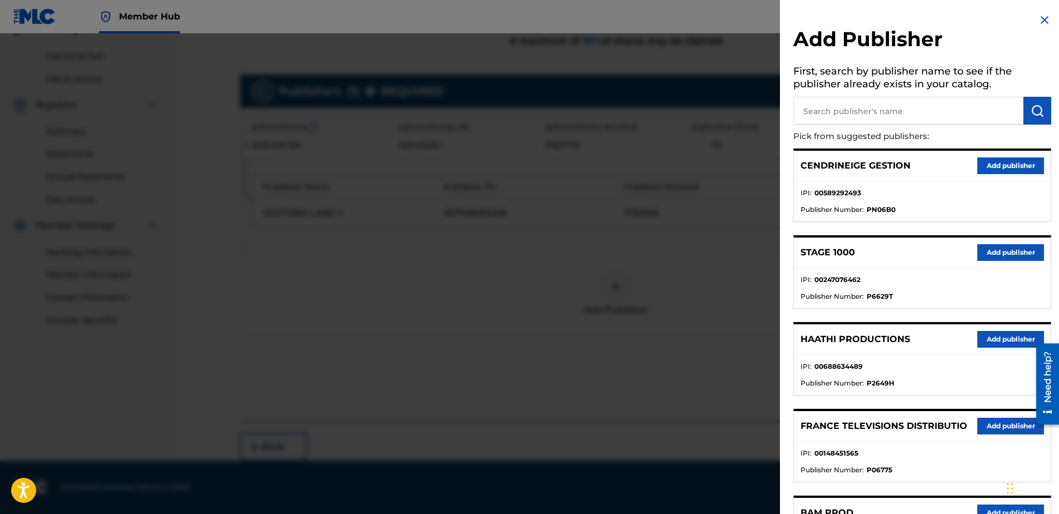
click at [856, 109] on input "text" at bounding box center [908, 111] width 230 height 28
type input "indica"
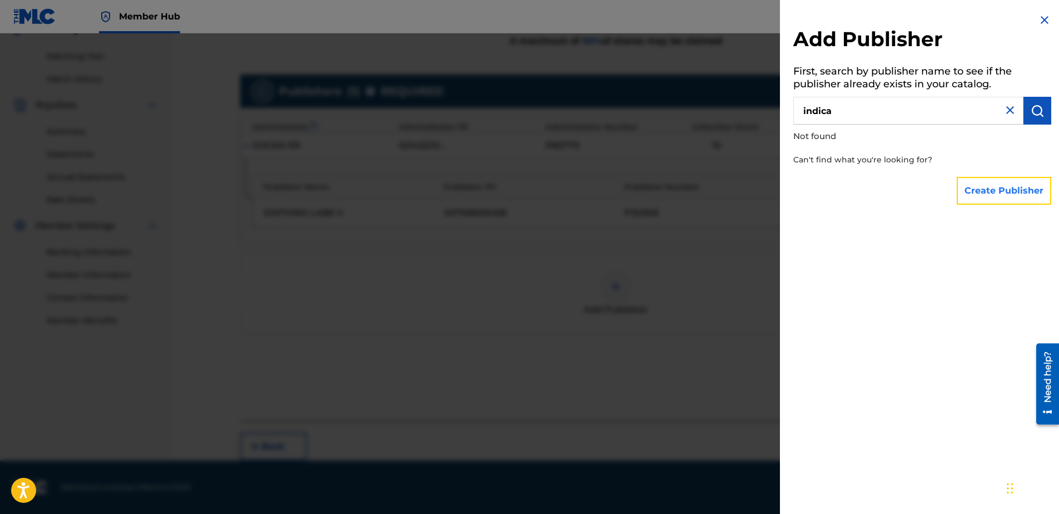
click at [1005, 185] on button "Create Publisher" at bounding box center [1003, 191] width 94 height 28
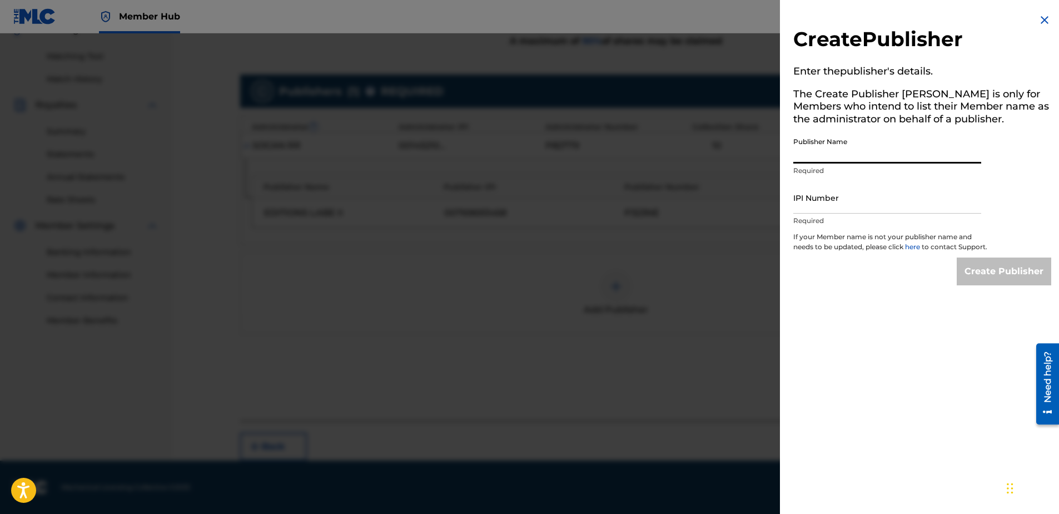
click at [824, 151] on input "Publisher Name" at bounding box center [887, 148] width 188 height 32
type input "Indica Records Inc."
paste input "00541431387"
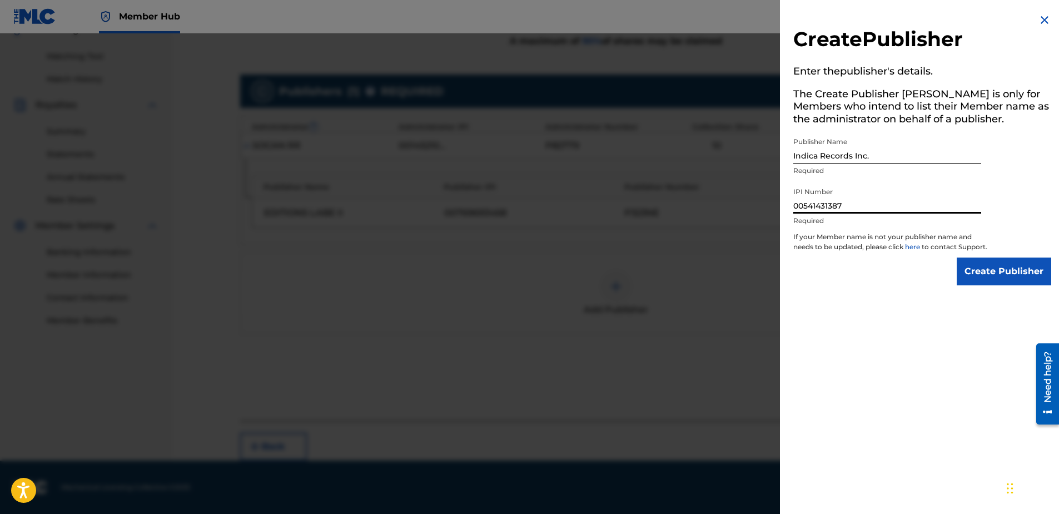
type input "00541431387"
click at [866, 331] on div "Create Publisher Enter the publisher 's details. The Create Publisher button is…" at bounding box center [922, 257] width 285 height 514
click at [1004, 281] on input "Create Publisher" at bounding box center [1003, 271] width 94 height 28
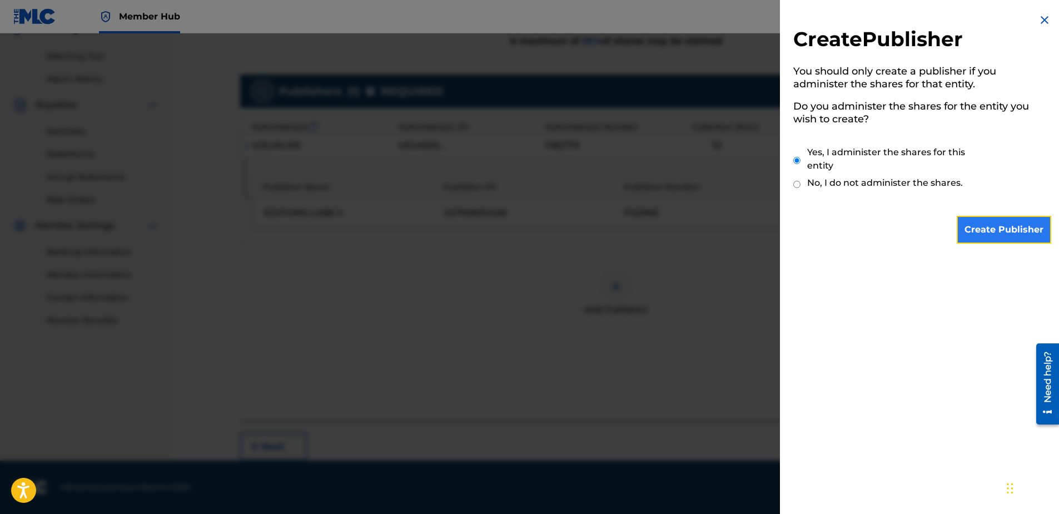
click at [988, 226] on input "Create Publisher" at bounding box center [1003, 230] width 94 height 28
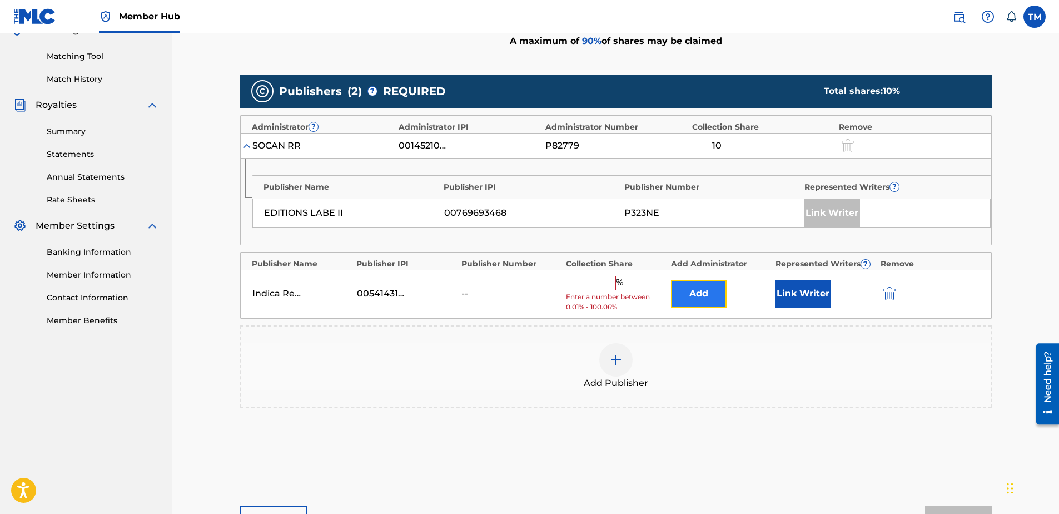
click at [692, 296] on button "Add" at bounding box center [699, 294] width 56 height 28
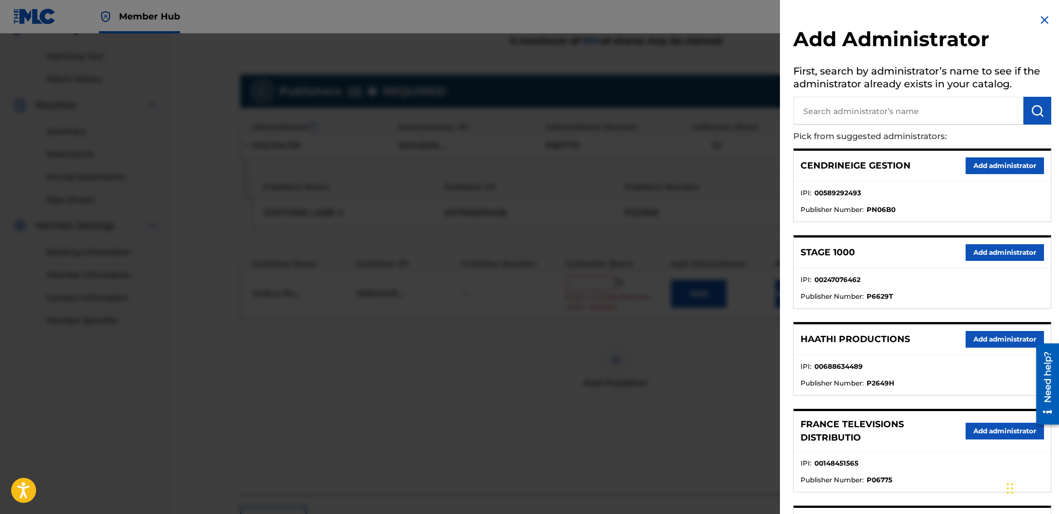
click at [825, 111] on input "text" at bounding box center [908, 111] width 230 height 28
type input "9057"
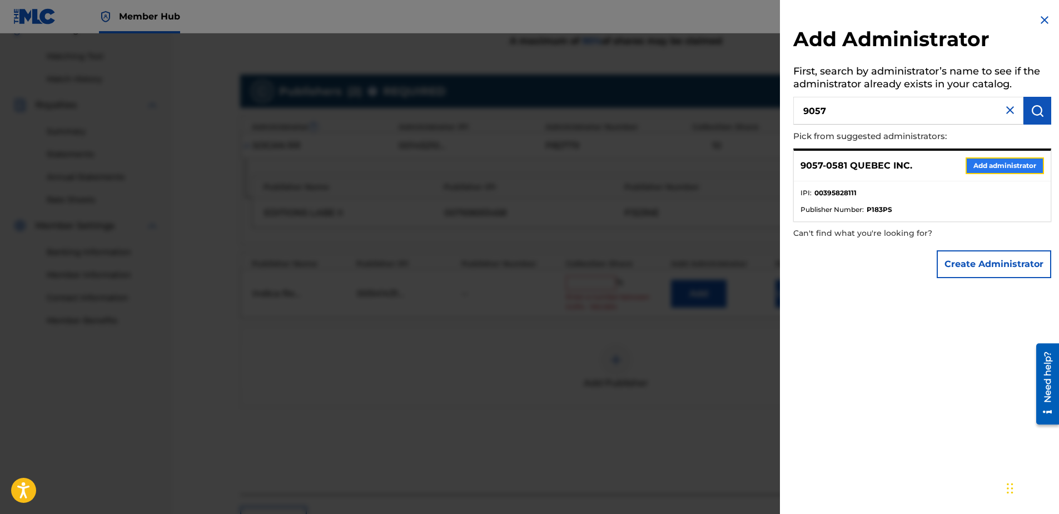
click at [1013, 165] on button "Add administrator" at bounding box center [1004, 165] width 78 height 17
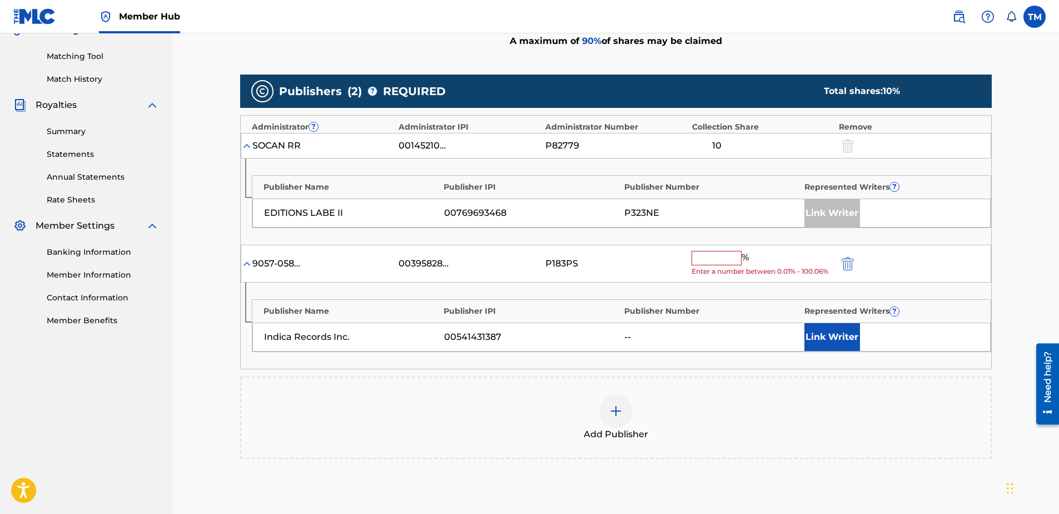
click at [706, 255] on input "text" at bounding box center [716, 258] width 50 height 14
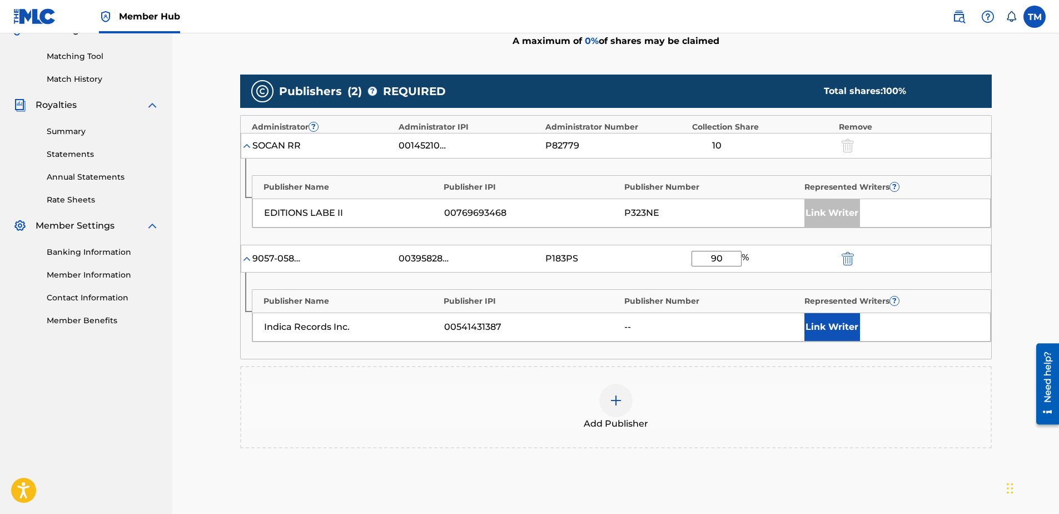
type input "90"
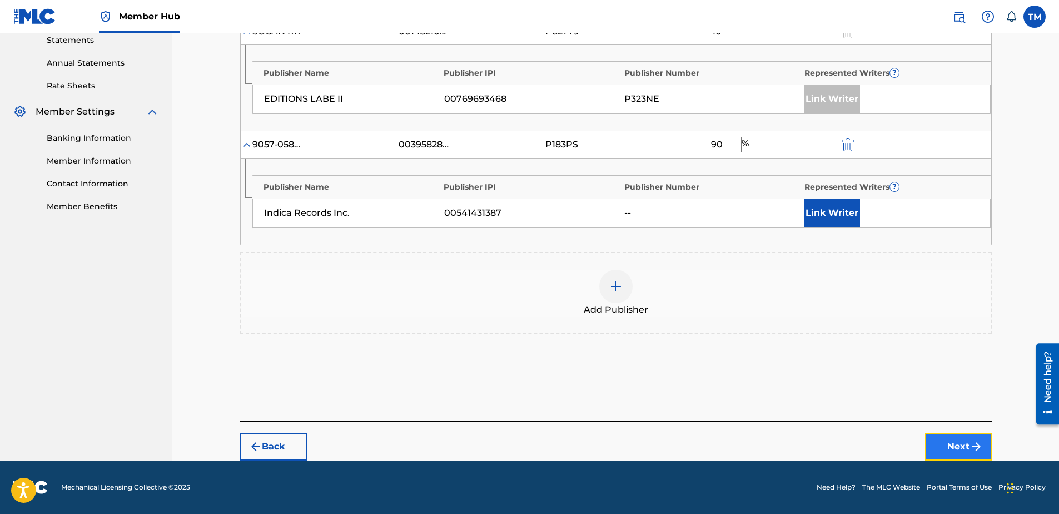
click at [956, 449] on button "Next" at bounding box center [958, 446] width 67 height 28
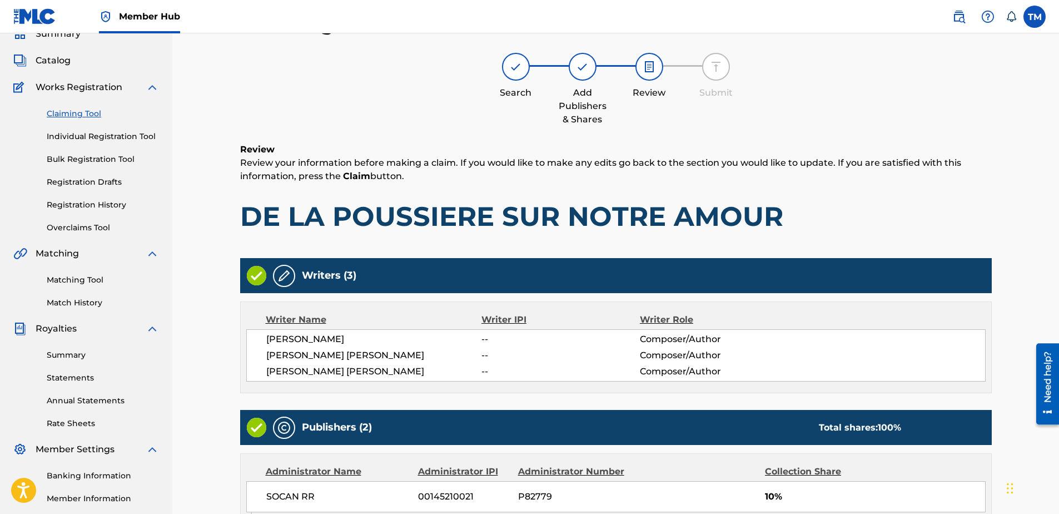
scroll to position [348, 0]
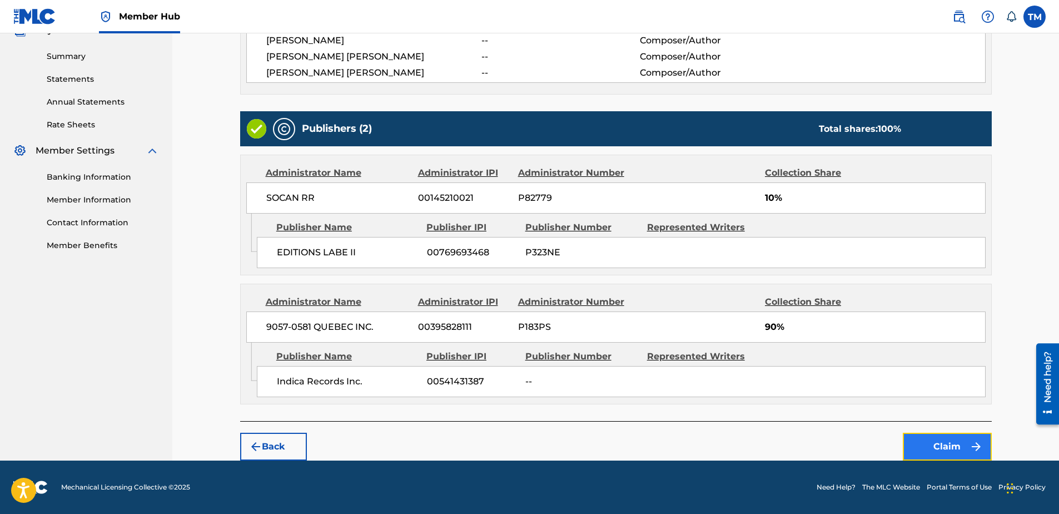
click at [939, 443] on button "Claim" at bounding box center [947, 446] width 89 height 28
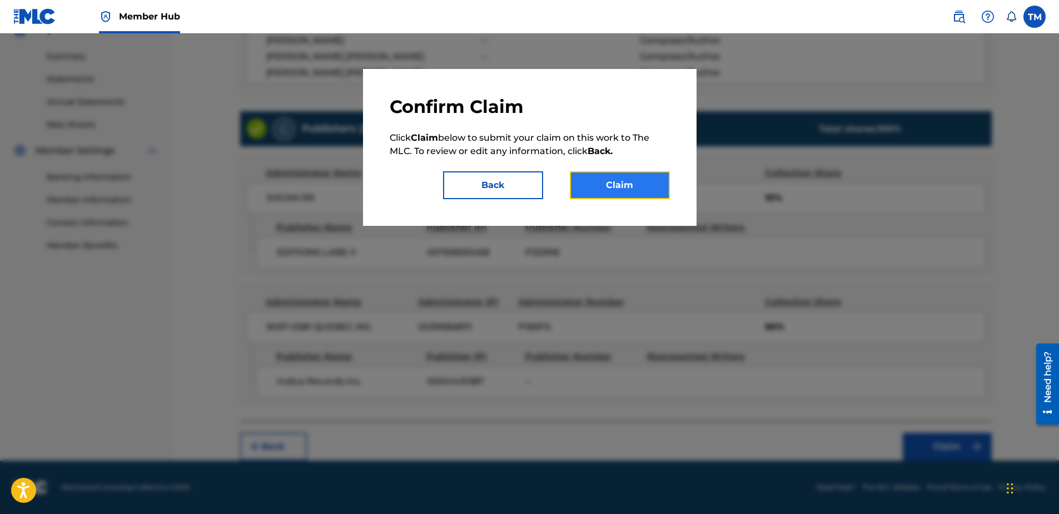
click at [636, 187] on button "Claim" at bounding box center [620, 185] width 100 height 28
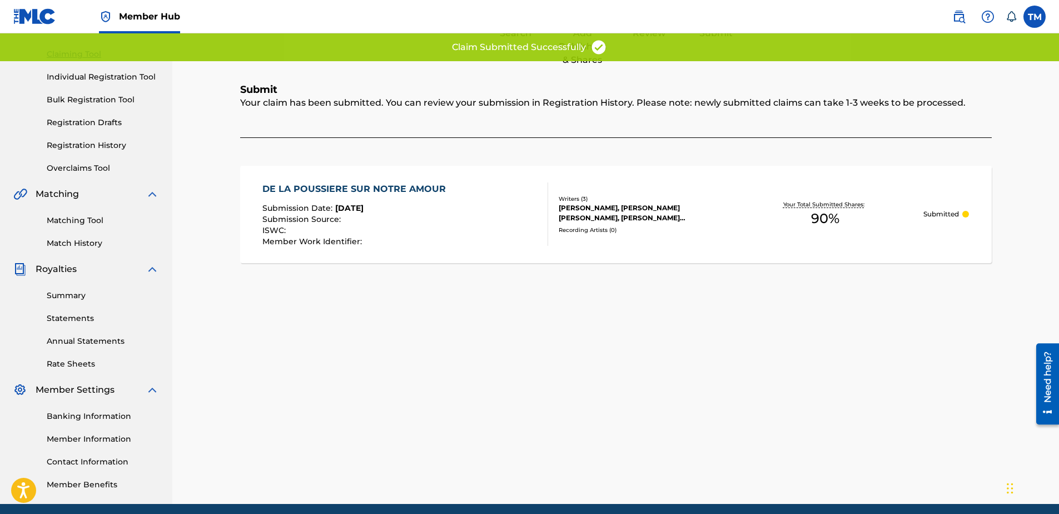
scroll to position [97, 0]
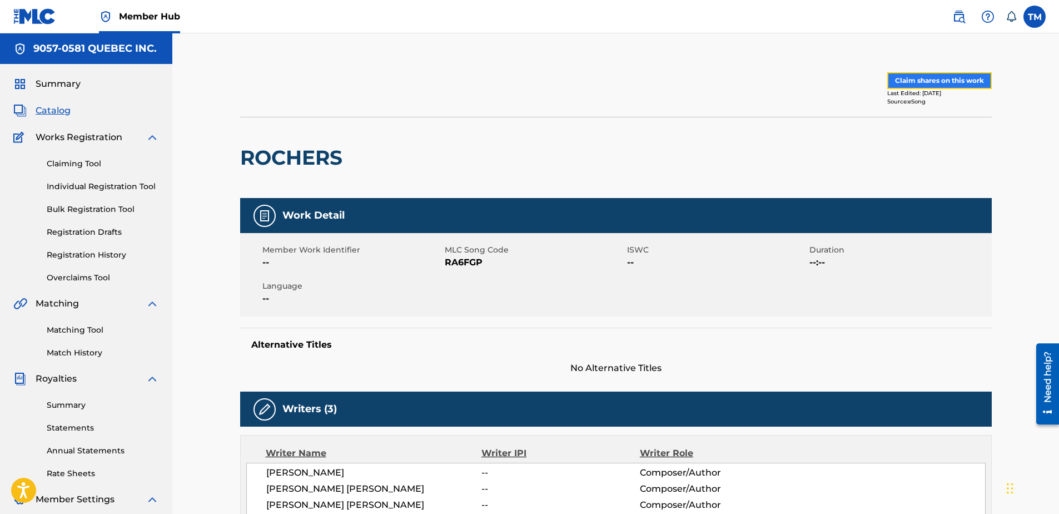
click at [918, 77] on button "Claim shares on this work" at bounding box center [939, 80] width 104 height 17
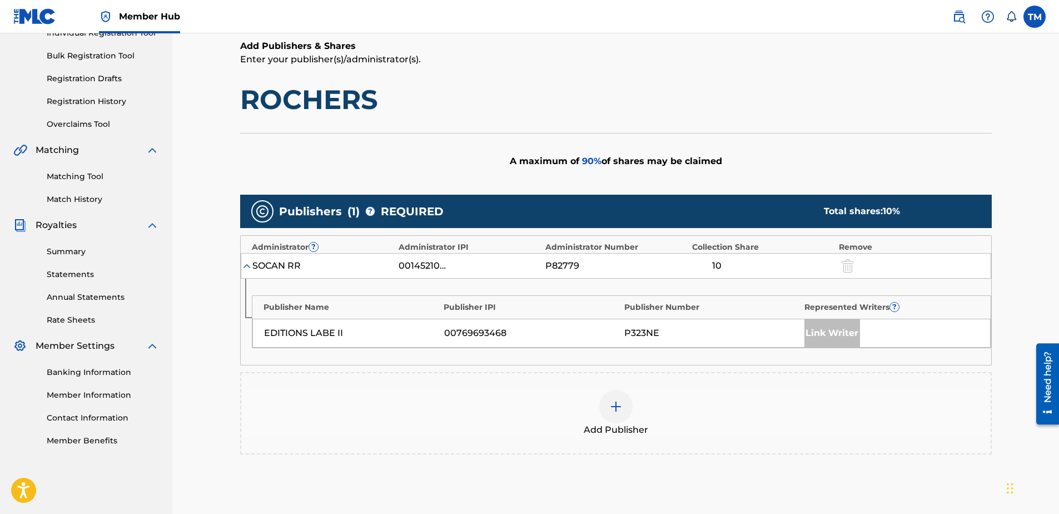
scroll to position [222, 0]
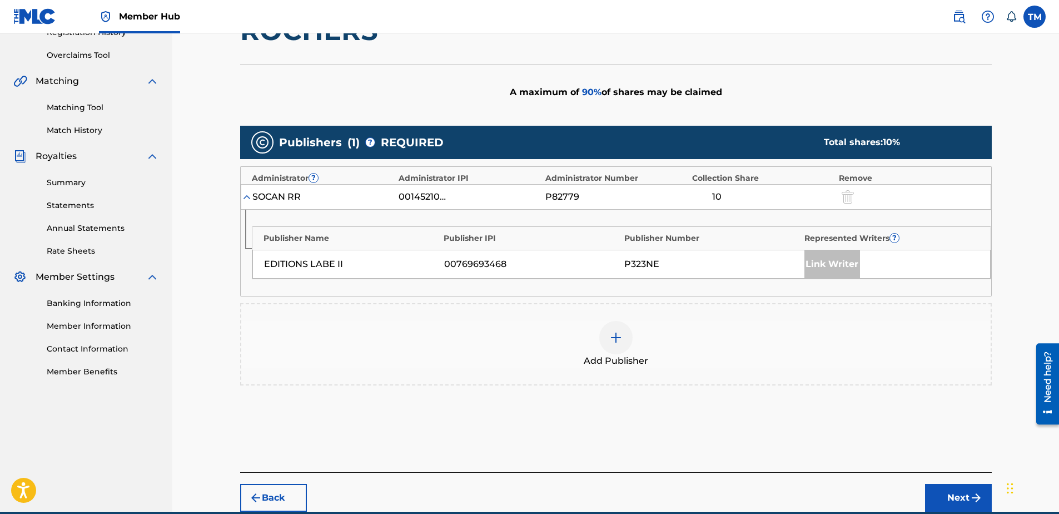
click at [620, 337] on img at bounding box center [615, 337] width 13 height 13
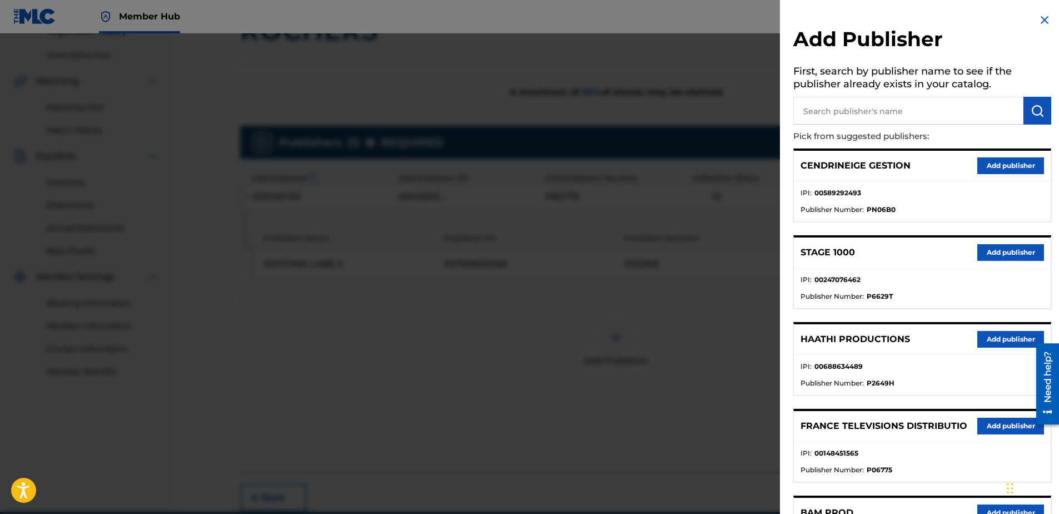
click at [861, 112] on input "text" at bounding box center [908, 111] width 230 height 28
type input "indica"
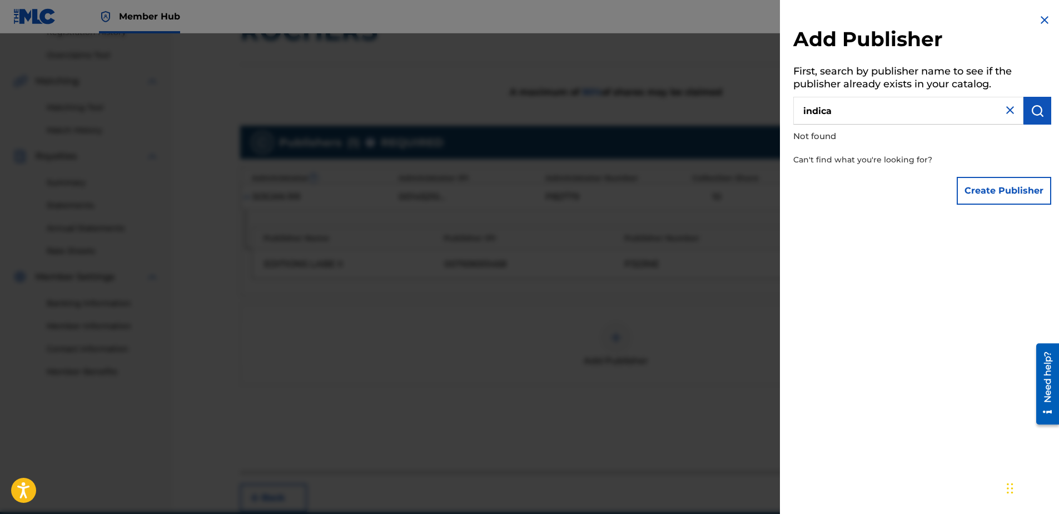
drag, startPoint x: 845, startPoint y: 109, endPoint x: 651, endPoint y: 93, distance: 194.6
click at [651, 93] on div "Add Publisher First, search by publisher name to see if the publisher already e…" at bounding box center [529, 273] width 1059 height 480
type input "Indica Records Inc."
click at [998, 195] on button "Create Publisher" at bounding box center [1003, 191] width 94 height 28
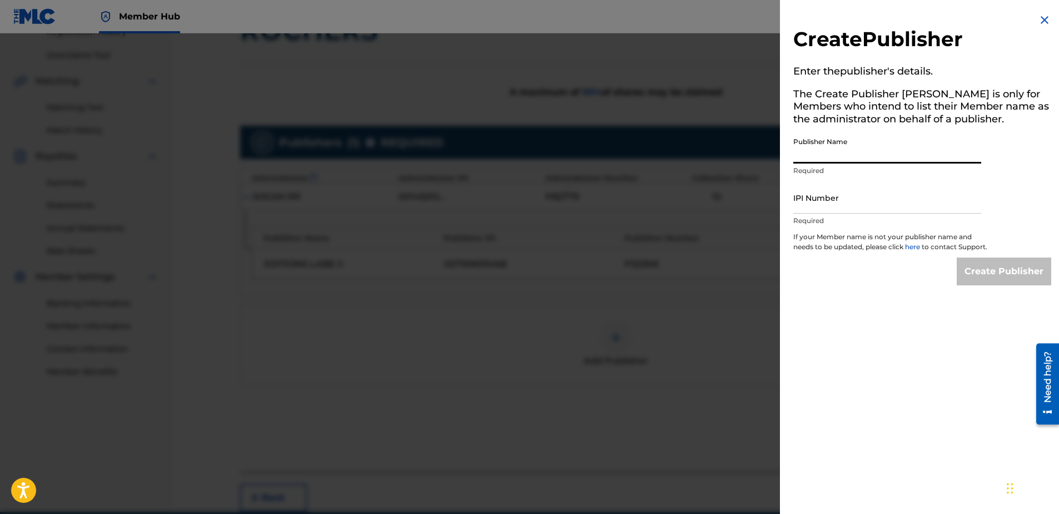
click at [823, 156] on input "Publisher Name" at bounding box center [887, 148] width 188 height 32
click at [827, 153] on input "Publisher Name" at bounding box center [887, 148] width 188 height 32
click at [957, 49] on h2 "Create Publisher" at bounding box center [922, 41] width 258 height 28
click at [1038, 19] on img at bounding box center [1044, 19] width 13 height 13
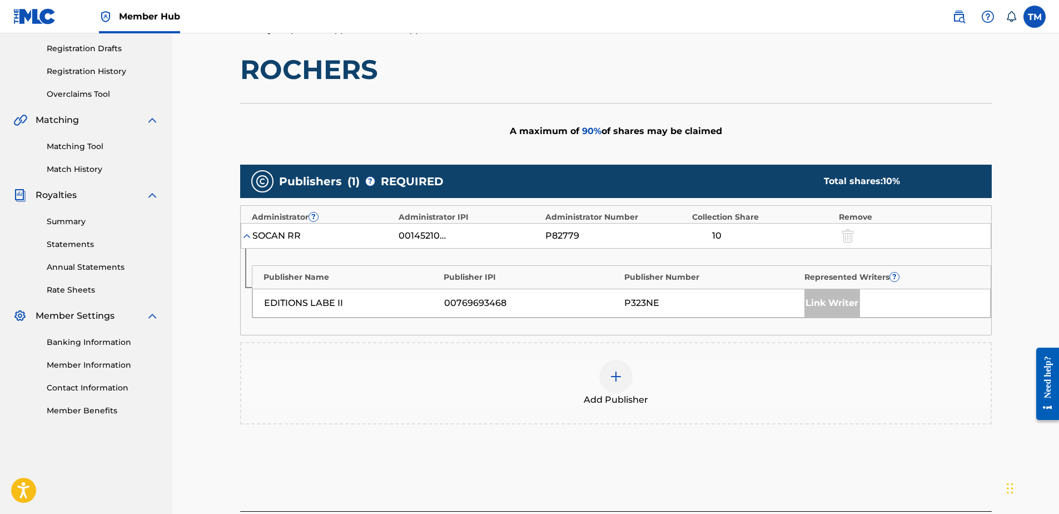
scroll to position [273, 0]
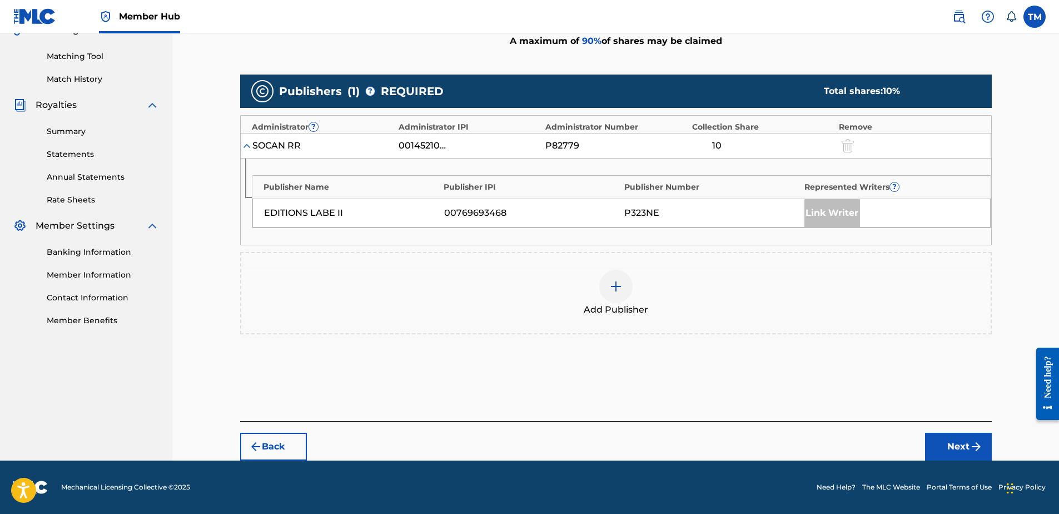
click at [609, 285] on img at bounding box center [615, 286] width 13 height 13
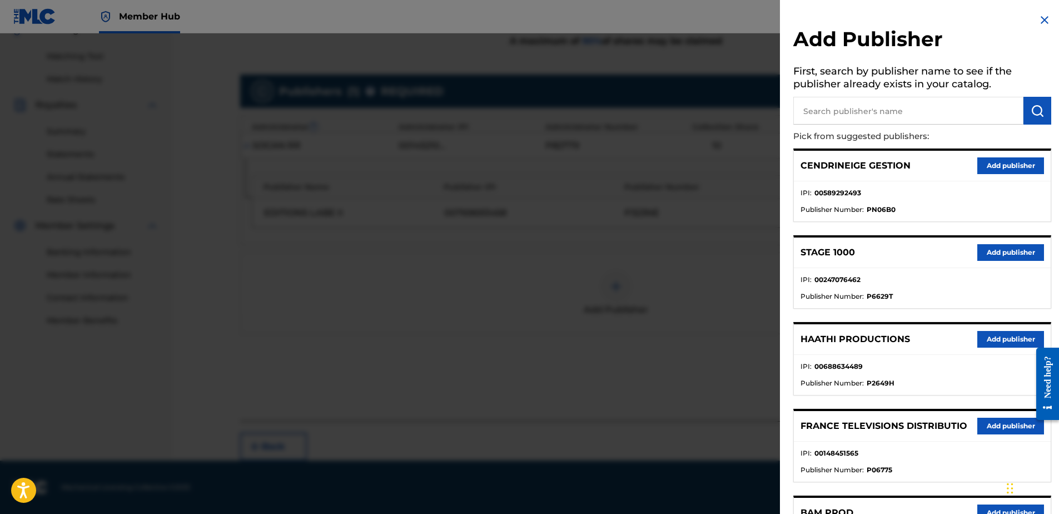
click at [828, 116] on input "text" at bounding box center [908, 111] width 230 height 28
type input "indica"
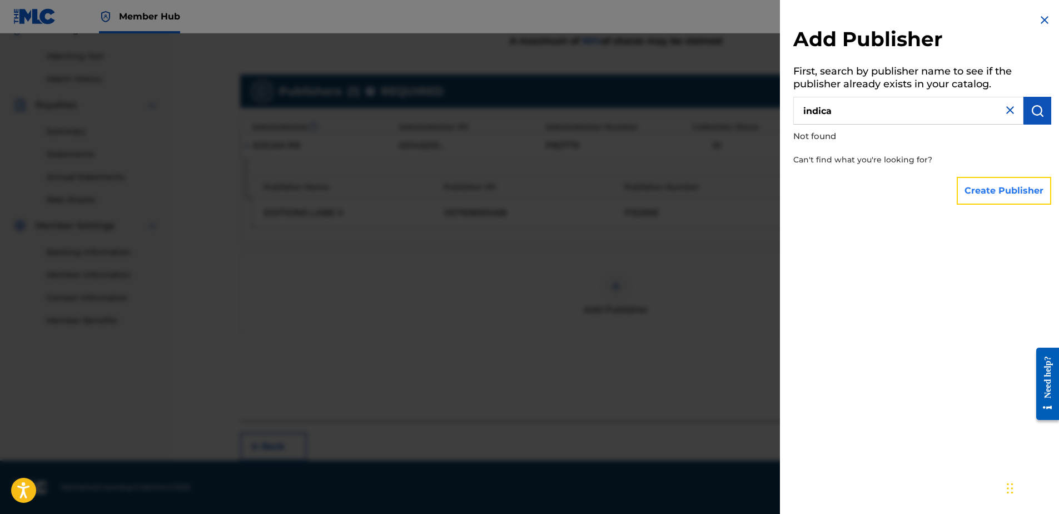
click at [995, 187] on button "Create Publisher" at bounding box center [1003, 191] width 94 height 28
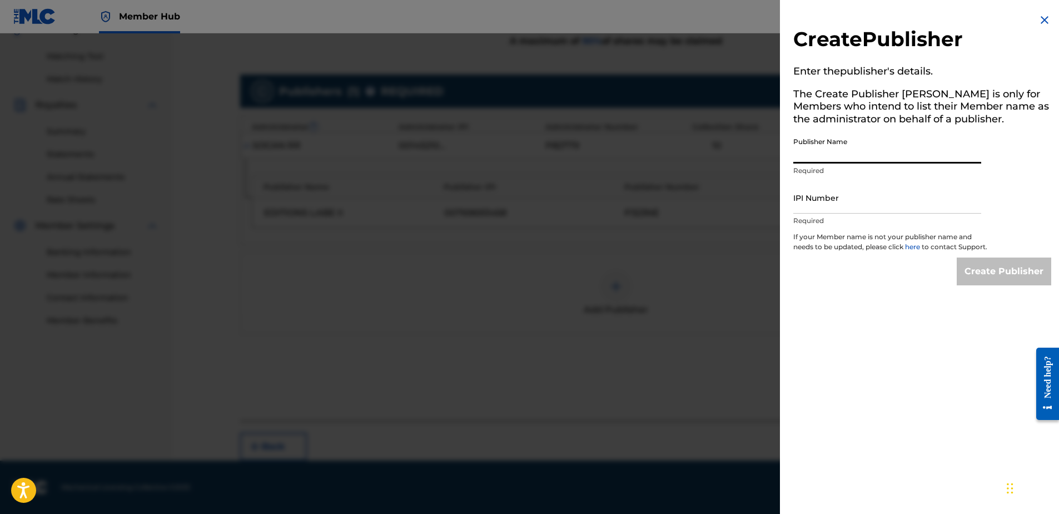
click at [819, 157] on input "Publisher Name" at bounding box center [887, 148] width 188 height 32
type input "Indica Records Inc."
click at [808, 201] on input "IPI Number" at bounding box center [887, 198] width 188 height 32
paste input "00541431387"
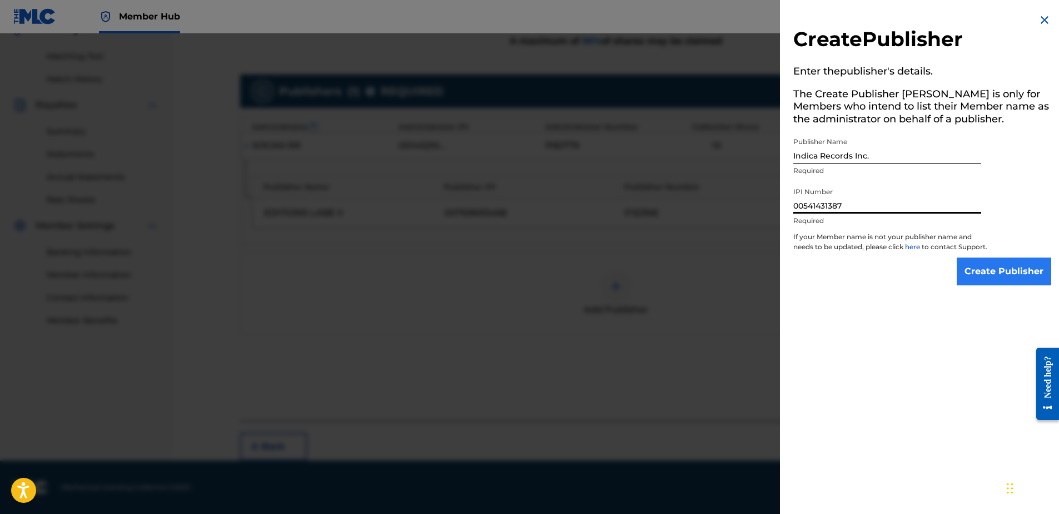
type input "00541431387"
click at [976, 277] on input "Create Publisher" at bounding box center [1003, 271] width 94 height 28
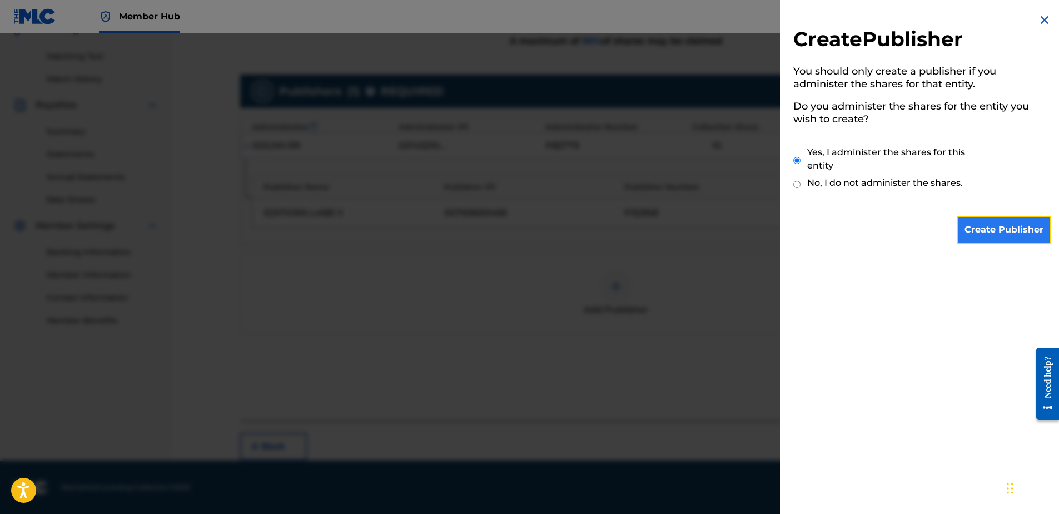
click at [985, 232] on input "Create Publisher" at bounding box center [1003, 230] width 94 height 28
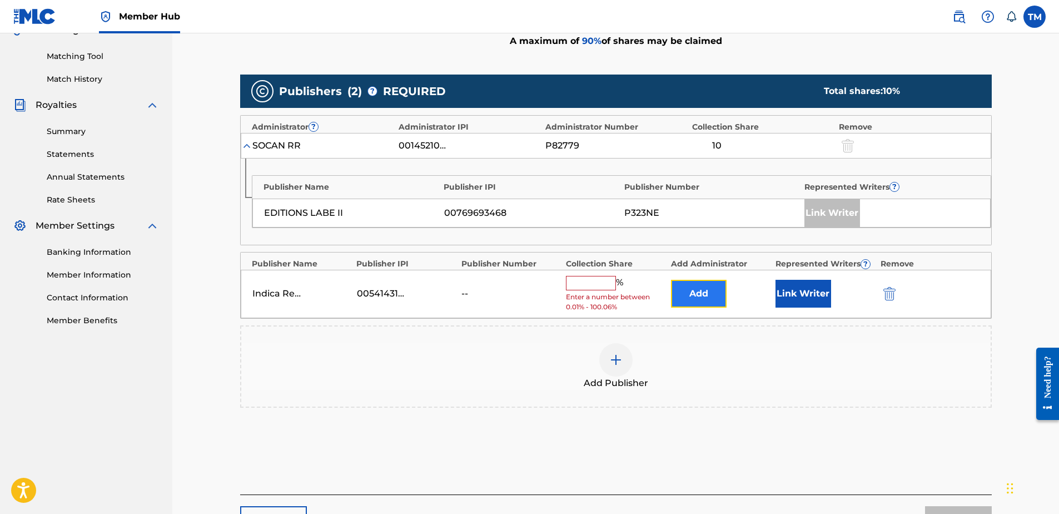
click at [710, 300] on button "Add" at bounding box center [699, 294] width 56 height 28
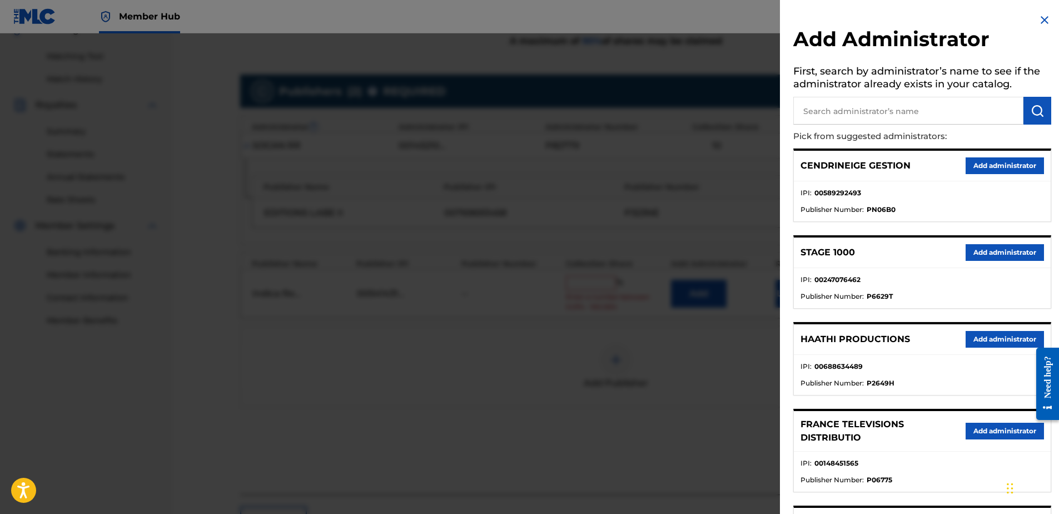
click at [913, 111] on input "text" at bounding box center [908, 111] width 230 height 28
type input "9057"
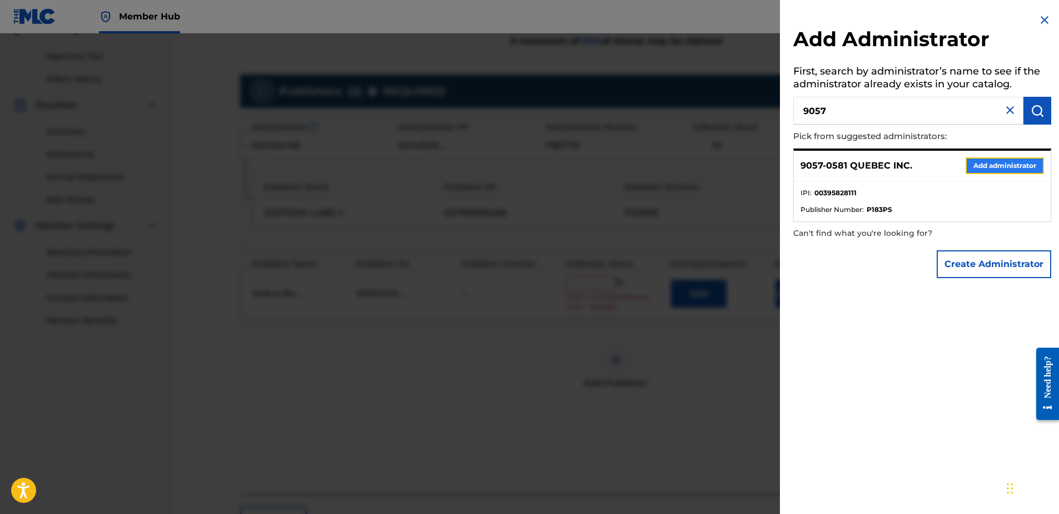
click at [1005, 163] on button "Add administrator" at bounding box center [1004, 165] width 78 height 17
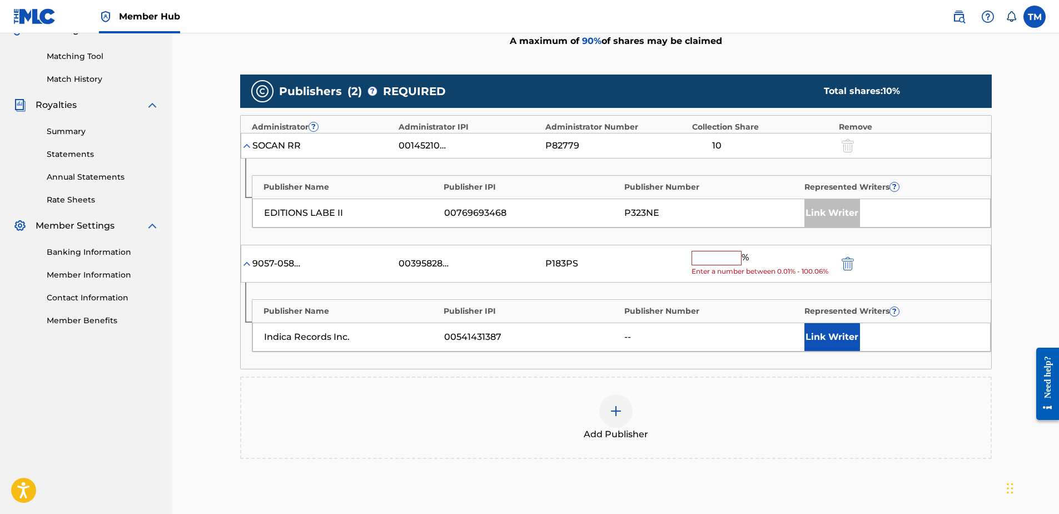
click at [722, 262] on input "text" at bounding box center [716, 258] width 50 height 14
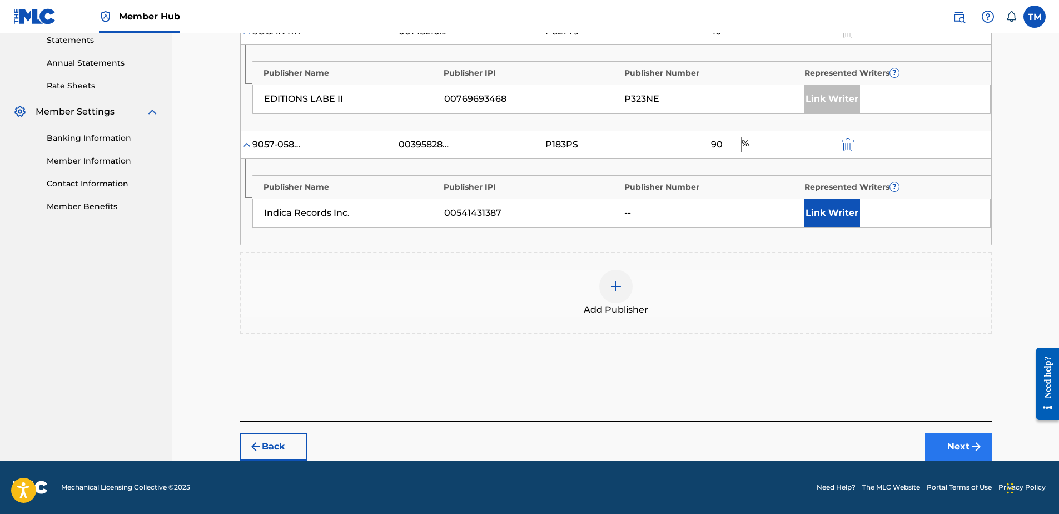
type input "90"
click at [974, 447] on img "submit" at bounding box center [975, 446] width 13 height 13
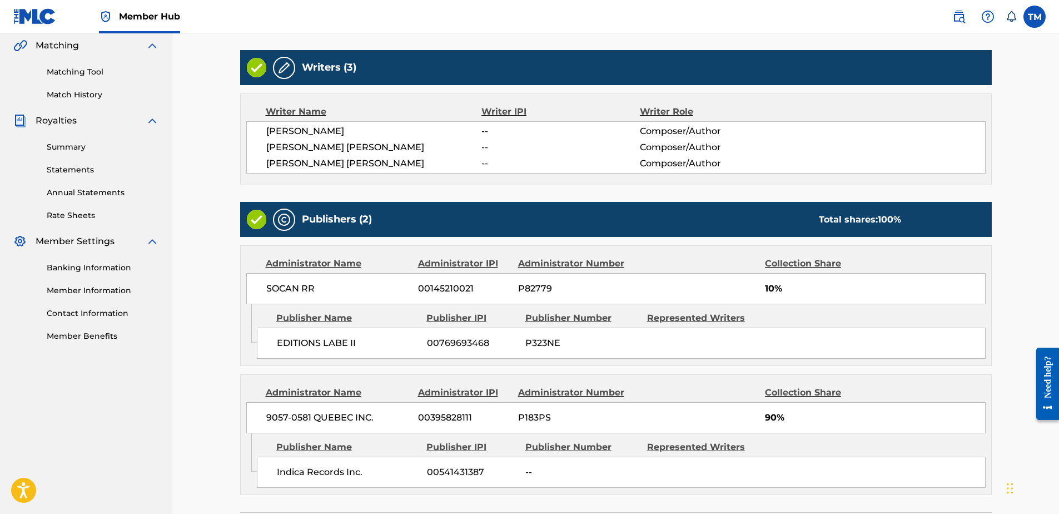
scroll to position [348, 0]
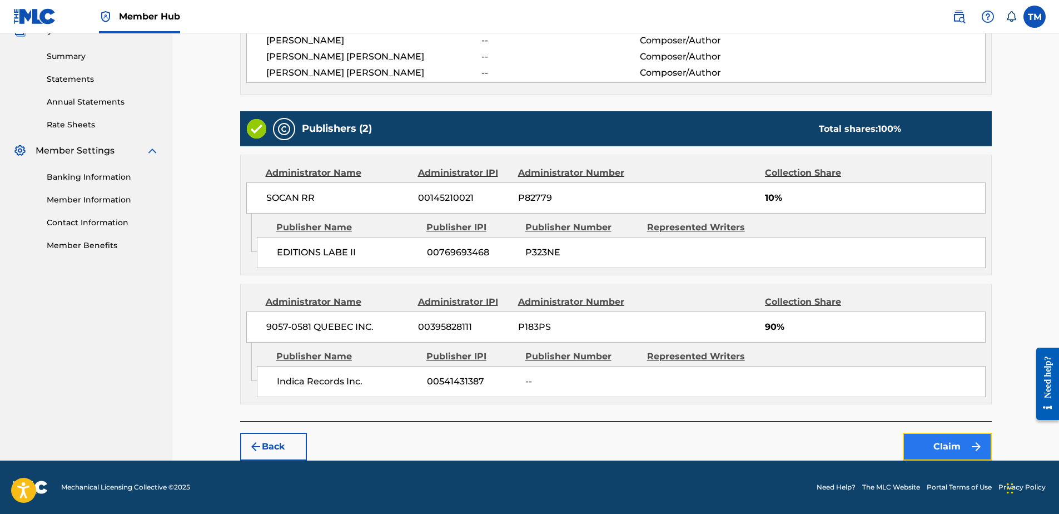
click at [941, 451] on button "Claim" at bounding box center [947, 446] width 89 height 28
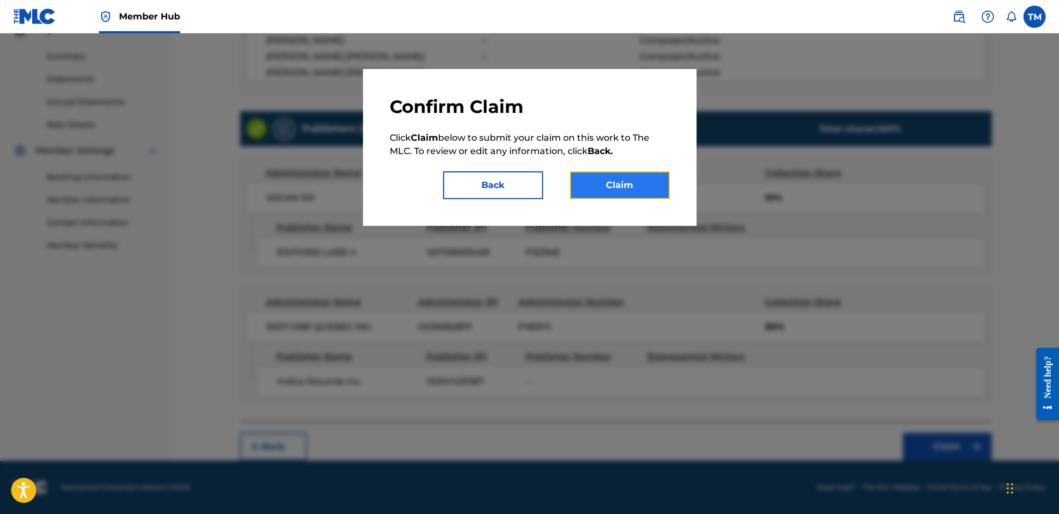
click at [623, 183] on button "Claim" at bounding box center [620, 185] width 100 height 28
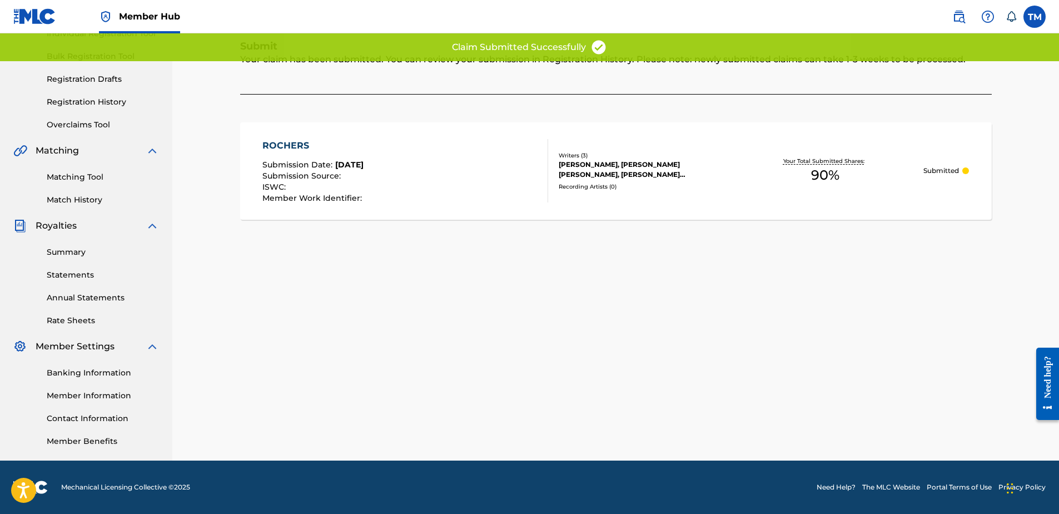
scroll to position [153, 0]
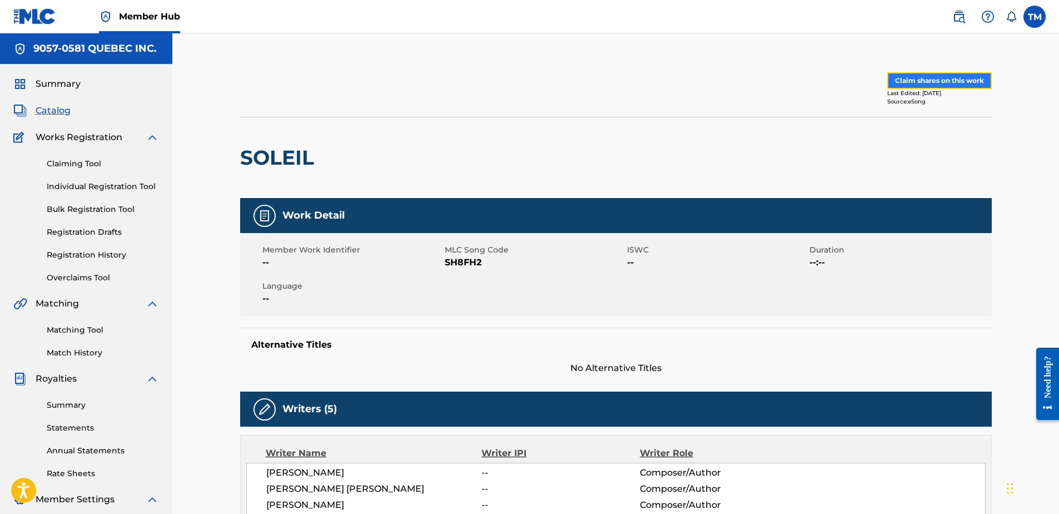
click at [946, 79] on button "Claim shares on this work" at bounding box center [939, 80] width 104 height 17
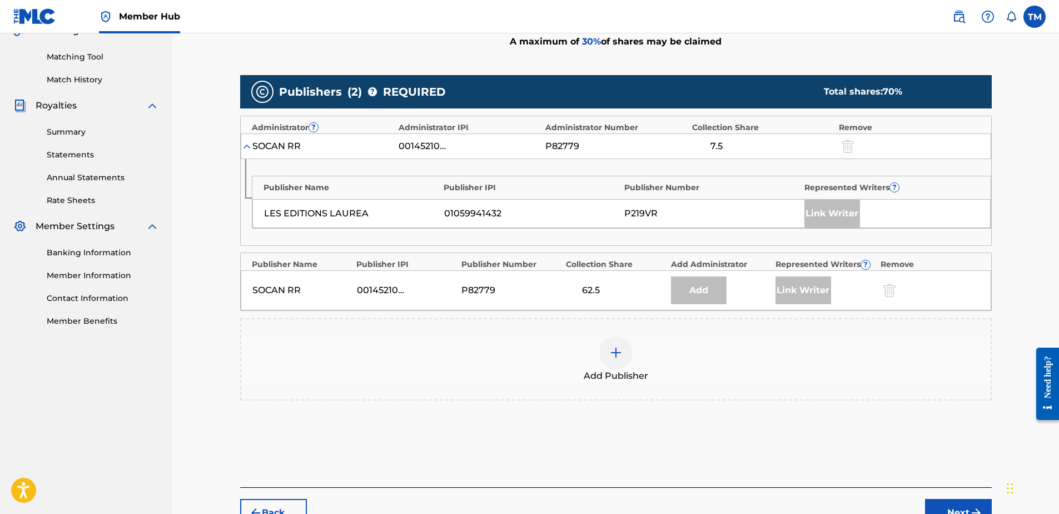
scroll to position [339, 0]
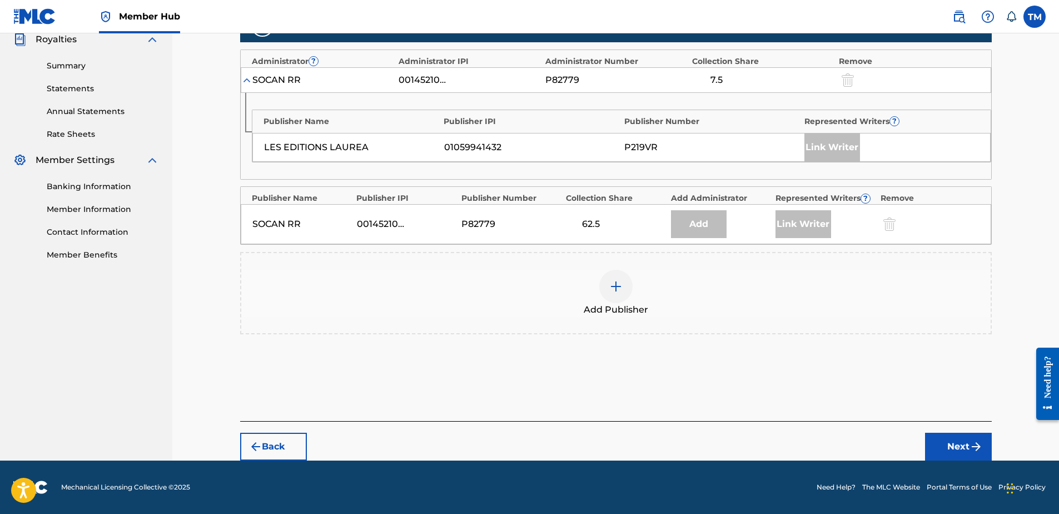
click at [617, 284] on img at bounding box center [615, 286] width 13 height 13
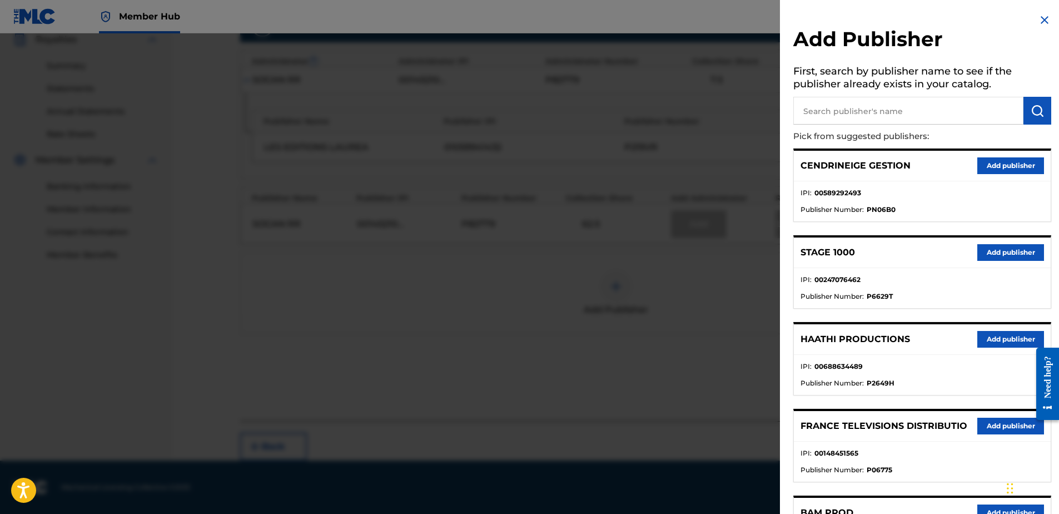
click at [816, 115] on input "text" at bounding box center [908, 111] width 230 height 28
type input "laurea"
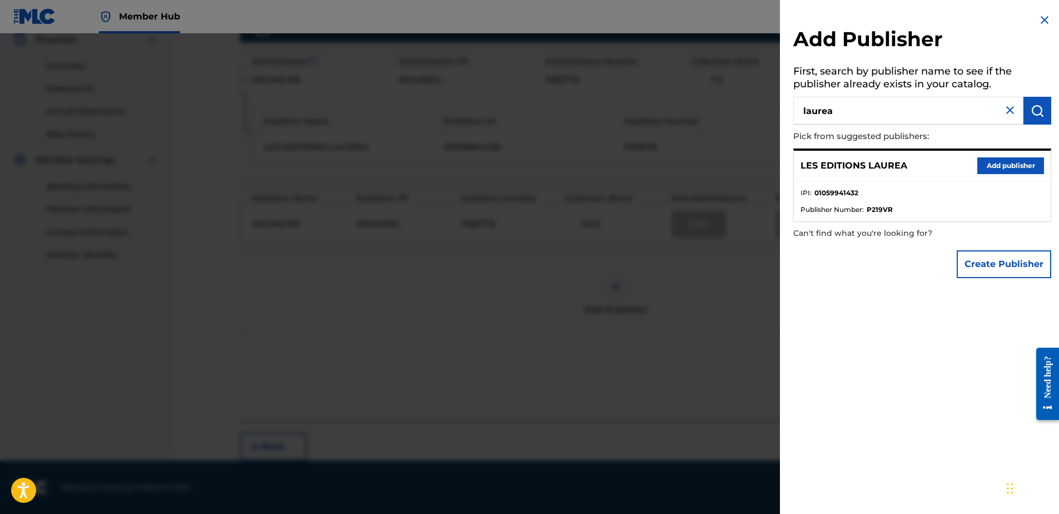
click at [1015, 175] on div "LES EDITIONS LAUREA Add publisher" at bounding box center [922, 166] width 257 height 31
click at [1011, 167] on button "Add publisher" at bounding box center [1010, 165] width 67 height 17
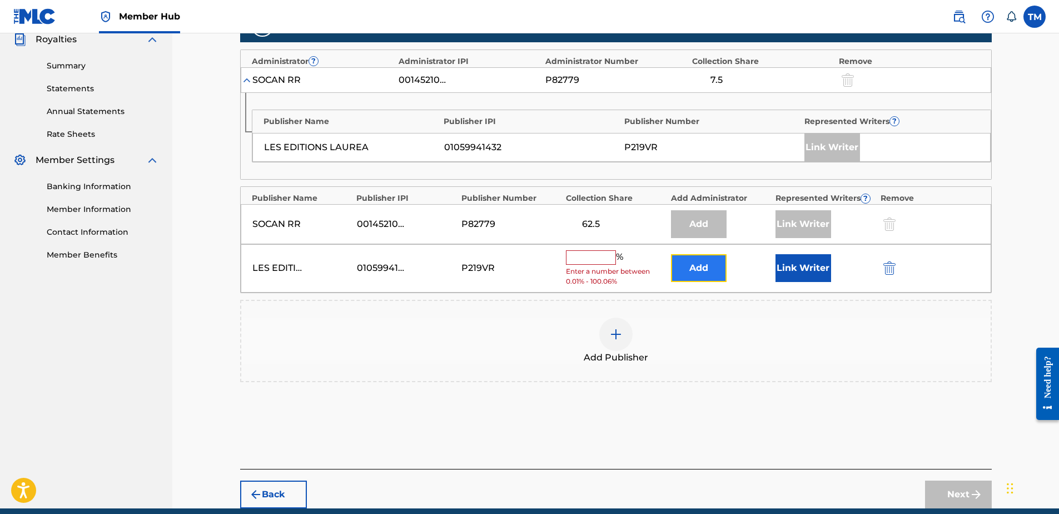
click at [692, 266] on button "Add" at bounding box center [699, 268] width 56 height 28
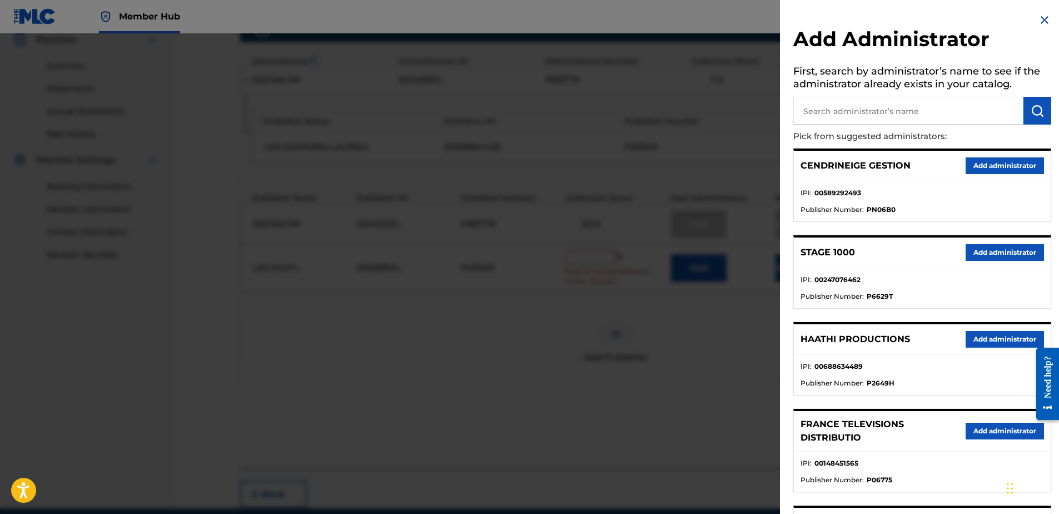
click at [873, 112] on input "text" at bounding box center [908, 111] width 230 height 28
type input "9057"
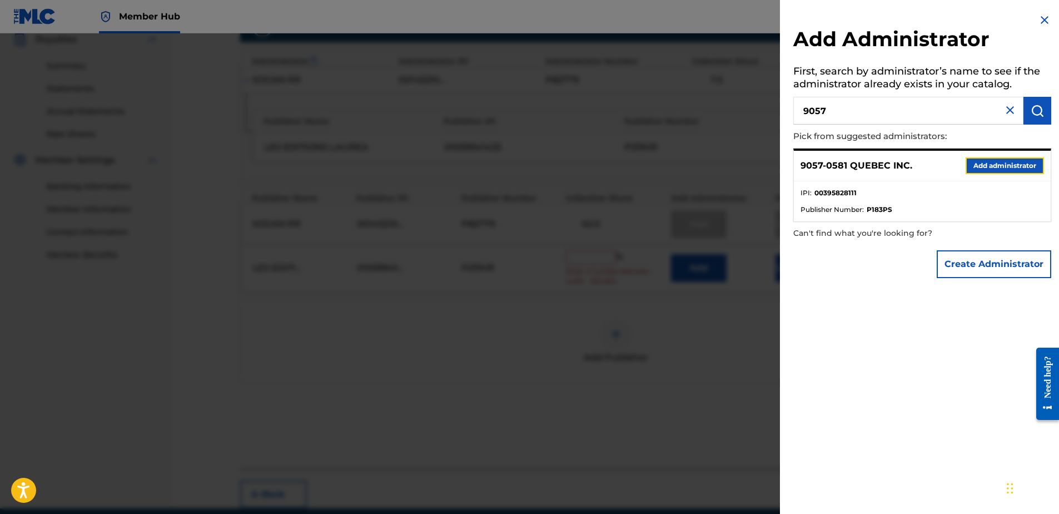
drag, startPoint x: 989, startPoint y: 162, endPoint x: 739, endPoint y: 176, distance: 250.5
click at [988, 162] on button "Add administrator" at bounding box center [1004, 165] width 78 height 17
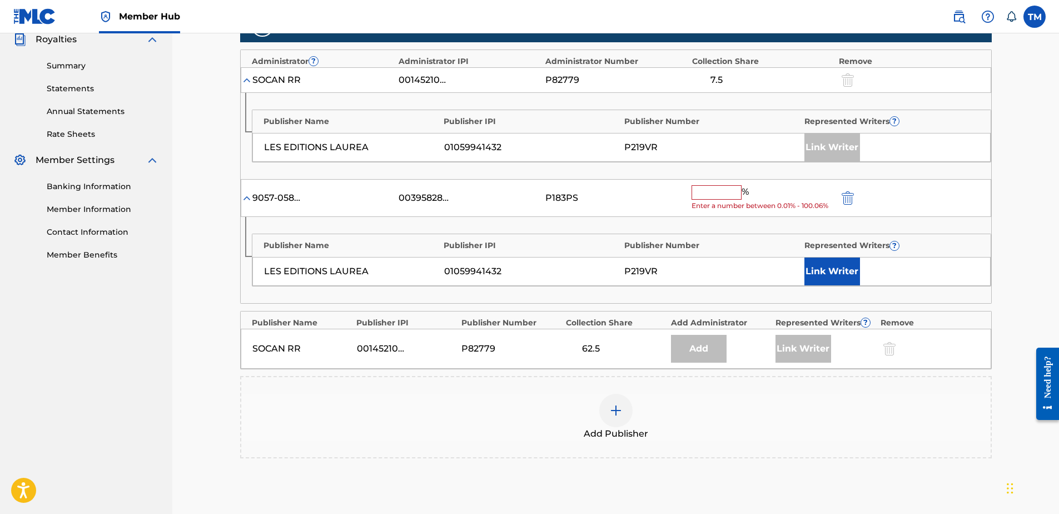
click at [727, 187] on input "text" at bounding box center [716, 192] width 50 height 14
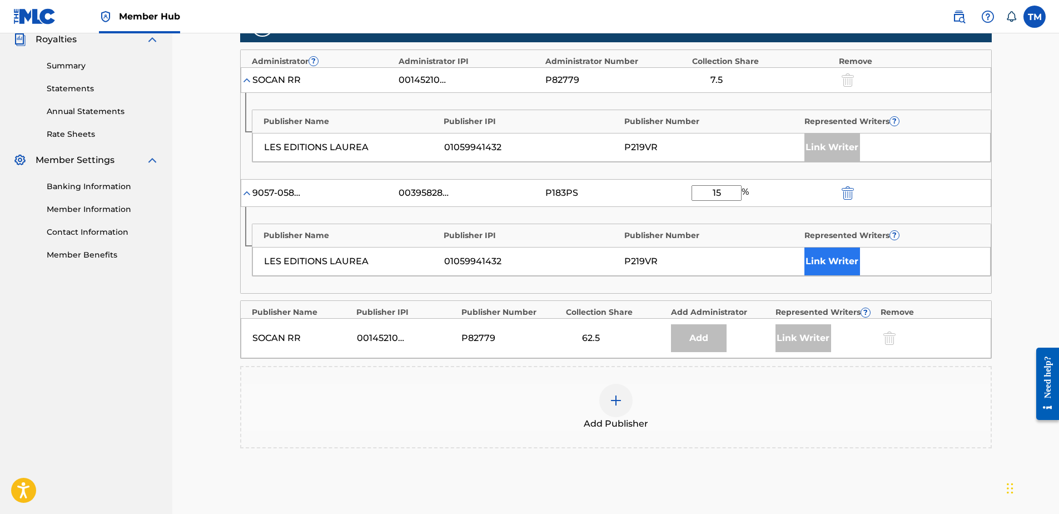
type input "15"
click at [841, 267] on button "Link Writer" at bounding box center [832, 261] width 56 height 28
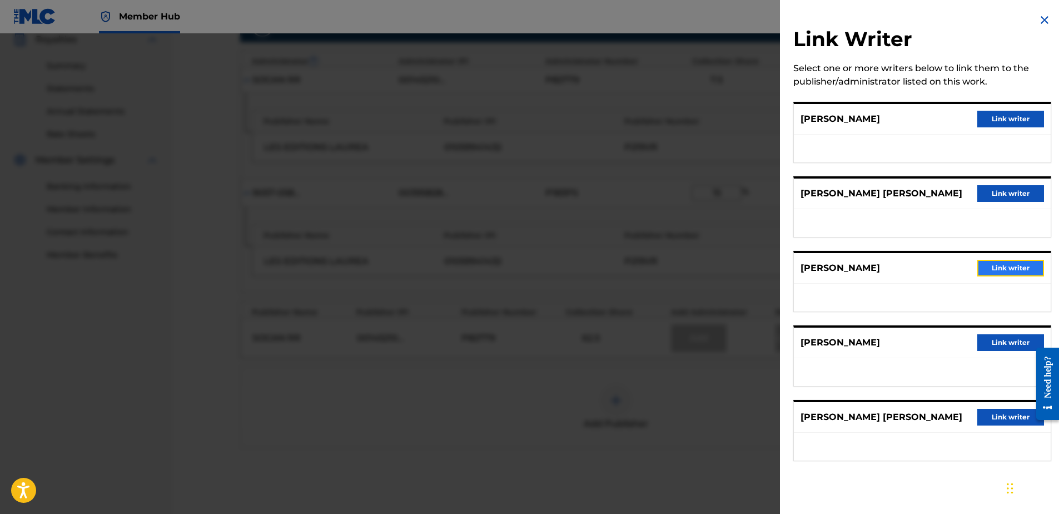
click at [1001, 271] on button "Link writer" at bounding box center [1010, 268] width 67 height 17
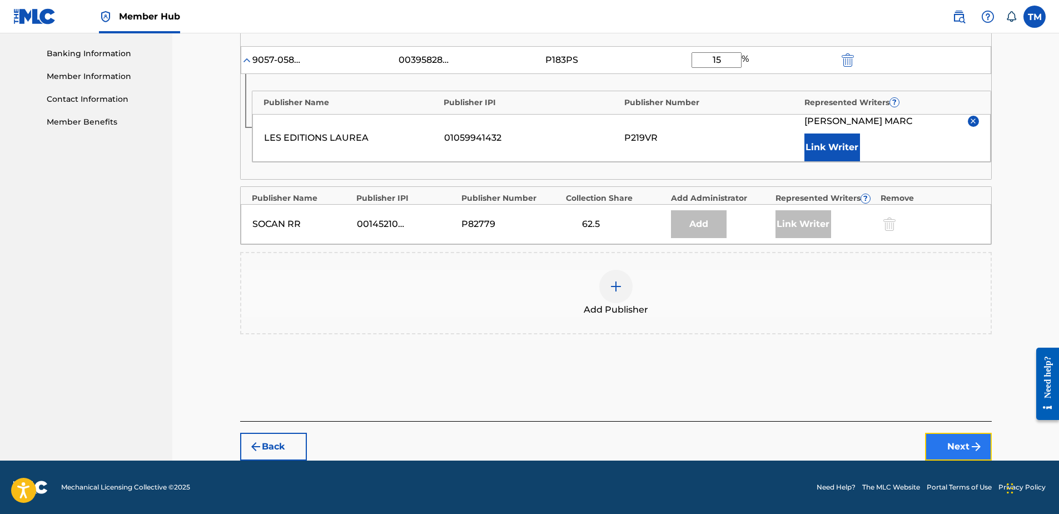
click at [949, 450] on button "Next" at bounding box center [958, 446] width 67 height 28
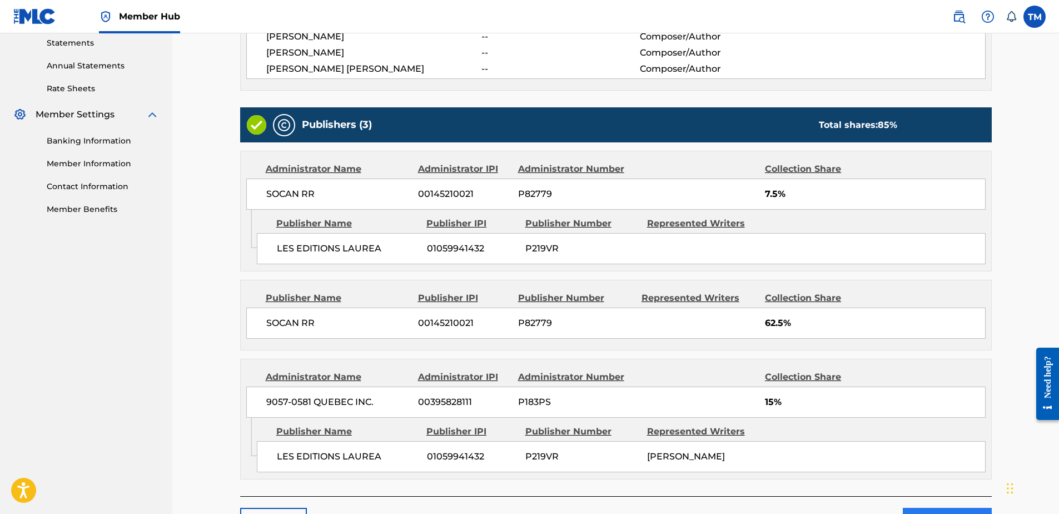
scroll to position [460, 0]
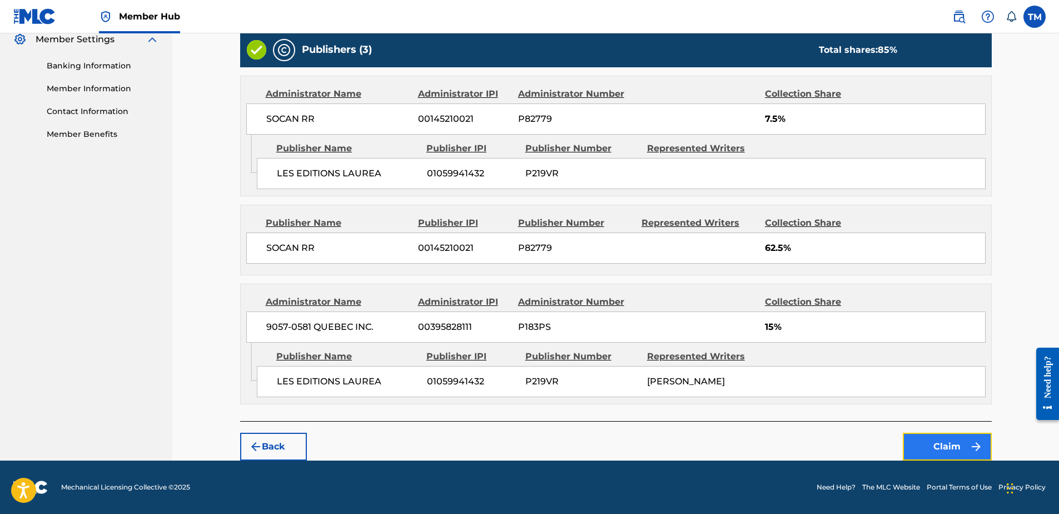
click at [951, 445] on button "Claim" at bounding box center [947, 446] width 89 height 28
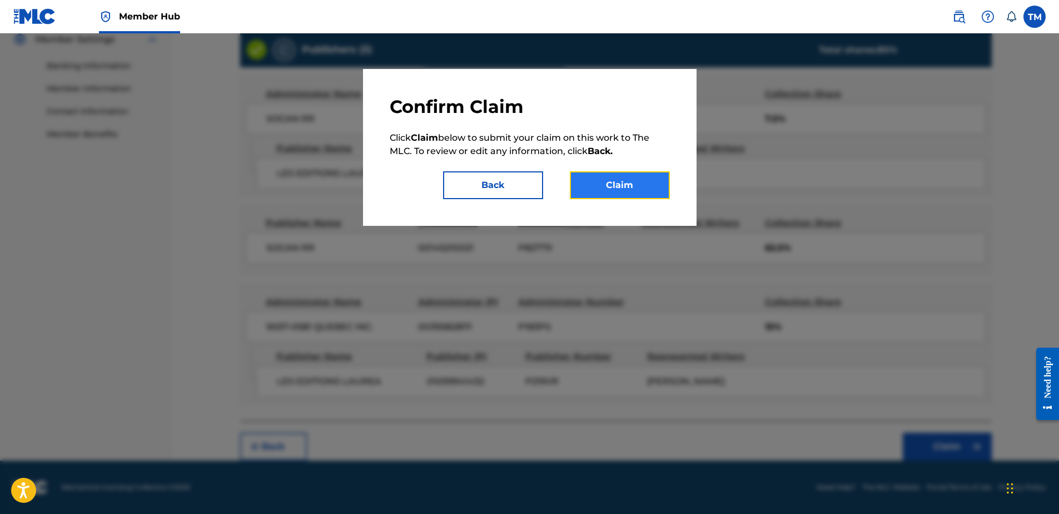
click at [622, 182] on button "Claim" at bounding box center [620, 185] width 100 height 28
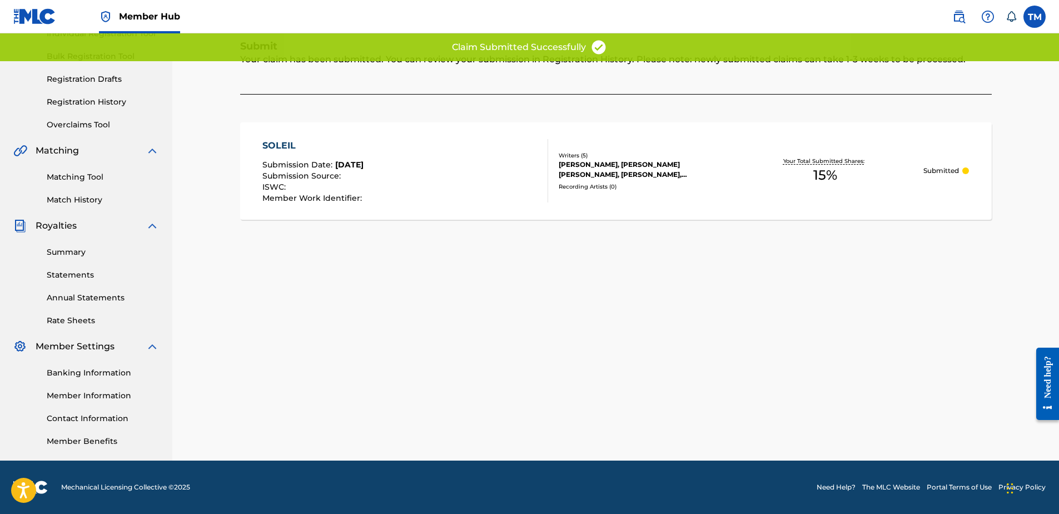
scroll to position [153, 0]
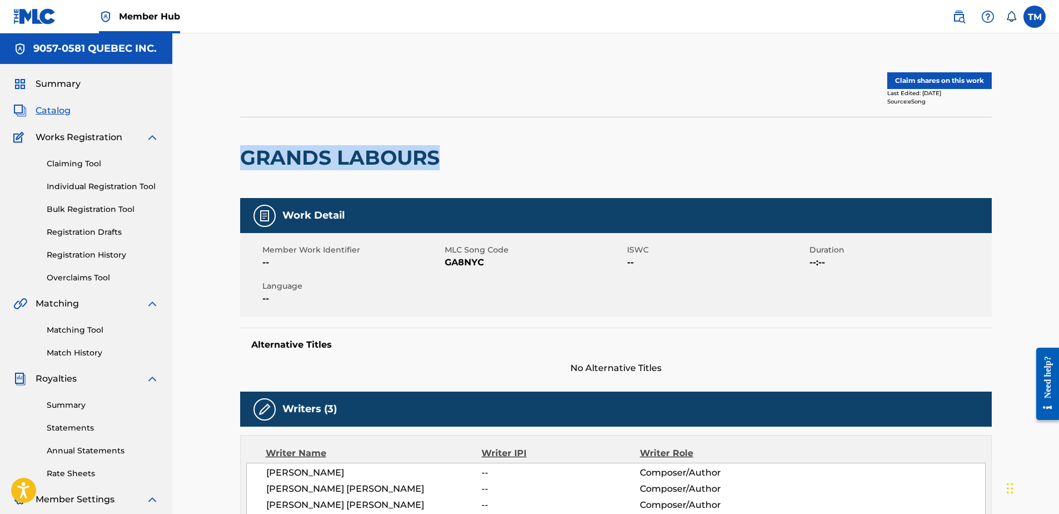
drag, startPoint x: 441, startPoint y: 157, endPoint x: 250, endPoint y: 173, distance: 191.9
click at [247, 173] on div "GRANDS LABOURS" at bounding box center [342, 157] width 205 height 81
click at [928, 81] on button "Claim shares on this work" at bounding box center [939, 80] width 104 height 17
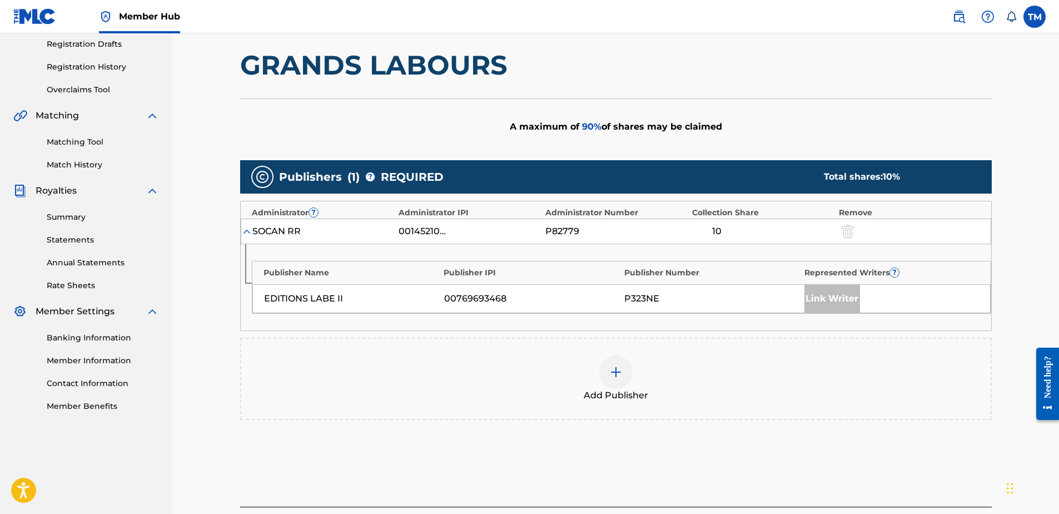
scroll to position [273, 0]
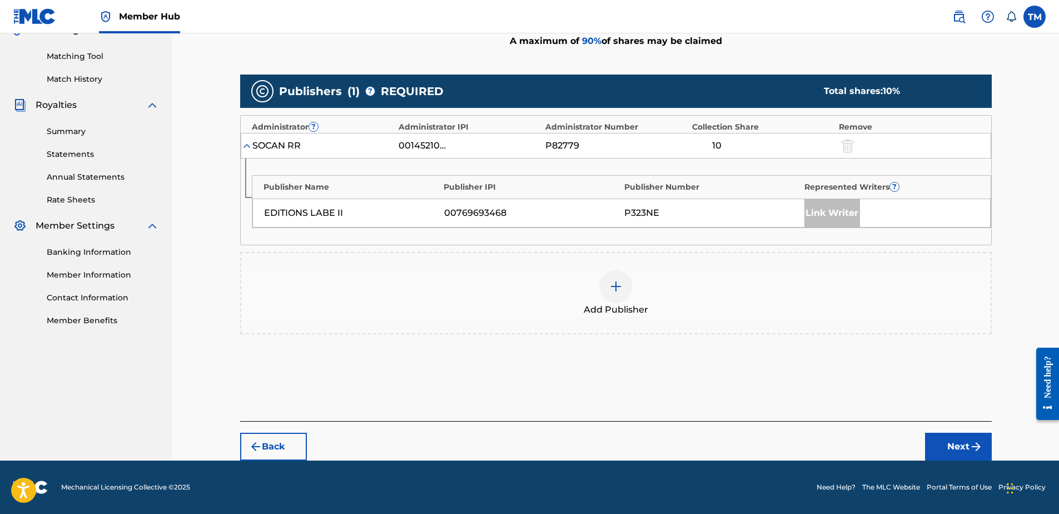
click at [617, 288] on img at bounding box center [615, 286] width 13 height 13
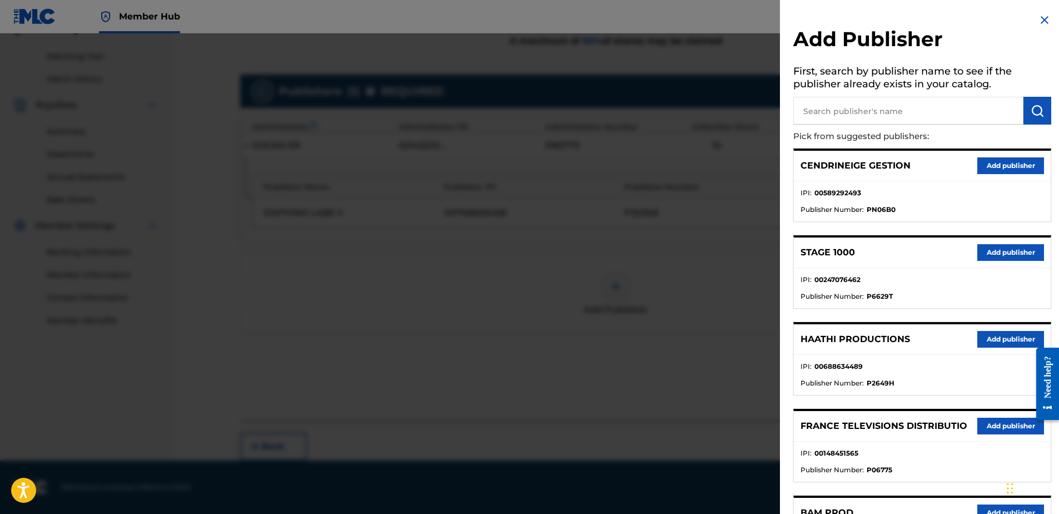
click at [846, 106] on input "text" at bounding box center [908, 111] width 230 height 28
type input "Indica"
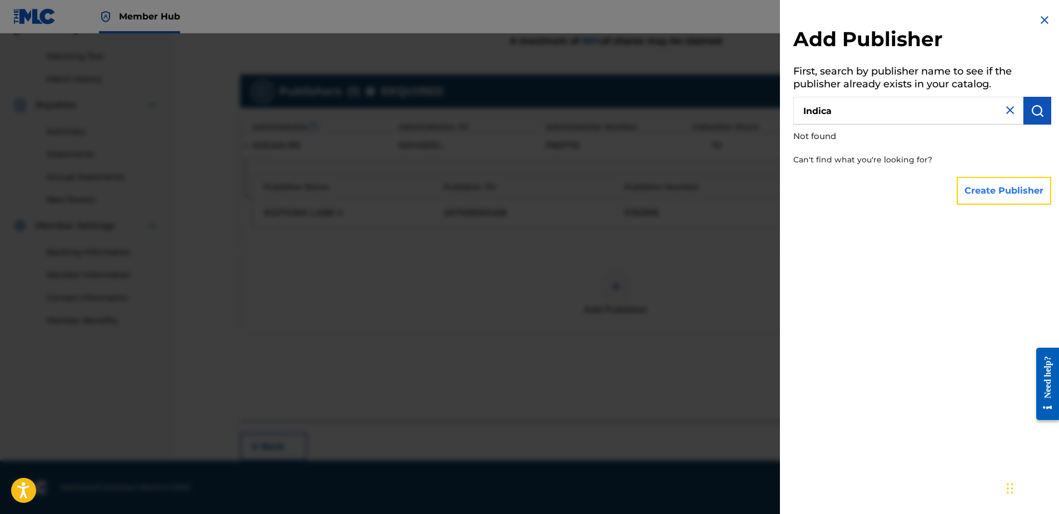
click at [1011, 190] on button "Create Publisher" at bounding box center [1003, 191] width 94 height 28
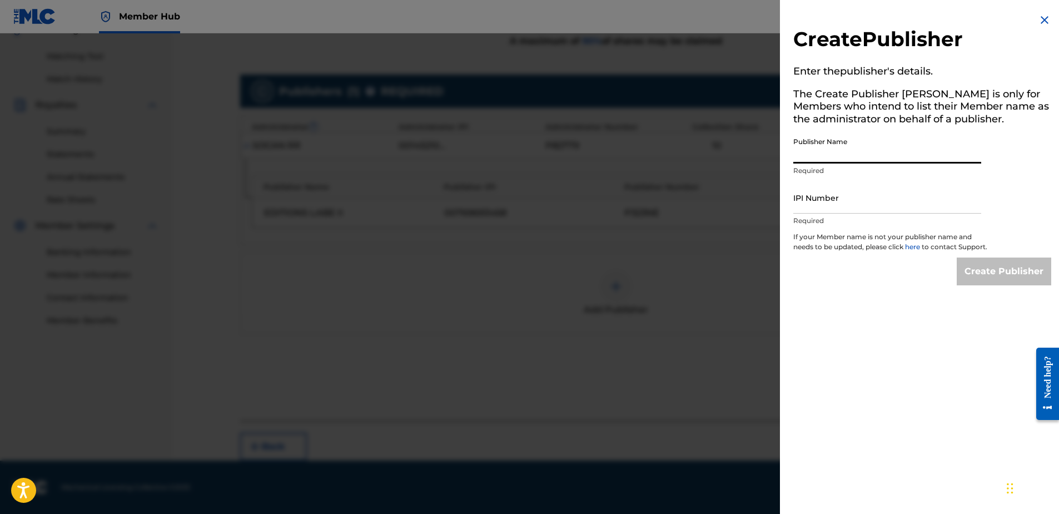
click at [849, 159] on input "Publisher Name" at bounding box center [887, 148] width 188 height 32
type input "Indica Records Inc."
click at [844, 202] on input "IPI Number" at bounding box center [887, 198] width 188 height 32
paste input "00541431387"
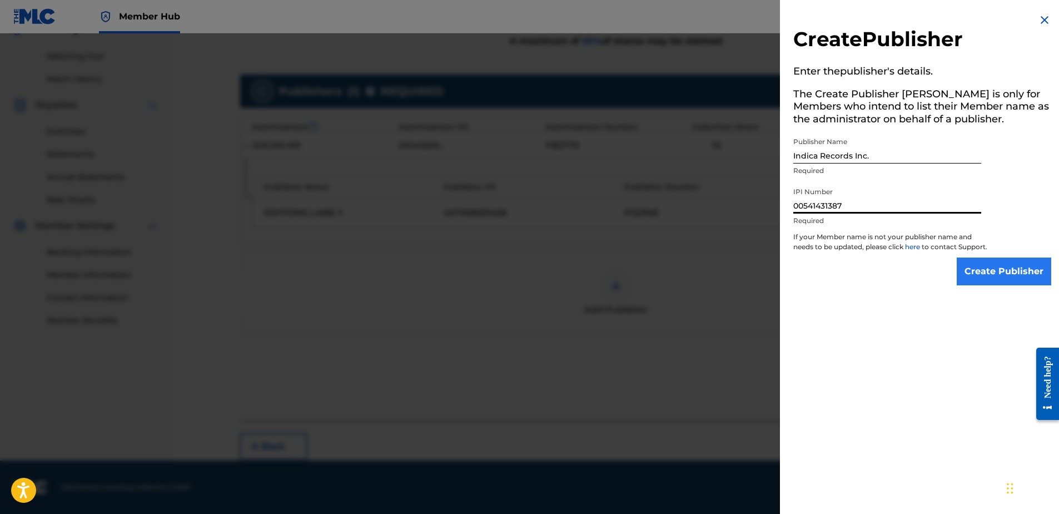
type input "00541431387"
click at [983, 279] on input "Create Publisher" at bounding box center [1003, 271] width 94 height 28
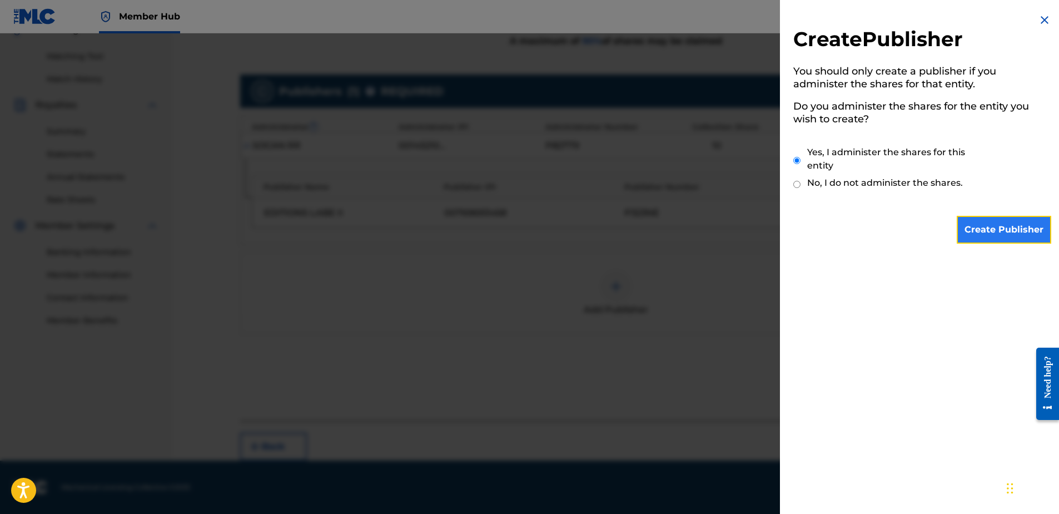
click at [984, 230] on input "Create Publisher" at bounding box center [1003, 230] width 94 height 28
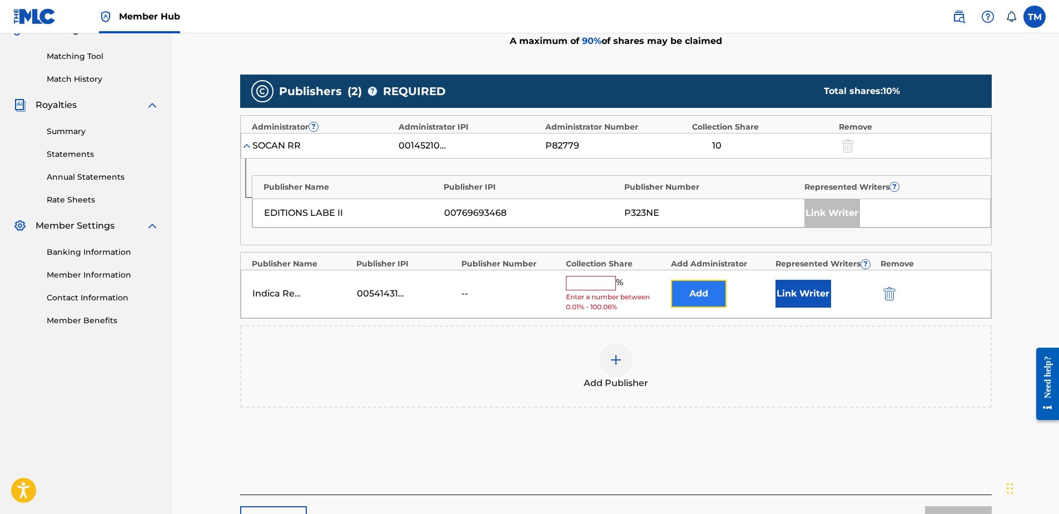
click at [697, 288] on button "Add" at bounding box center [699, 294] width 56 height 28
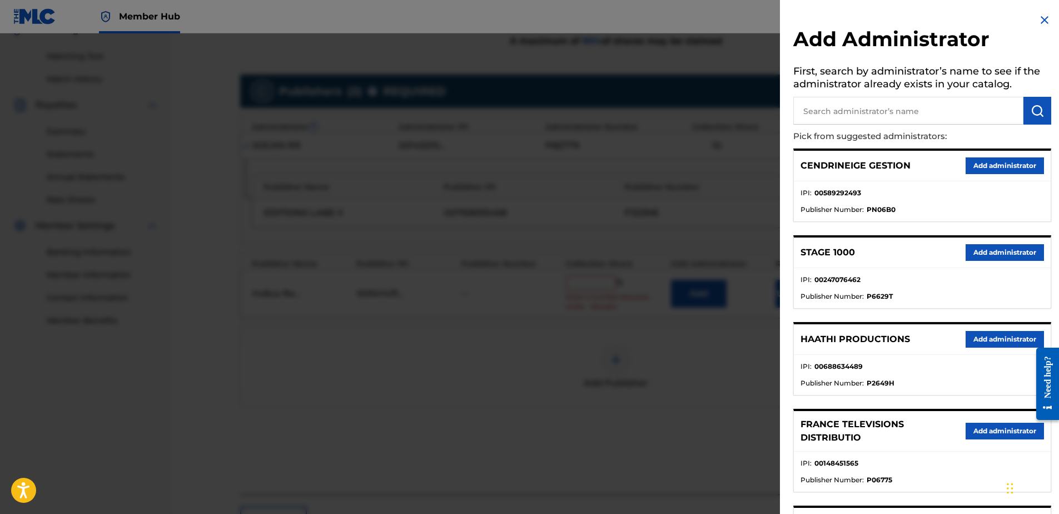
click at [846, 114] on input "text" at bounding box center [908, 111] width 230 height 28
type input "9057"
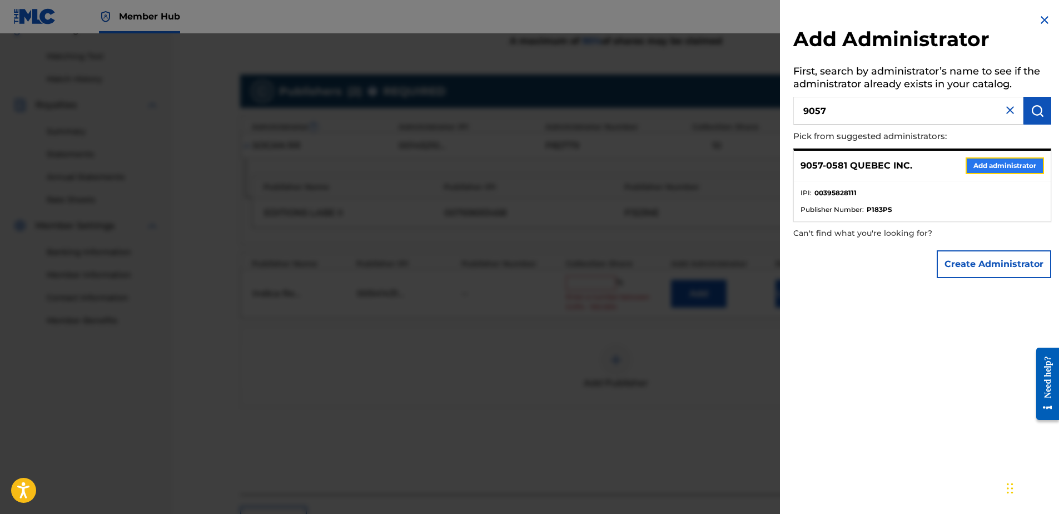
click at [985, 161] on button "Add administrator" at bounding box center [1004, 165] width 78 height 17
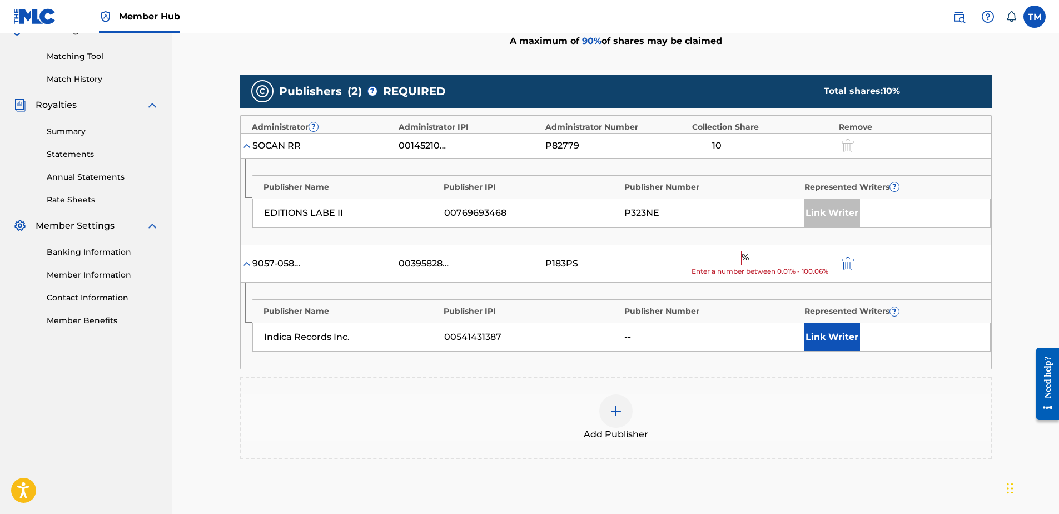
click at [706, 255] on input "text" at bounding box center [716, 258] width 50 height 14
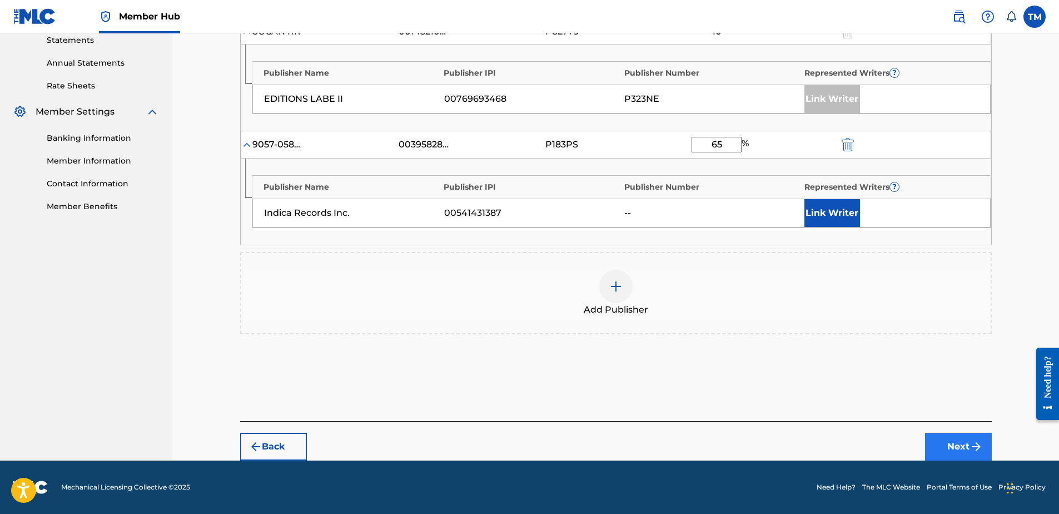
type input "65"
click at [947, 445] on button "Next" at bounding box center [958, 446] width 67 height 28
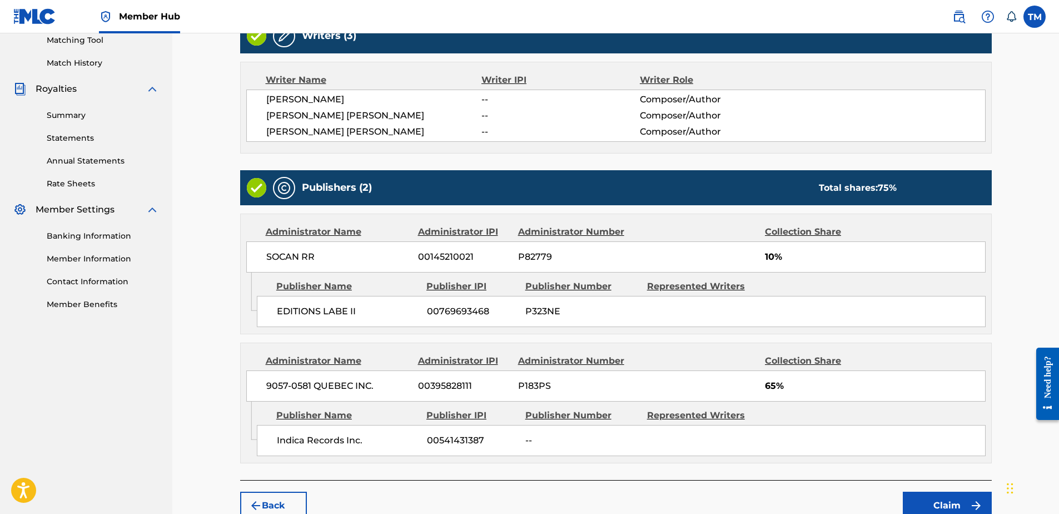
scroll to position [328, 0]
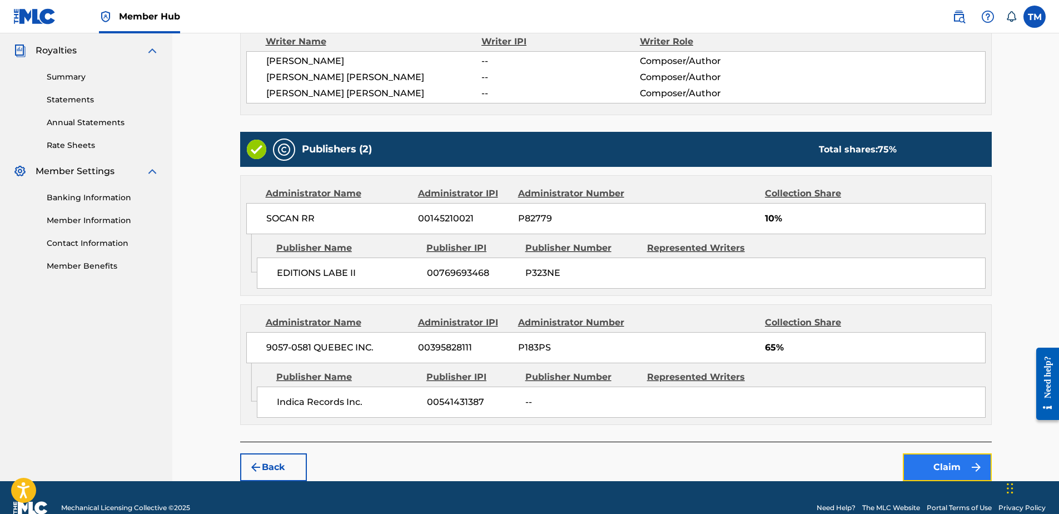
click at [930, 472] on button "Claim" at bounding box center [947, 467] width 89 height 28
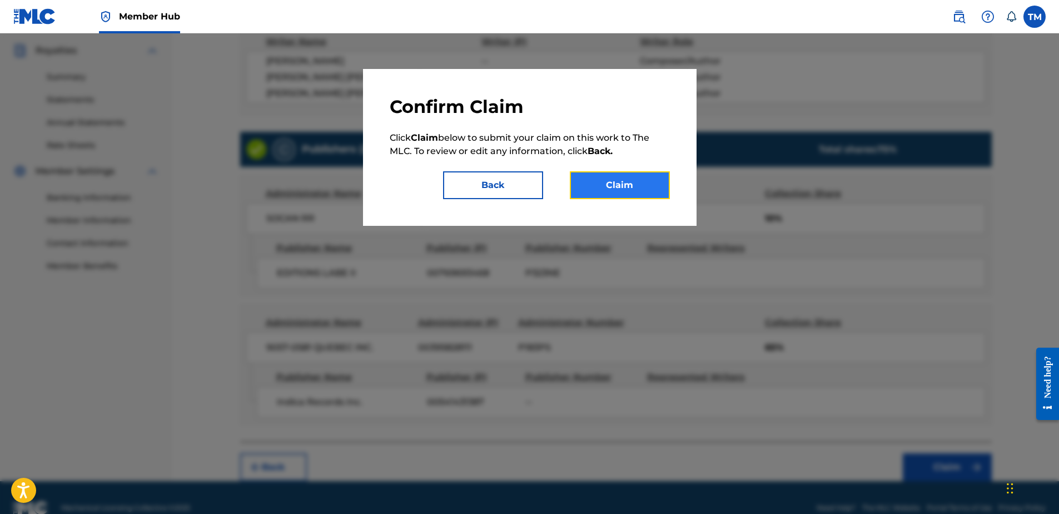
click at [610, 186] on button "Claim" at bounding box center [620, 185] width 100 height 28
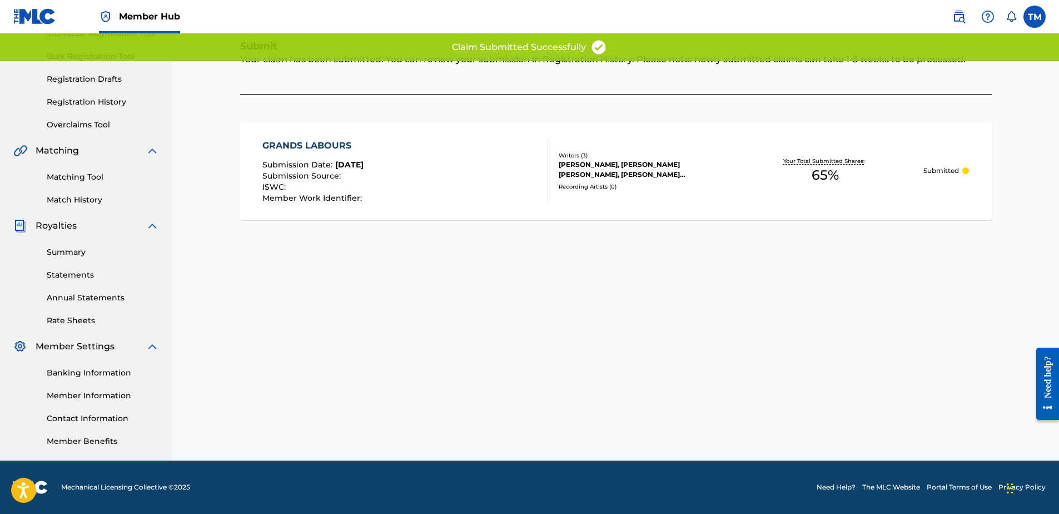
scroll to position [153, 0]
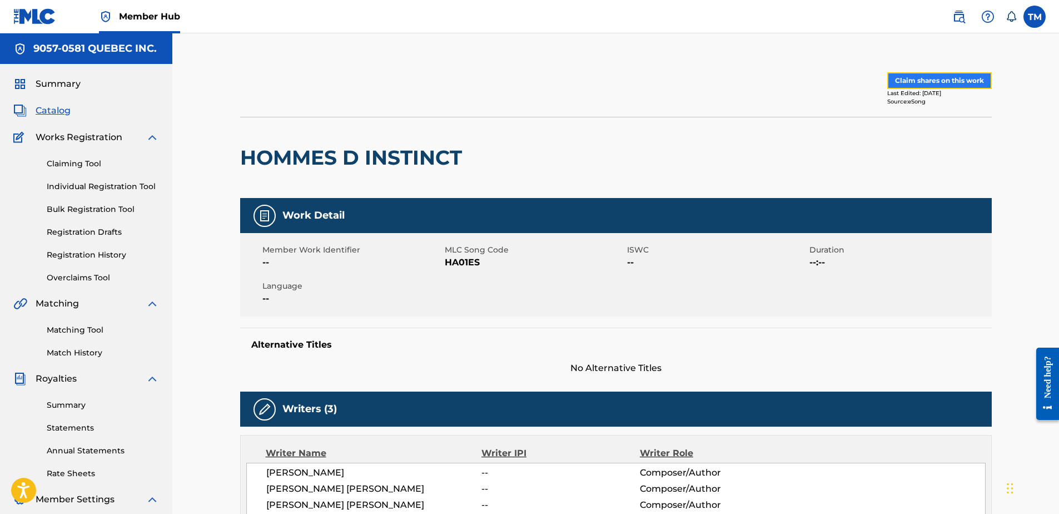
click at [935, 73] on button "Claim shares on this work" at bounding box center [939, 80] width 104 height 17
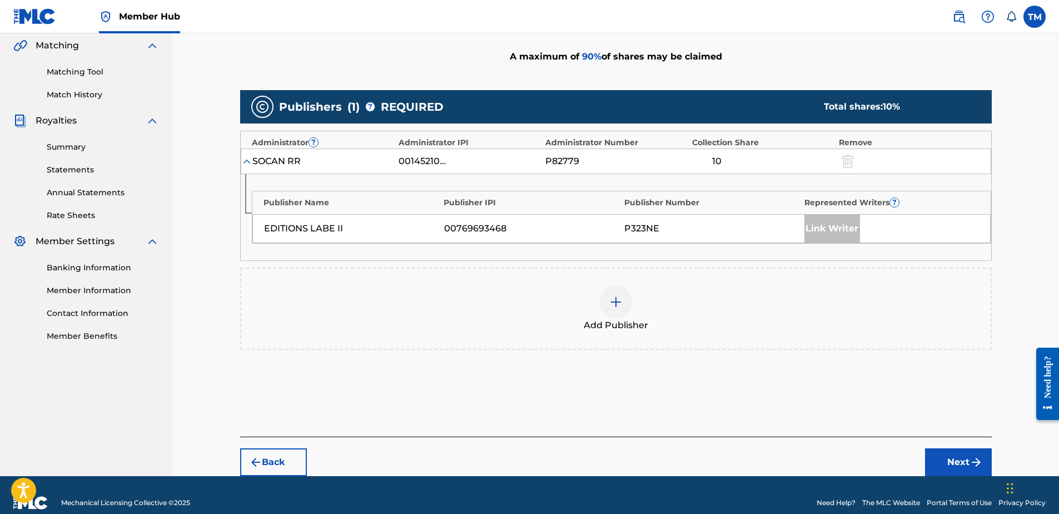
scroll to position [273, 0]
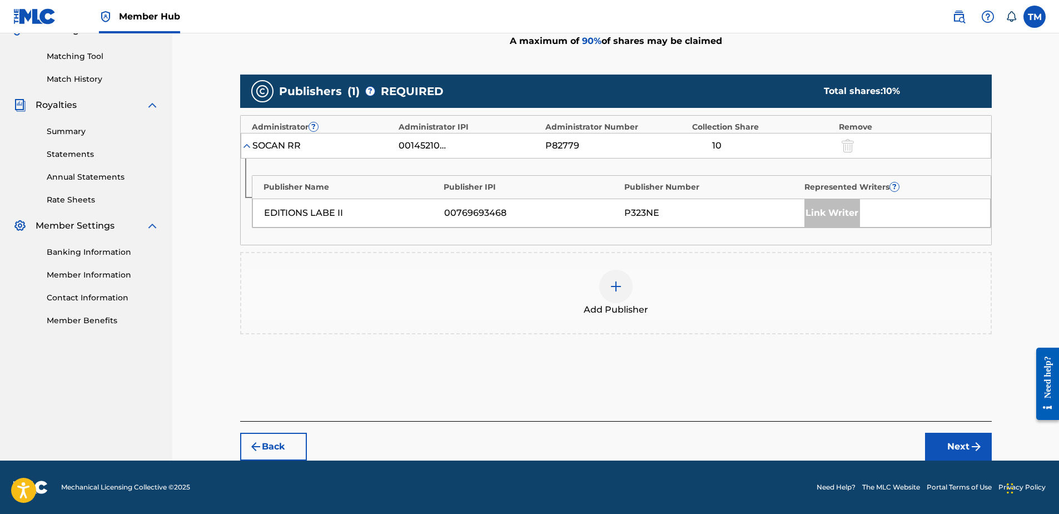
click at [617, 283] on img at bounding box center [615, 286] width 13 height 13
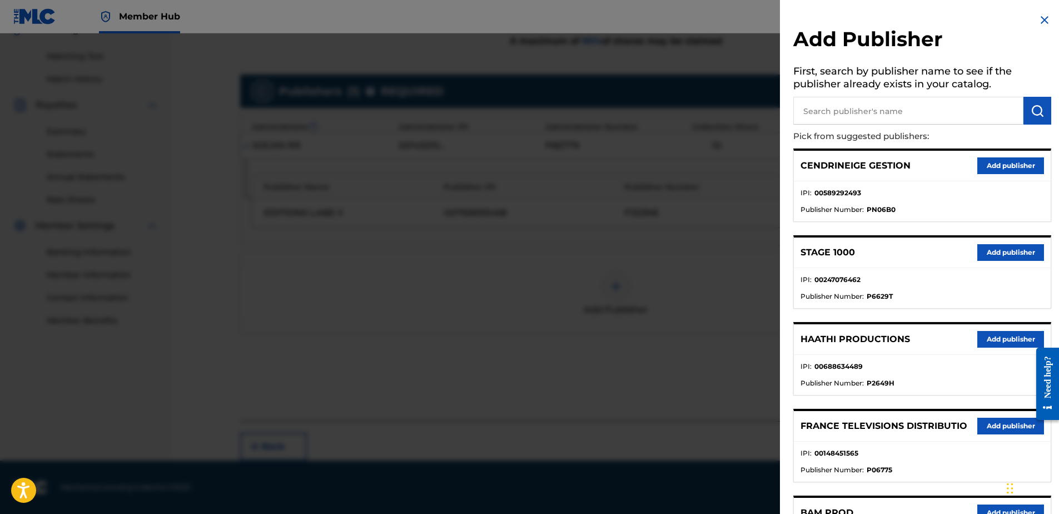
click at [889, 111] on input "text" at bounding box center [908, 111] width 230 height 28
type input "Indica Records"
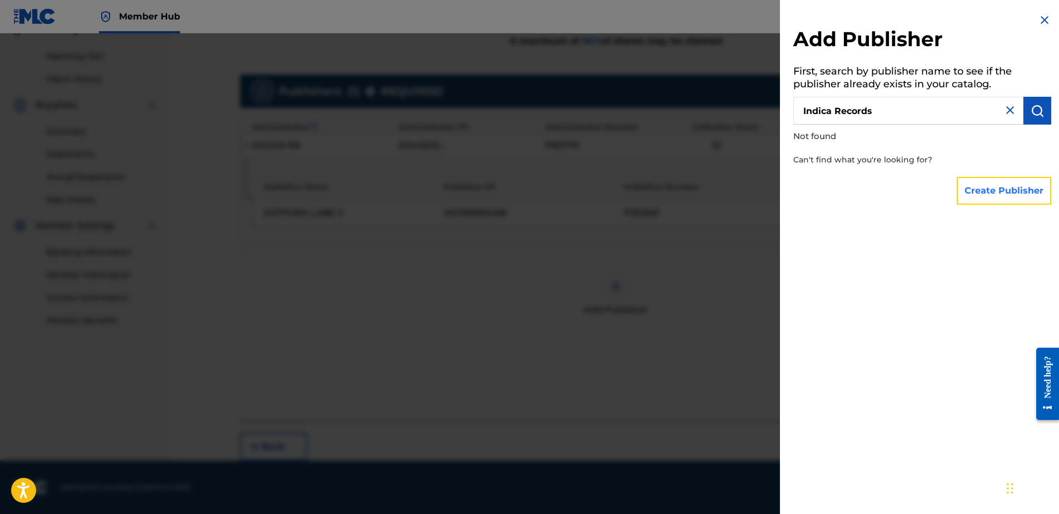
click at [998, 189] on button "Create Publisher" at bounding box center [1003, 191] width 94 height 28
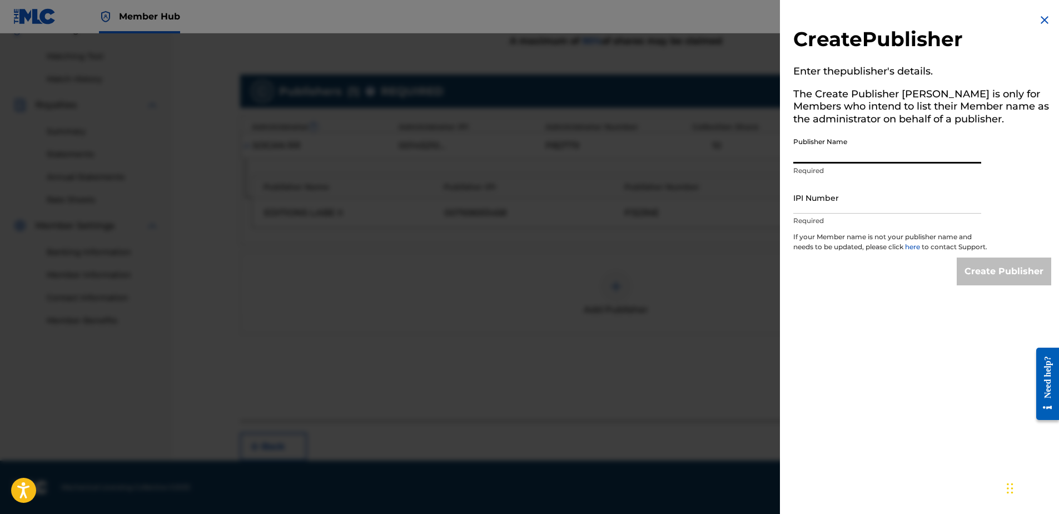
click at [819, 155] on input "Publisher Name" at bounding box center [887, 148] width 188 height 32
type input "Indica Records Inc."
click at [828, 208] on input "IPI Number" at bounding box center [887, 198] width 188 height 32
paste input "00541431387"
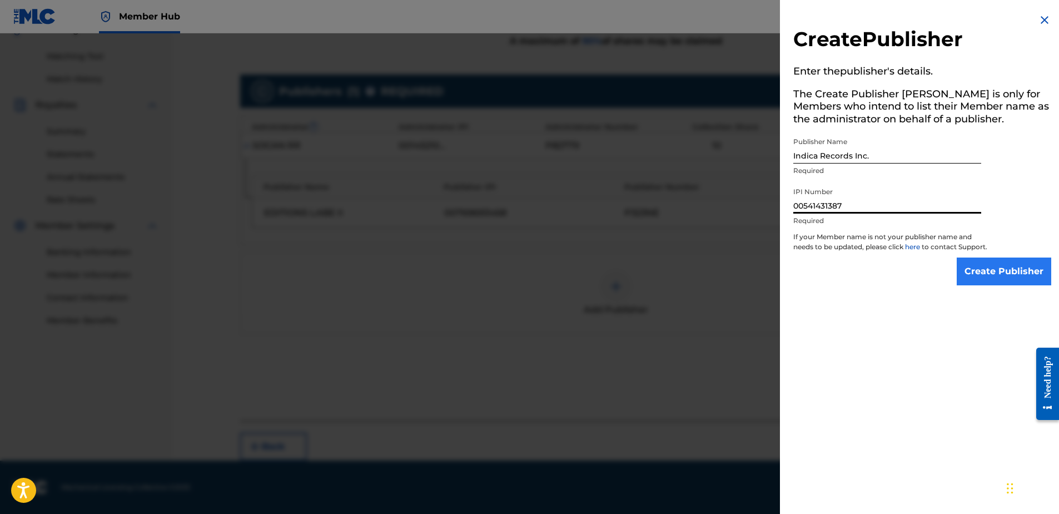
type input "00541431387"
click at [1014, 283] on input "Create Publisher" at bounding box center [1003, 271] width 94 height 28
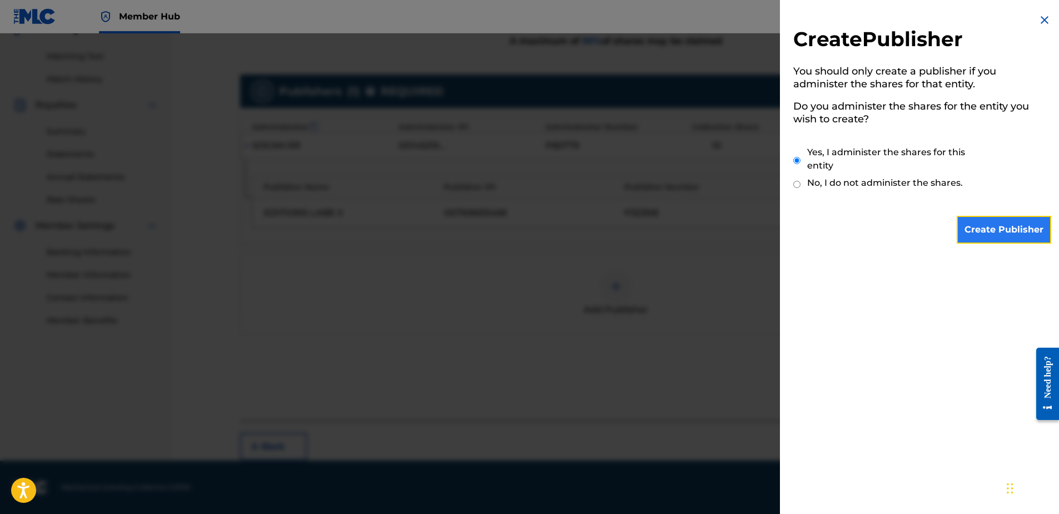
click at [988, 229] on input "Create Publisher" at bounding box center [1003, 230] width 94 height 28
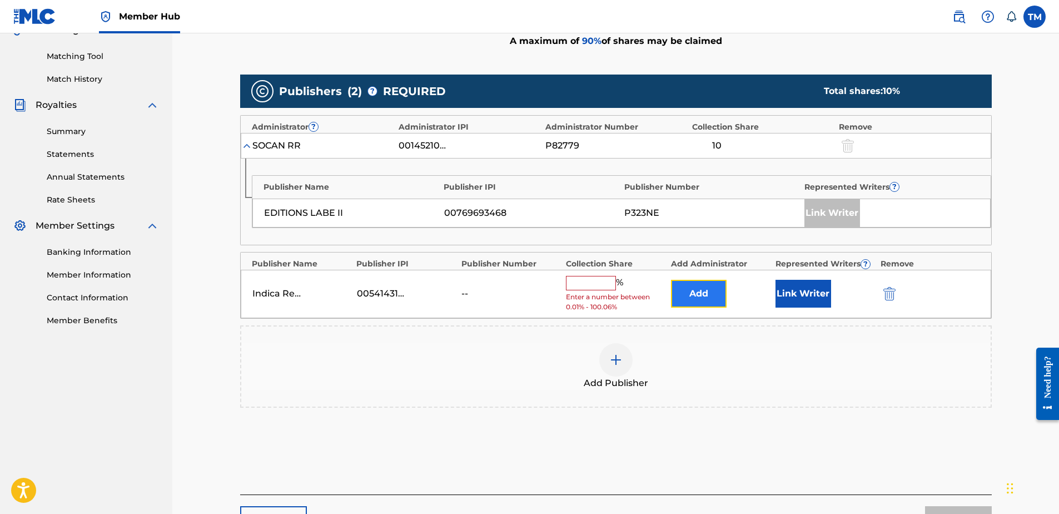
click at [696, 288] on button "Add" at bounding box center [699, 294] width 56 height 28
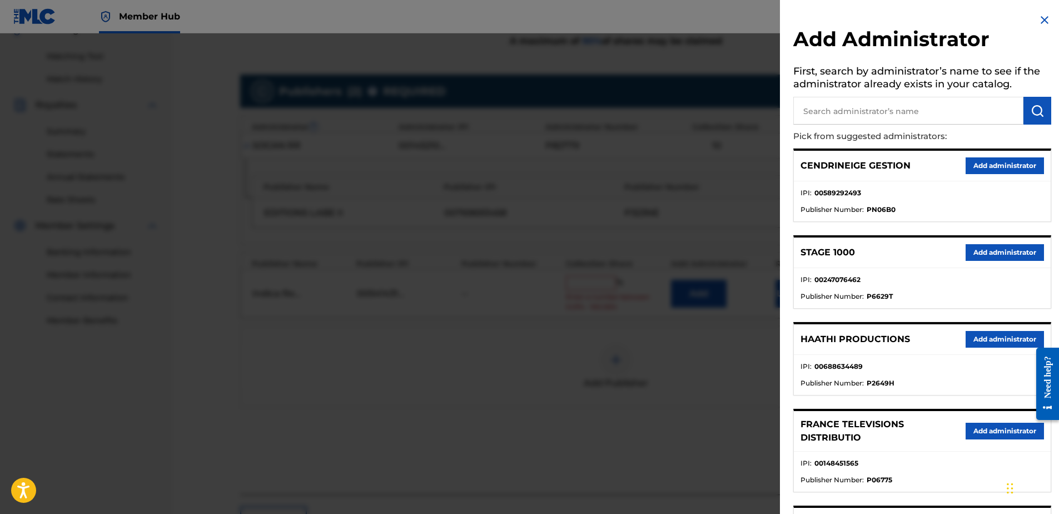
click at [880, 112] on input "text" at bounding box center [908, 111] width 230 height 28
type input "9057"
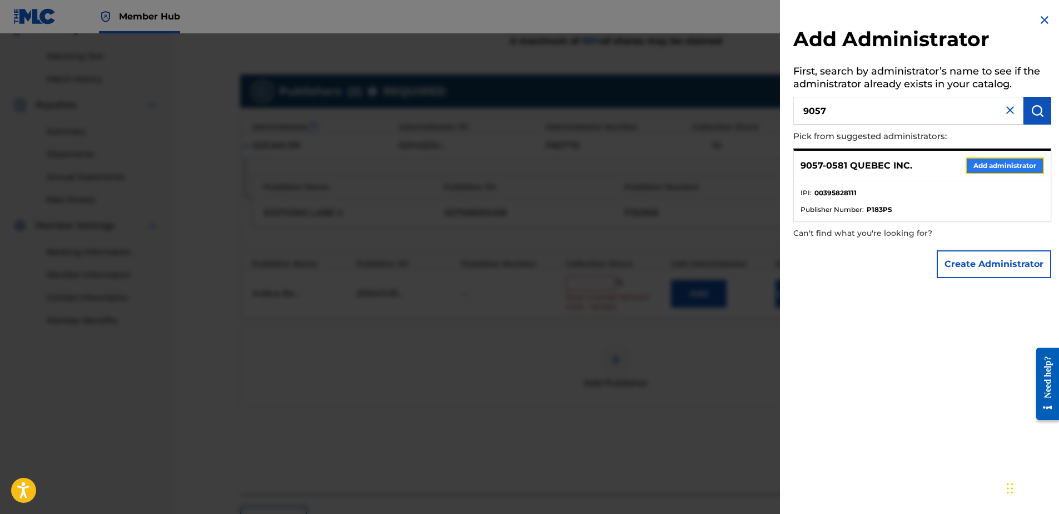
click at [977, 157] on button "Add administrator" at bounding box center [1004, 165] width 78 height 17
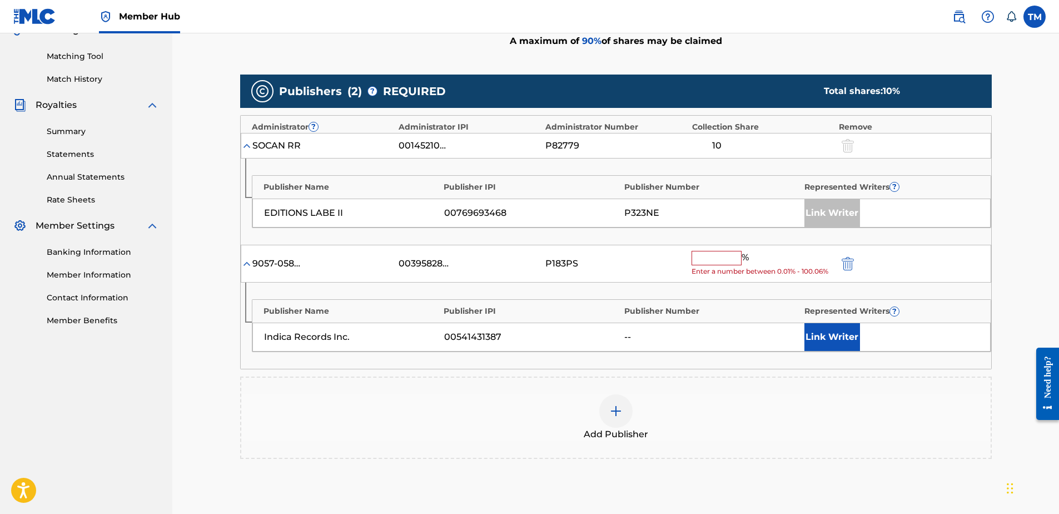
click at [719, 262] on input "text" at bounding box center [716, 258] width 50 height 14
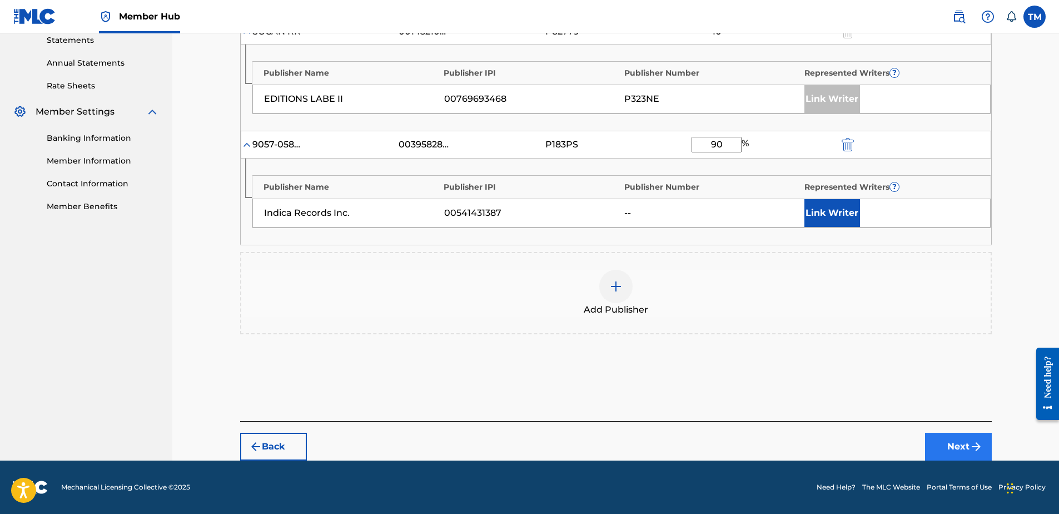
type input "90"
click at [954, 445] on button "Next" at bounding box center [958, 446] width 67 height 28
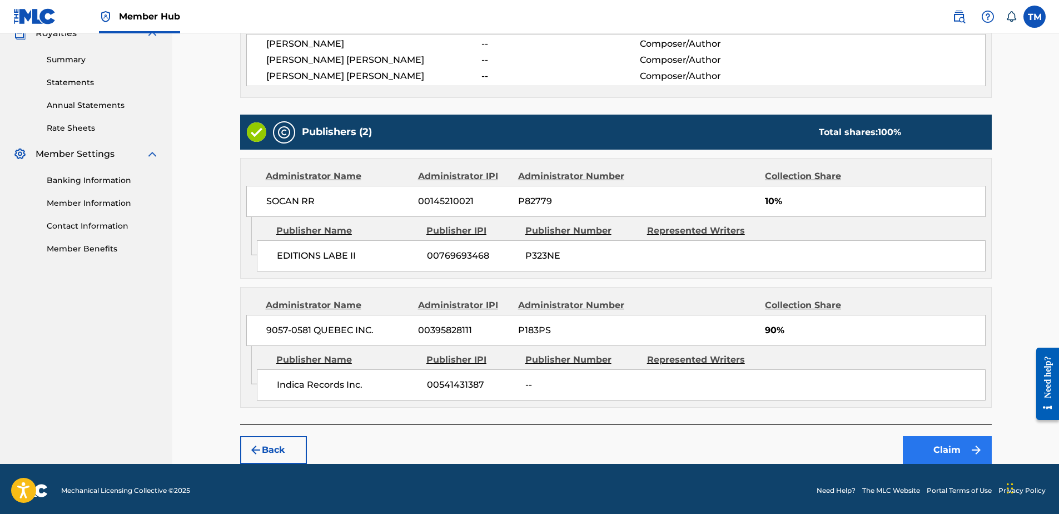
scroll to position [348, 0]
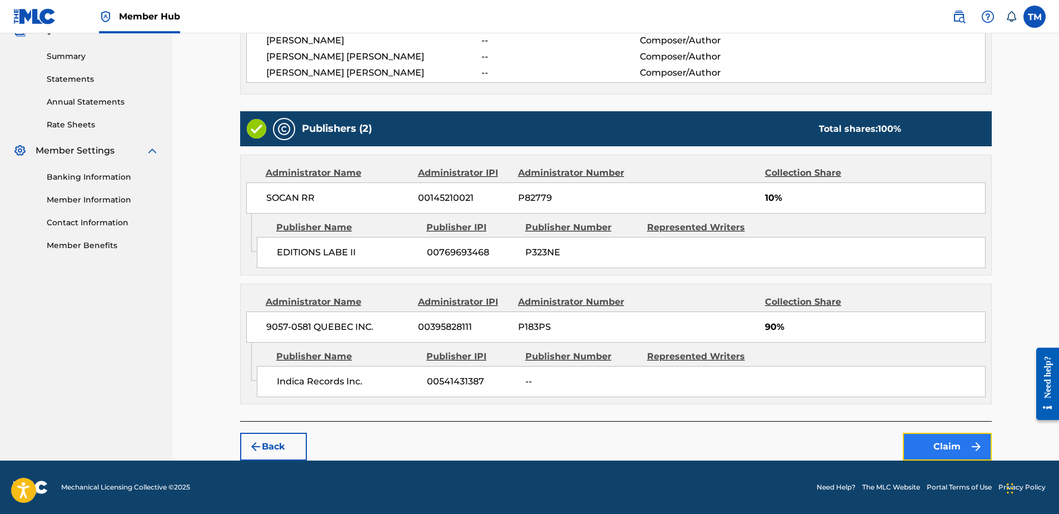
click at [947, 439] on button "Claim" at bounding box center [947, 446] width 89 height 28
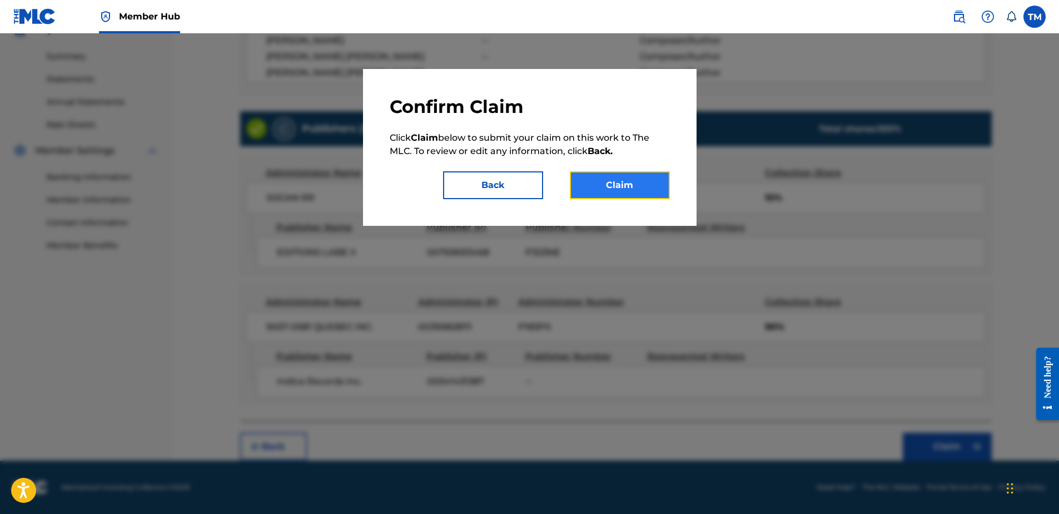
click at [621, 180] on button "Claim" at bounding box center [620, 185] width 100 height 28
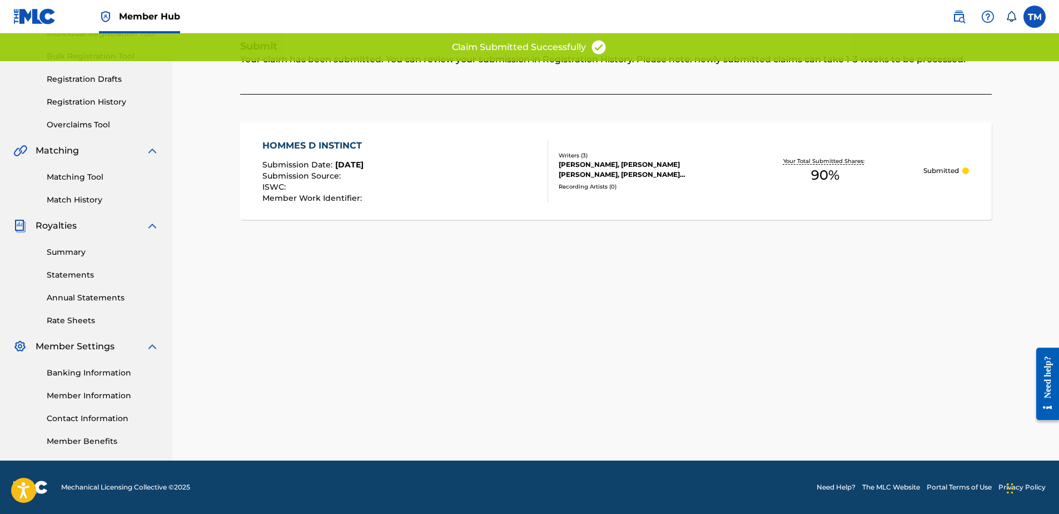
scroll to position [153, 0]
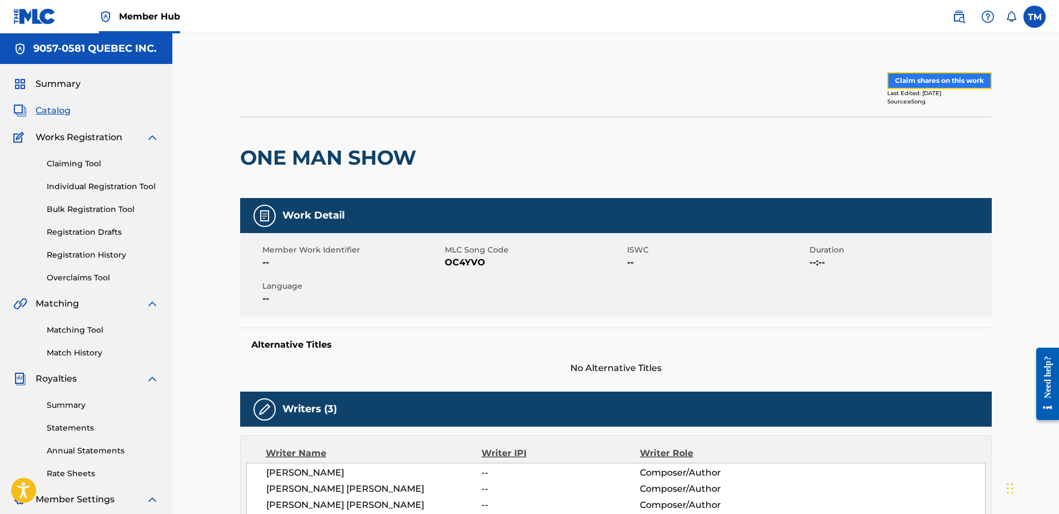
click at [914, 79] on button "Claim shares on this work" at bounding box center [939, 80] width 104 height 17
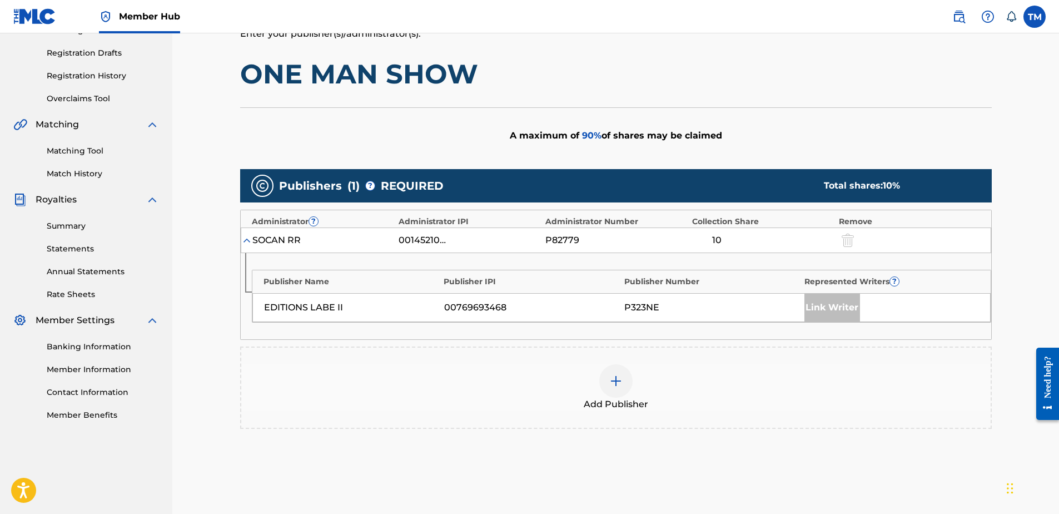
scroll to position [273, 0]
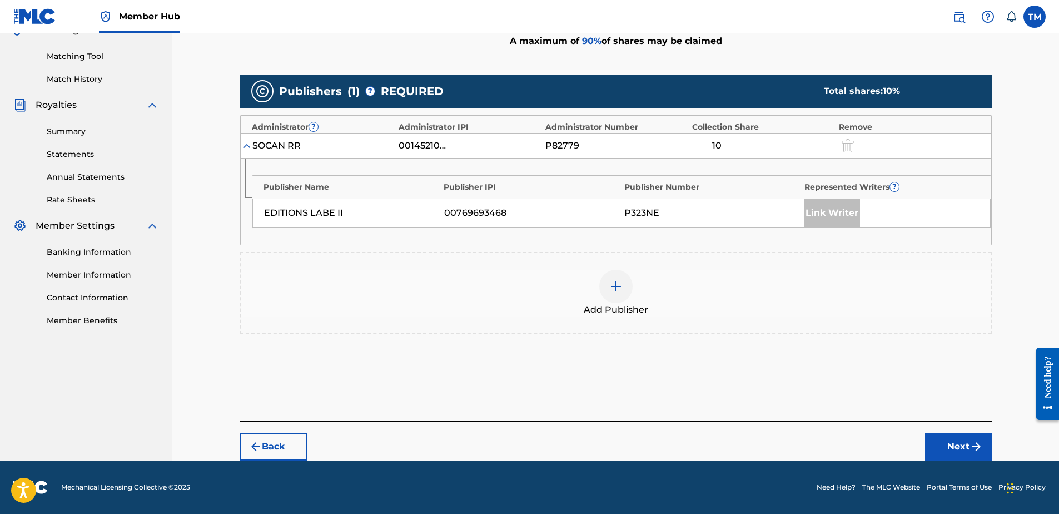
click at [614, 274] on div at bounding box center [615, 286] width 33 height 33
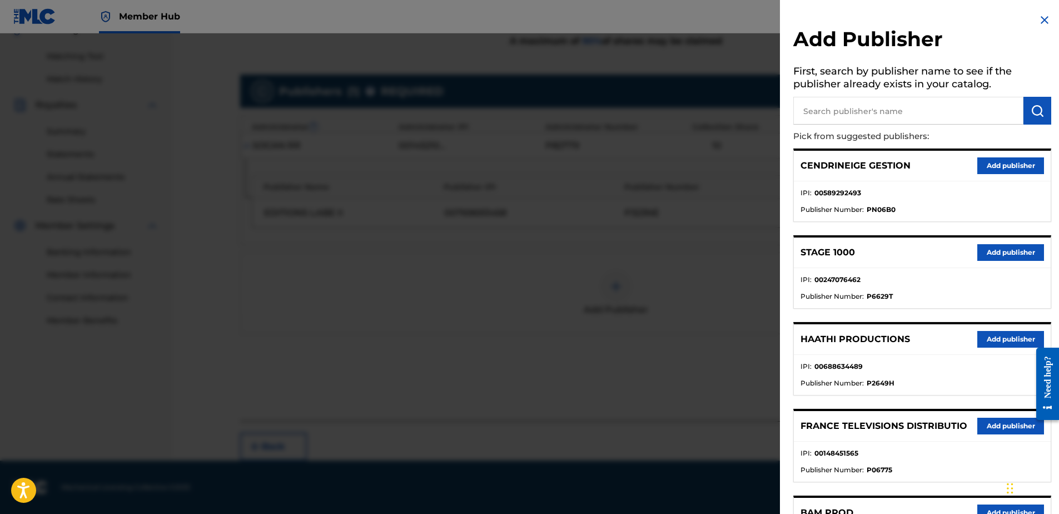
click at [835, 107] on input "text" at bounding box center [908, 111] width 230 height 28
type input "Indica"
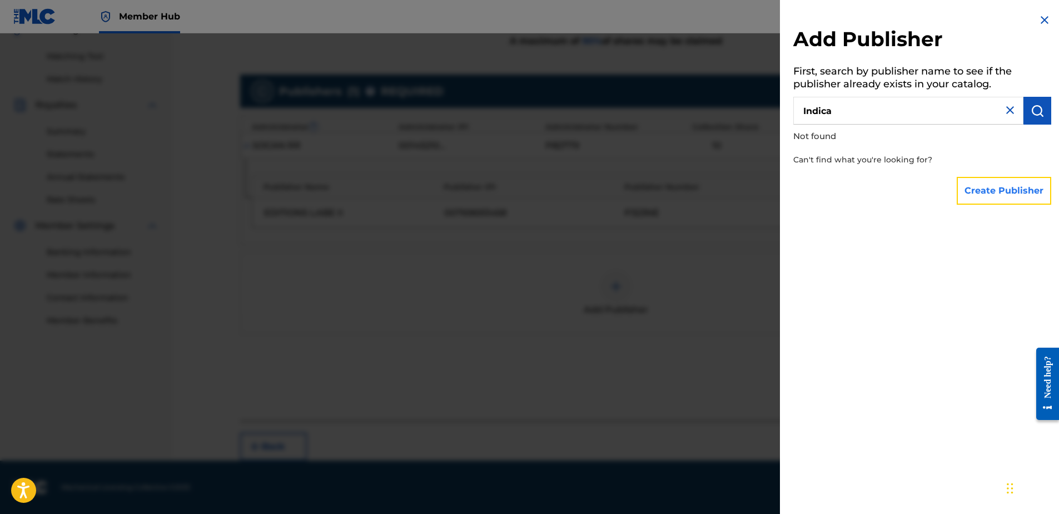
click at [969, 193] on button "Create Publisher" at bounding box center [1003, 191] width 94 height 28
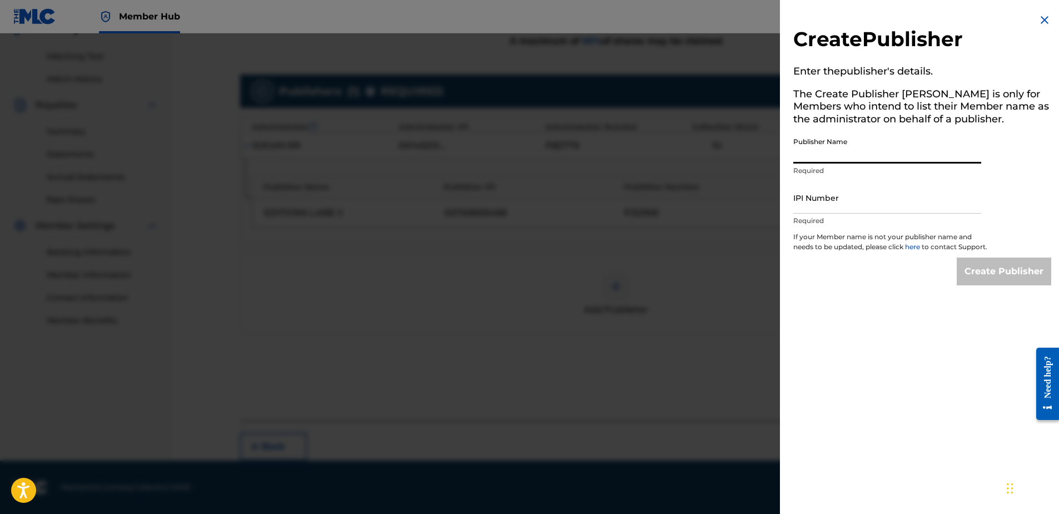
click at [840, 146] on input "Publisher Name" at bounding box center [887, 148] width 188 height 32
type input "Indica Records Inc."
click at [846, 210] on input "IPI Number" at bounding box center [887, 198] width 188 height 32
paste input "00541431387"
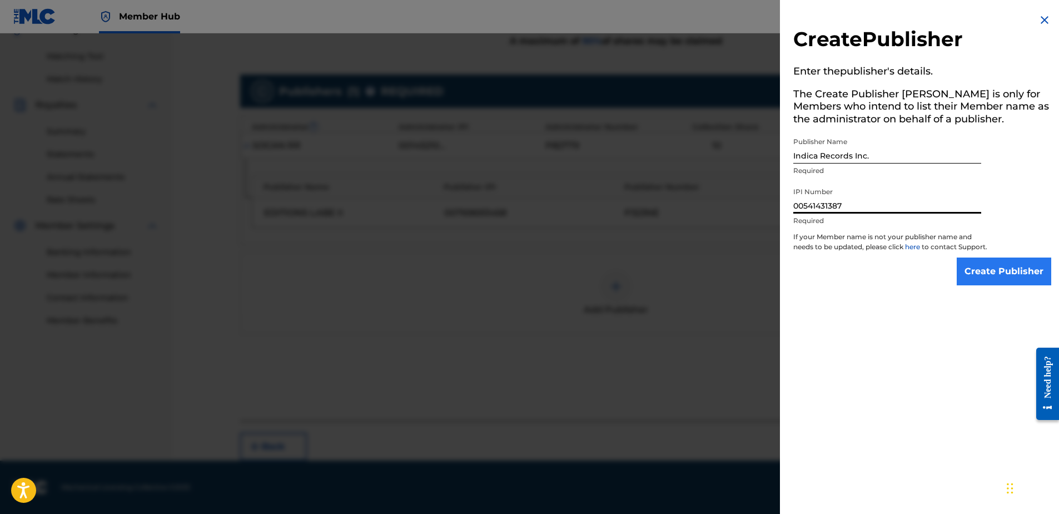
type input "00541431387"
click at [988, 279] on input "Create Publisher" at bounding box center [1003, 271] width 94 height 28
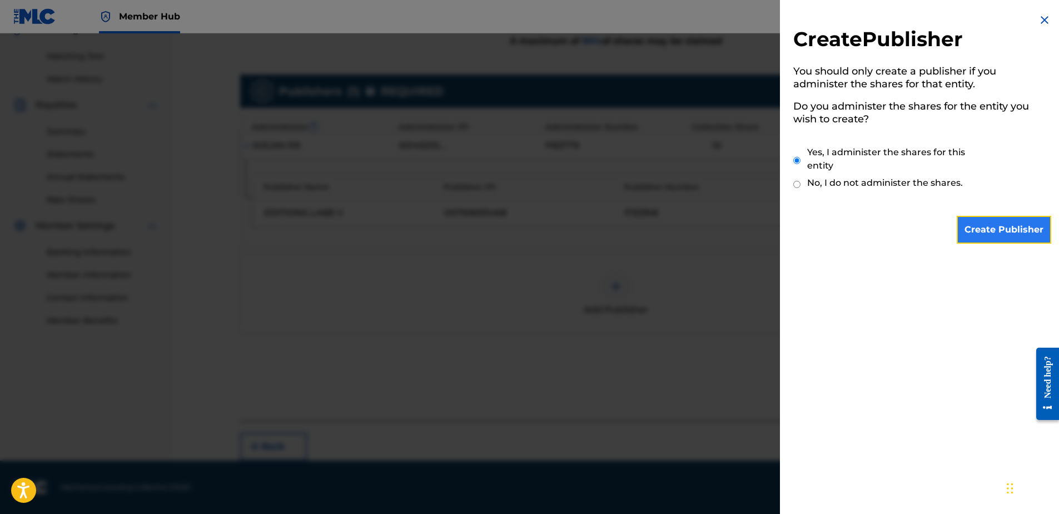
click at [1044, 237] on input "Create Publisher" at bounding box center [1003, 230] width 94 height 28
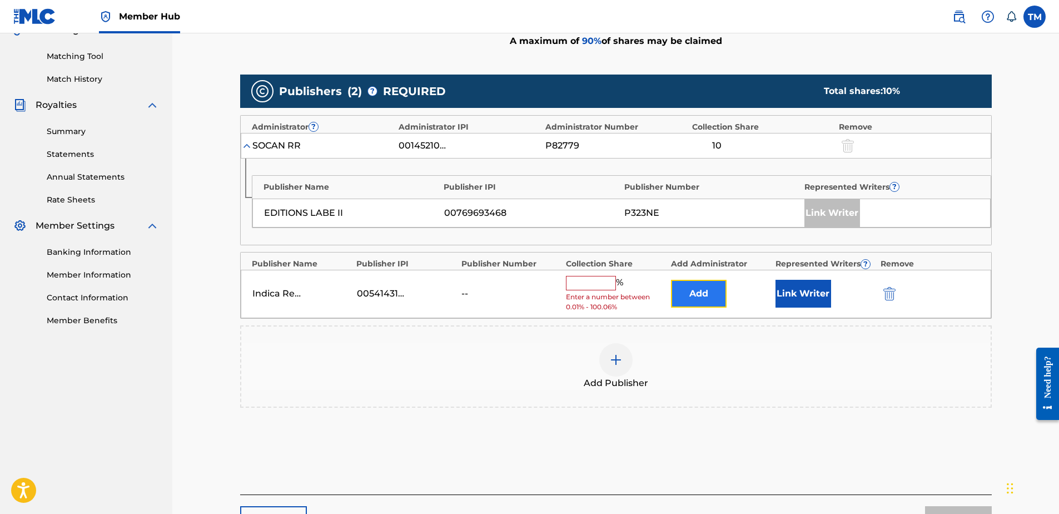
click at [720, 296] on button "Add" at bounding box center [699, 294] width 56 height 28
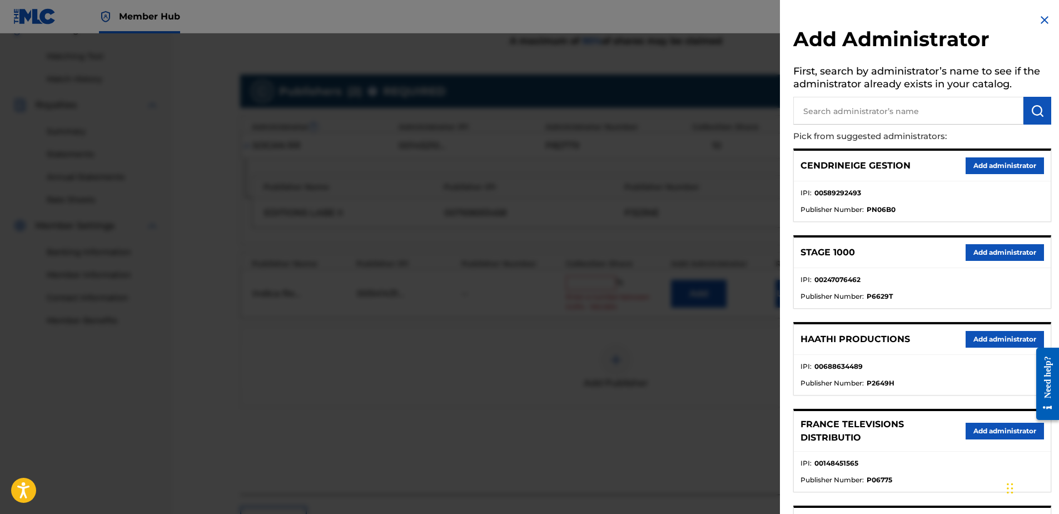
click at [840, 112] on input "text" at bounding box center [908, 111] width 230 height 28
type input "9057"
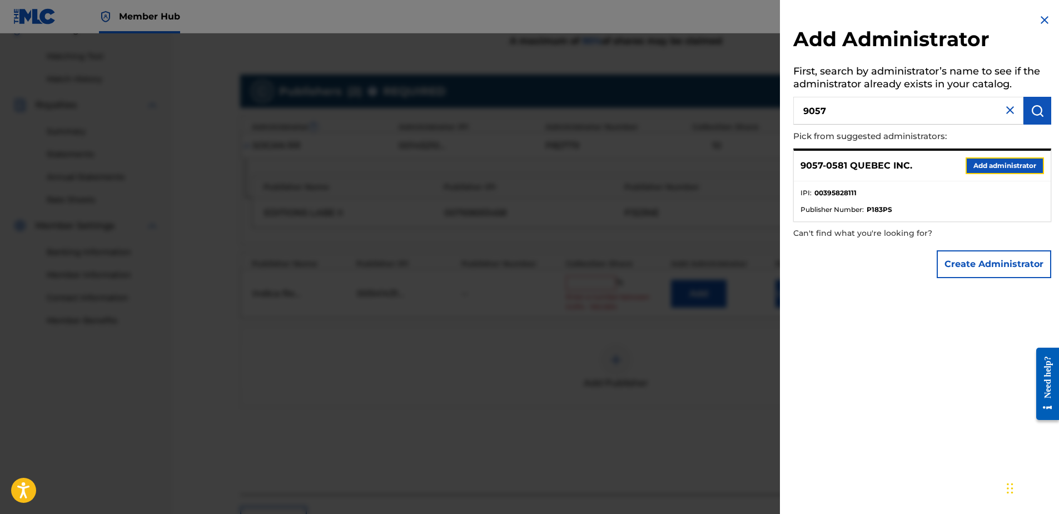
click at [993, 162] on button "Add administrator" at bounding box center [1004, 165] width 78 height 17
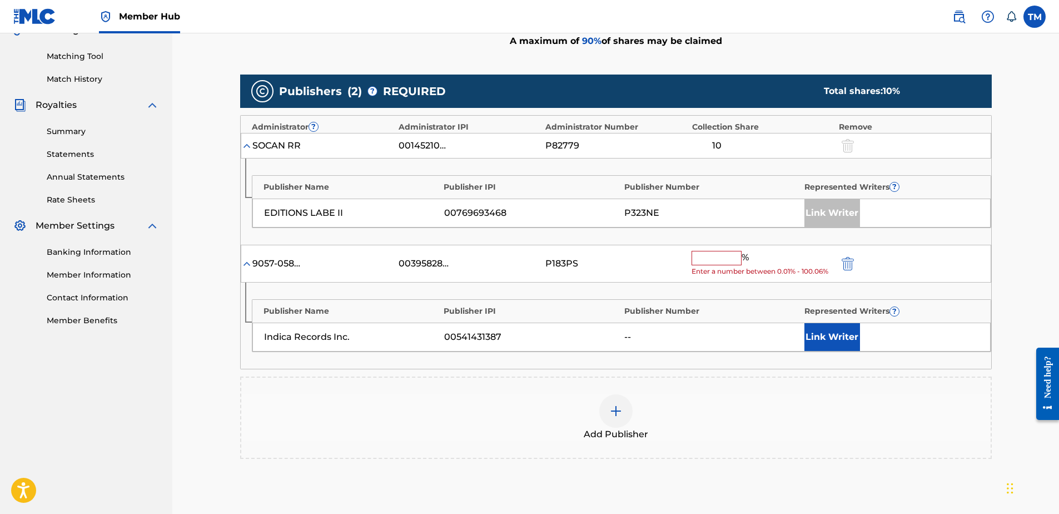
click at [717, 258] on input "text" at bounding box center [716, 258] width 50 height 14
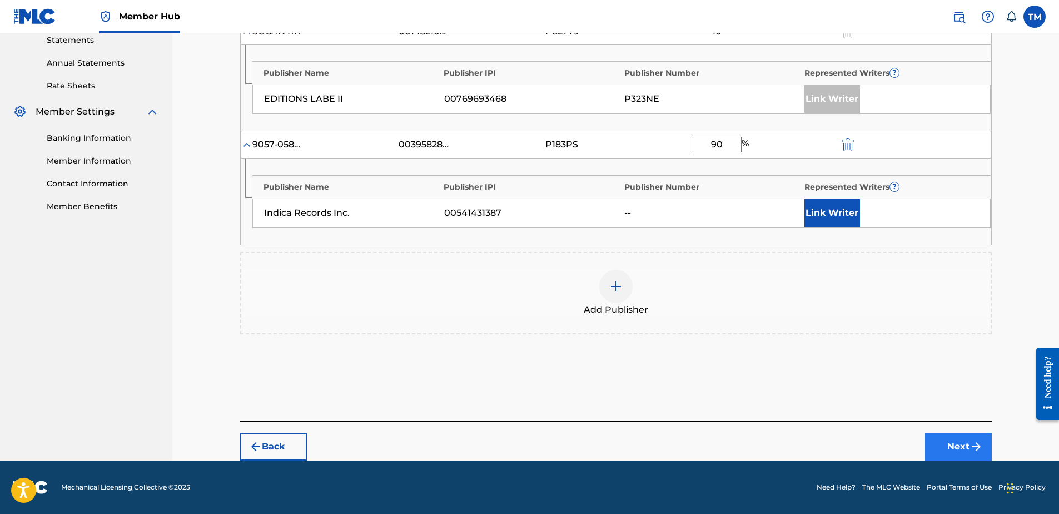
type input "90"
click at [951, 446] on button "Next" at bounding box center [958, 446] width 67 height 28
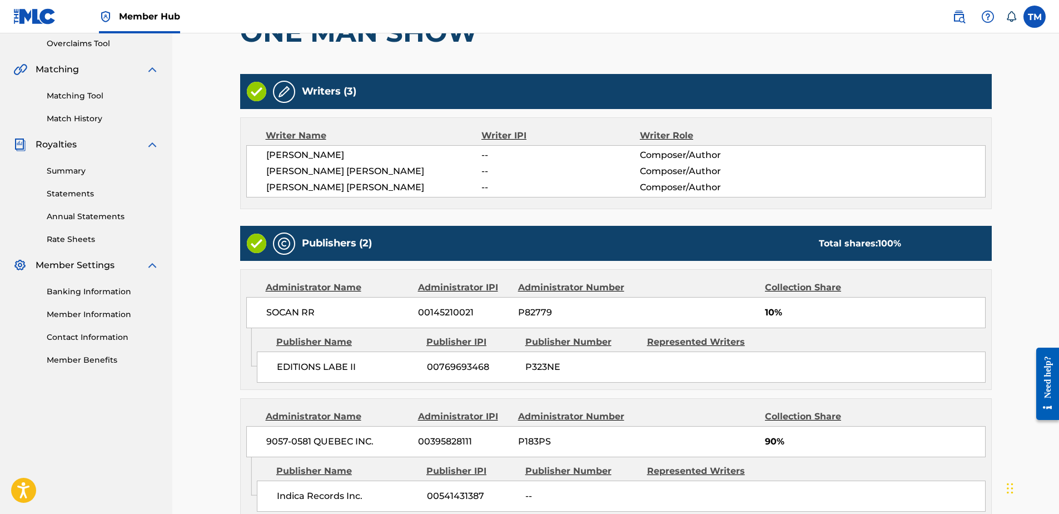
scroll to position [348, 0]
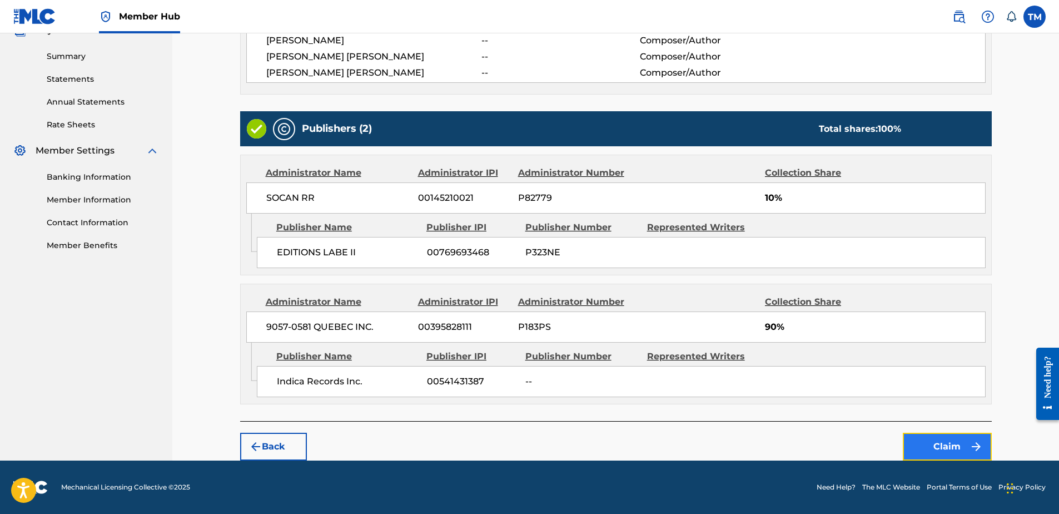
click at [951, 449] on button "Claim" at bounding box center [947, 446] width 89 height 28
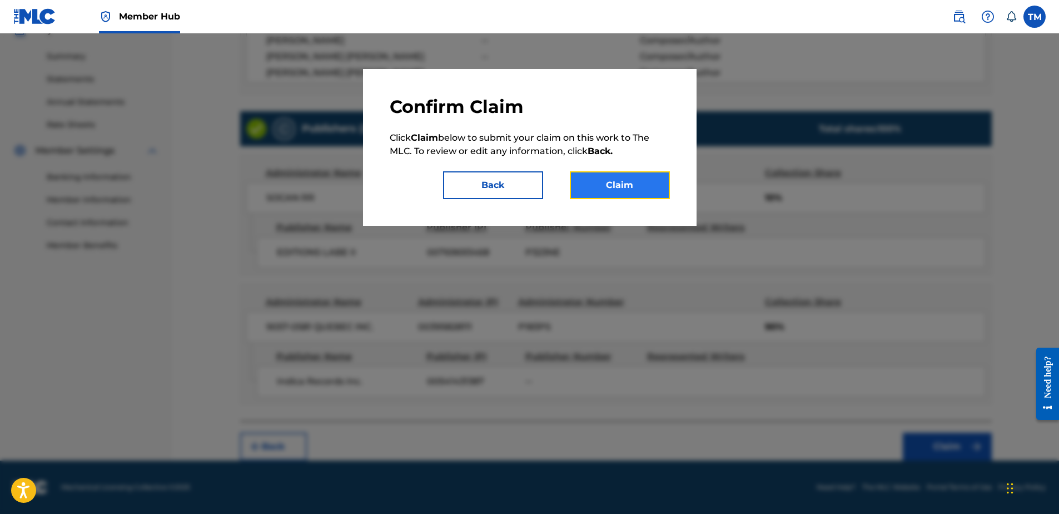
click at [611, 186] on button "Claim" at bounding box center [620, 185] width 100 height 28
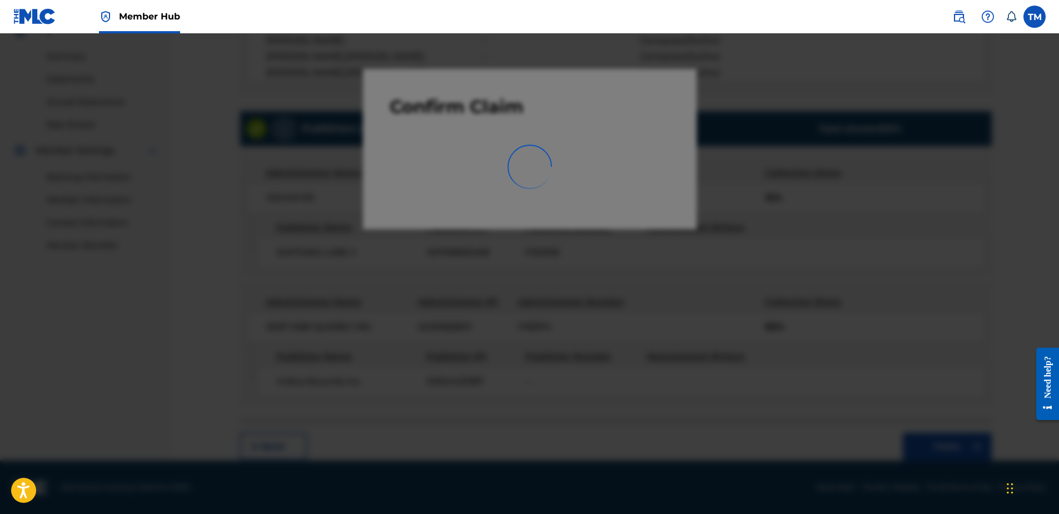
scroll to position [153, 0]
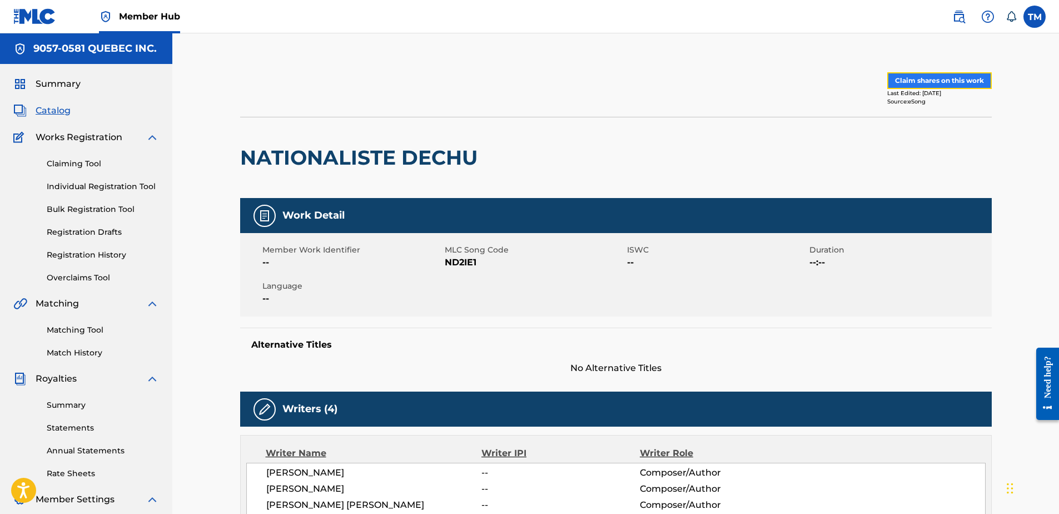
click at [914, 82] on button "Claim shares on this work" at bounding box center [939, 80] width 104 height 17
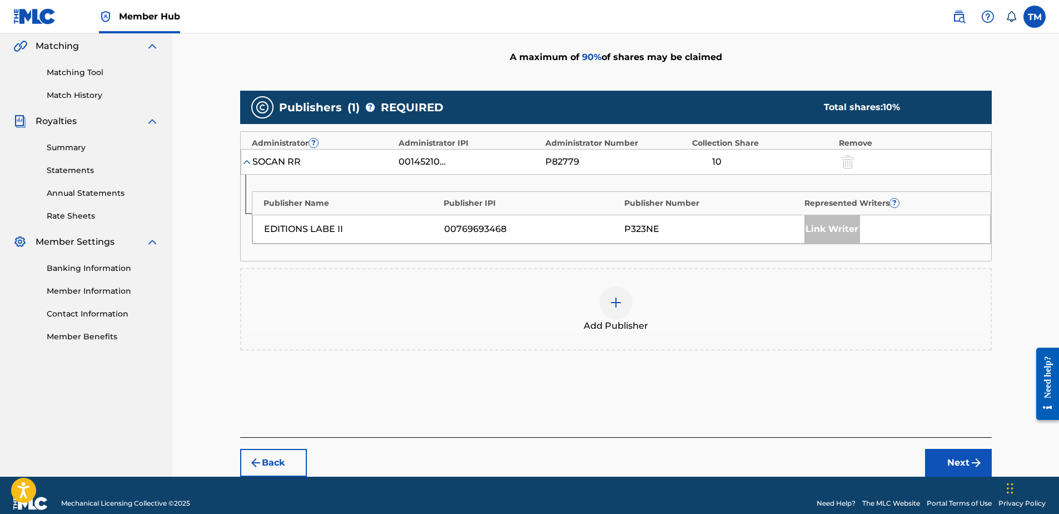
scroll to position [273, 0]
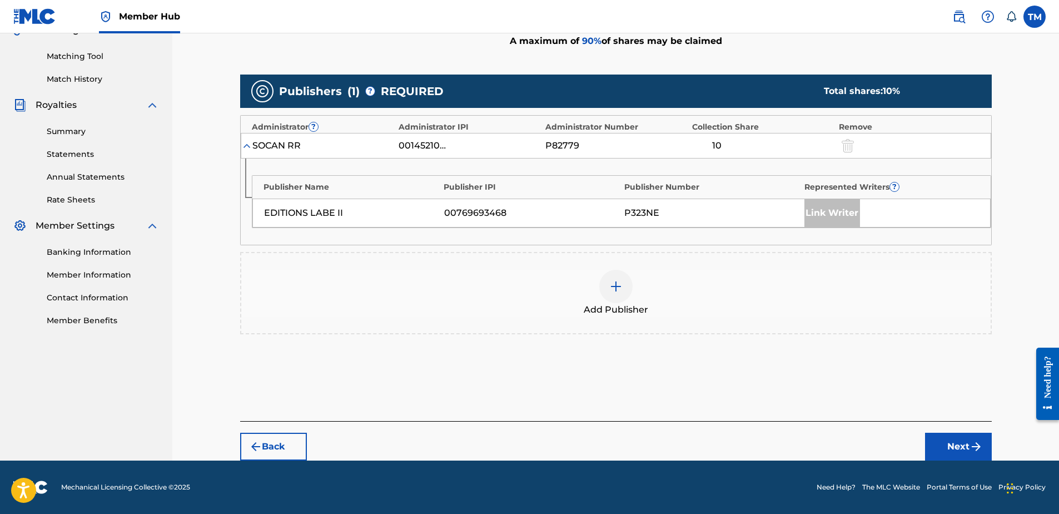
click at [603, 283] on div at bounding box center [615, 286] width 33 height 33
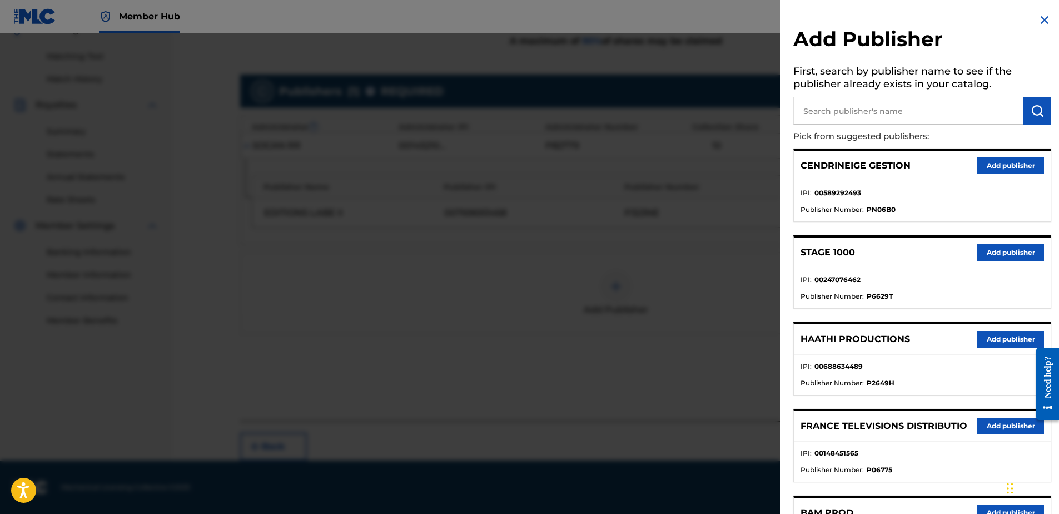
click at [849, 108] on input "text" at bounding box center [908, 111] width 230 height 28
type input "Indiica"
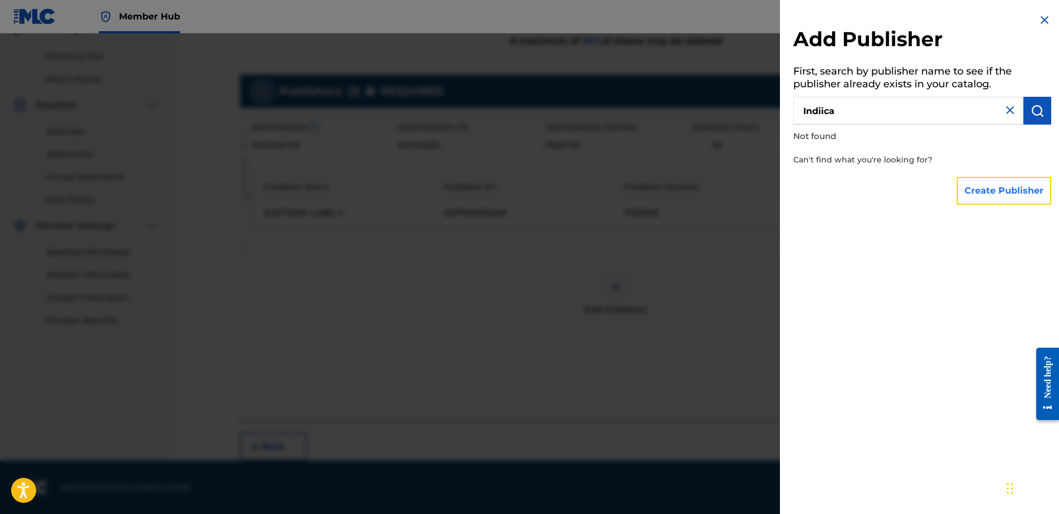
click at [989, 182] on button "Create Publisher" at bounding box center [1003, 191] width 94 height 28
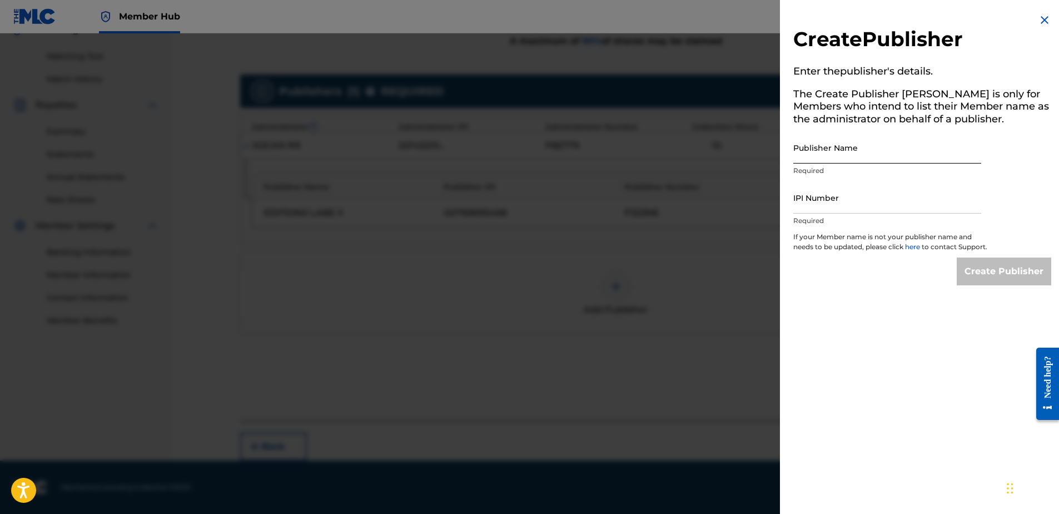
click at [826, 148] on input "Publisher Name" at bounding box center [887, 148] width 188 height 32
type input "Indica Records Inc."
click at [841, 204] on input "IPI Number" at bounding box center [887, 198] width 188 height 32
paste input "00541431387"
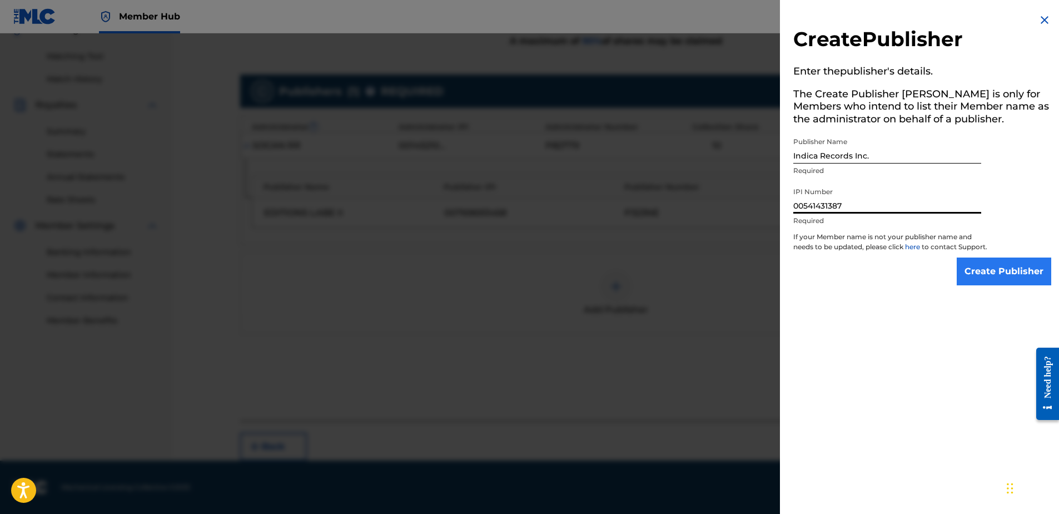
type input "00541431387"
click at [992, 280] on input "Create Publisher" at bounding box center [1003, 271] width 94 height 28
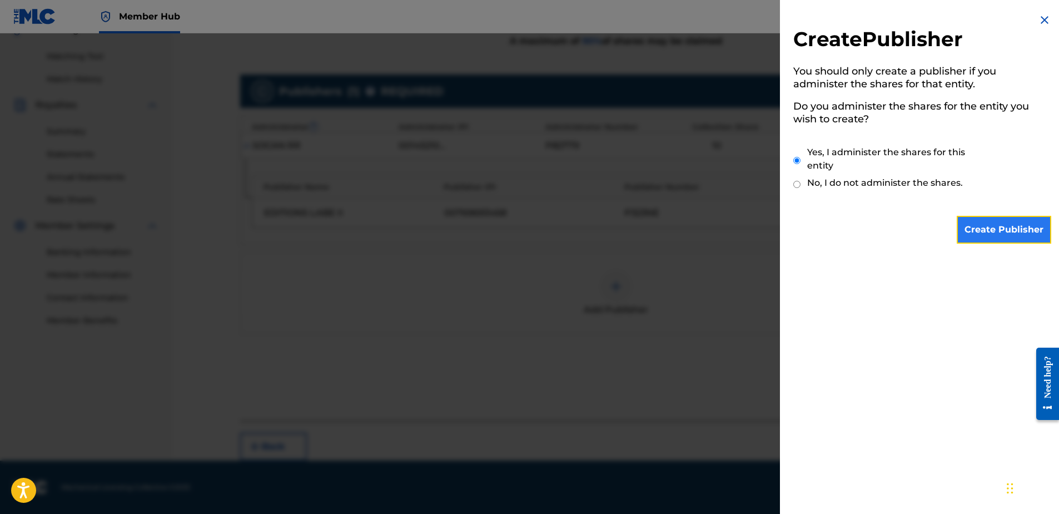
click at [1000, 221] on input "Create Publisher" at bounding box center [1003, 230] width 94 height 28
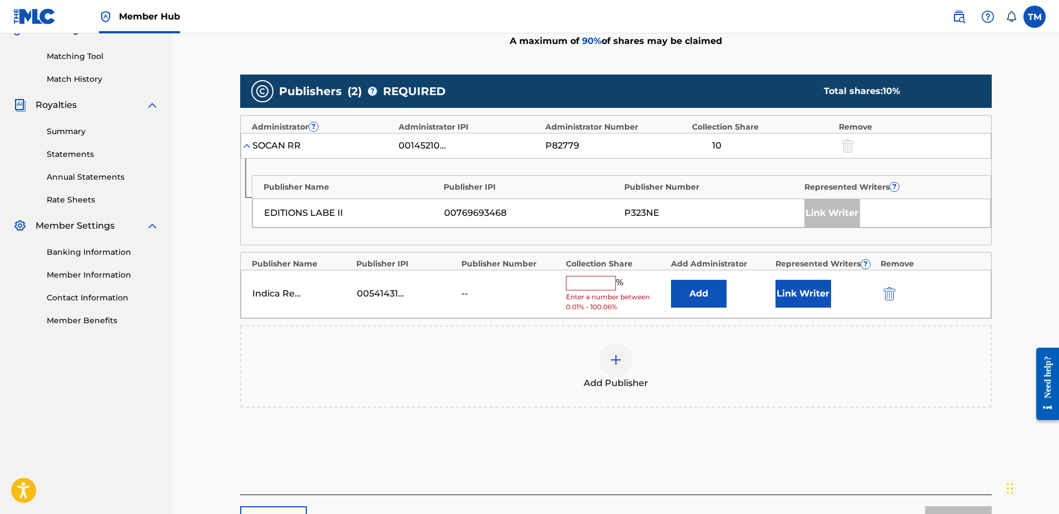
click at [585, 283] on input "text" at bounding box center [591, 283] width 50 height 14
click at [710, 286] on button "Add" at bounding box center [699, 294] width 56 height 28
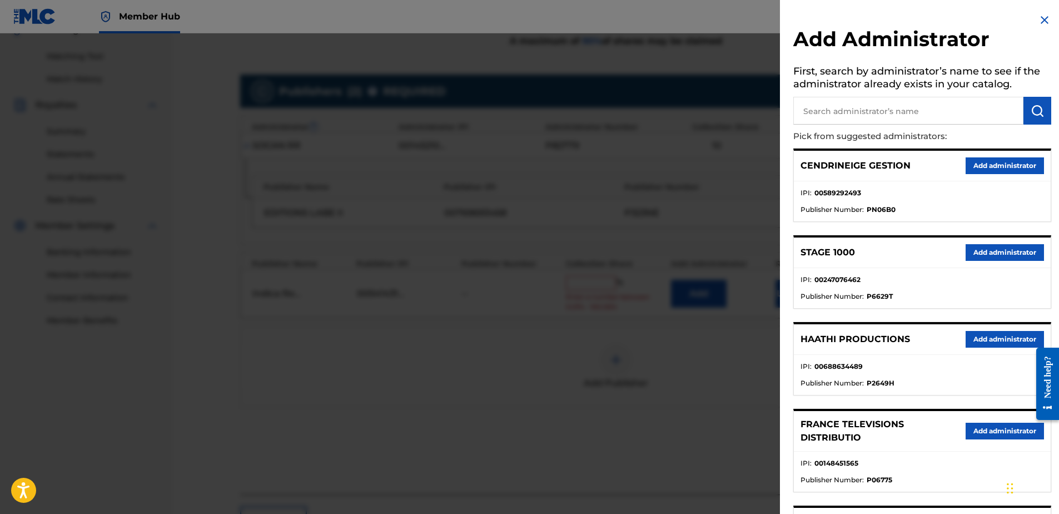
click at [863, 112] on input "text" at bounding box center [908, 111] width 230 height 28
type input "9057"
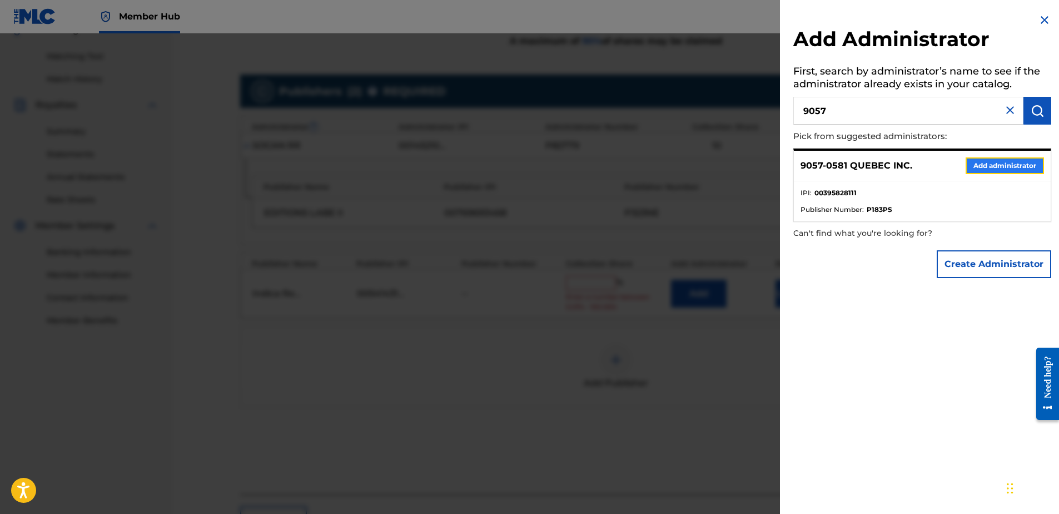
click at [995, 171] on button "Add administrator" at bounding box center [1004, 165] width 78 height 17
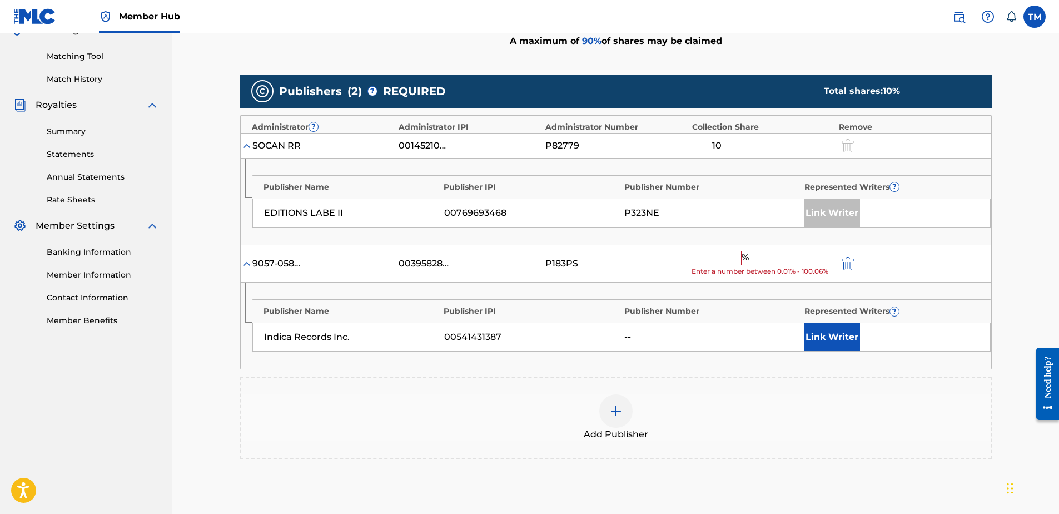
click at [705, 259] on input "text" at bounding box center [716, 258] width 50 height 14
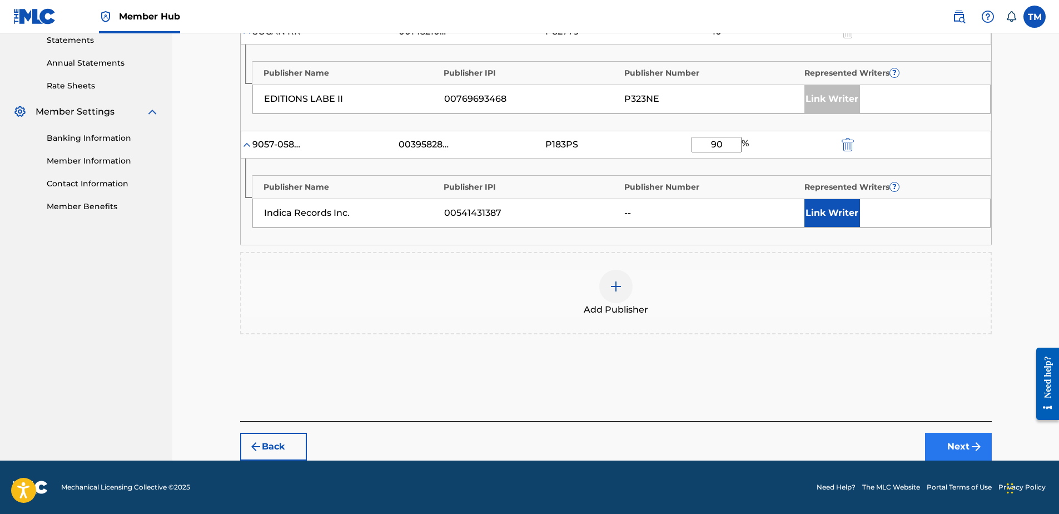
type input "90"
click at [951, 450] on button "Next" at bounding box center [958, 446] width 67 height 28
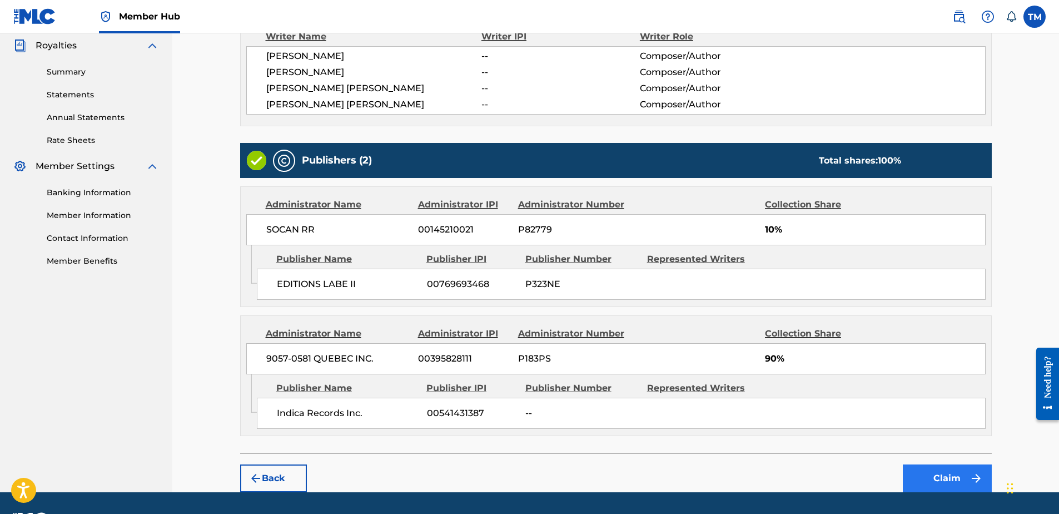
scroll to position [365, 0]
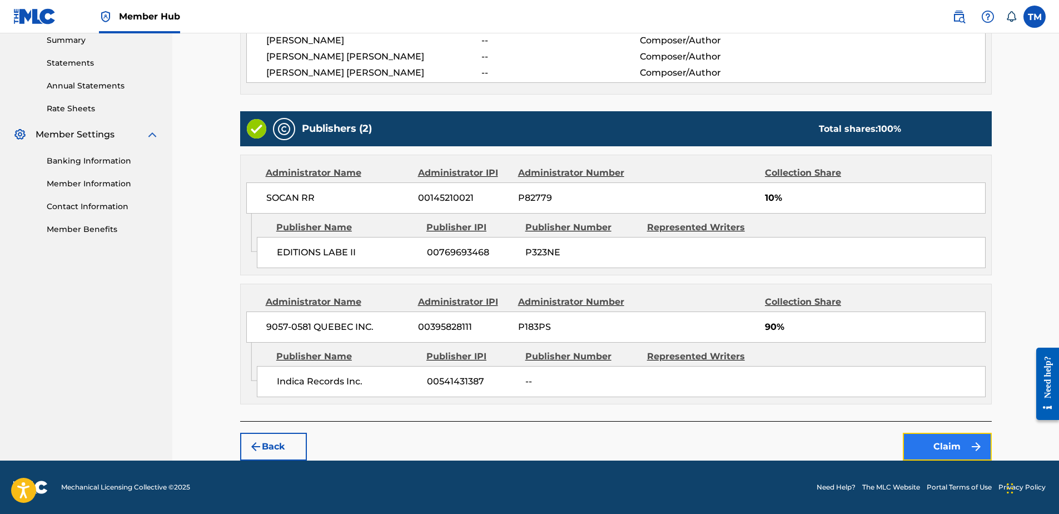
click at [955, 445] on button "Claim" at bounding box center [947, 446] width 89 height 28
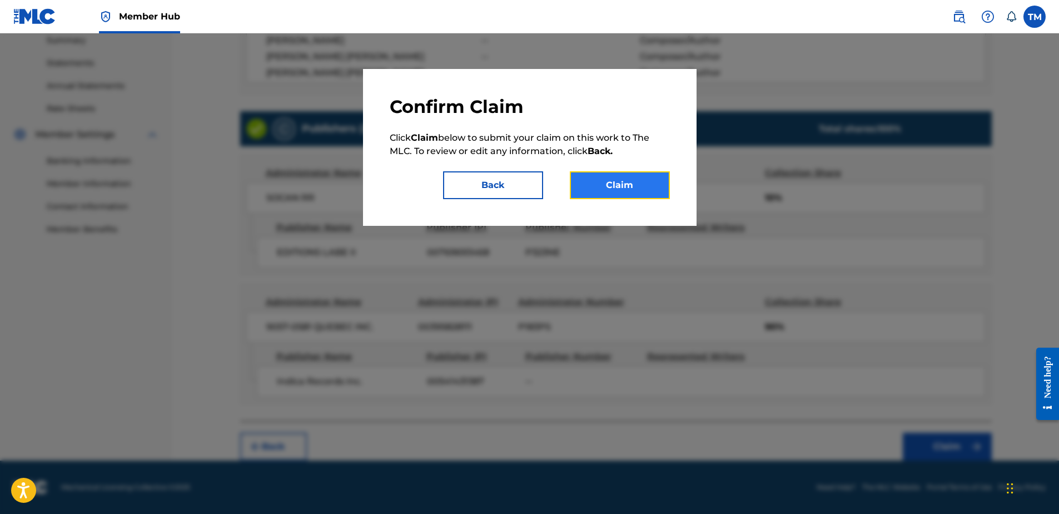
click at [608, 179] on button "Claim" at bounding box center [620, 185] width 100 height 28
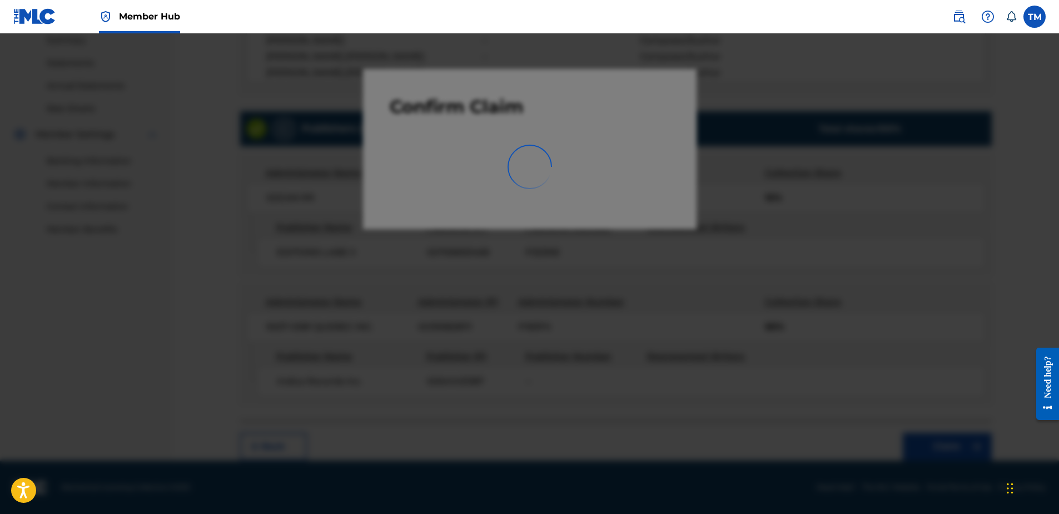
scroll to position [153, 0]
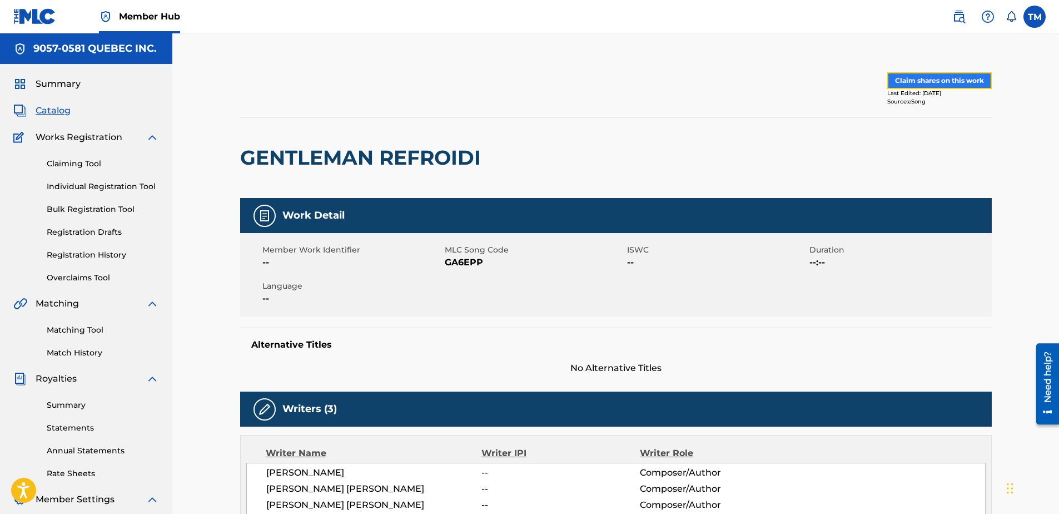
click at [908, 81] on button "Claim shares on this work" at bounding box center [939, 80] width 104 height 17
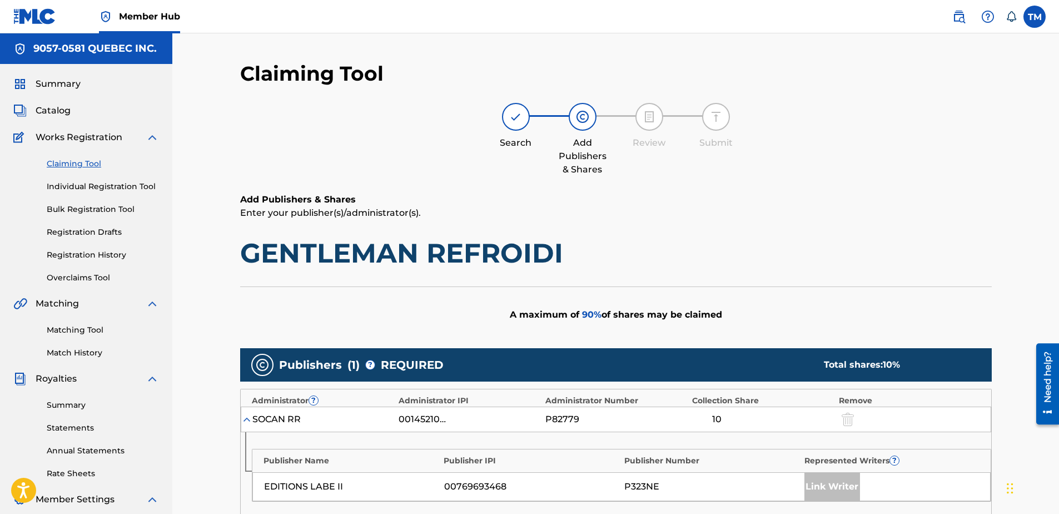
scroll to position [273, 0]
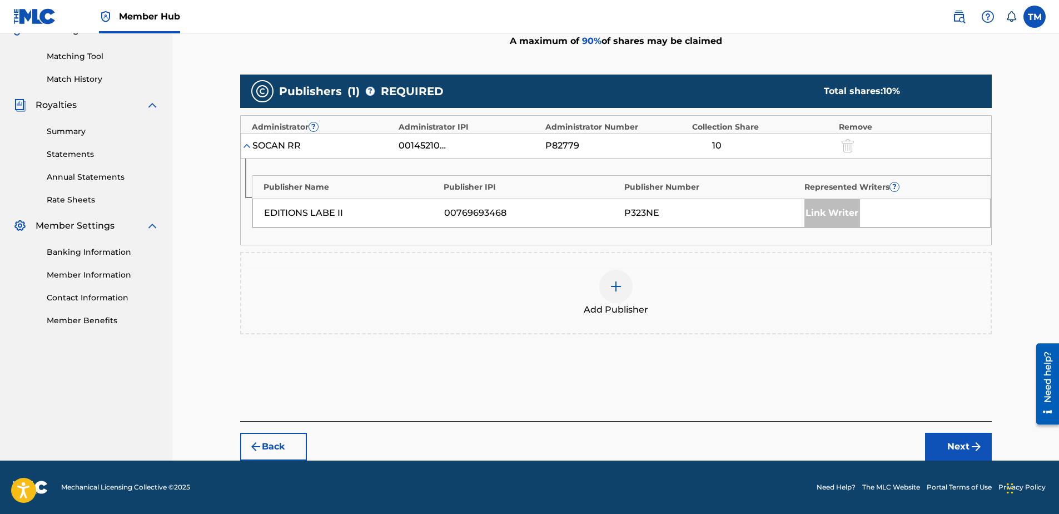
click at [631, 317] on div "Add Publisher" at bounding box center [615, 293] width 751 height 82
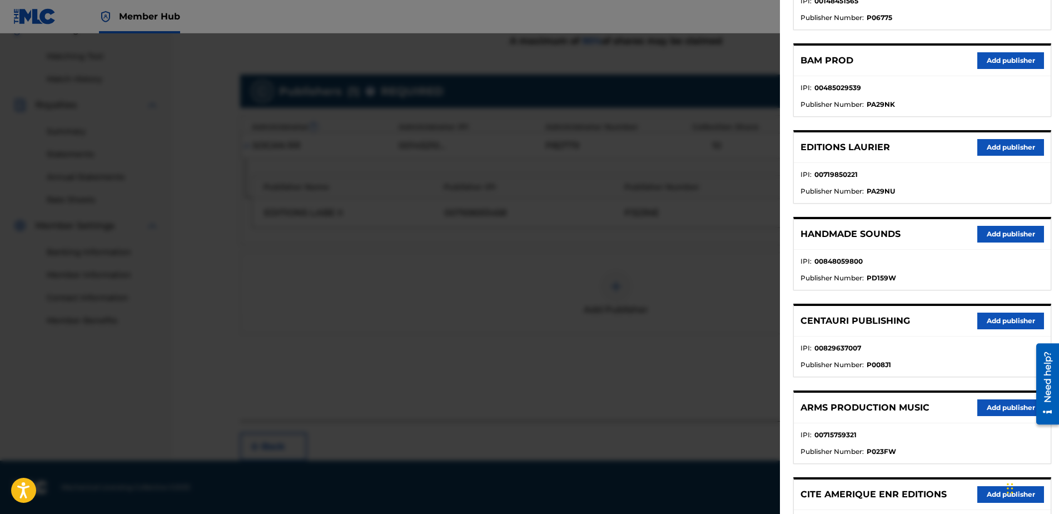
scroll to position [564, 0]
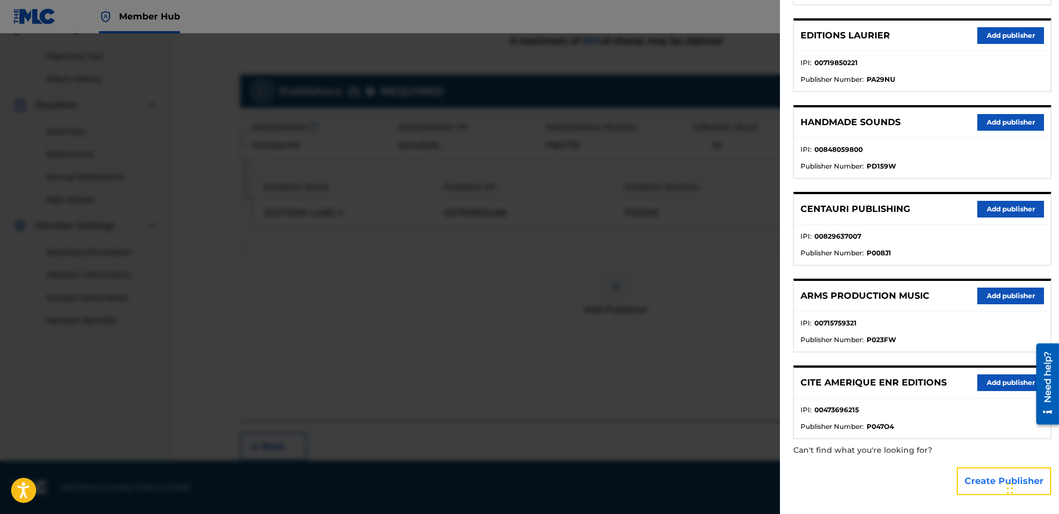
click at [966, 484] on button "Create Publisher" at bounding box center [1003, 481] width 94 height 28
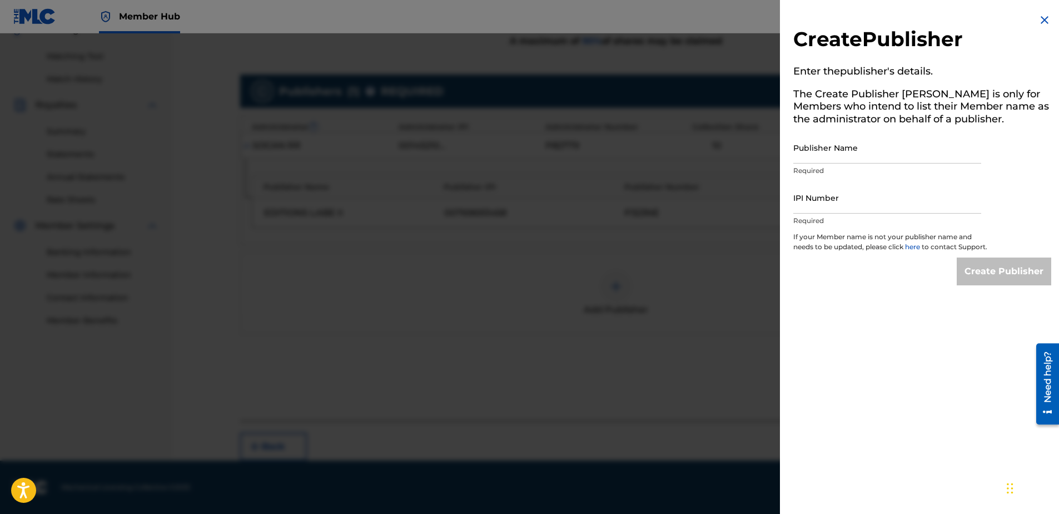
scroll to position [0, 0]
click at [820, 153] on input "Publisher Name" at bounding box center [887, 148] width 188 height 32
type input "Indica Records Inc."
click at [836, 208] on input "IPI Number" at bounding box center [887, 198] width 188 height 32
paste input "00541431387"
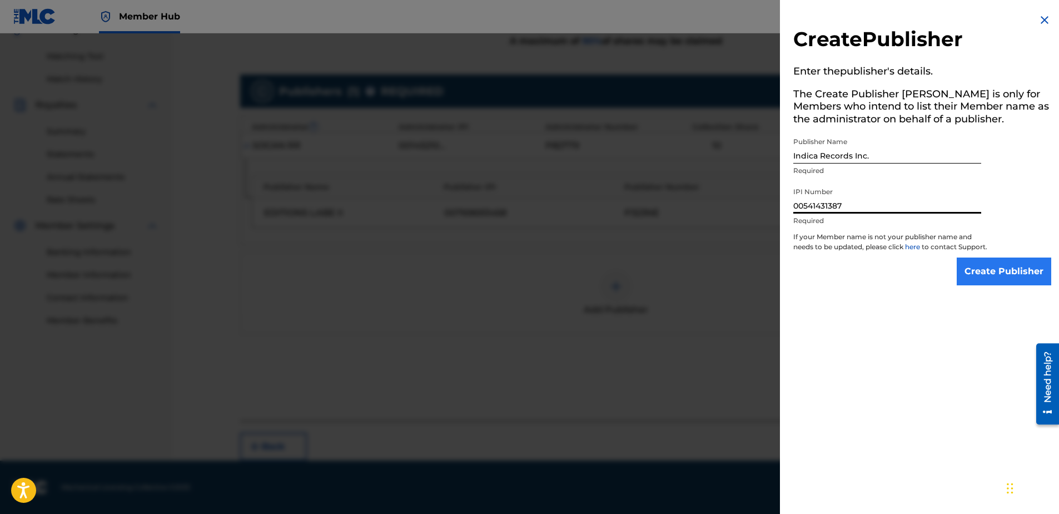
type input "00541431387"
click at [1016, 280] on input "Create Publisher" at bounding box center [1003, 271] width 94 height 28
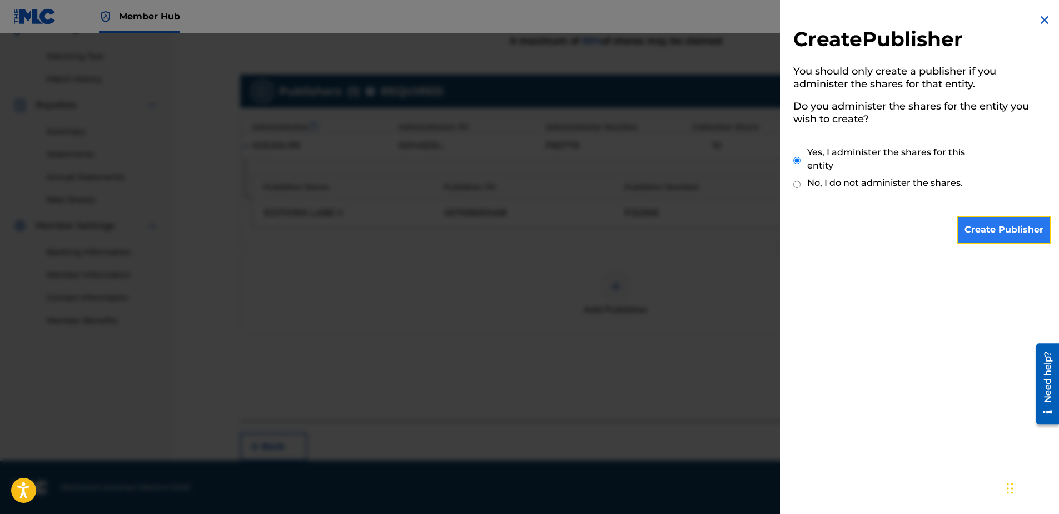
click at [1005, 238] on input "Create Publisher" at bounding box center [1003, 230] width 94 height 28
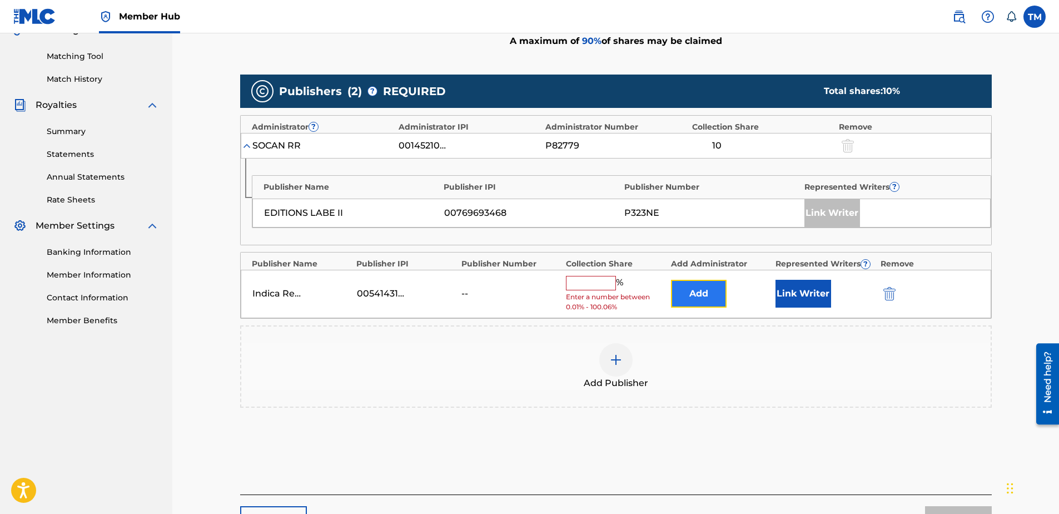
click at [680, 292] on button "Add" at bounding box center [699, 294] width 56 height 28
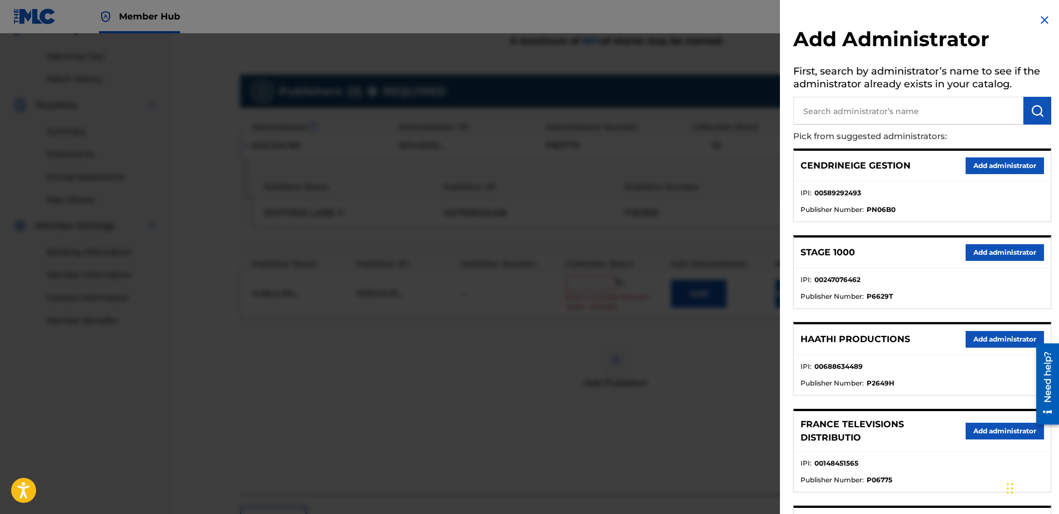
click at [877, 114] on input "text" at bounding box center [908, 111] width 230 height 28
type input "9057"
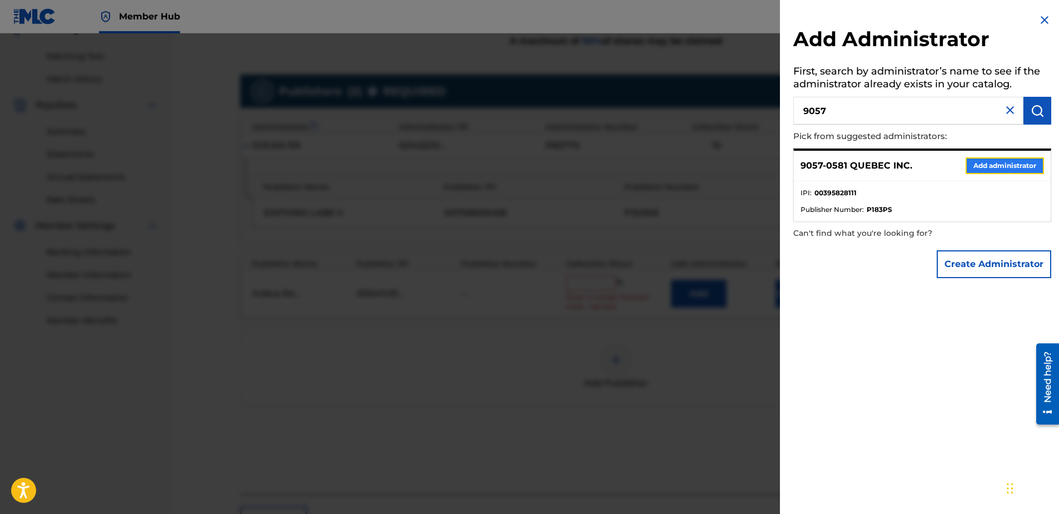
click at [991, 168] on button "Add administrator" at bounding box center [1004, 165] width 78 height 17
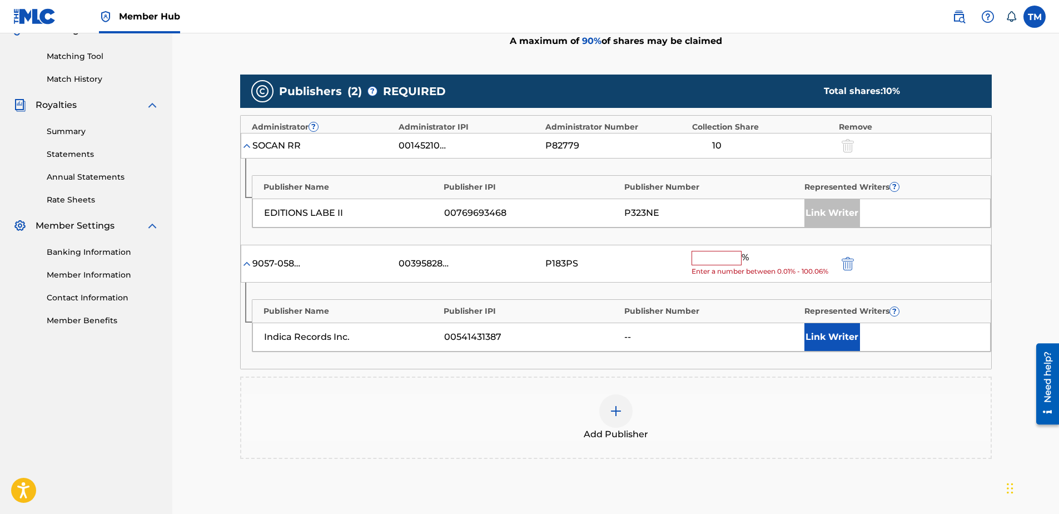
click at [712, 256] on input "text" at bounding box center [716, 258] width 50 height 14
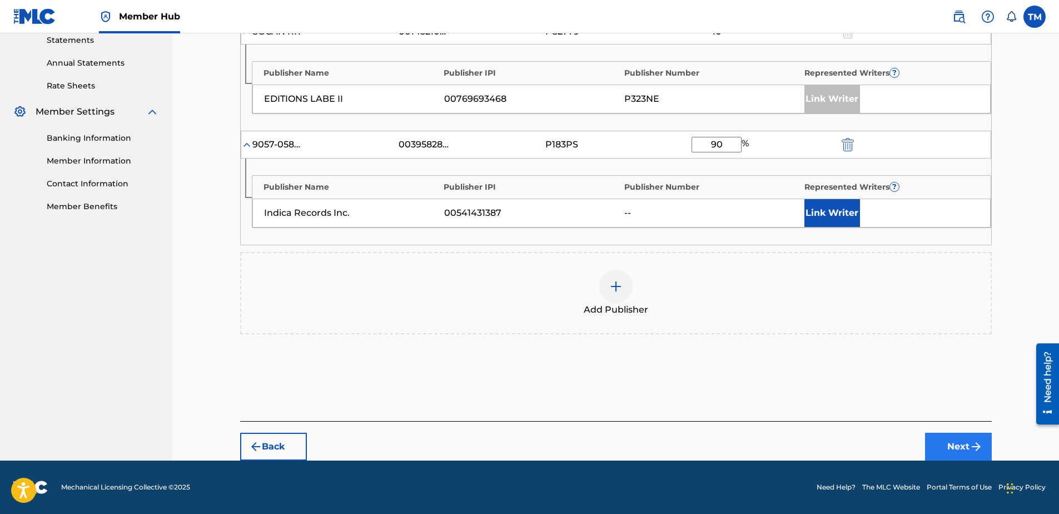
type input "90"
click at [960, 442] on button "Next" at bounding box center [958, 446] width 67 height 28
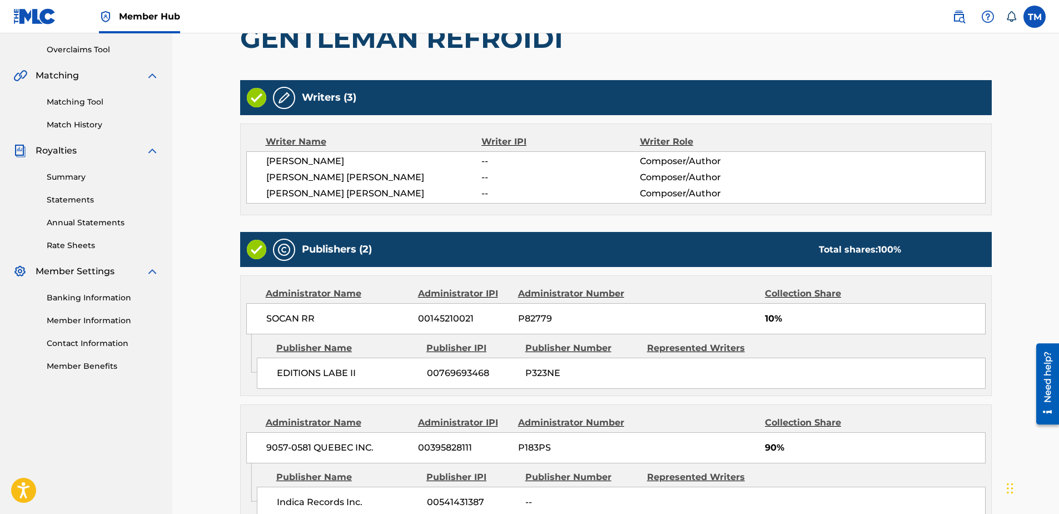
scroll to position [348, 0]
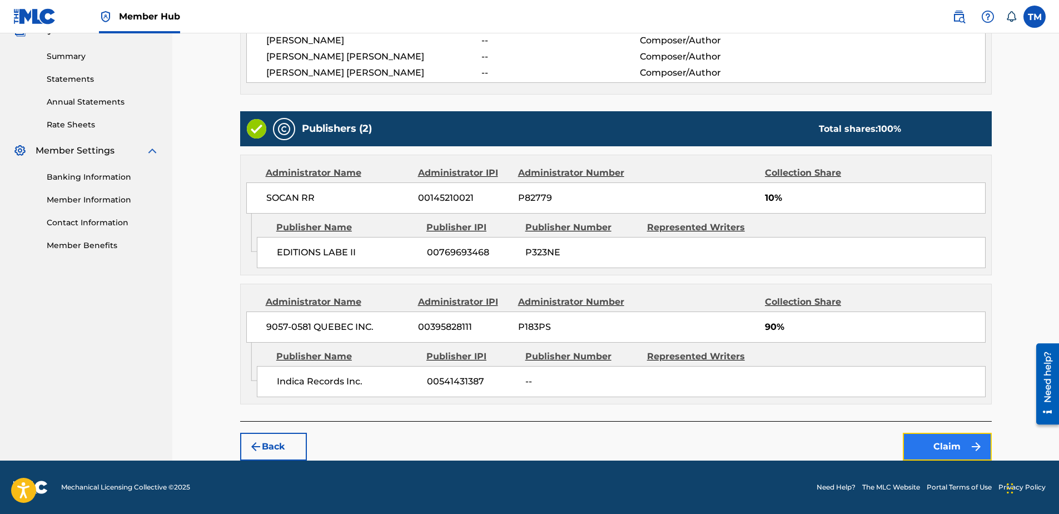
click at [953, 449] on button "Claim" at bounding box center [947, 446] width 89 height 28
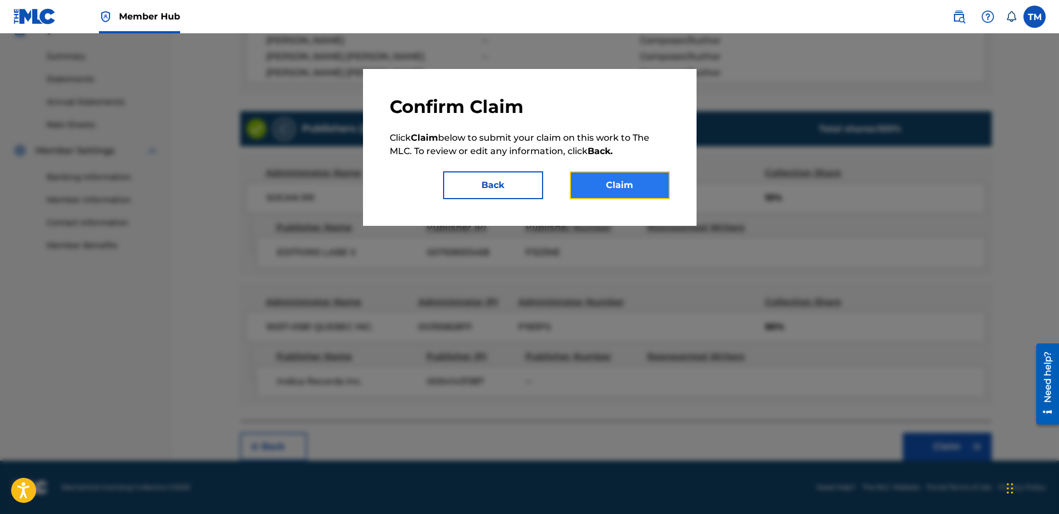
click at [616, 187] on button "Claim" at bounding box center [620, 185] width 100 height 28
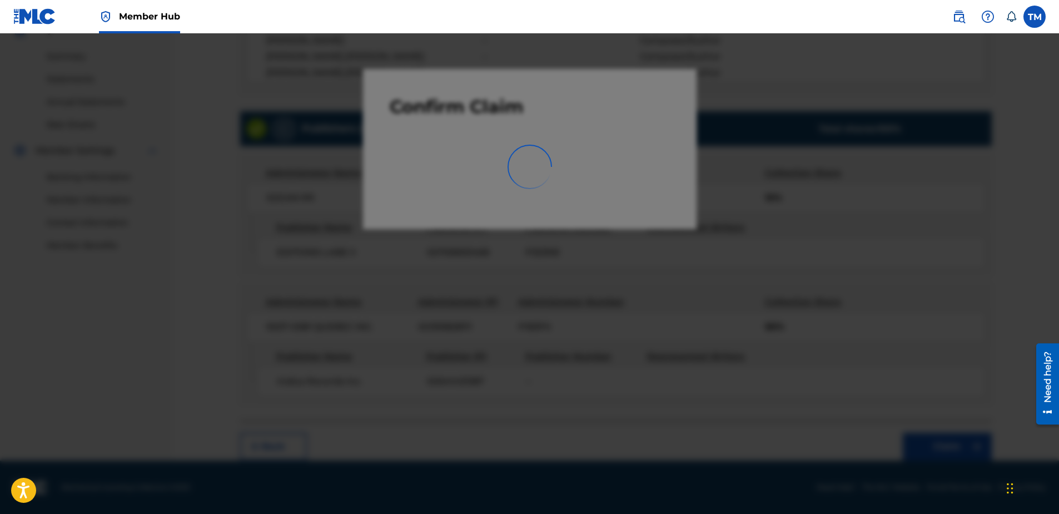
scroll to position [153, 0]
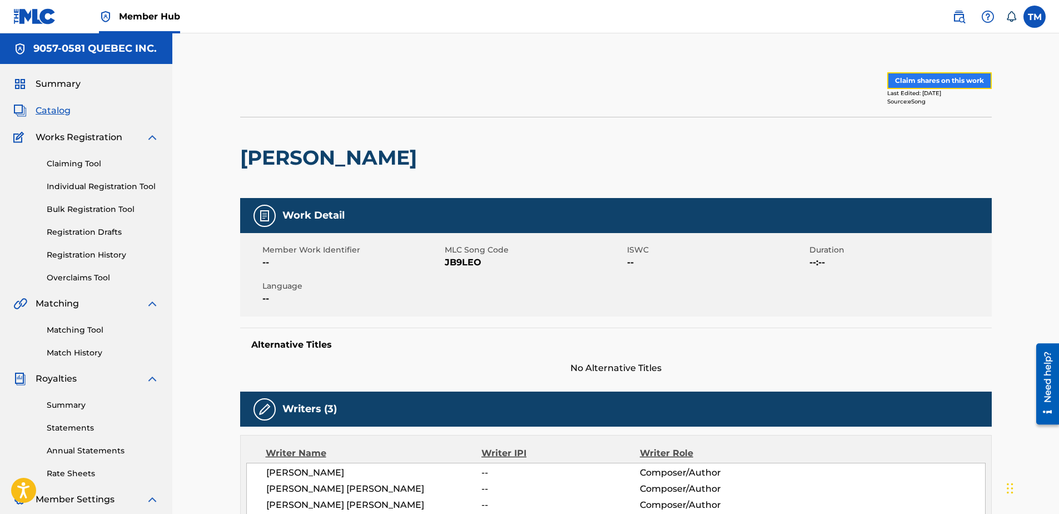
click at [939, 84] on button "Claim shares on this work" at bounding box center [939, 80] width 104 height 17
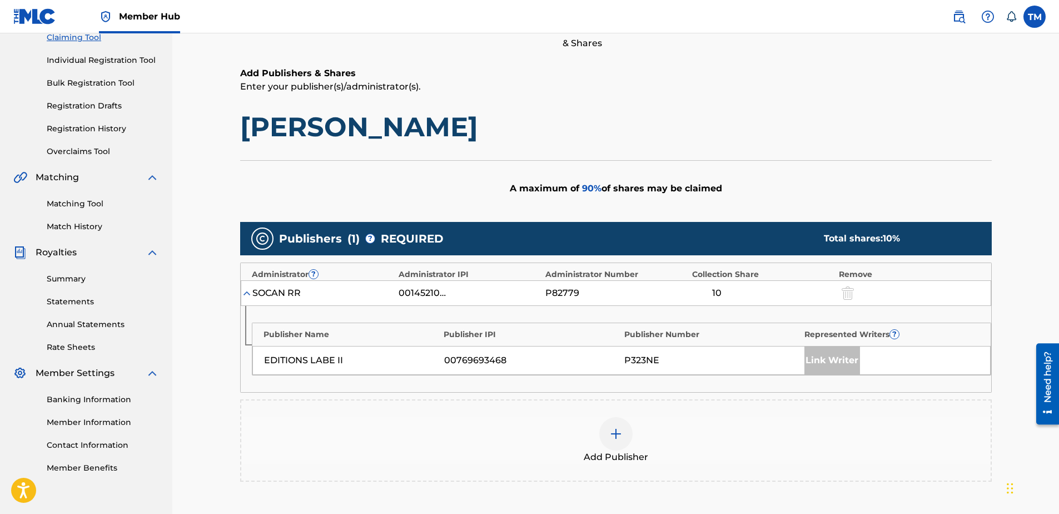
scroll to position [273, 0]
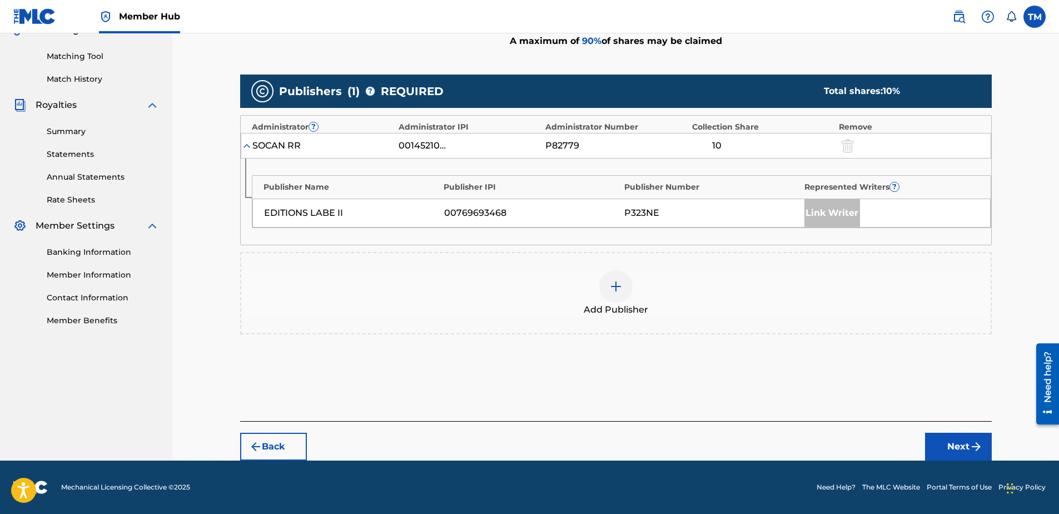
click at [623, 299] on div at bounding box center [615, 286] width 33 height 33
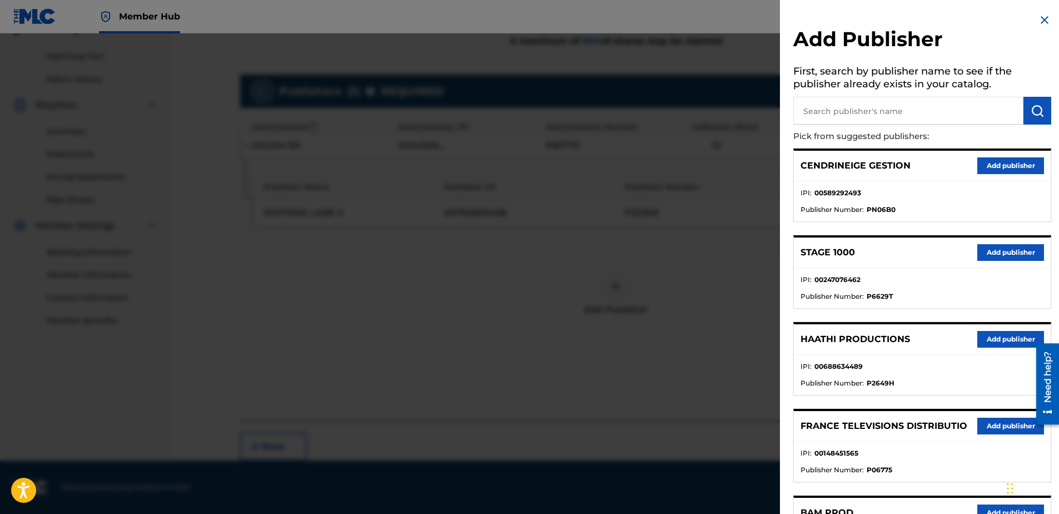
click at [850, 111] on input "text" at bounding box center [908, 111] width 230 height 28
type input "9"
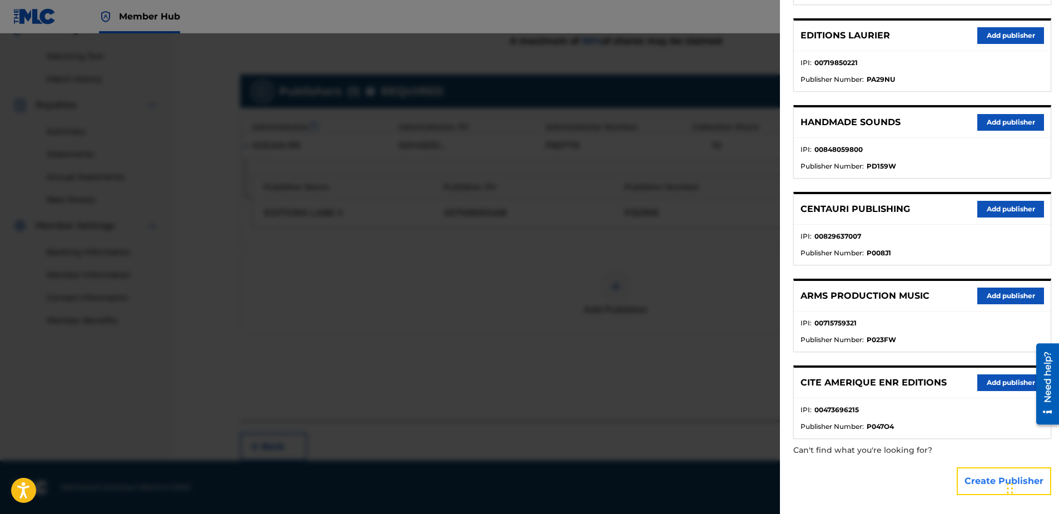
click at [976, 480] on button "Create Publisher" at bounding box center [1003, 481] width 94 height 28
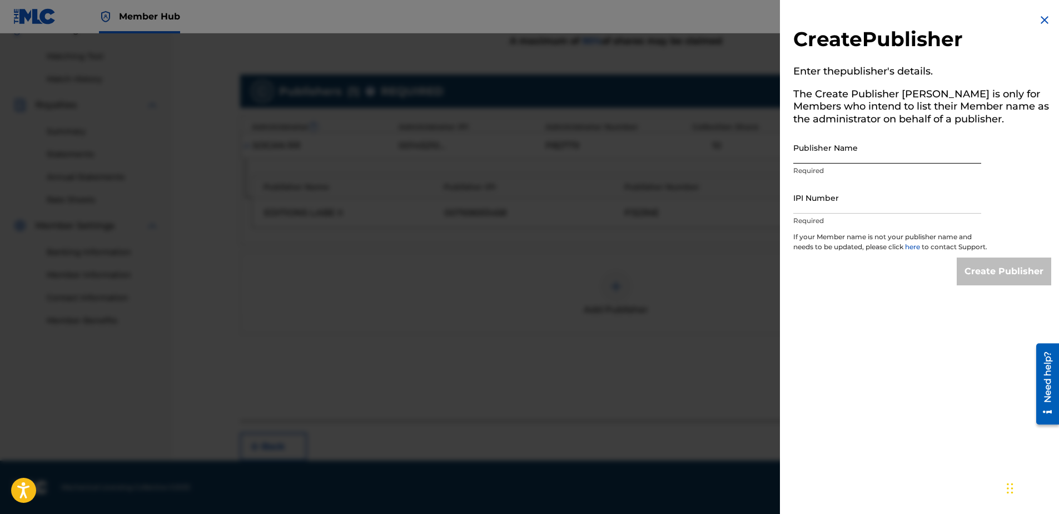
click at [830, 154] on input "Publisher Name" at bounding box center [887, 148] width 188 height 32
type input "Indica Records Inc."
click at [825, 203] on input "IPI Number" at bounding box center [887, 198] width 188 height 32
paste input "00541431387"
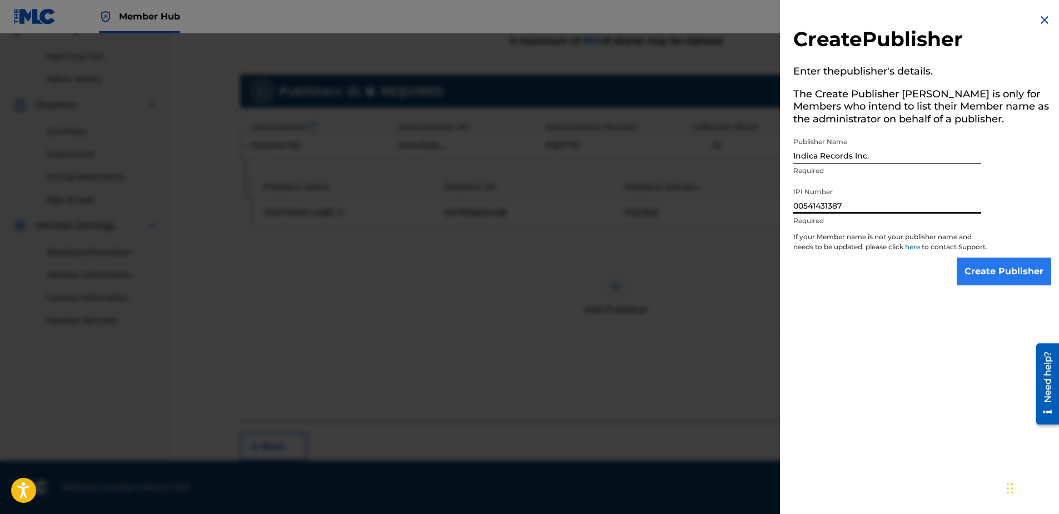
type input "00541431387"
click at [990, 273] on input "Create Publisher" at bounding box center [1003, 271] width 94 height 28
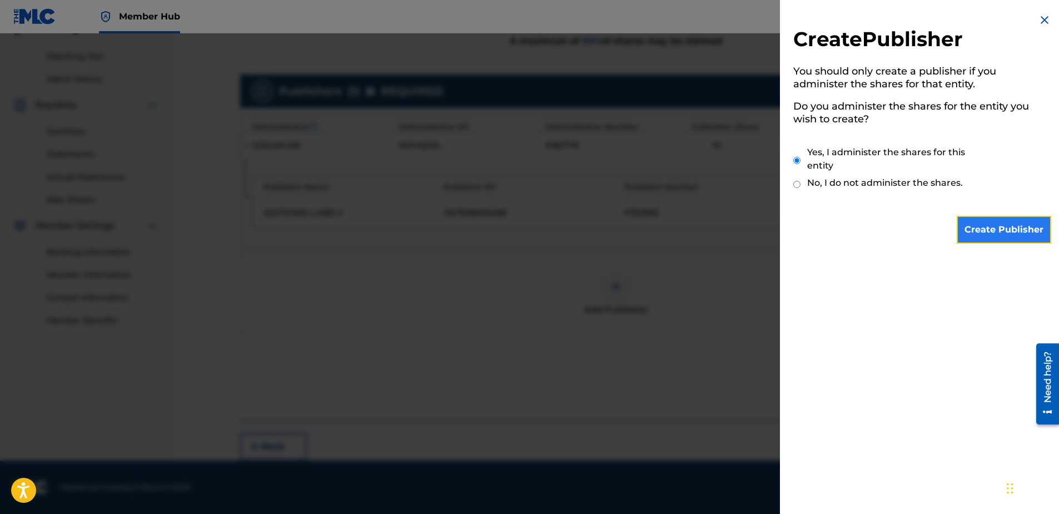
click at [978, 230] on input "Create Publisher" at bounding box center [1003, 230] width 94 height 28
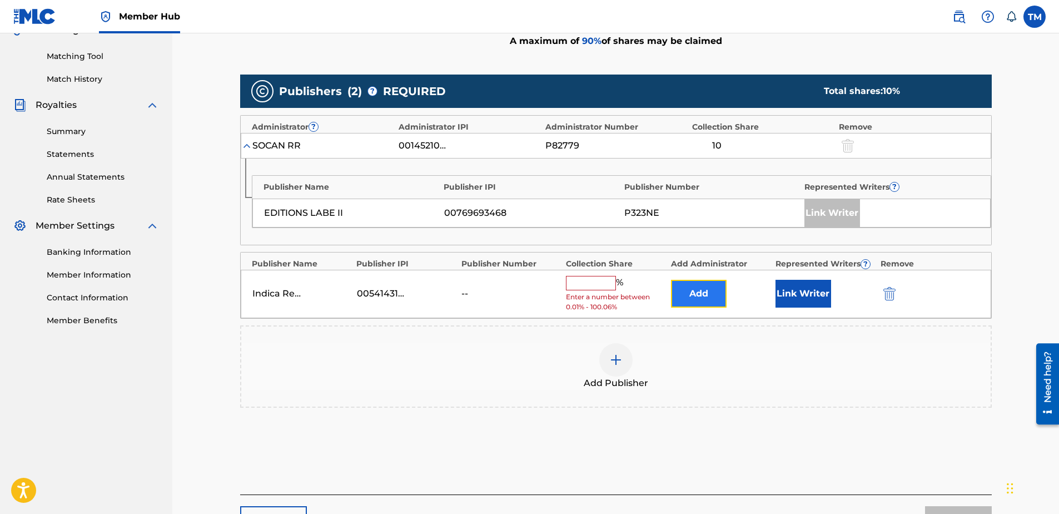
click at [712, 290] on button "Add" at bounding box center [699, 294] width 56 height 28
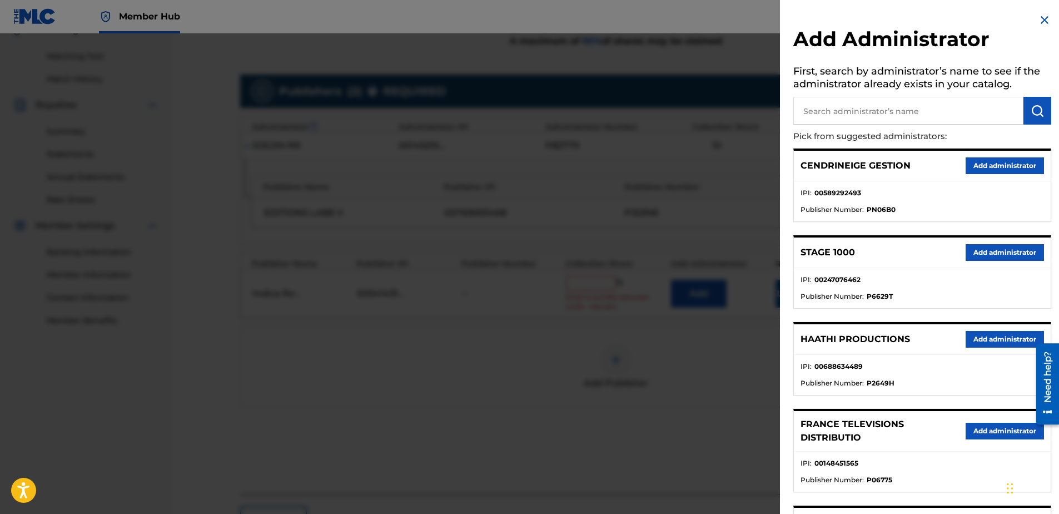
click at [910, 117] on input "text" at bounding box center [908, 111] width 230 height 28
type input "9057"
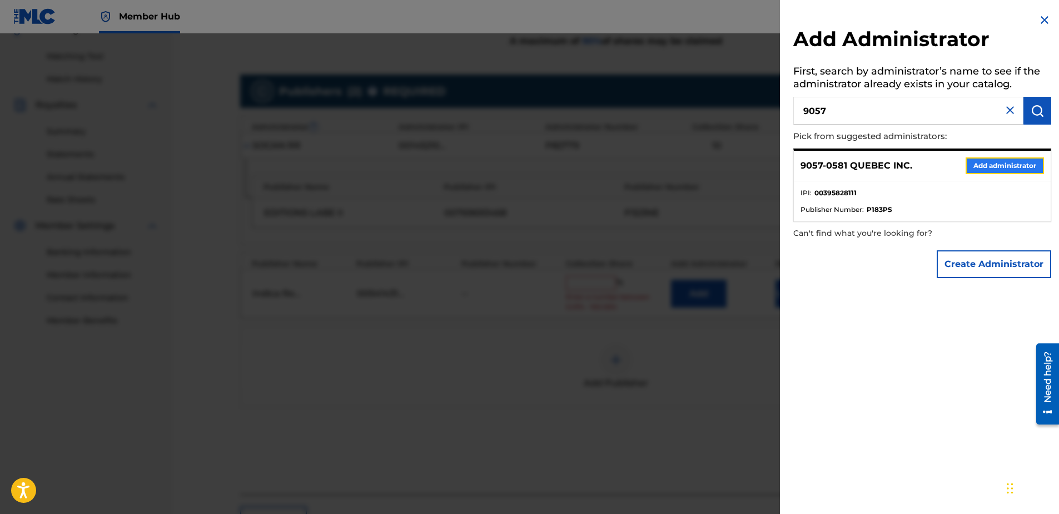
click at [998, 164] on button "Add administrator" at bounding box center [1004, 165] width 78 height 17
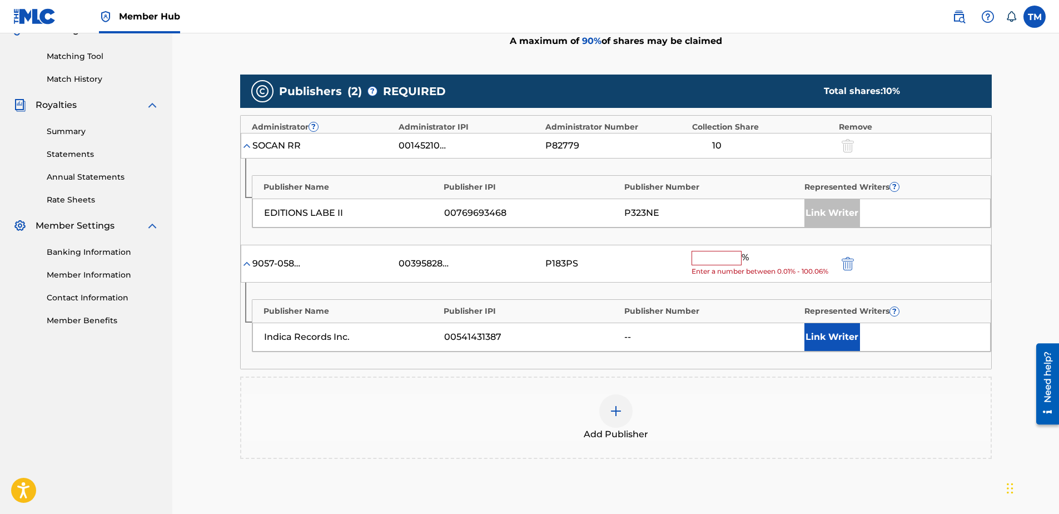
click at [720, 258] on input "text" at bounding box center [716, 258] width 50 height 14
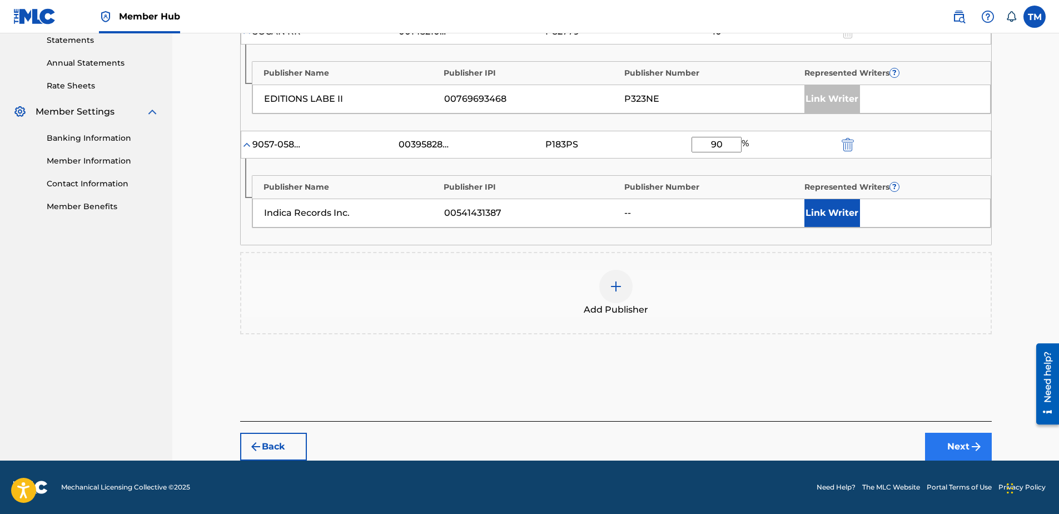
type input "90"
click at [964, 451] on button "Next" at bounding box center [958, 446] width 67 height 28
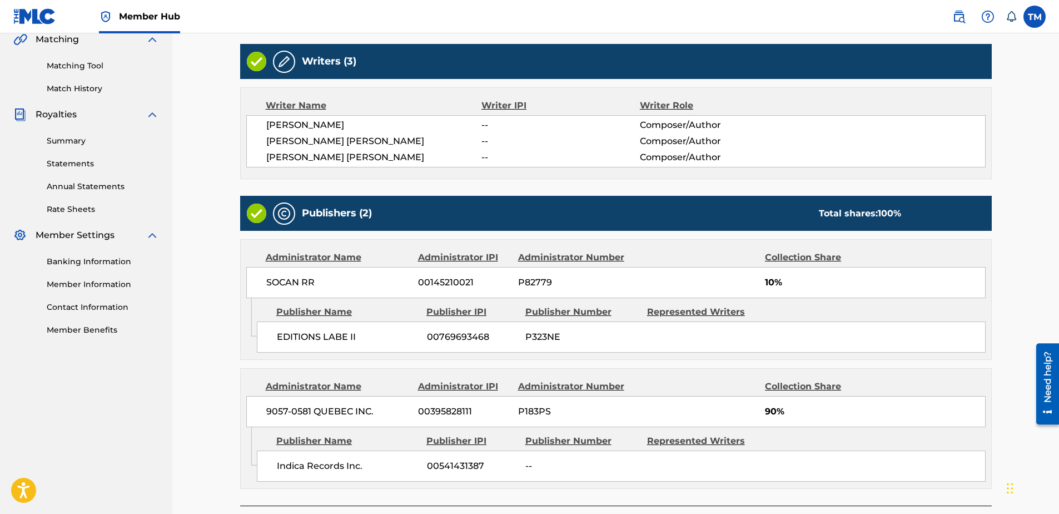
scroll to position [348, 0]
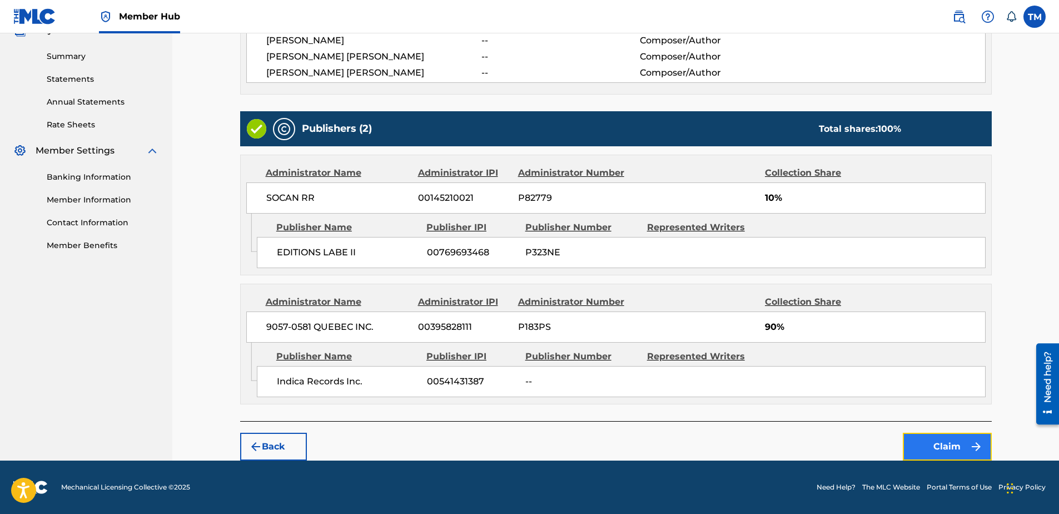
click at [940, 452] on button "Claim" at bounding box center [947, 446] width 89 height 28
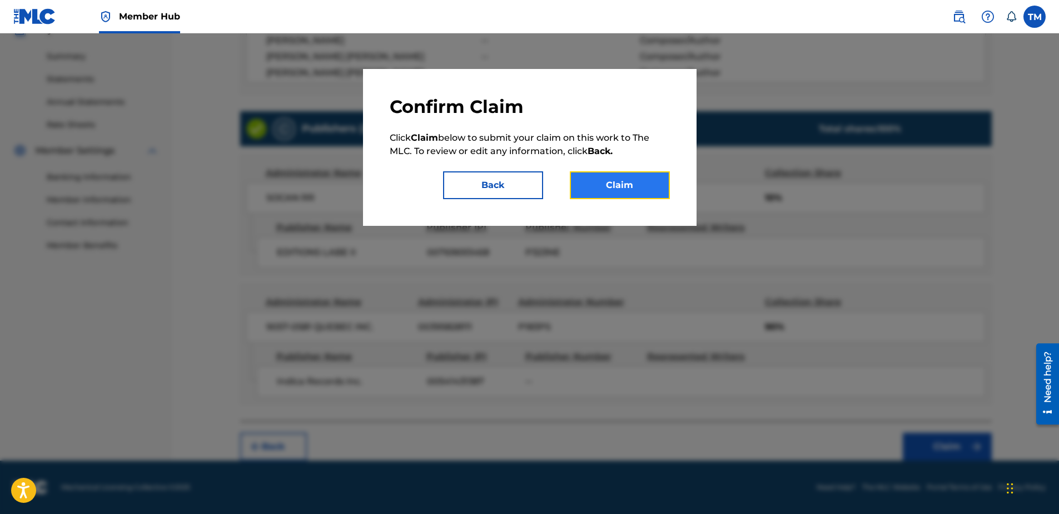
click at [645, 186] on button "Claim" at bounding box center [620, 185] width 100 height 28
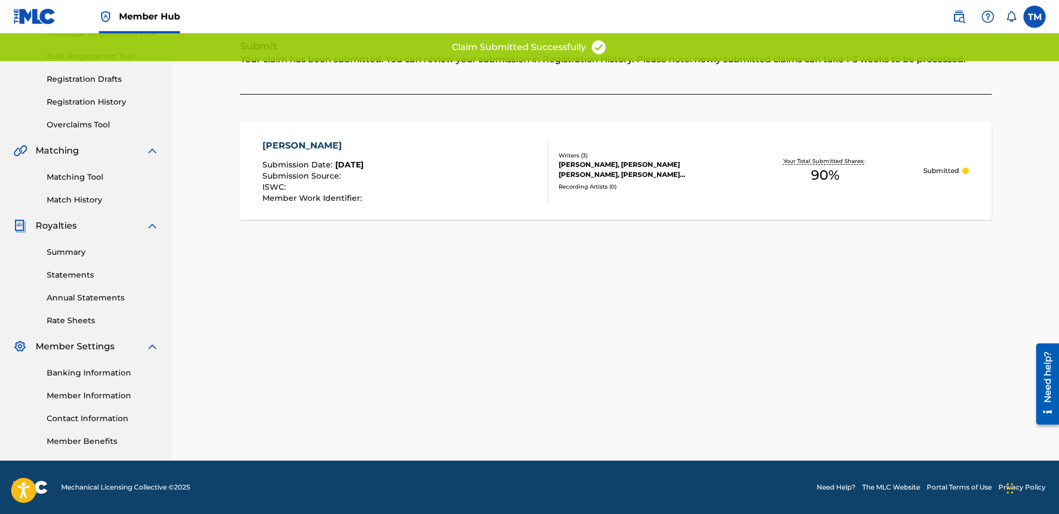
scroll to position [153, 0]
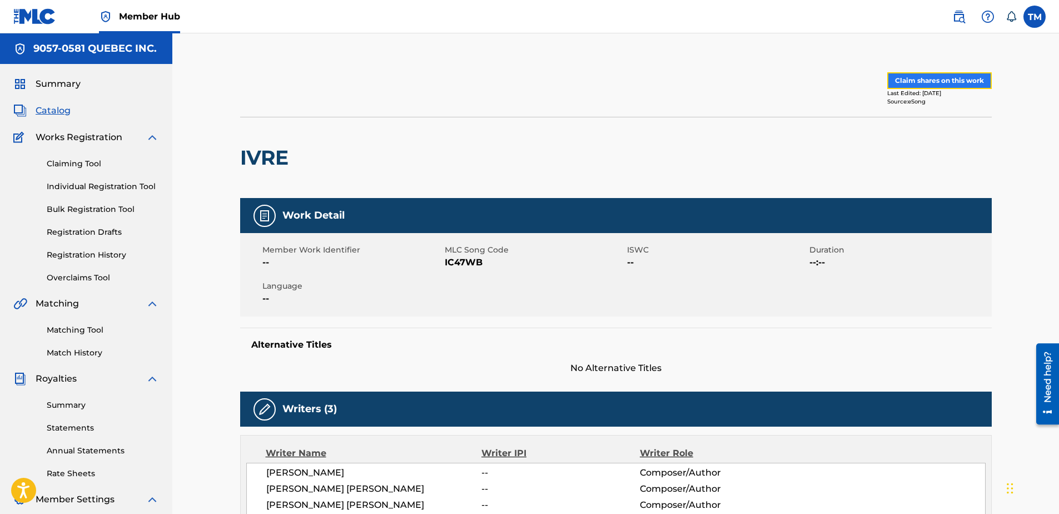
click at [948, 81] on button "Claim shares on this work" at bounding box center [939, 80] width 104 height 17
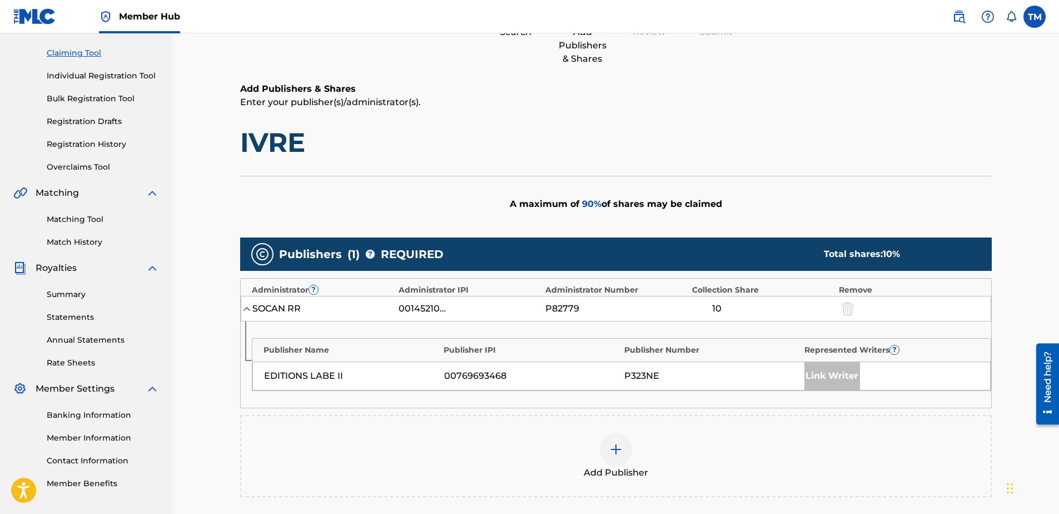
scroll to position [222, 0]
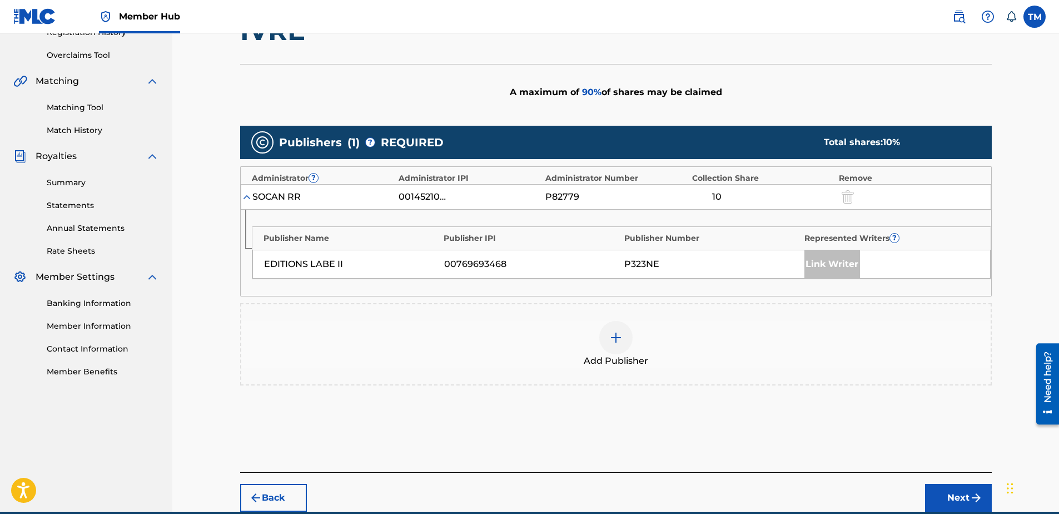
click at [617, 345] on div at bounding box center [615, 337] width 33 height 33
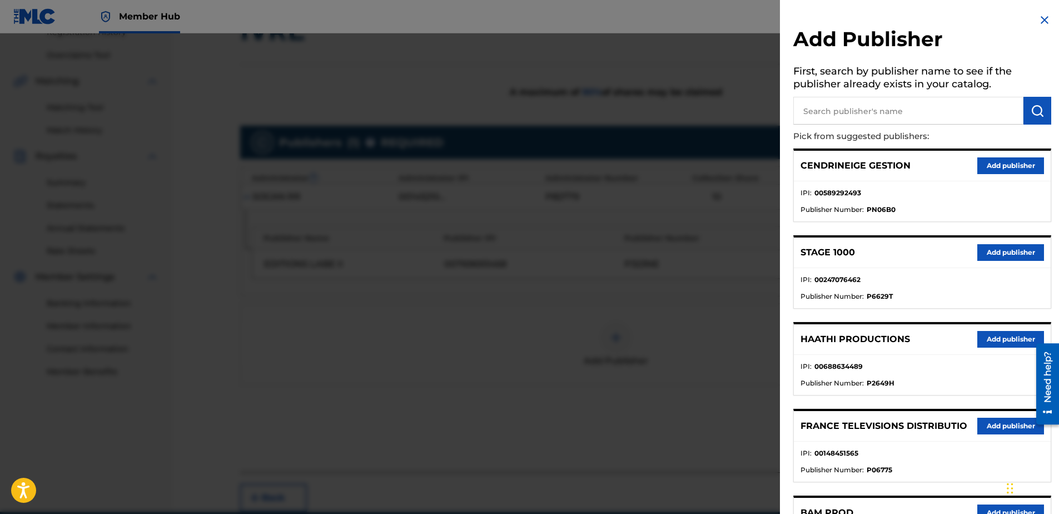
click at [843, 106] on input "text" at bounding box center [908, 111] width 230 height 28
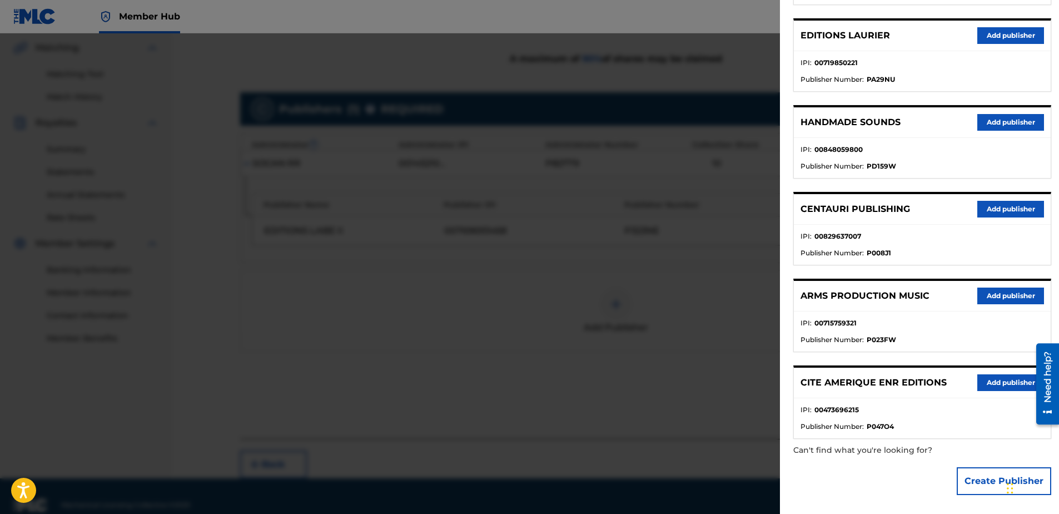
scroll to position [273, 0]
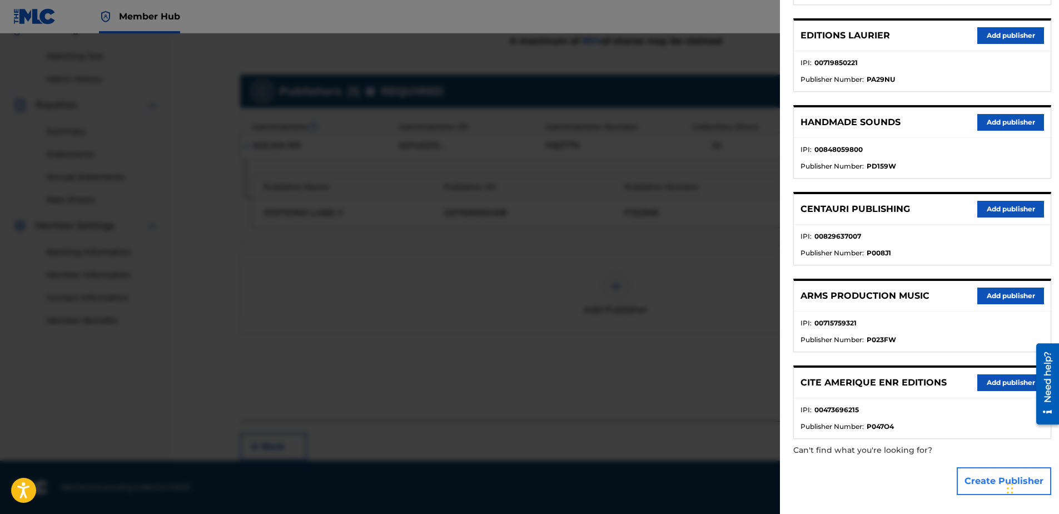
type input "Indica Records Inc"
drag, startPoint x: 988, startPoint y: 480, endPoint x: 974, endPoint y: 442, distance: 39.7
click at [988, 480] on button "Create Publisher" at bounding box center [1003, 481] width 94 height 28
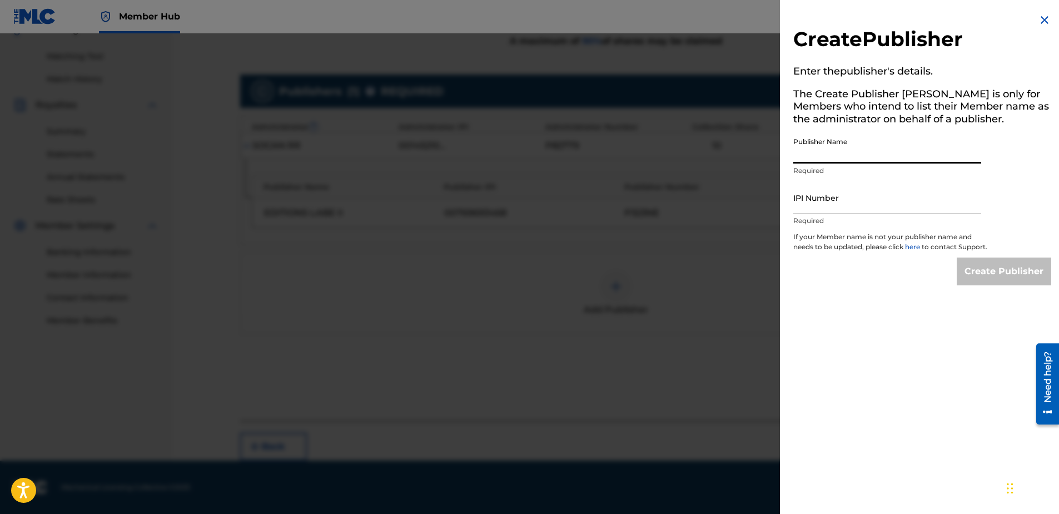
click at [815, 157] on input "Publisher Name" at bounding box center [887, 148] width 188 height 32
type input "Indica Records Inc."
click at [840, 200] on input "IPI Number" at bounding box center [887, 198] width 188 height 32
paste input "00541431387"
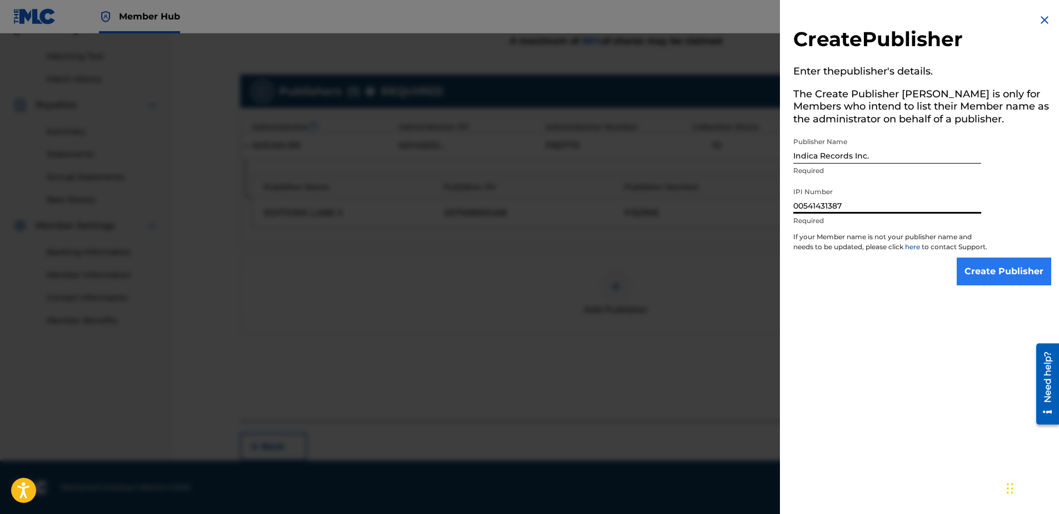
type input "00541431387"
click at [1000, 282] on input "Create Publisher" at bounding box center [1003, 271] width 94 height 28
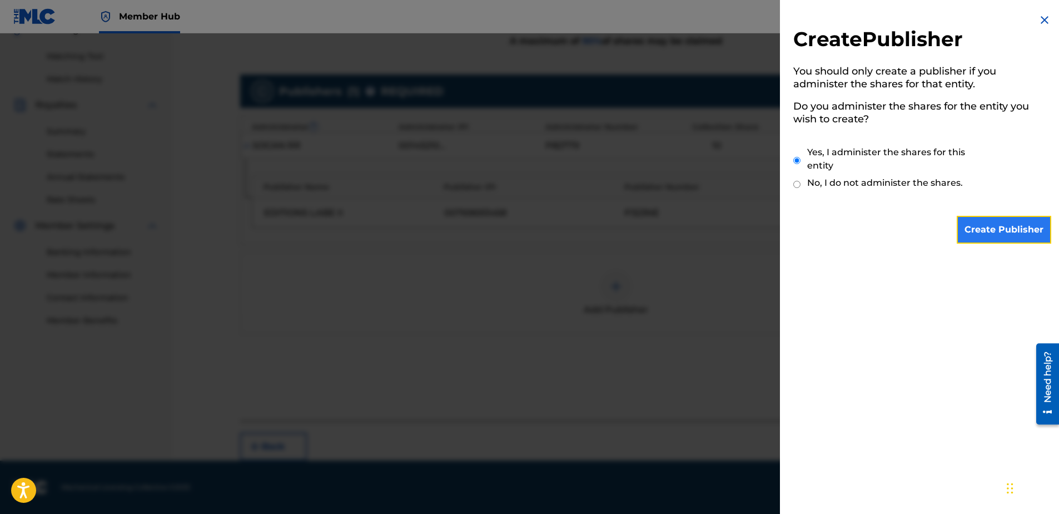
click at [979, 230] on input "Create Publisher" at bounding box center [1003, 230] width 94 height 28
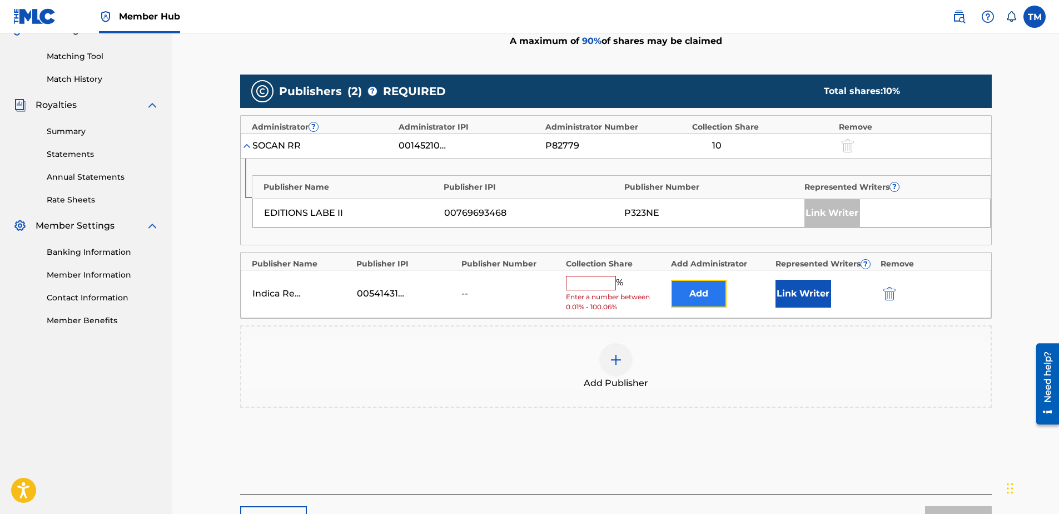
click at [687, 295] on button "Add" at bounding box center [699, 294] width 56 height 28
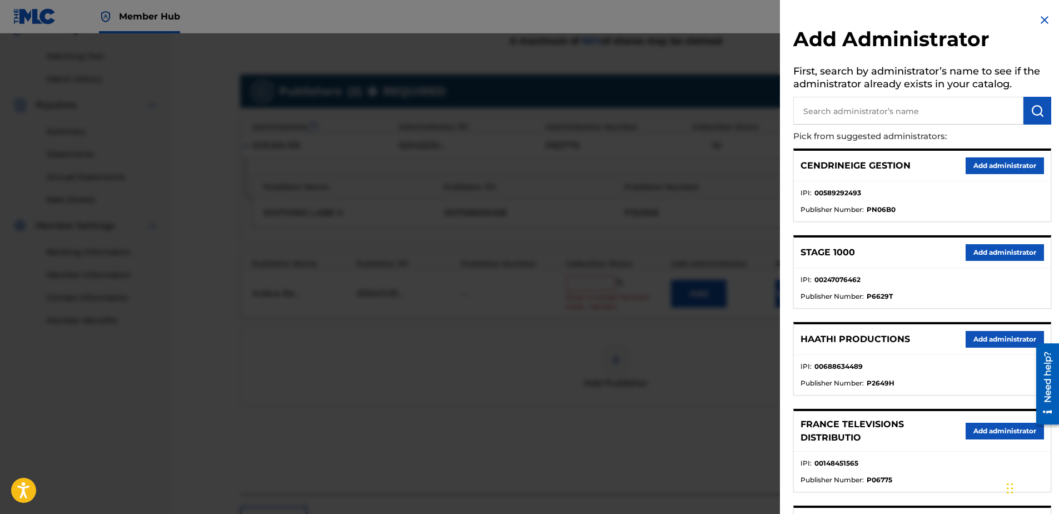
click at [923, 108] on input "text" at bounding box center [908, 111] width 230 height 28
type input "9057"
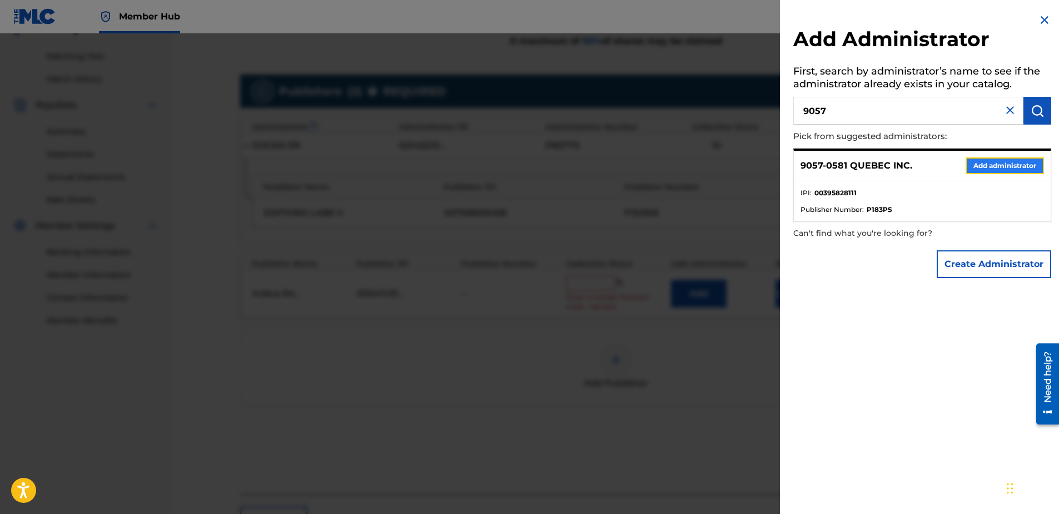
click at [971, 165] on button "Add administrator" at bounding box center [1004, 165] width 78 height 17
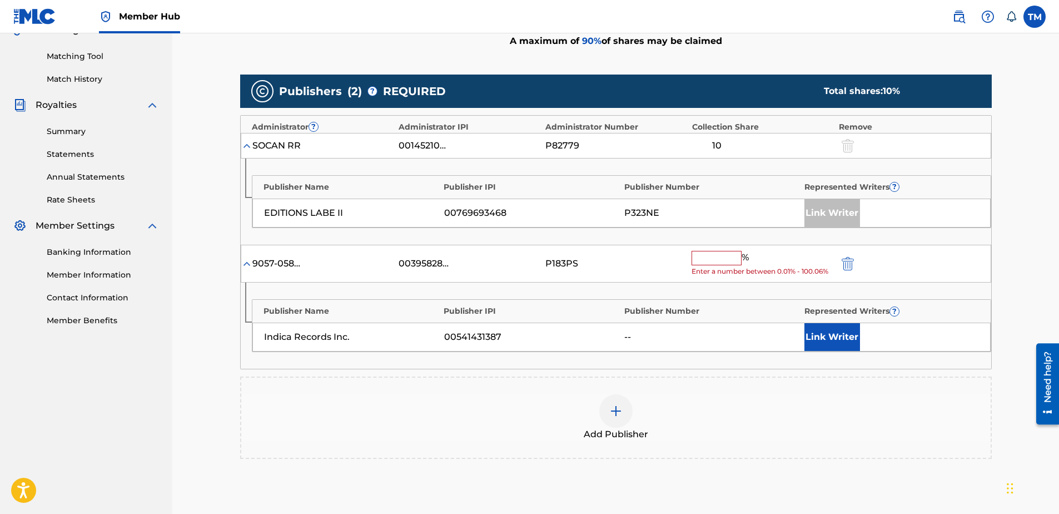
click at [715, 250] on div "9057-0581 QUEBEC INC. 00395828111 P183PS % Enter a number between 0.01% - 100.0…" at bounding box center [616, 264] width 750 height 38
click at [726, 263] on input "text" at bounding box center [716, 258] width 50 height 14
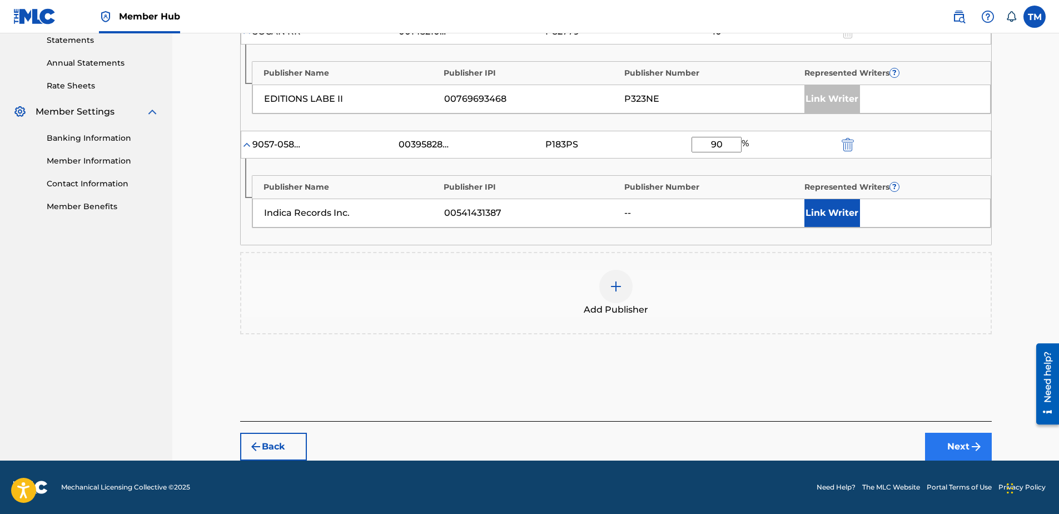
type input "90"
click at [957, 440] on button "Next" at bounding box center [958, 446] width 67 height 28
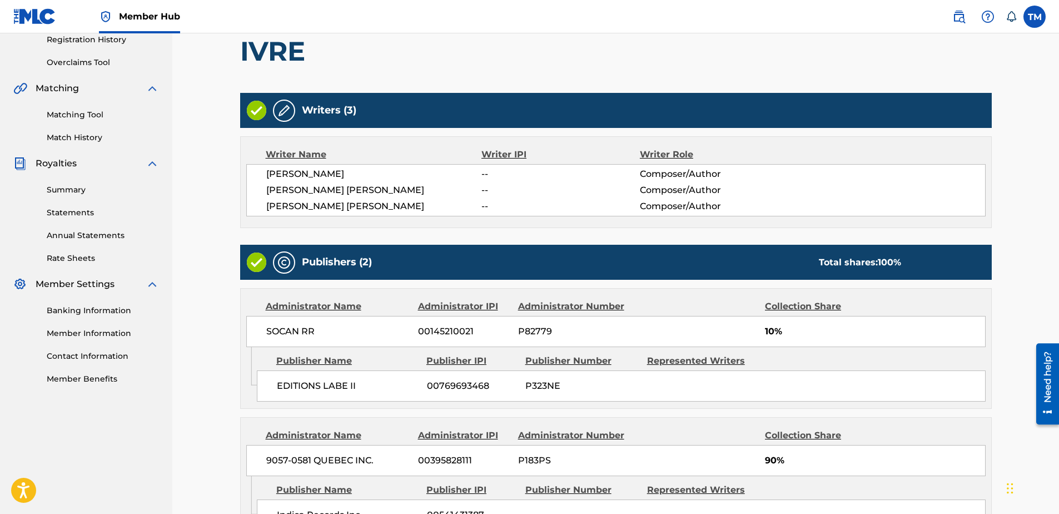
scroll to position [348, 0]
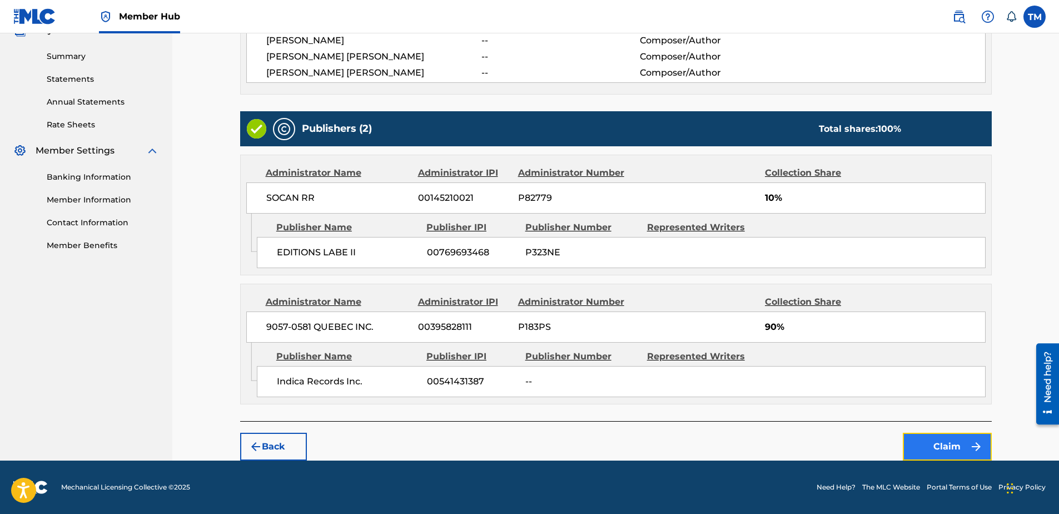
click at [951, 445] on button "Claim" at bounding box center [947, 446] width 89 height 28
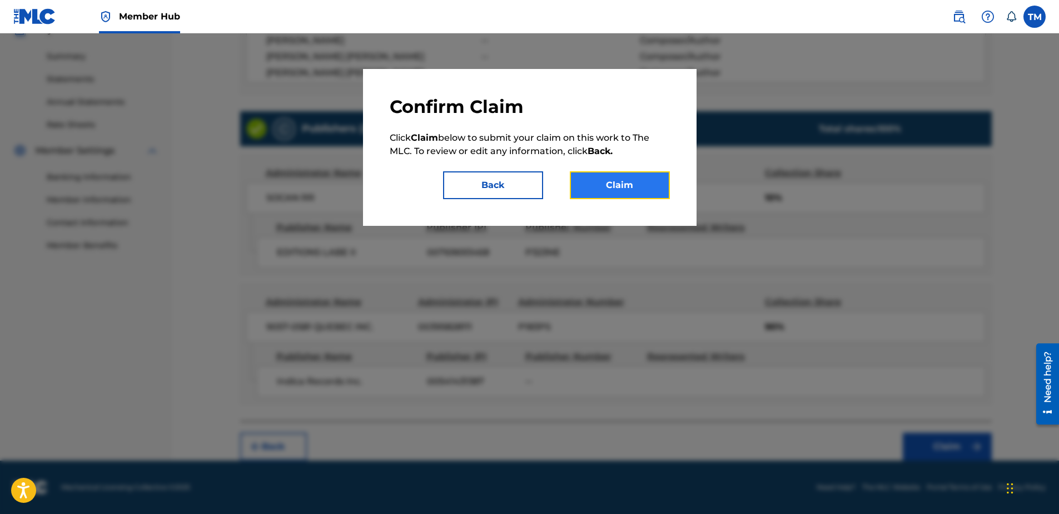
click at [648, 191] on button "Claim" at bounding box center [620, 185] width 100 height 28
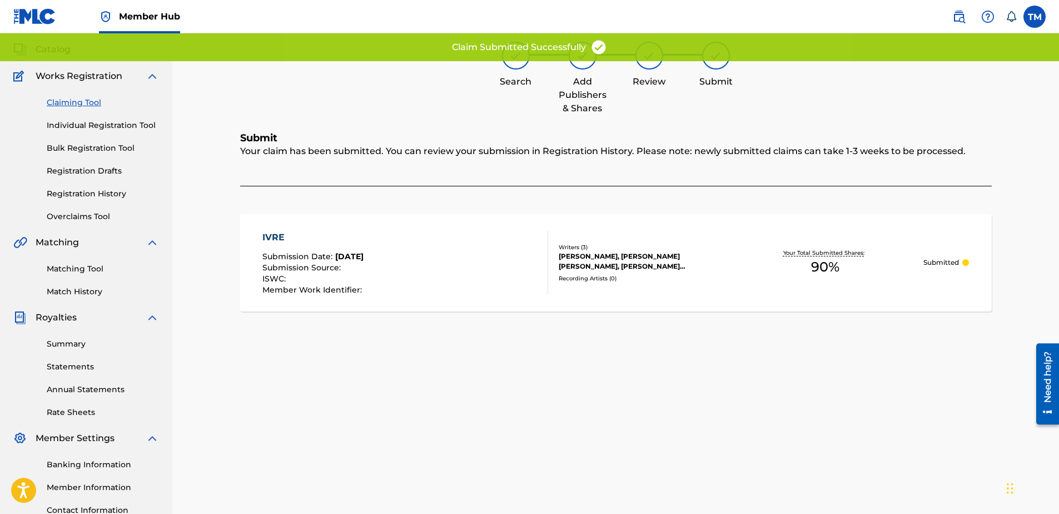
scroll to position [0, 0]
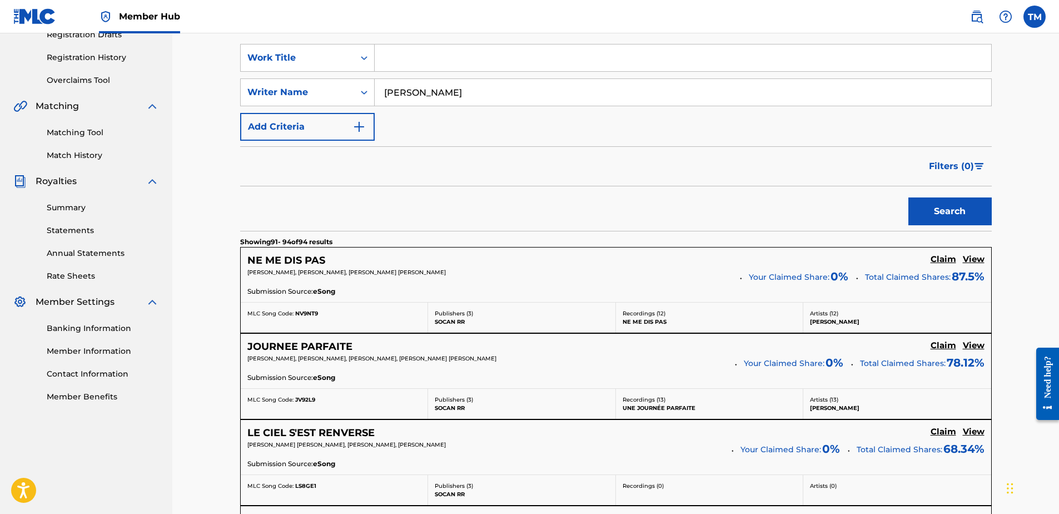
scroll to position [222, 0]
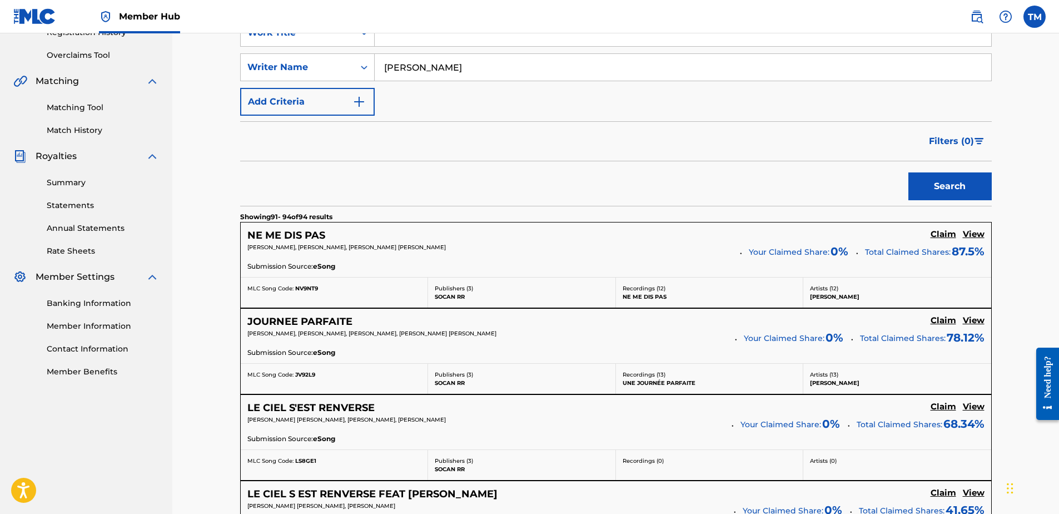
click at [1047, 390] on div "Need help?" at bounding box center [1047, 376] width 15 height 42
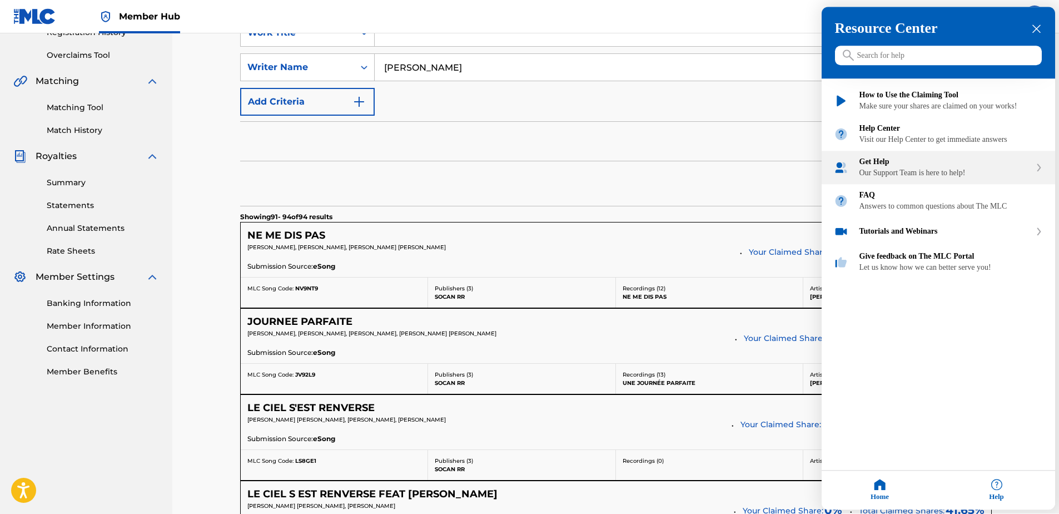
click at [881, 178] on div "Our Support Team is here to help!" at bounding box center [944, 173] width 171 height 9
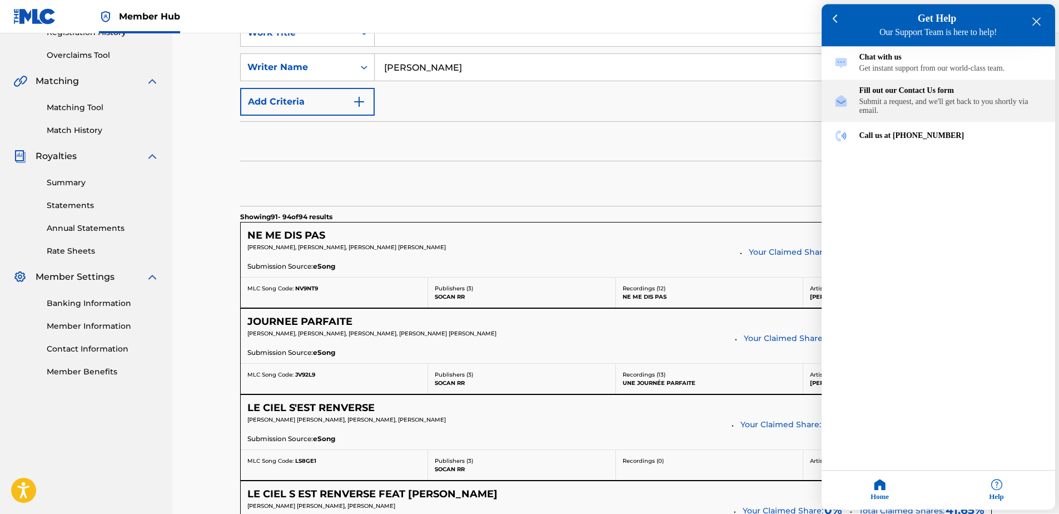
click at [881, 104] on div "Submit a request, and we'll get back to you shortly via email." at bounding box center [950, 107] width 183 height 18
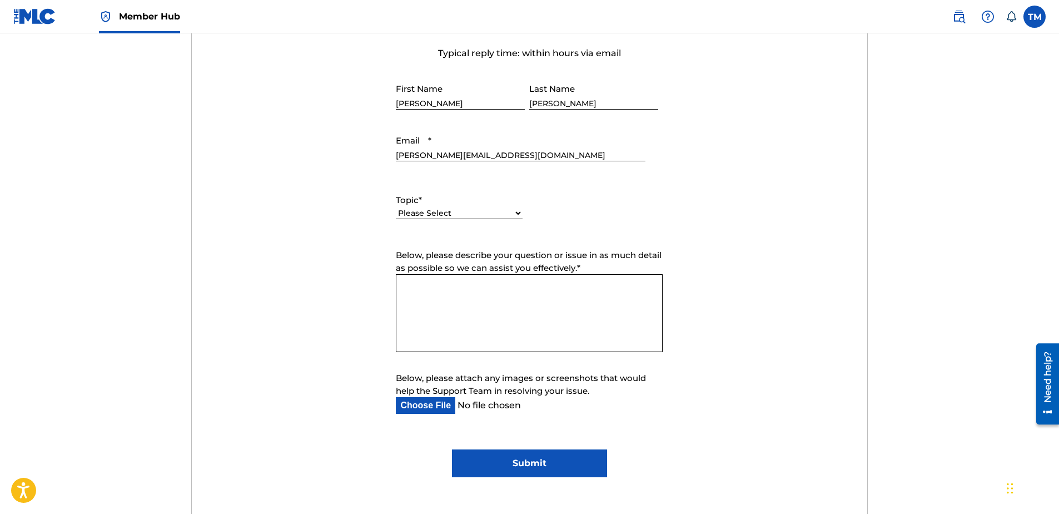
scroll to position [445, 0]
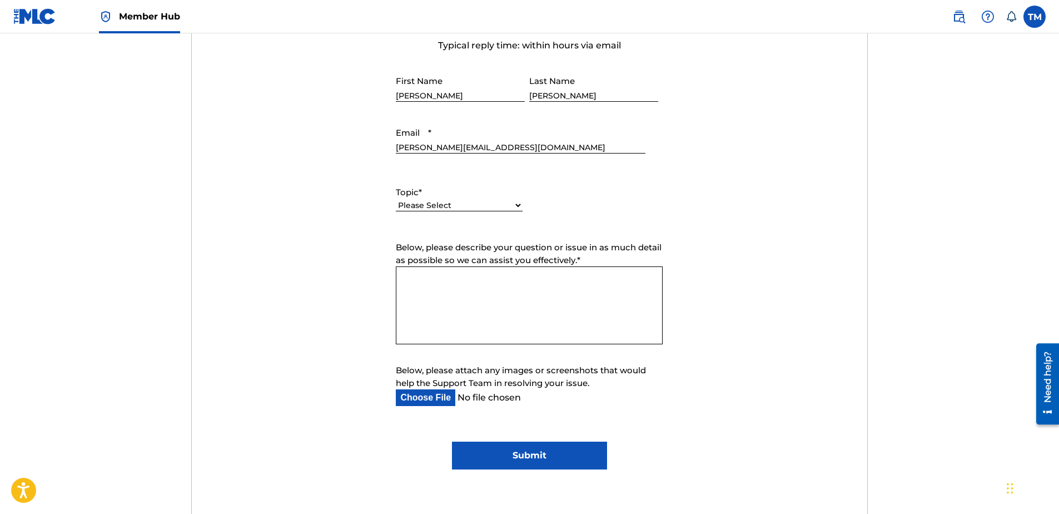
click at [404, 272] on textarea "Below, please describe your question or issue in as much detail as possible so …" at bounding box center [529, 305] width 267 height 78
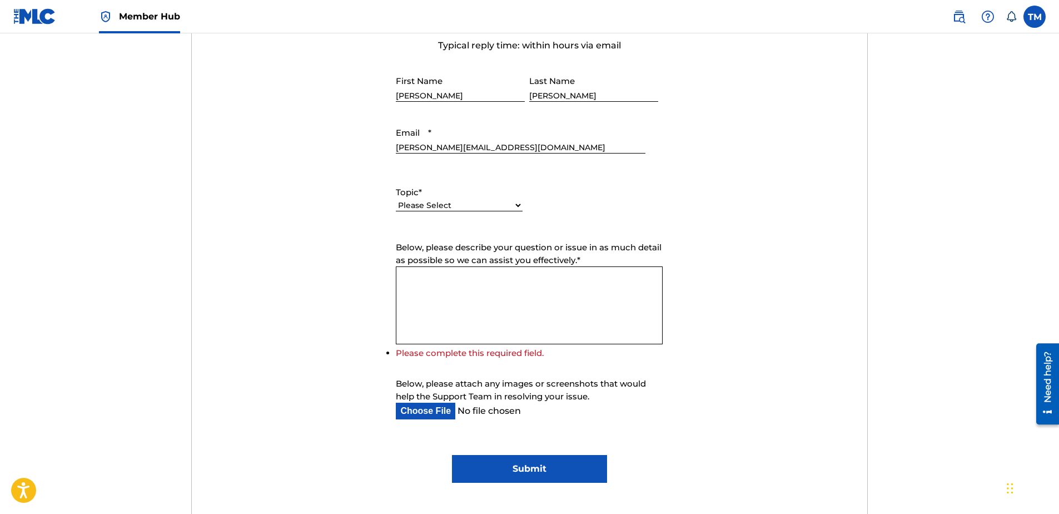
click at [441, 201] on select "Please Select I need help with my account I need help with managing my catalog …" at bounding box center [459, 206] width 127 height 12
select select "I need help with managing my catalog"
click at [396, 200] on select "Please Select I need help with my account I need help with managing my catalog …" at bounding box center [459, 206] width 127 height 12
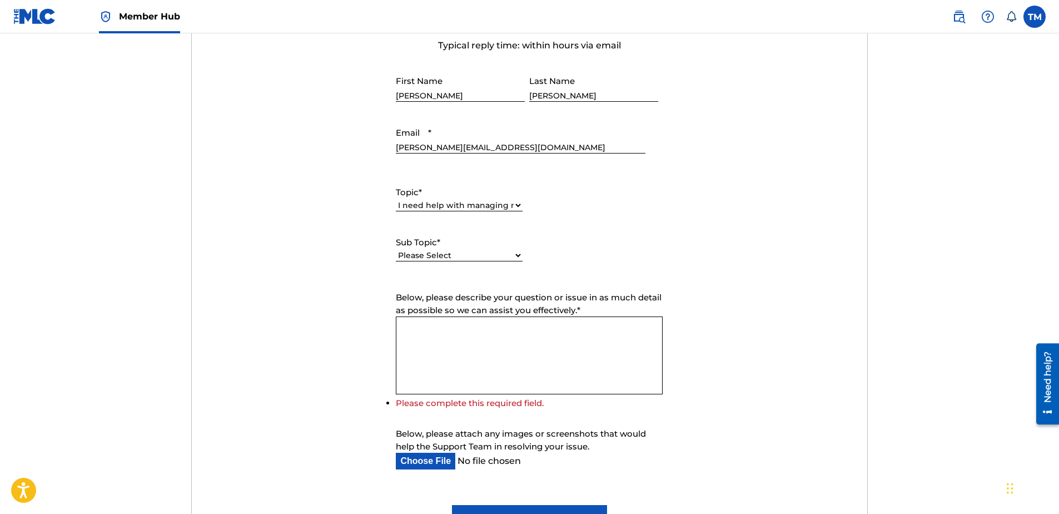
click at [442, 253] on select "Please Select I need help with CWR I need help registering my work(s) in The ML…" at bounding box center [459, 256] width 127 height 12
select select "I need help with a conflict or overclaim"
click at [396, 250] on select "Please Select I need help with CWR I need help registering my work(s) in The ML…" at bounding box center [459, 256] width 127 height 12
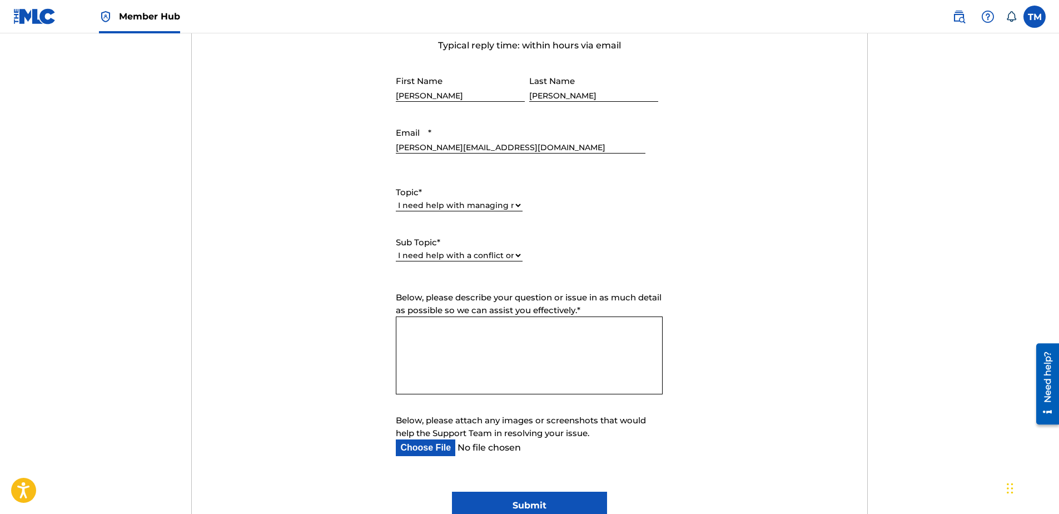
click at [441, 337] on textarea "Below, please describe your question or issue in as much detail as possible so …" at bounding box center [529, 355] width 267 height 78
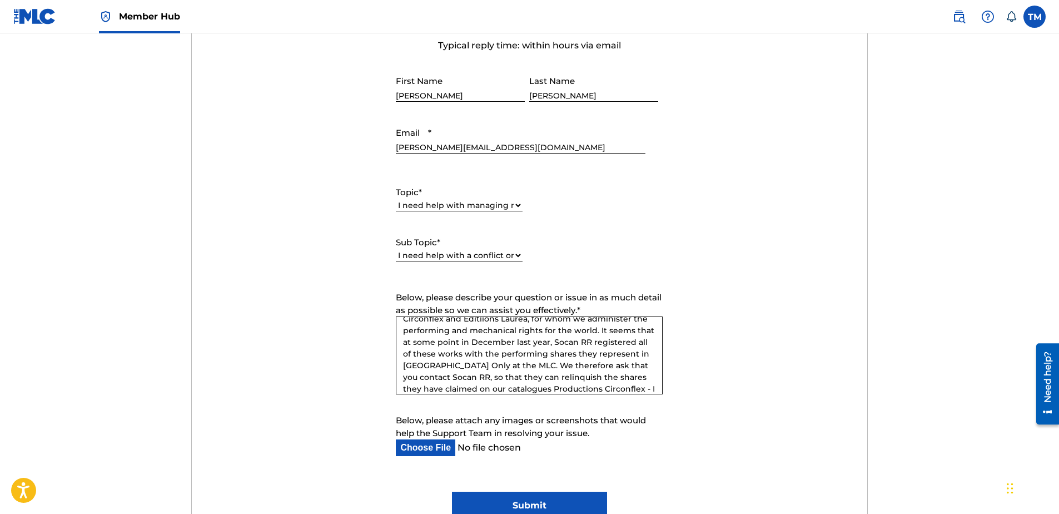
scroll to position [46, 0]
click at [421, 386] on textarea "Hello, attached is a list of works that are overclaimed by SOCAN RR. These are …" at bounding box center [529, 355] width 267 height 78
paste textarea "00609362643"
click at [574, 386] on textarea "Hello, attached is a list of works that are overclaimed by SOCAN RR. These are …" at bounding box center [529, 355] width 267 height 78
paste textarea "01059941432"
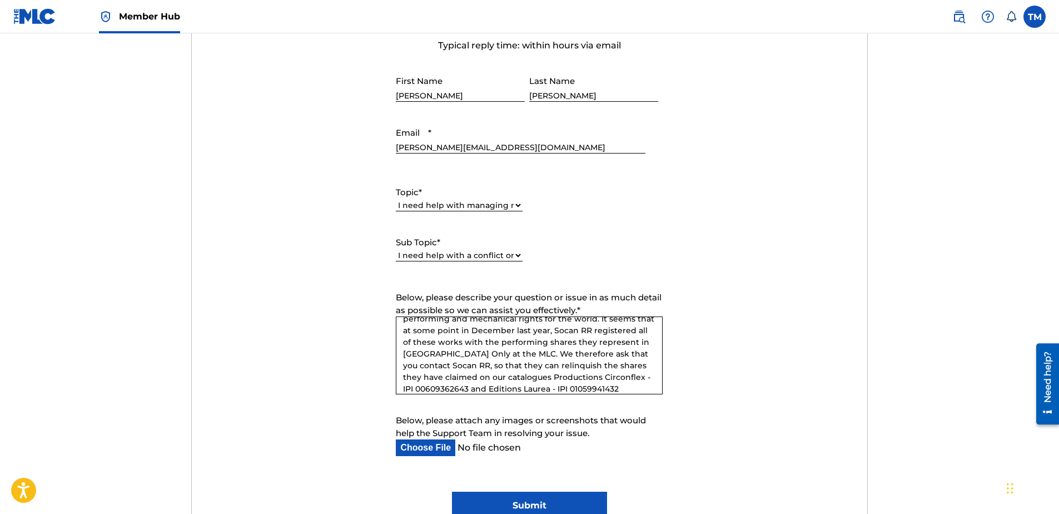
click at [553, 351] on textarea "Hello, attached is a list of works that are overclaimed by SOCAN RR. These are …" at bounding box center [529, 355] width 267 height 78
click at [450, 339] on textarea "Hello, attached is a list of works that are overclaimed by SOCAN RR. These are …" at bounding box center [529, 355] width 267 height 78
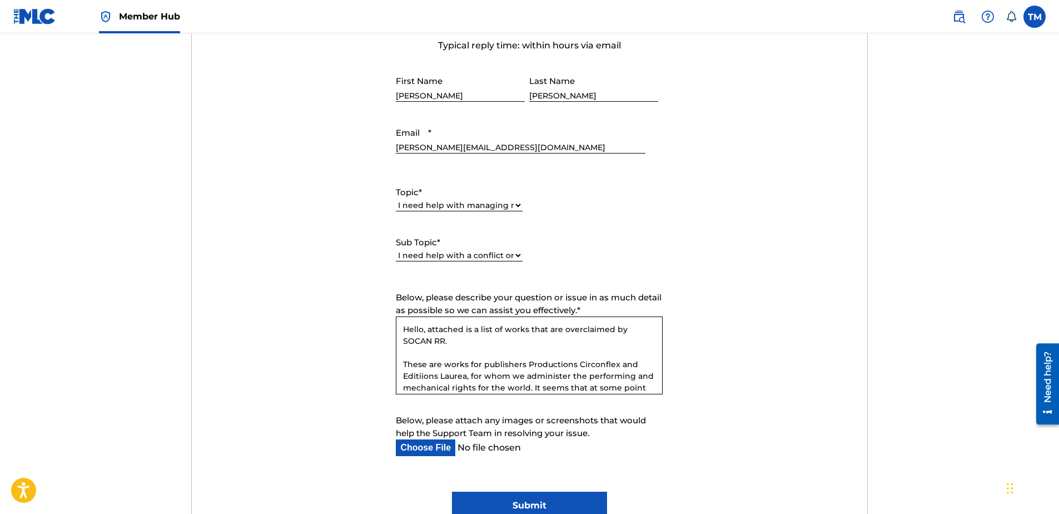
click at [484, 362] on textarea "Hello, attached is a list of works that are overclaimed by SOCAN RR. These are …" at bounding box center [529, 355] width 267 height 78
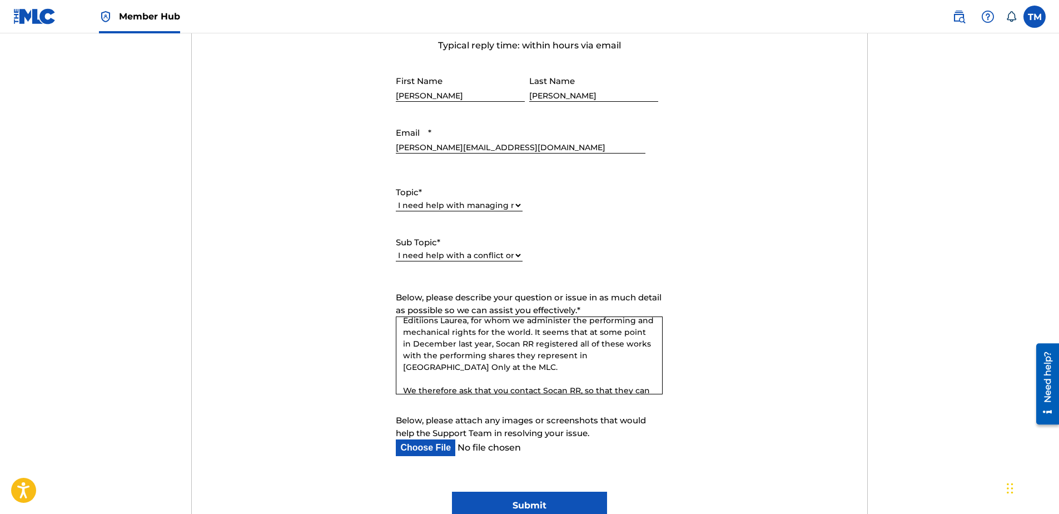
click at [423, 322] on textarea "Hello, attached is a list of works that are overclaimed by SOCAN RR. These are …" at bounding box center [529, 355] width 267 height 78
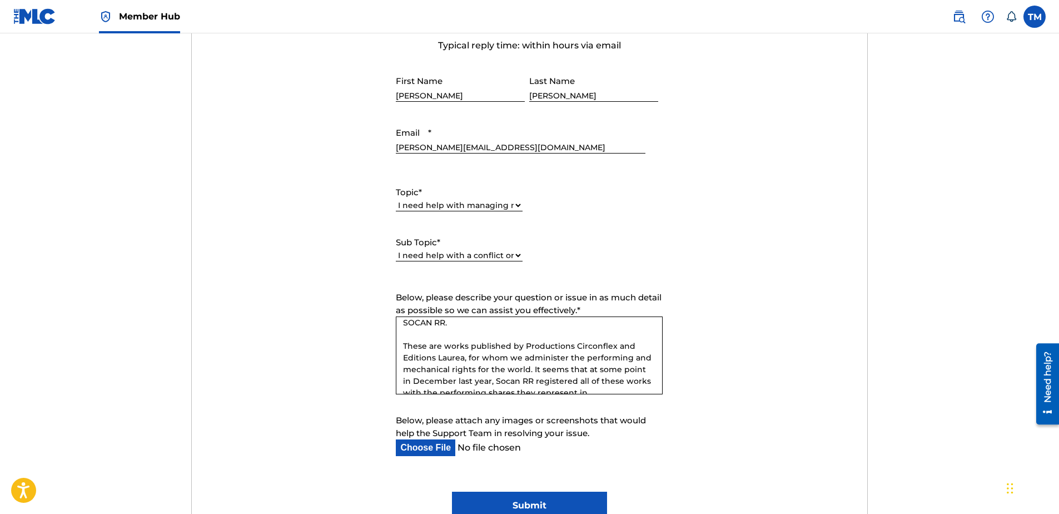
scroll to position [0, 0]
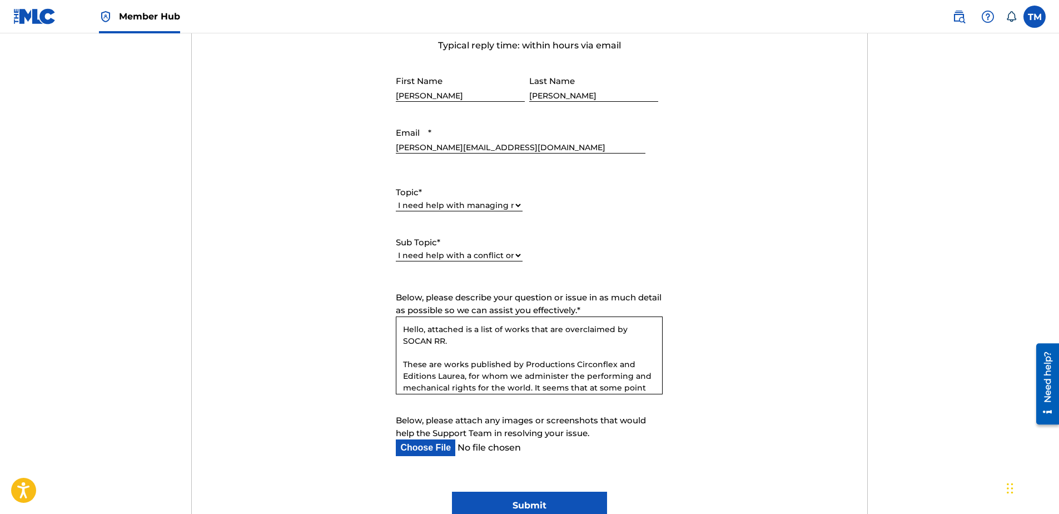
click at [628, 376] on textarea "Hello, attached is a list of works that are overclaimed by SOCAN RR. These are …" at bounding box center [529, 355] width 267 height 78
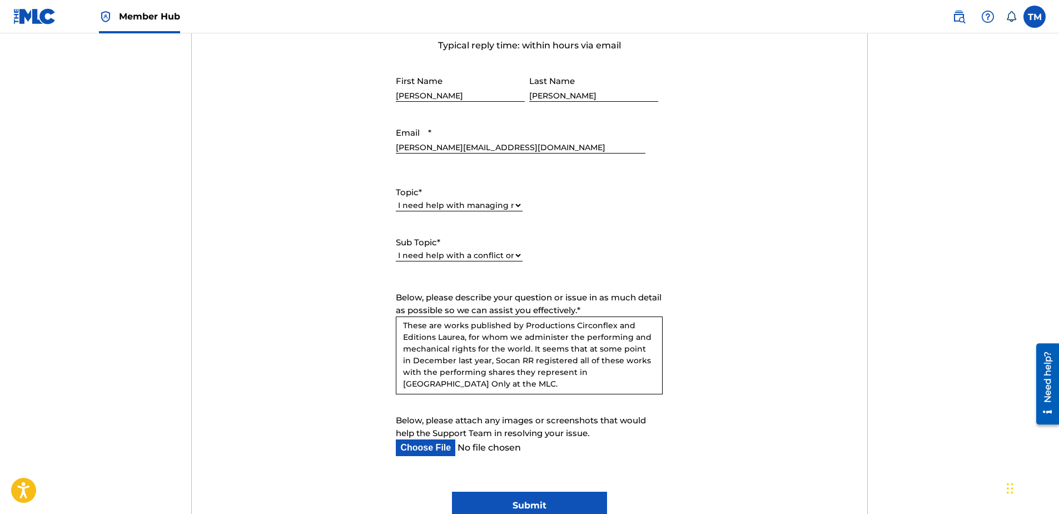
scroll to position [56, 0]
click at [531, 332] on textarea "Hello, attached is a list of works that are overclaimed by SOCAN RR. These are …" at bounding box center [529, 355] width 267 height 78
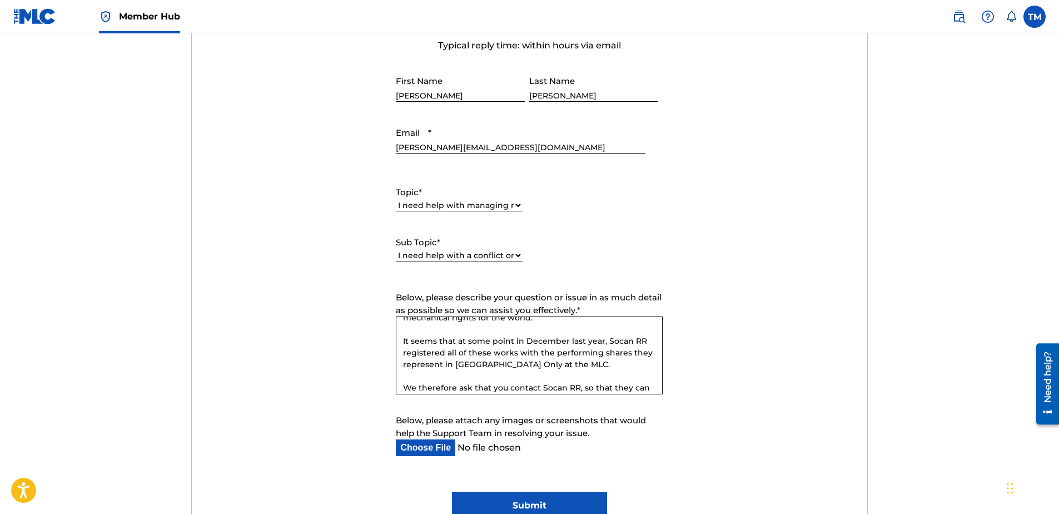
scroll to position [89, 0]
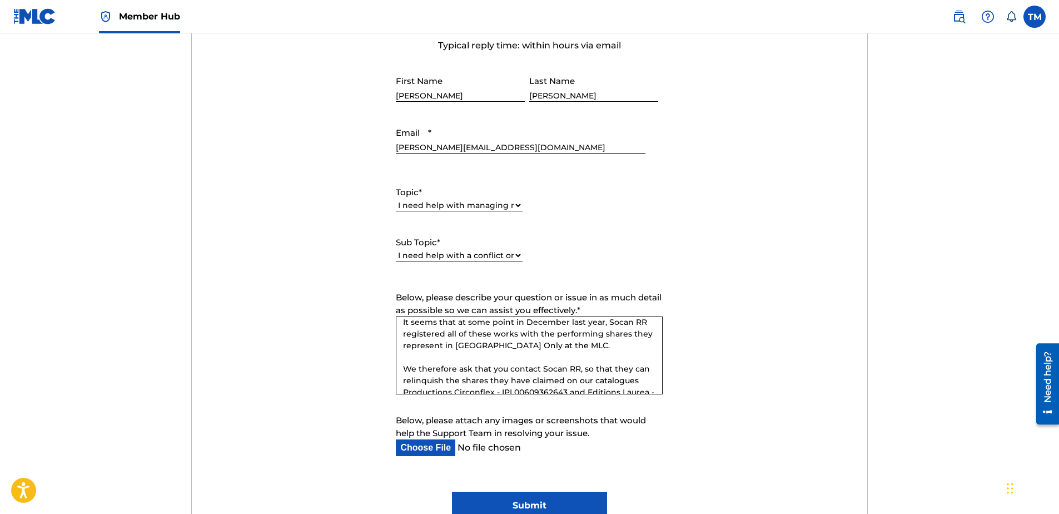
click at [555, 345] on textarea "Hello, attached is a list of works that are overclaimed by SOCAN RR. These are …" at bounding box center [529, 355] width 267 height 78
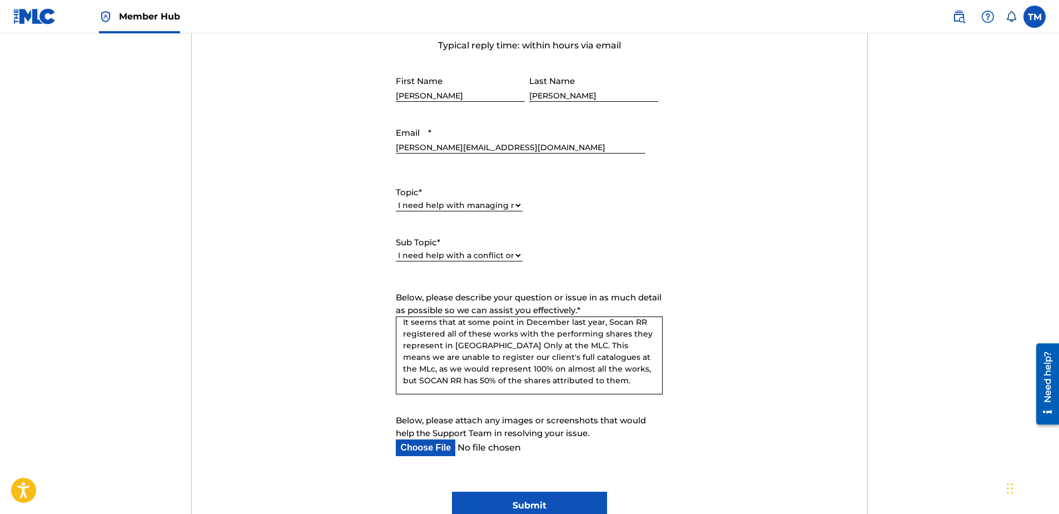
drag, startPoint x: 443, startPoint y: 367, endPoint x: 418, endPoint y: 366, distance: 25.0
click at [418, 366] on textarea "Hello, attached is a list of works that are overclaimed by SOCAN RR. These are …" at bounding box center [529, 355] width 267 height 78
click at [570, 381] on textarea "Hello, attached is a list of works that are overclaimed by SOCAN RR. These are …" at bounding box center [529, 355] width 267 height 78
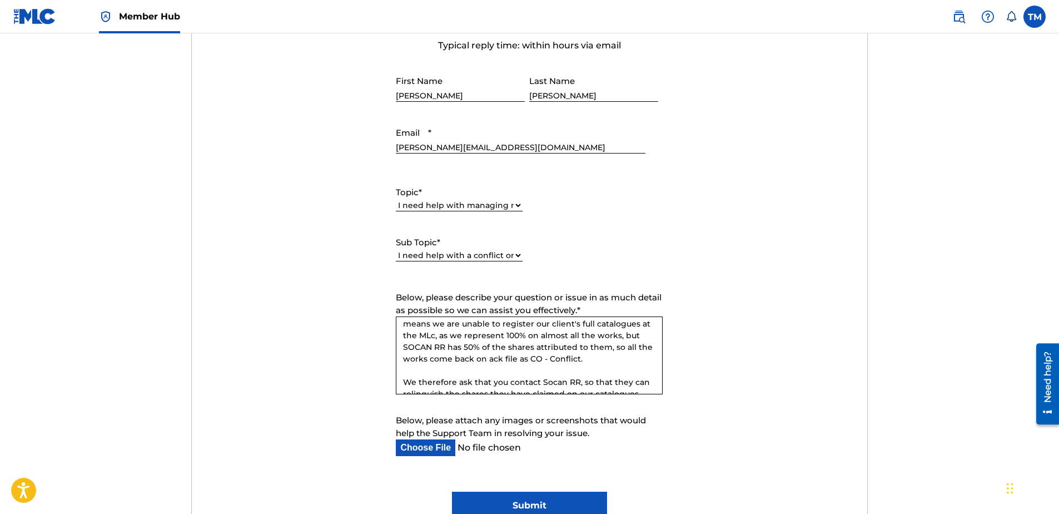
scroll to position [148, 0]
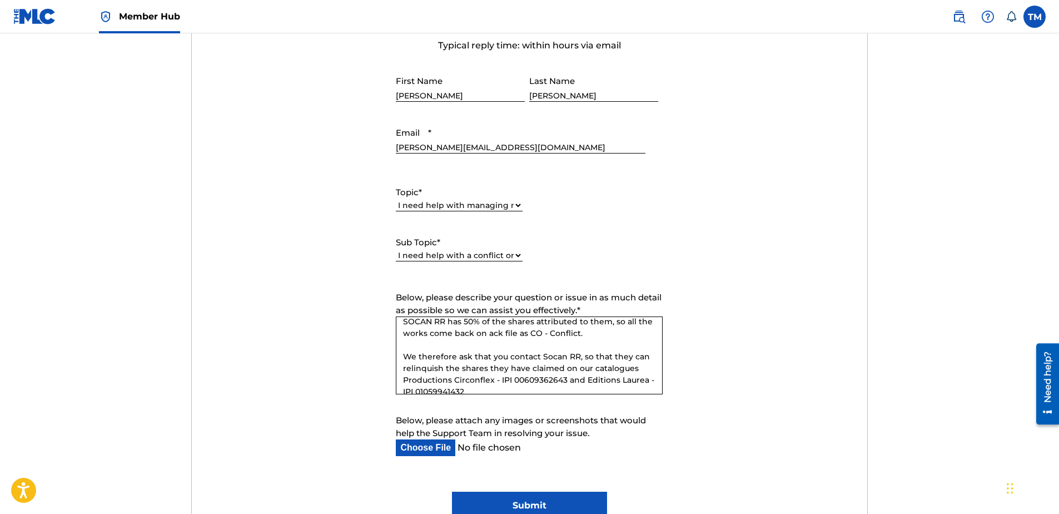
drag, startPoint x: 541, startPoint y: 356, endPoint x: 403, endPoint y: 357, distance: 137.8
click at [403, 357] on textarea "Hello, attached is a list of works that are overclaimed by SOCAN RR. These are …" at bounding box center [529, 355] width 267 height 78
click at [569, 358] on textarea "Hello, attached is a list of works that are overclaimed by SOCAN RR. These are …" at bounding box center [529, 355] width 267 height 78
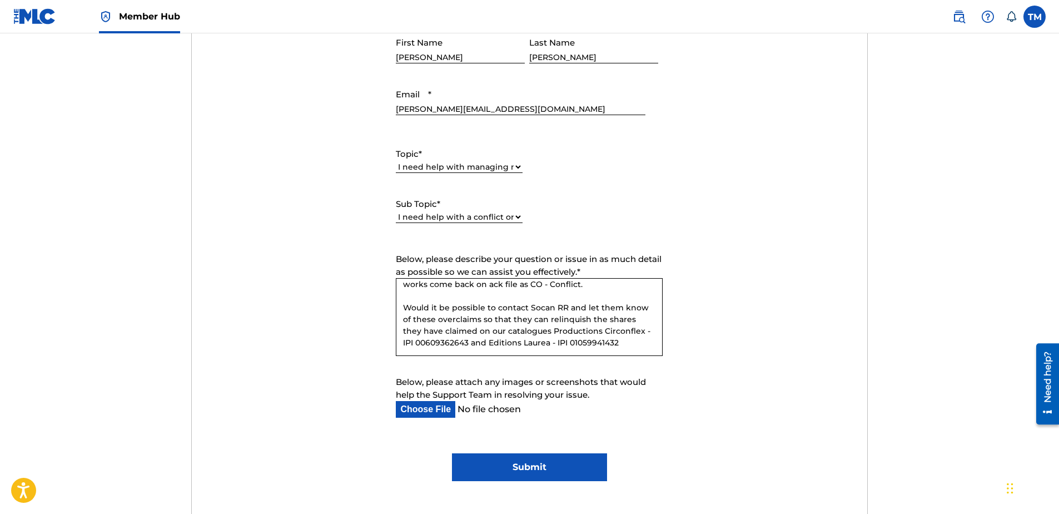
scroll to position [500, 0]
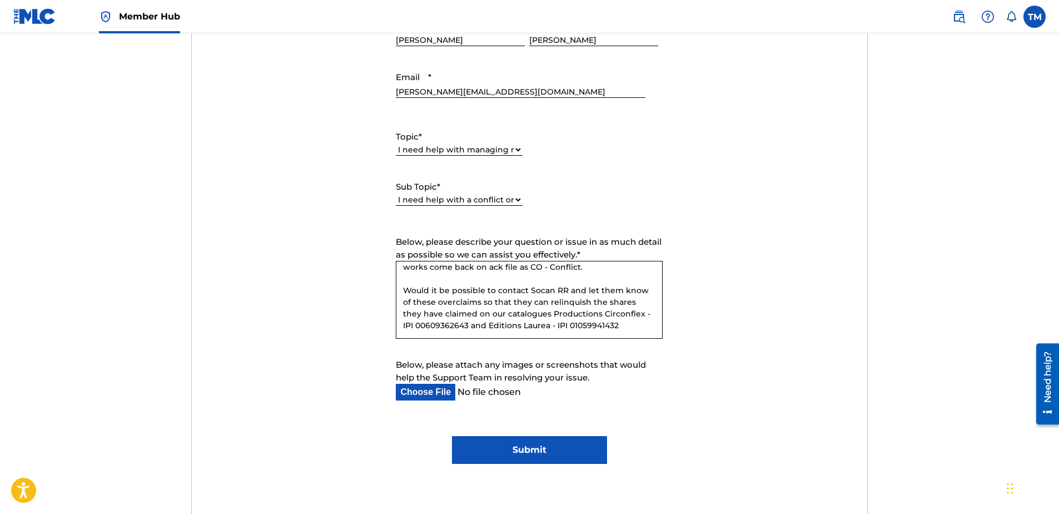
click at [619, 325] on textarea "Hello, attached is a list of works that are overclaimed by SOCAN RR. These are …" at bounding box center [529, 300] width 267 height 78
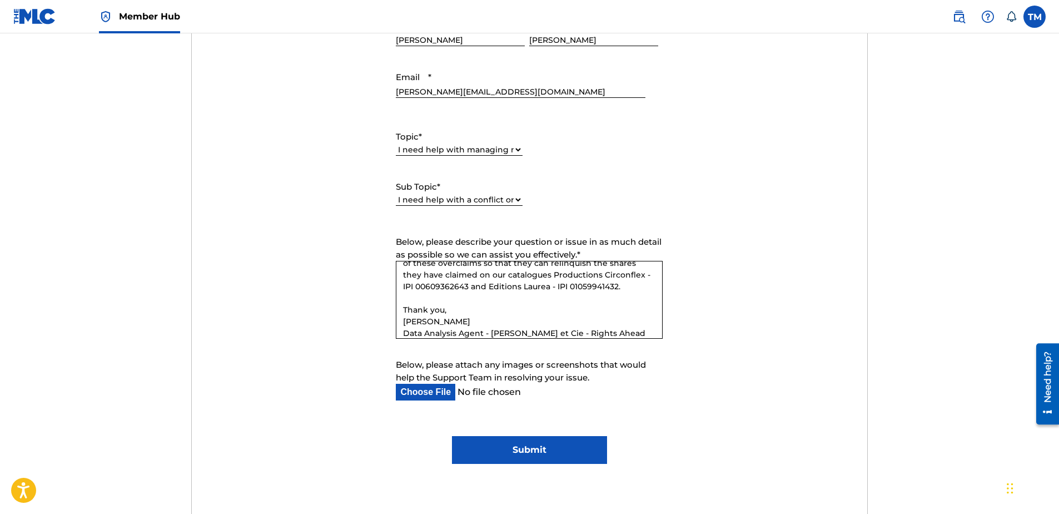
scroll to position [205, 0]
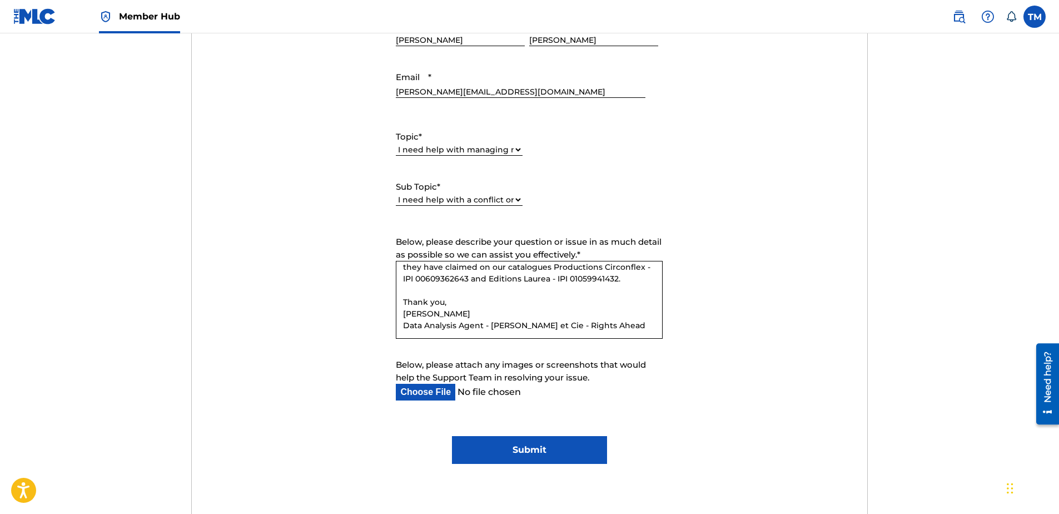
drag, startPoint x: 483, startPoint y: 333, endPoint x: 640, endPoint y: 331, distance: 157.3
click at [640, 331] on textarea "Hello, attached is a list of works that are overclaimed by SOCAN RR. These are …" at bounding box center [529, 300] width 267 height 78
type textarea "Hello, attached is a list of works that are overclaimed by SOCAN RR. These are …"
click at [440, 390] on input "Below, please attach any images or screenshots that would help the Support Team…" at bounding box center [520, 391] width 249 height 17
type input "C:\fakepath\Overclaims from SOCAN RR.xlsx"
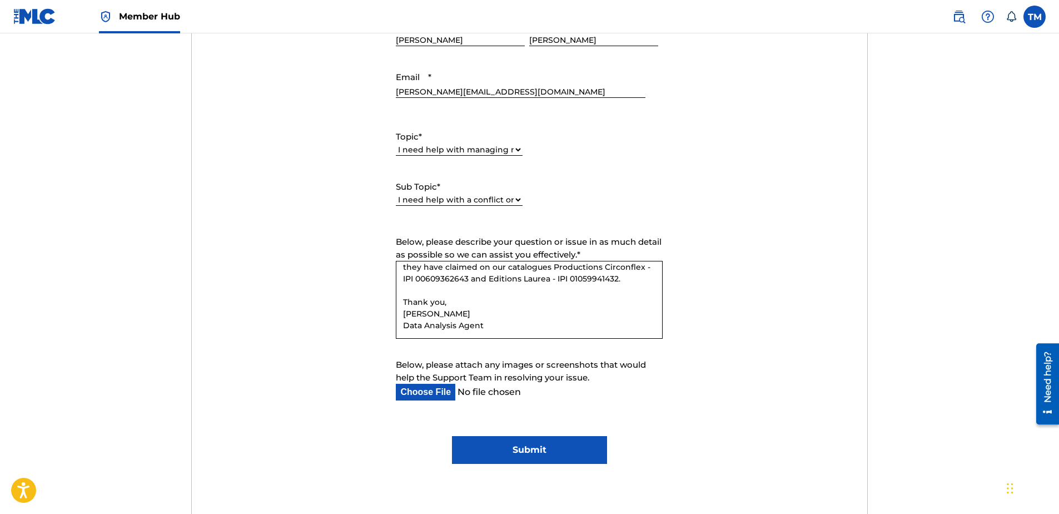
scroll to position [0, 0]
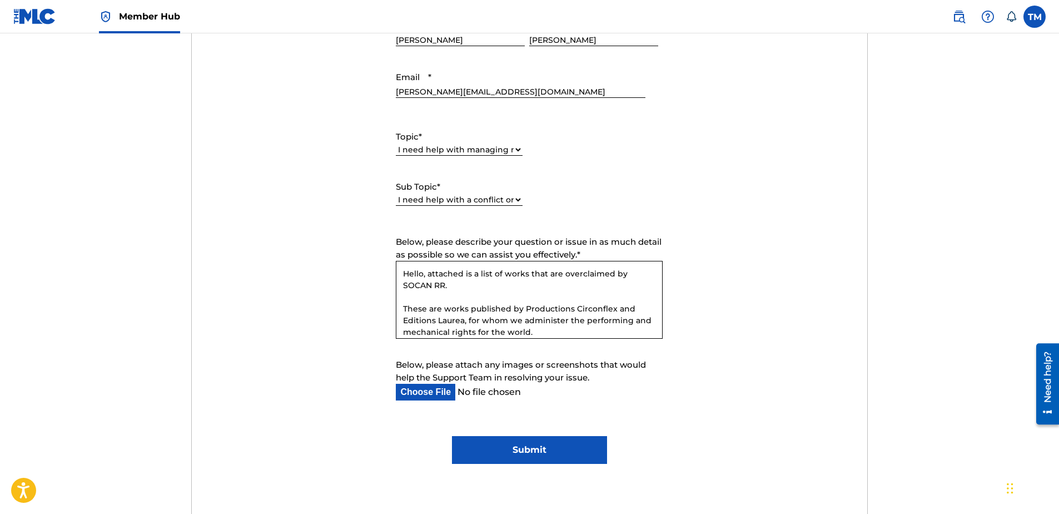
drag, startPoint x: 495, startPoint y: 329, endPoint x: 319, endPoint y: 196, distance: 220.2
click at [319, 196] on form "Submit a request Typical reply time: within hours via email First Name [PERSON_…" at bounding box center [529, 206] width 675 height 515
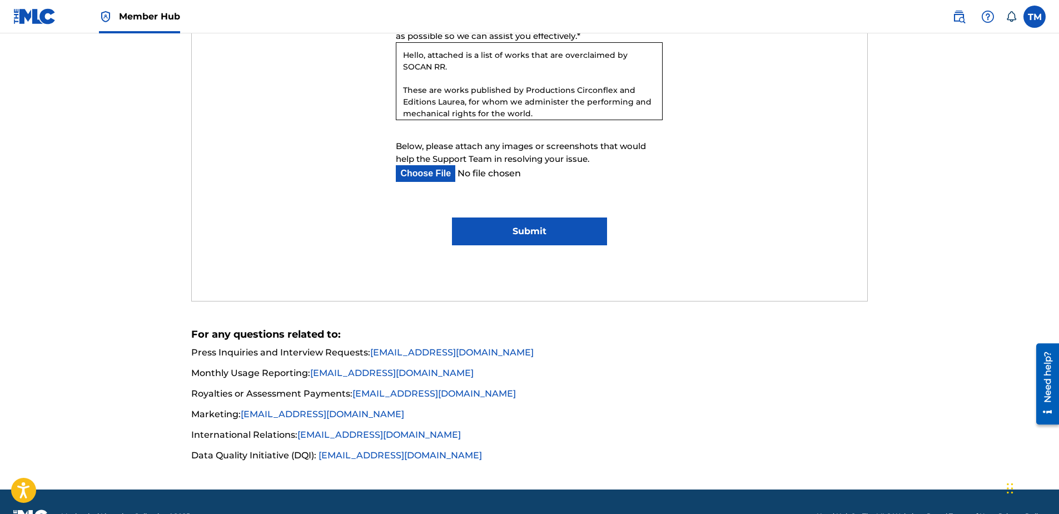
scroll to position [722, 0]
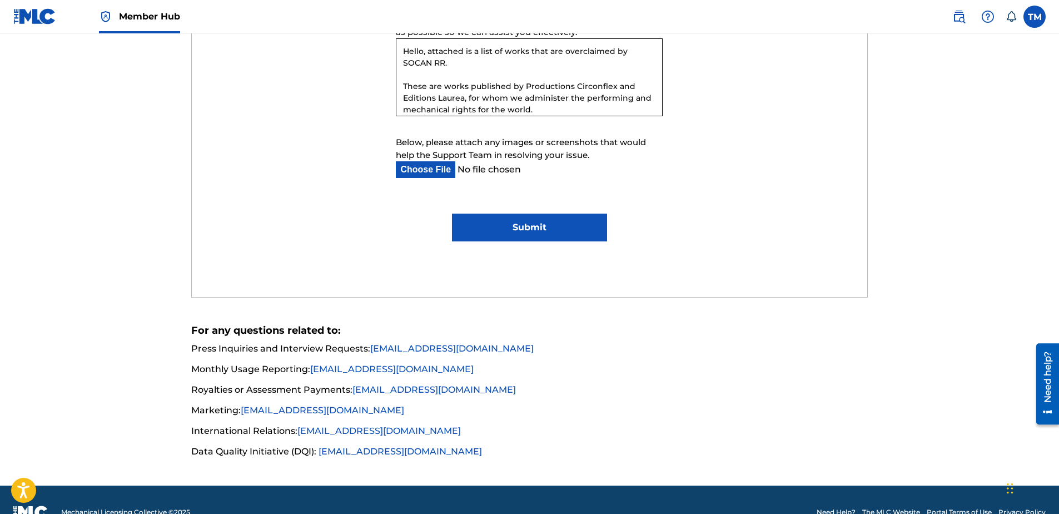
click at [524, 226] on input "Submit" at bounding box center [529, 227] width 155 height 28
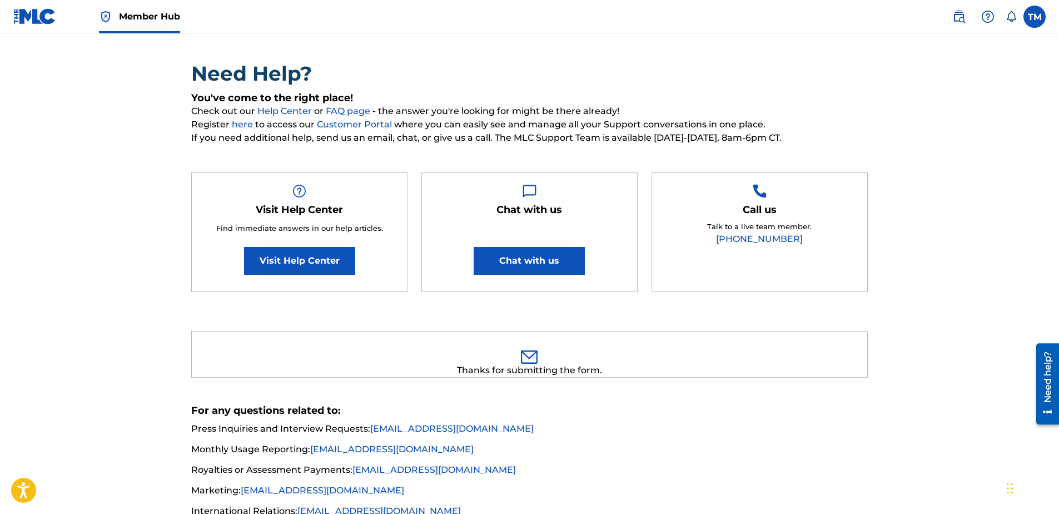
scroll to position [0, 0]
